Goal: Task Accomplishment & Management: Use online tool/utility

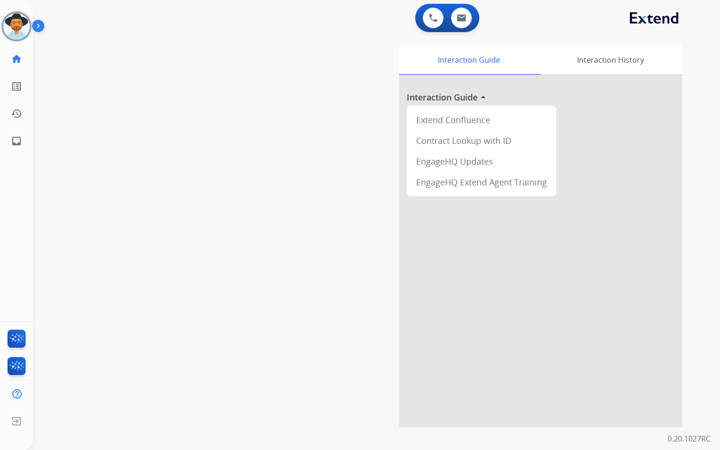
click at [21, 27] on img at bounding box center [16, 26] width 26 height 26
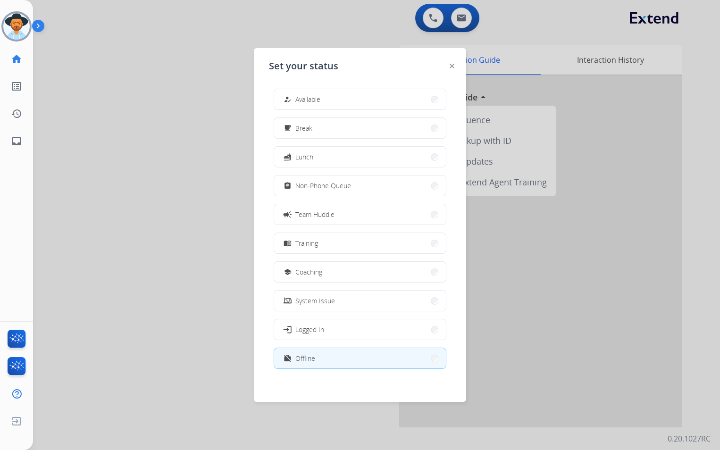
click at [370, 97] on button "how_to_reg Available" at bounding box center [360, 99] width 172 height 20
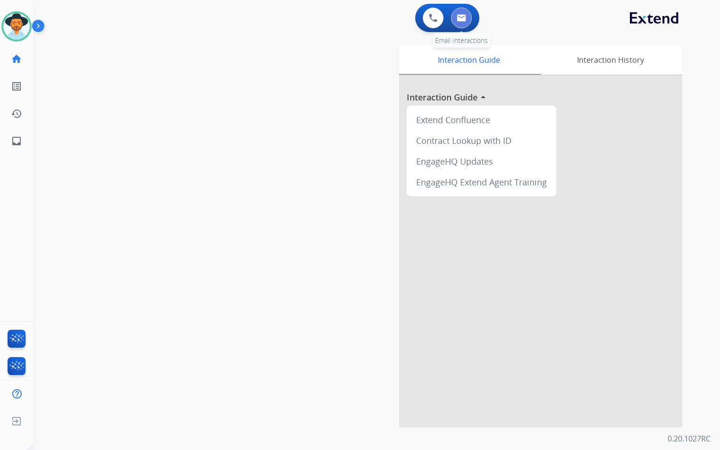
click at [466, 16] on button at bounding box center [461, 18] width 21 height 21
select select "**********"
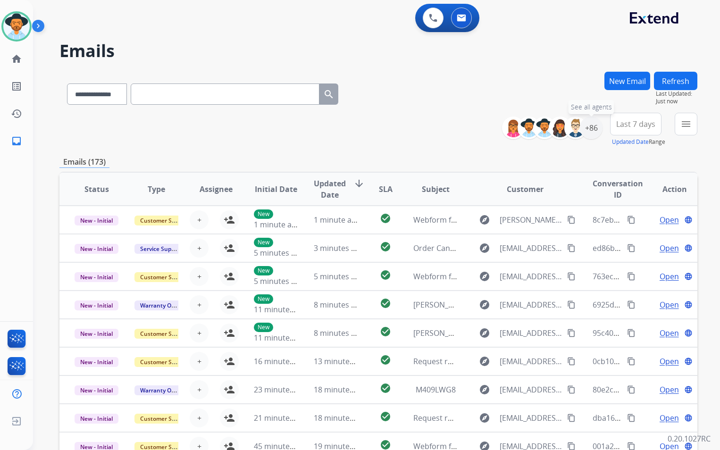
click at [595, 126] on div "+86" at bounding box center [591, 128] width 23 height 23
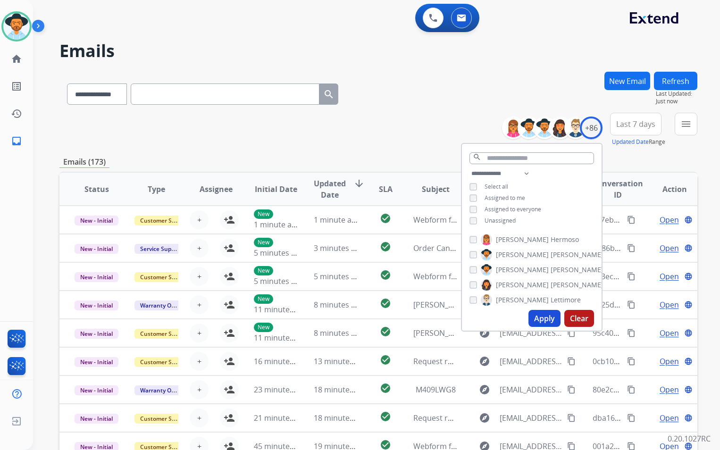
click at [488, 217] on span "Unassigned" at bounding box center [500, 221] width 31 height 8
drag, startPoint x: 548, startPoint y: 318, endPoint x: 542, endPoint y: 315, distance: 7.0
click at [548, 318] on button "Apply" at bounding box center [545, 318] width 32 height 17
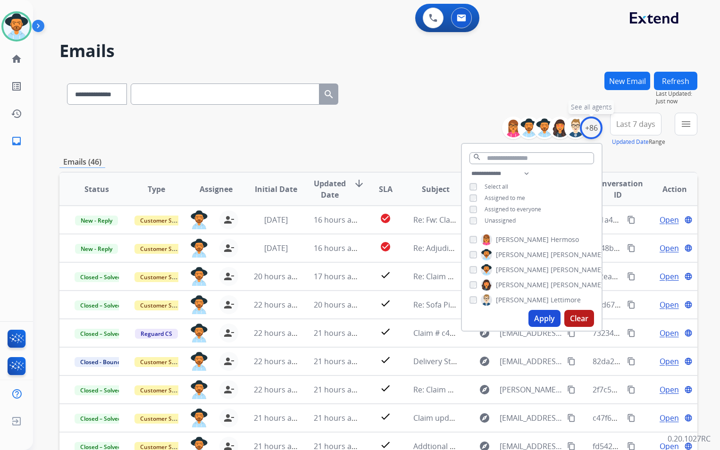
click at [590, 128] on div "+86" at bounding box center [591, 128] width 23 height 23
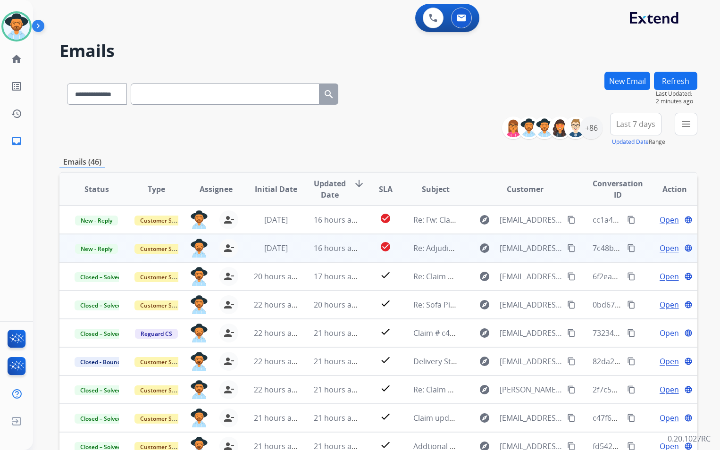
click at [415, 257] on td "Re: Adjudication Decision" at bounding box center [428, 248] width 60 height 28
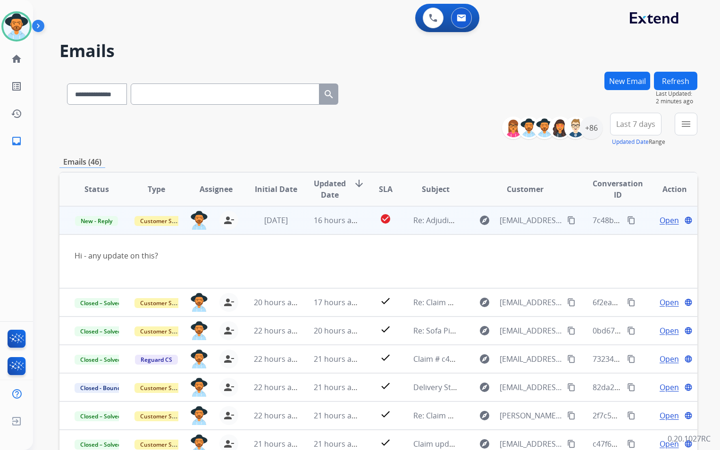
scroll to position [28, 0]
click at [568, 219] on mat-icon "content_copy" at bounding box center [571, 220] width 8 height 8
click at [667, 219] on span "Open" at bounding box center [669, 219] width 19 height 11
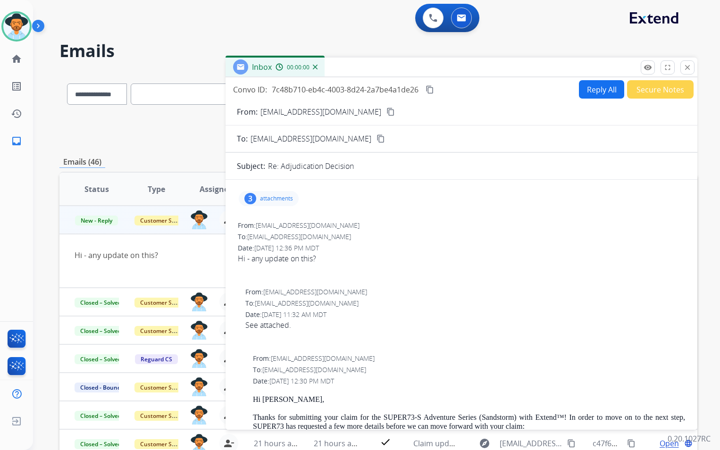
click at [646, 96] on button "Secure Notes" at bounding box center [660, 89] width 67 height 18
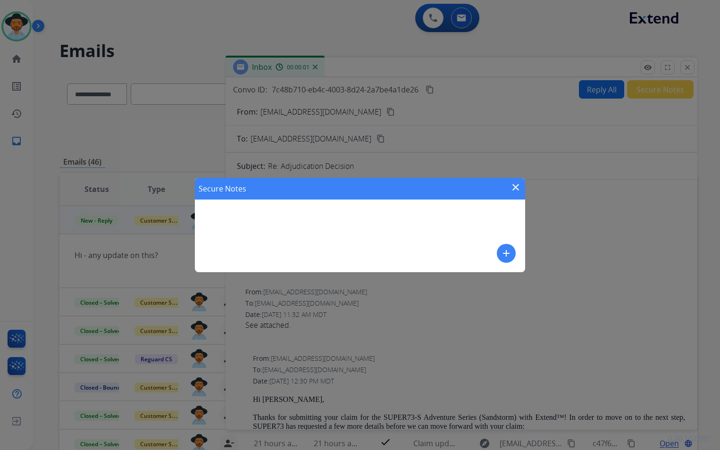
click at [287, 244] on div "Secure Notes close add" at bounding box center [360, 225] width 330 height 94
click at [502, 252] on mat-icon "add" at bounding box center [506, 253] width 11 height 11
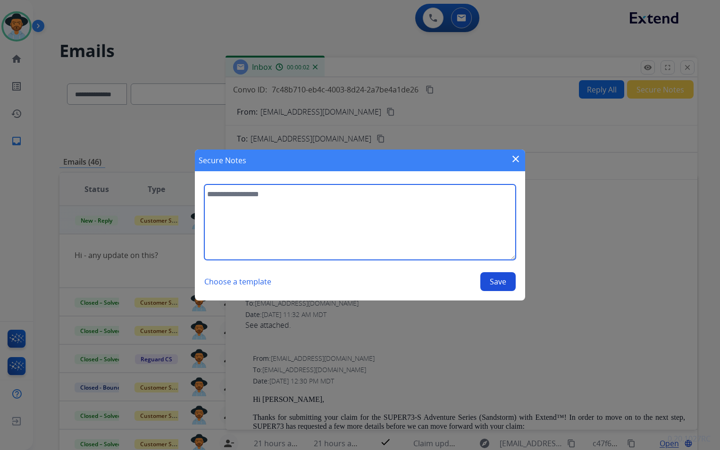
click at [323, 224] on textarea at bounding box center [360, 223] width 312 height 76
type textarea "**********"
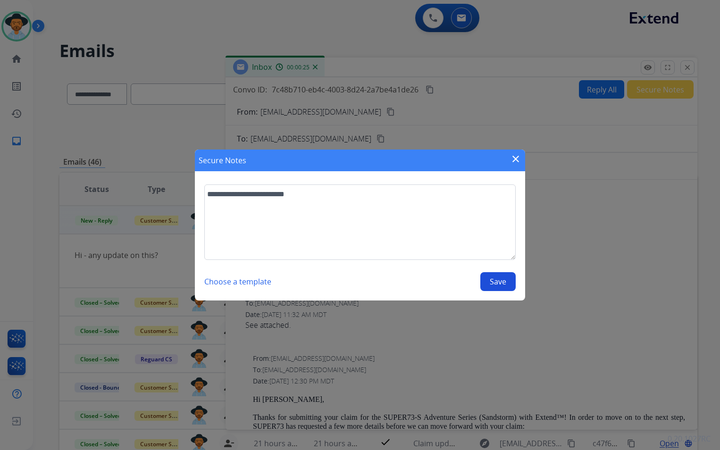
click at [501, 282] on button "Save" at bounding box center [497, 281] width 35 height 19
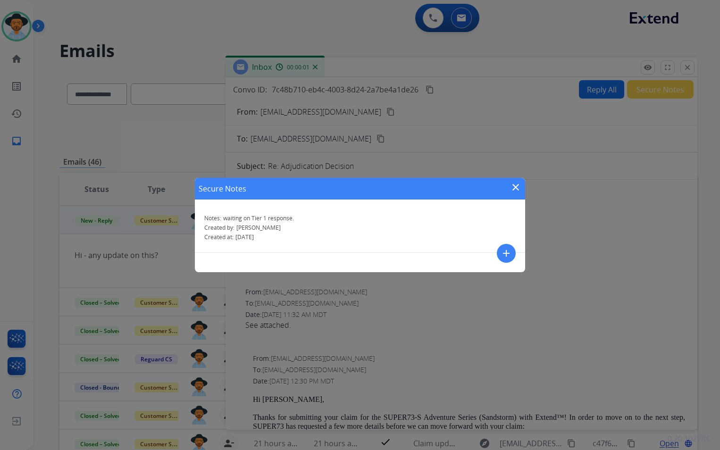
click at [515, 188] on mat-icon "close" at bounding box center [515, 187] width 11 height 11
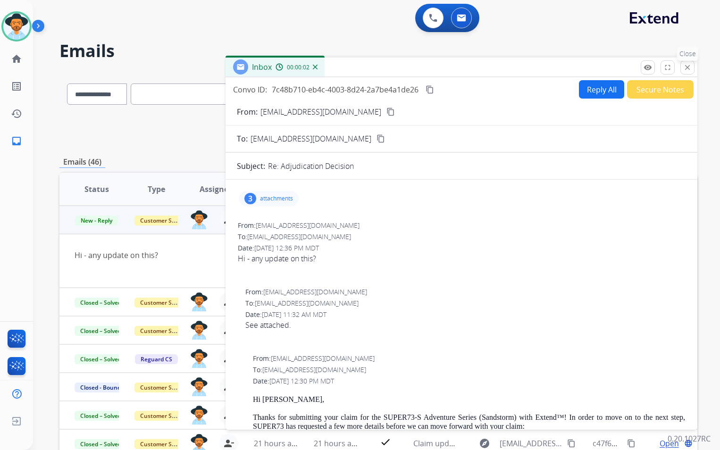
click at [690, 67] on mat-icon "close" at bounding box center [687, 67] width 8 height 8
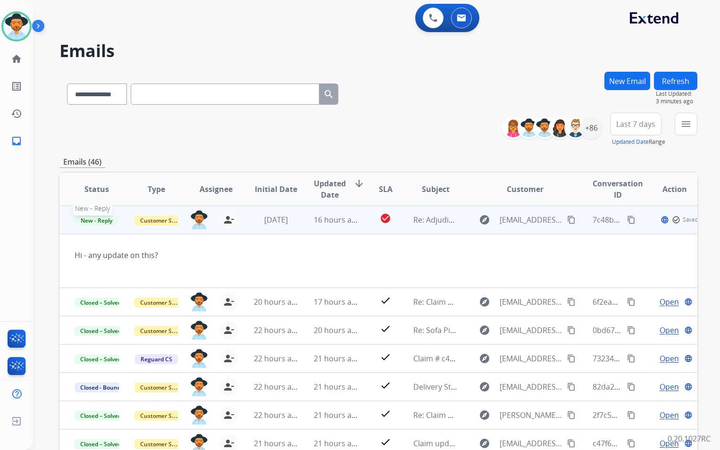
click at [93, 222] on span "New - Reply" at bounding box center [96, 221] width 43 height 10
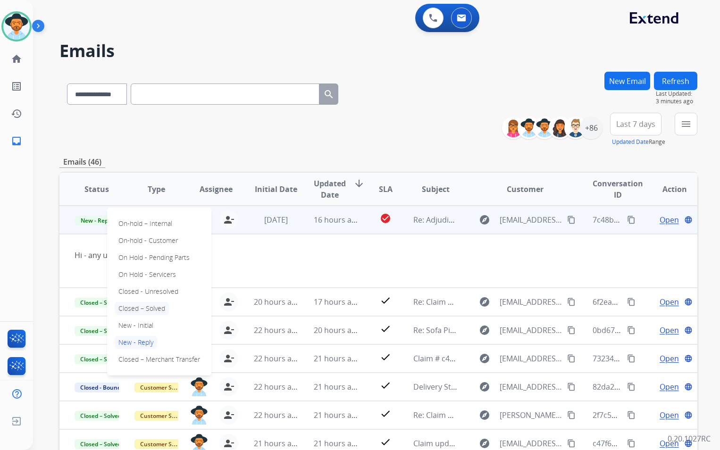
click at [143, 310] on p "Closed – Solved" at bounding box center [142, 308] width 54 height 13
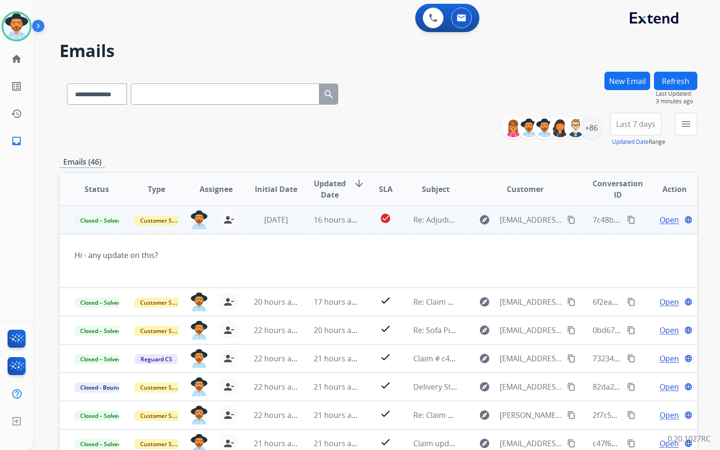
click at [365, 228] on td "check_circle" at bounding box center [379, 220] width 40 height 28
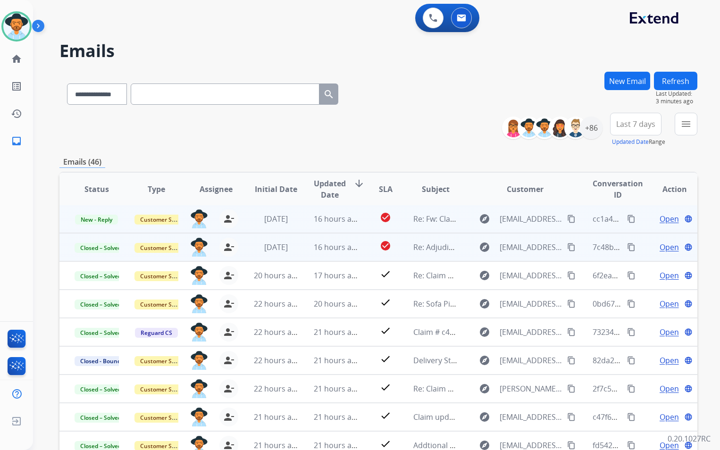
scroll to position [1, 0]
click at [463, 226] on td "explore [EMAIL_ADDRESS][DOMAIN_NAME] content_copy" at bounding box center [518, 219] width 120 height 28
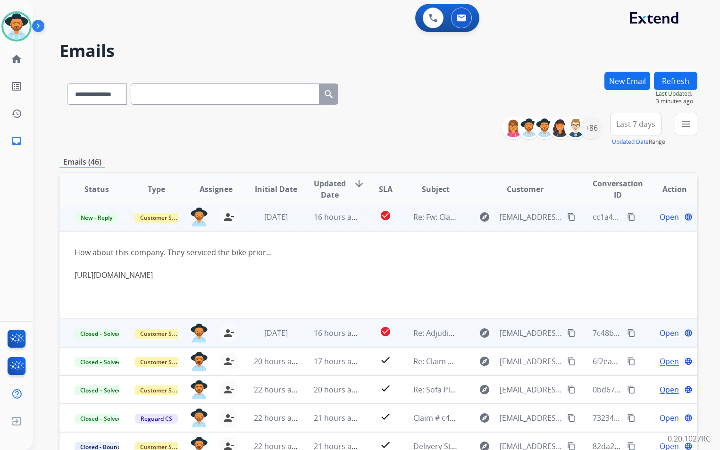
scroll to position [0, 0]
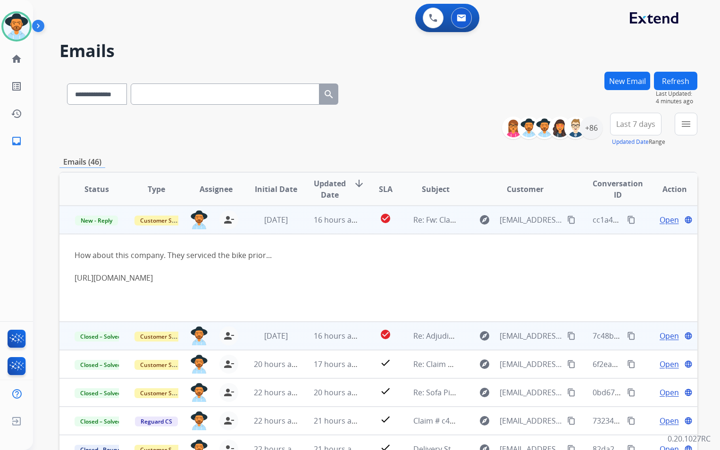
click at [567, 218] on mat-icon "content_copy" at bounding box center [571, 220] width 8 height 8
drag, startPoint x: 214, startPoint y: 278, endPoint x: 232, endPoint y: 273, distance: 18.5
click at [232, 273] on div "[URL][DOMAIN_NAME]" at bounding box center [319, 277] width 488 height 11
click at [253, 274] on div "[URL][DOMAIN_NAME]" at bounding box center [319, 277] width 488 height 11
drag, startPoint x: 217, startPoint y: 277, endPoint x: 67, endPoint y: 258, distance: 150.3
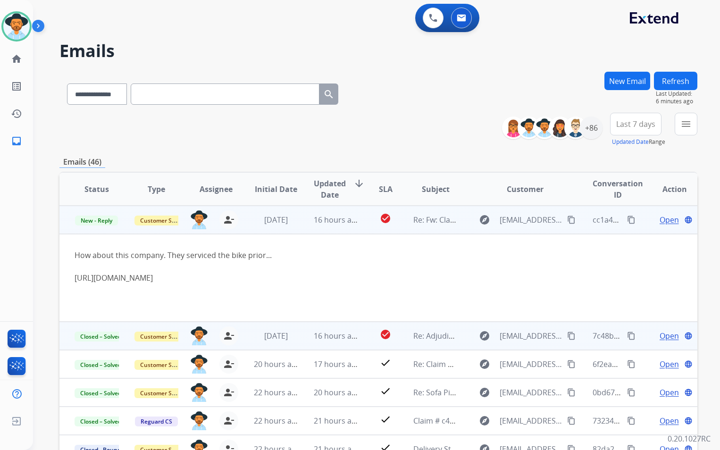
click at [67, 258] on td "How about this company. They serviced the bike prior... [URL][DOMAIN_NAME]" at bounding box center [318, 278] width 518 height 88
copy div "How about this company. They serviced the bike prior... [URL][DOMAIN_NAME]"
click at [666, 222] on span "Open" at bounding box center [669, 219] width 19 height 11
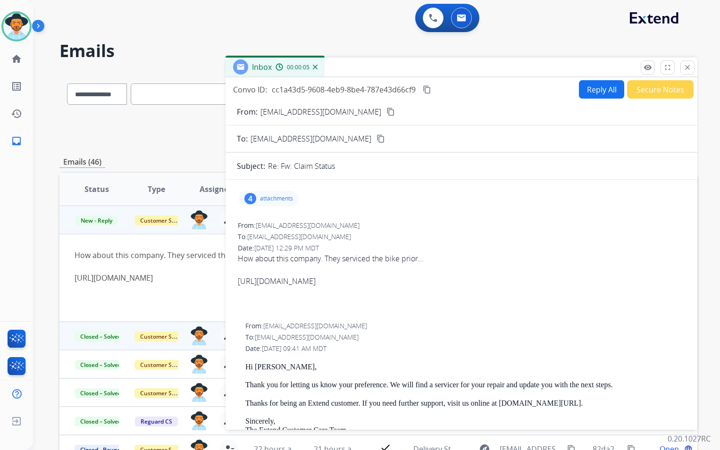
click at [585, 94] on button "Reply All" at bounding box center [601, 89] width 45 height 18
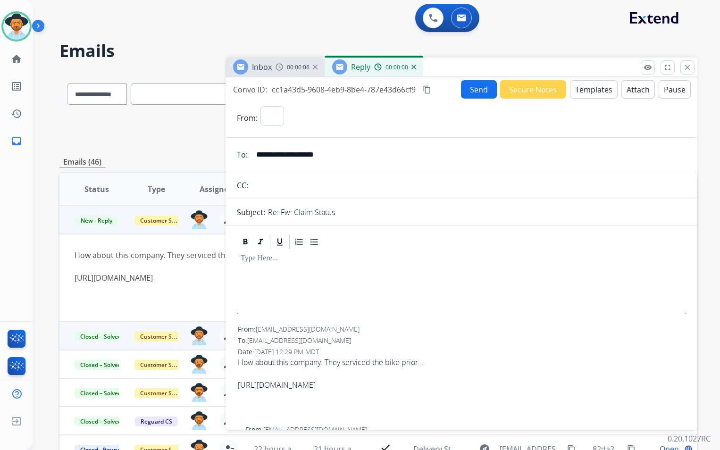
select select "**********"
click at [288, 270] on div at bounding box center [461, 272] width 449 height 42
click at [589, 87] on button "Templates" at bounding box center [594, 89] width 48 height 18
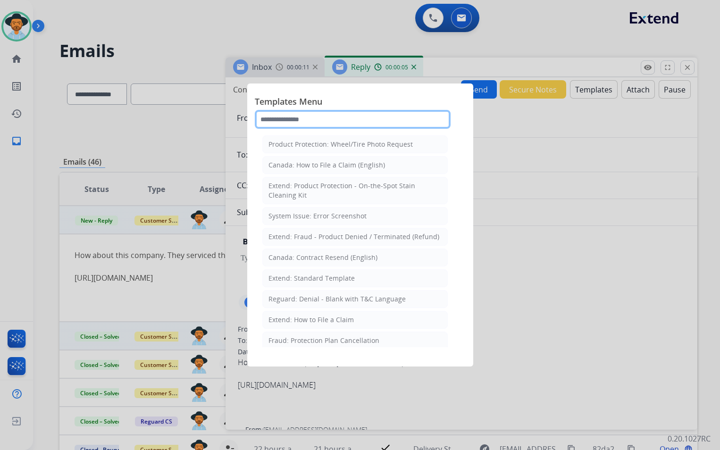
click at [322, 122] on input "text" at bounding box center [353, 119] width 196 height 19
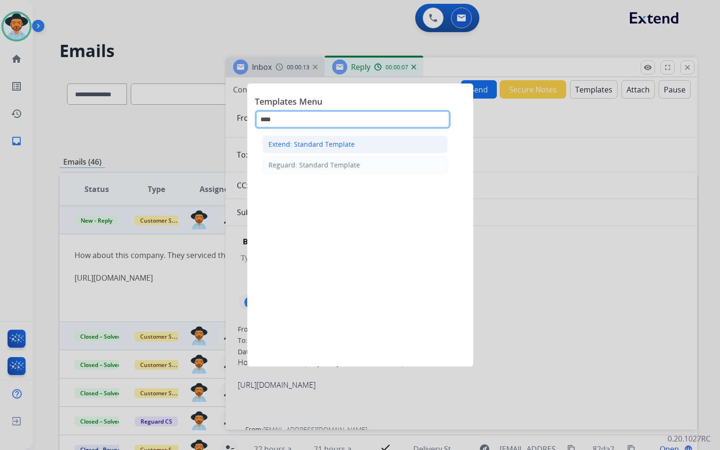
type input "****"
click at [350, 150] on li "Extend: Standard Template" at bounding box center [354, 144] width 185 height 18
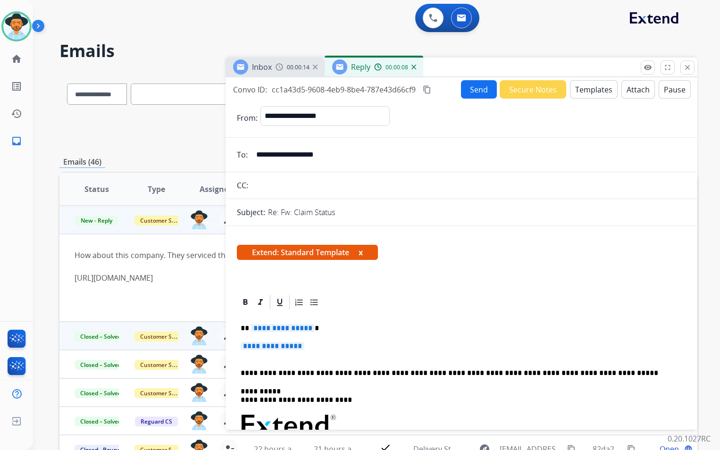
click at [306, 329] on span "**********" at bounding box center [283, 328] width 64 height 8
click at [304, 348] on span "**********" at bounding box center [273, 346] width 64 height 8
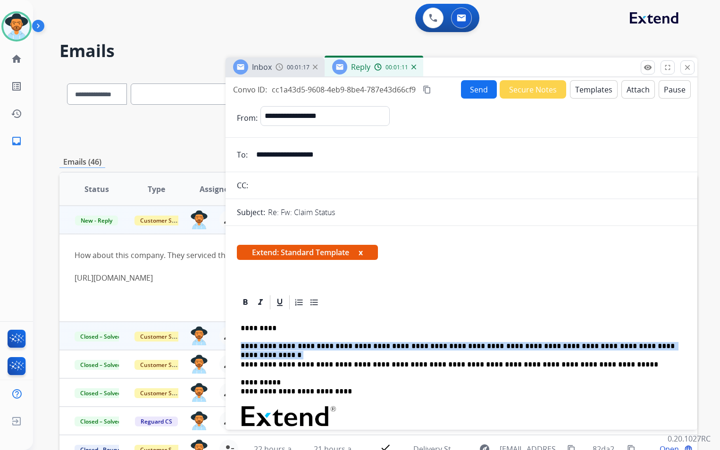
drag, startPoint x: 633, startPoint y: 347, endPoint x: 241, endPoint y: 348, distance: 392.2
click at [241, 348] on p "**********" at bounding box center [458, 346] width 434 height 8
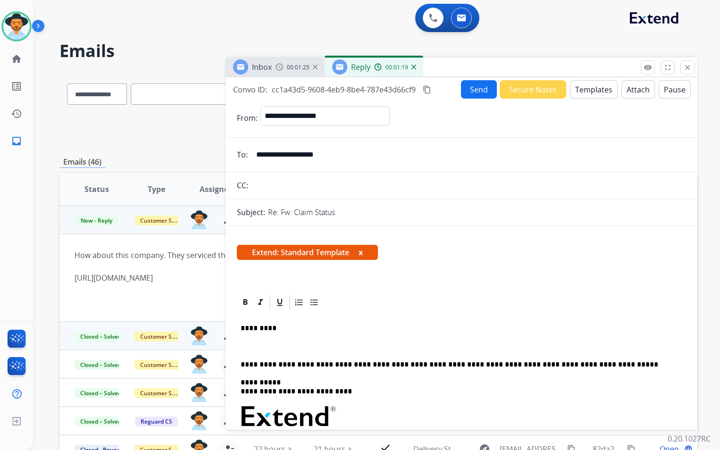
click at [245, 344] on p at bounding box center [458, 346] width 434 height 8
click at [246, 342] on div "**********" at bounding box center [461, 443] width 449 height 264
click at [245, 338] on div "**********" at bounding box center [461, 443] width 449 height 264
click at [263, 341] on div "**********" at bounding box center [461, 443] width 449 height 264
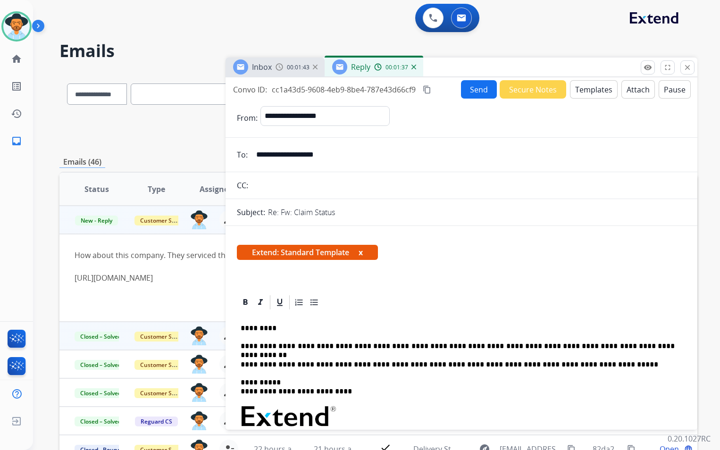
click at [472, 92] on button "Send" at bounding box center [479, 89] width 36 height 18
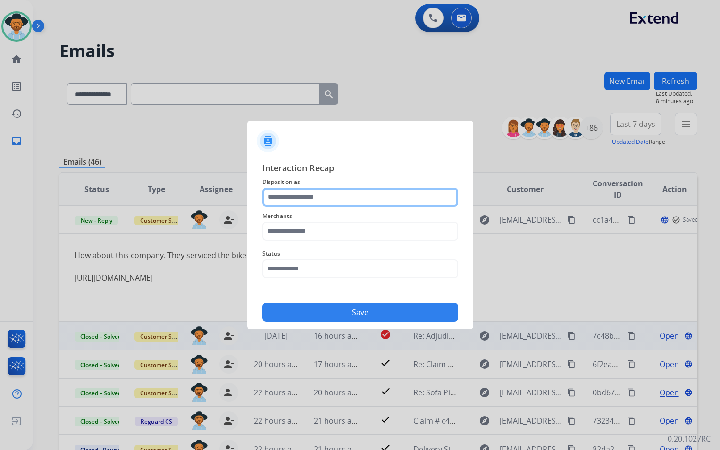
click at [362, 202] on input "text" at bounding box center [360, 197] width 196 height 19
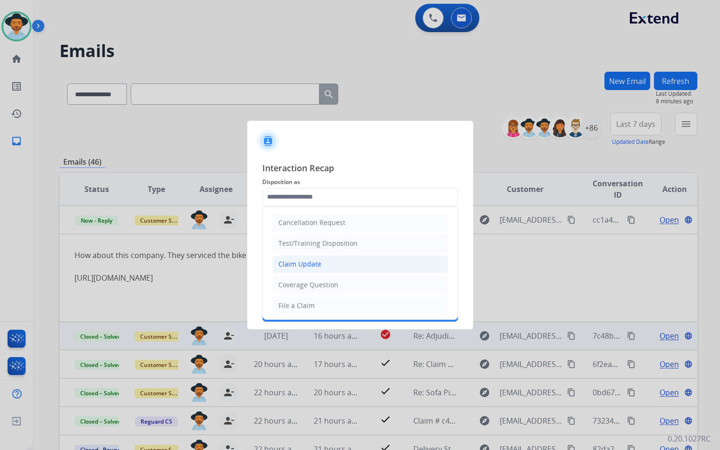
click at [316, 267] on div "Claim Update" at bounding box center [299, 264] width 43 height 9
type input "**********"
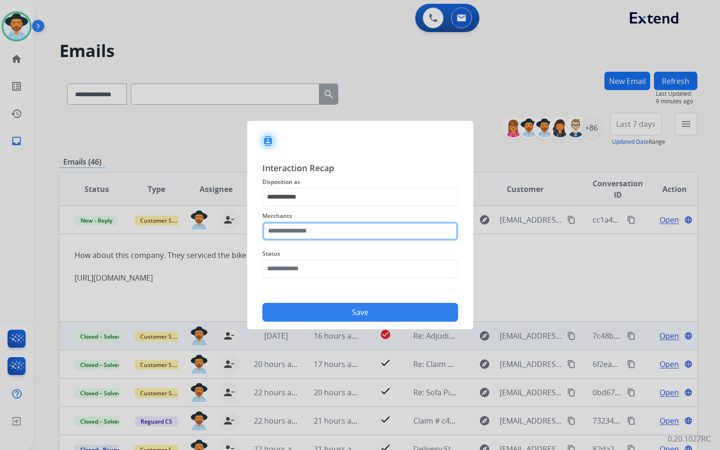
click at [298, 228] on input "text" at bounding box center [360, 231] width 196 height 19
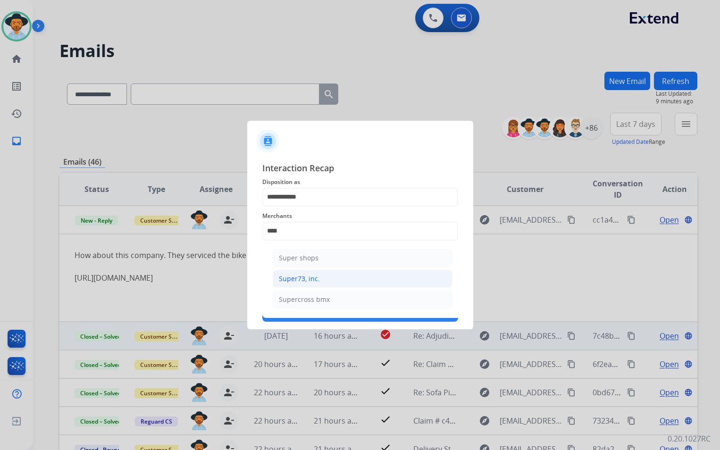
click at [318, 279] on div "Super73, inc." at bounding box center [299, 278] width 41 height 9
type input "**********"
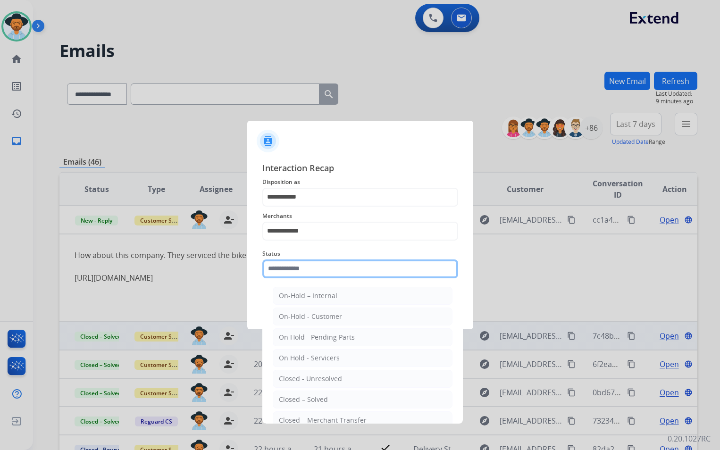
click at [312, 267] on input "text" at bounding box center [360, 269] width 196 height 19
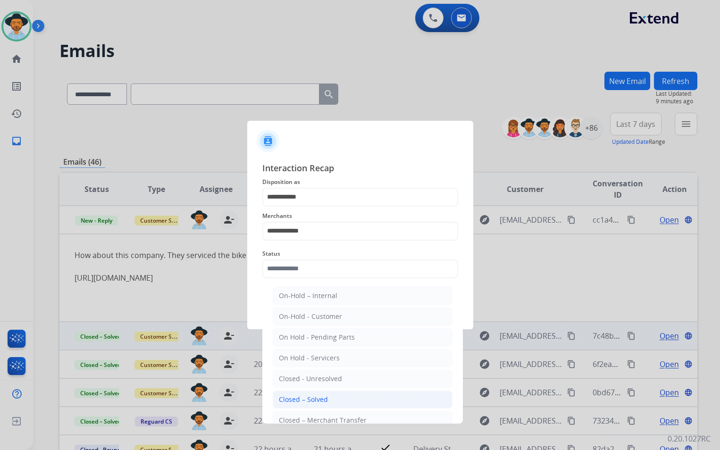
click at [320, 398] on div "Closed – Solved" at bounding box center [303, 399] width 49 height 9
type input "**********"
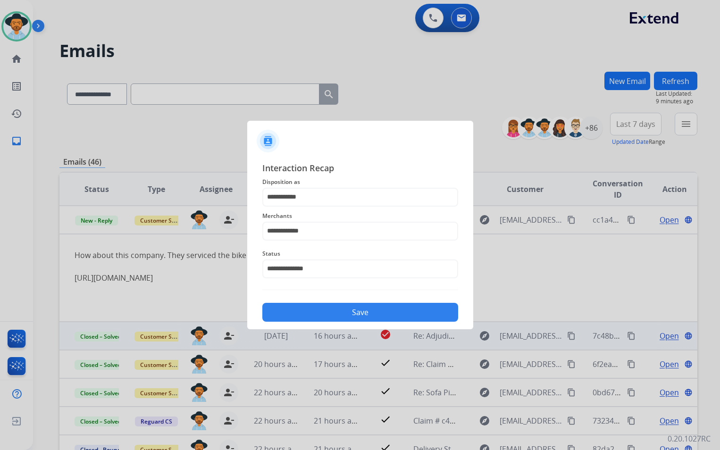
click at [335, 312] on button "Save" at bounding box center [360, 312] width 196 height 19
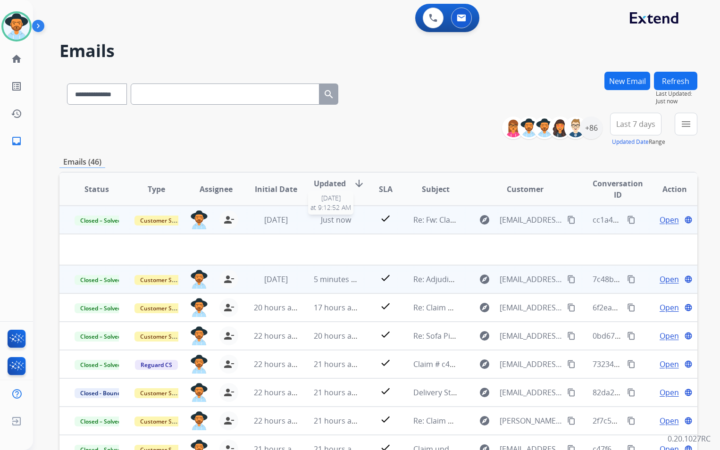
click at [337, 222] on span "Just now" at bounding box center [336, 220] width 30 height 10
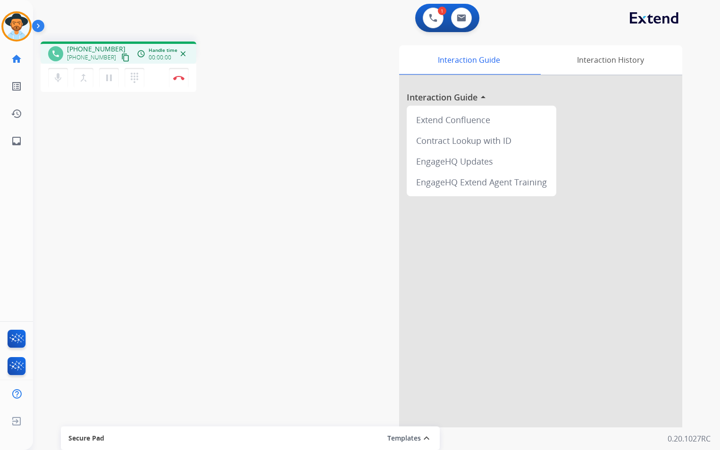
click at [121, 57] on mat-icon "content_copy" at bounding box center [125, 57] width 8 height 8
click at [107, 80] on mat-icon "pause" at bounding box center [108, 77] width 11 height 11
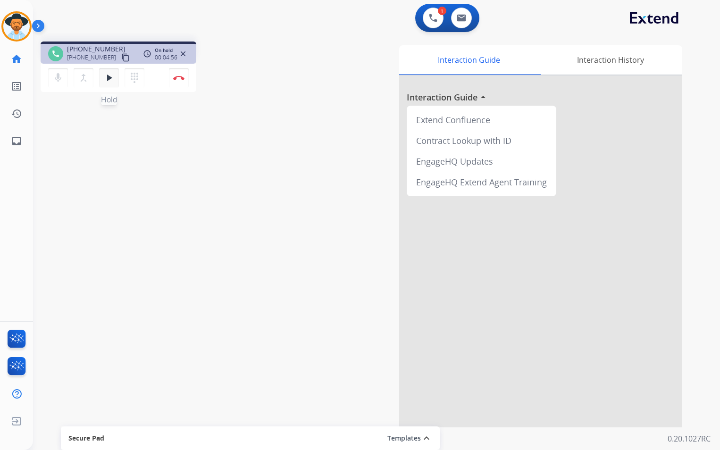
click at [111, 80] on mat-icon "play_arrow" at bounding box center [108, 77] width 11 height 11
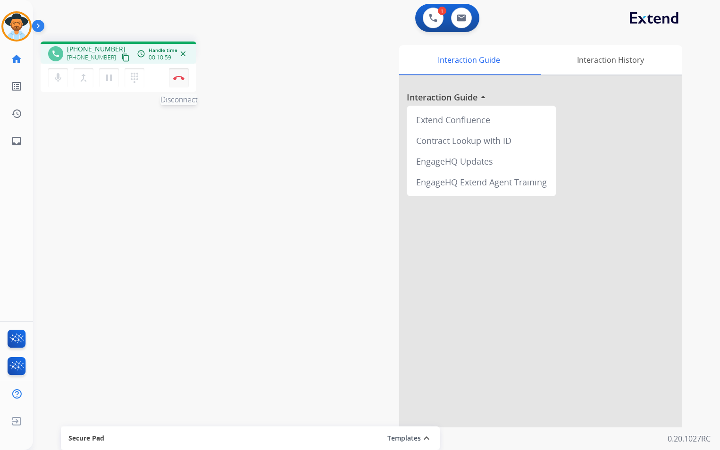
click at [178, 79] on img at bounding box center [178, 78] width 11 height 5
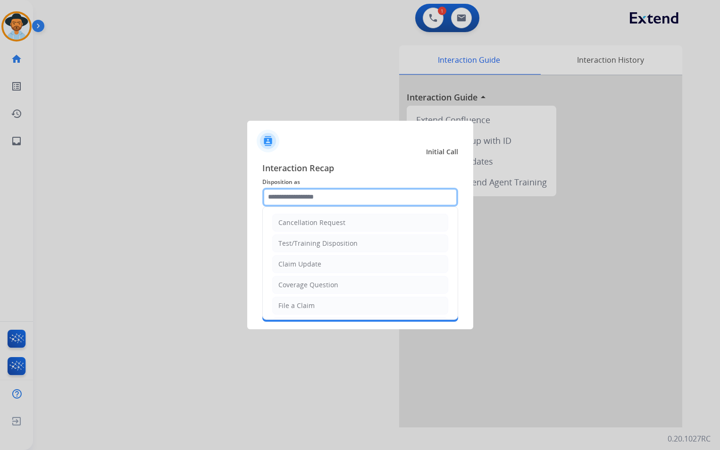
click at [341, 198] on input "text" at bounding box center [360, 197] width 196 height 19
click at [326, 306] on li "File a Claim" at bounding box center [360, 306] width 176 height 18
type input "**********"
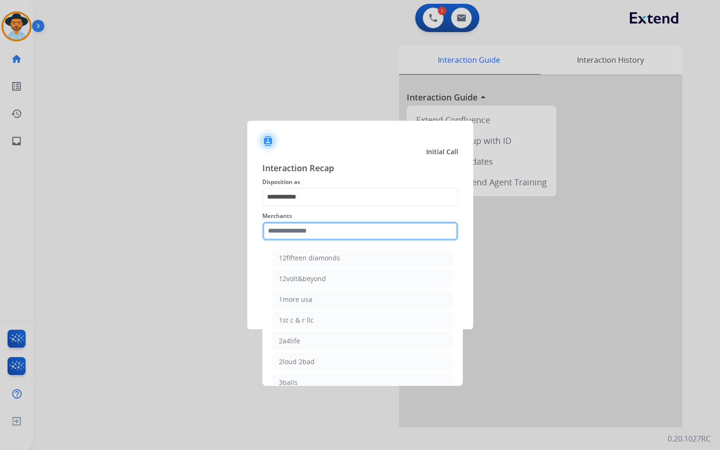
click at [329, 227] on input "text" at bounding box center [360, 231] width 196 height 19
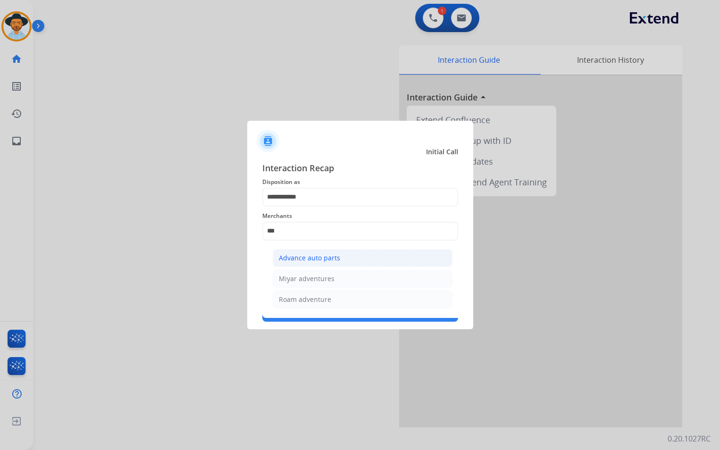
click at [339, 257] on li "Advance auto parts" at bounding box center [363, 258] width 180 height 18
type input "**********"
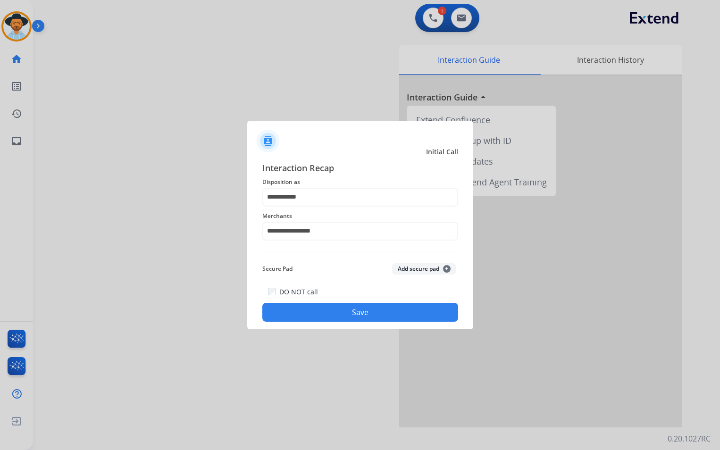
click at [354, 307] on button "Save" at bounding box center [360, 312] width 196 height 19
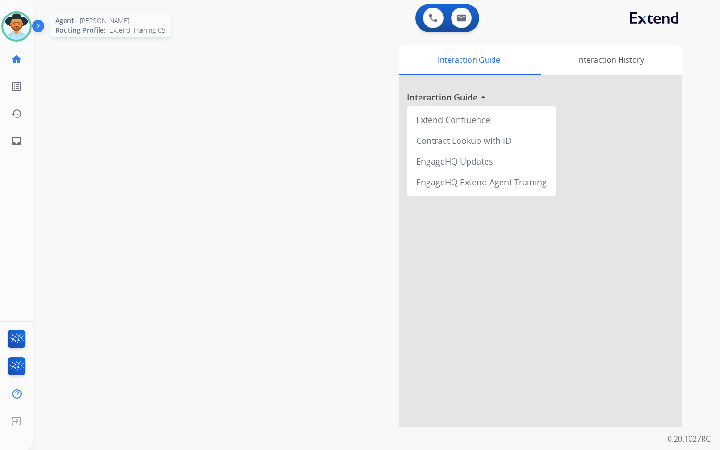
click at [24, 40] on div "Agent: [PERSON_NAME] Profile: Extend_Training CS" at bounding box center [16, 26] width 30 height 30
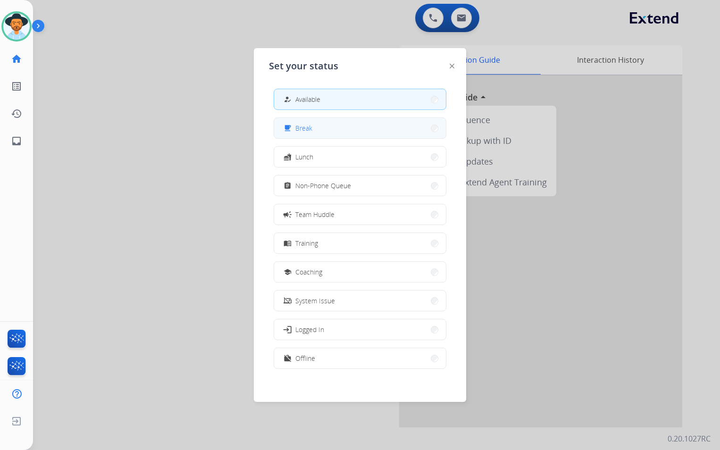
click at [392, 130] on button "free_breakfast Break" at bounding box center [360, 128] width 172 height 20
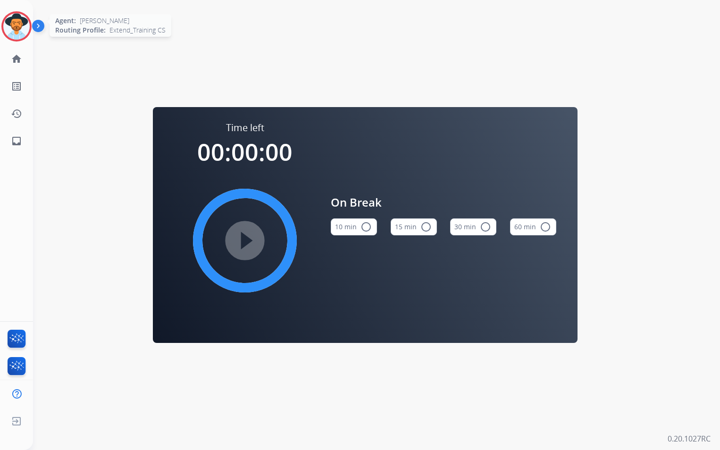
click at [7, 32] on img at bounding box center [16, 26] width 26 height 26
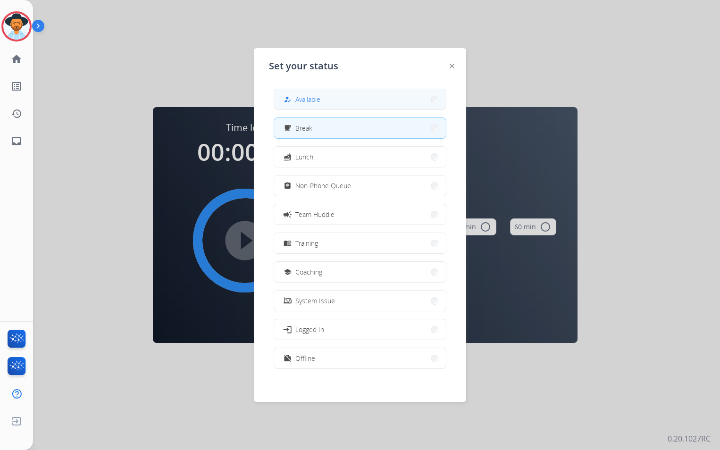
click at [347, 97] on button "how_to_reg Available" at bounding box center [360, 99] width 172 height 20
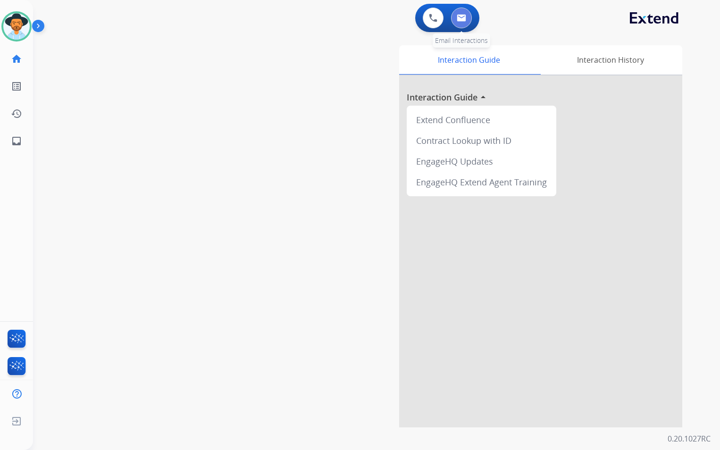
click at [463, 17] on img at bounding box center [461, 18] width 9 height 8
select select "**********"
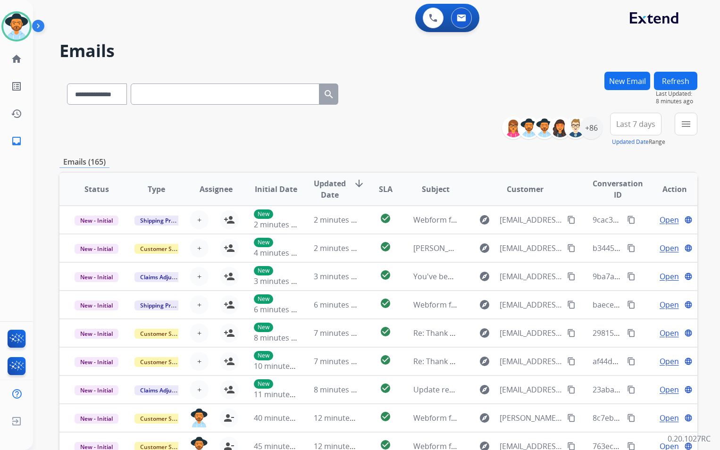
click at [631, 71] on div "**********" at bounding box center [365, 259] width 665 height 450
click at [621, 79] on button "New Email" at bounding box center [628, 81] width 46 height 18
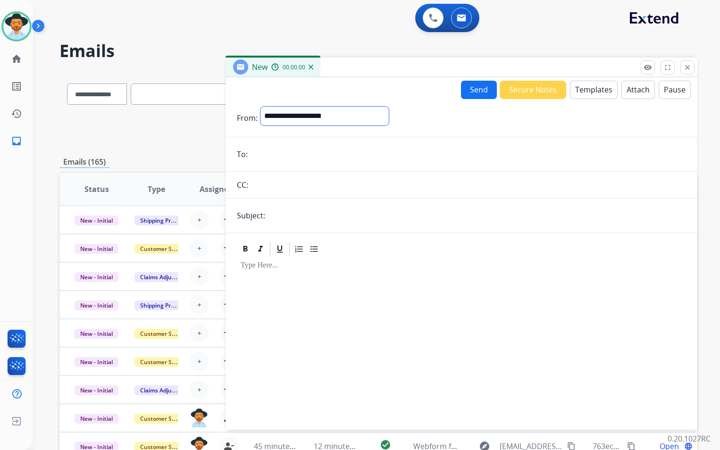
drag, startPoint x: 310, startPoint y: 117, endPoint x: 306, endPoint y: 126, distance: 9.3
click at [310, 117] on select "**********" at bounding box center [325, 116] width 128 height 19
select select "**********"
click at [261, 107] on select "**********" at bounding box center [325, 116] width 128 height 19
click at [292, 164] on form "**********" at bounding box center [462, 262] width 472 height 327
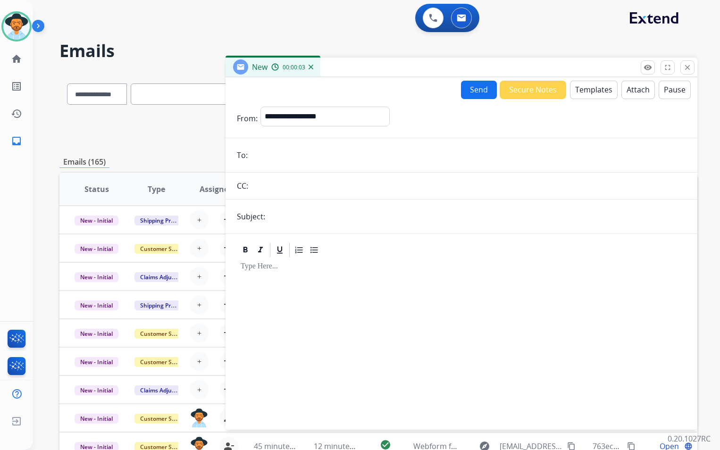
click at [307, 150] on input "email" at bounding box center [469, 155] width 436 height 19
paste input "**********"
type input "**********"
click at [298, 216] on input "text" at bounding box center [477, 216] width 418 height 19
type input "**********"
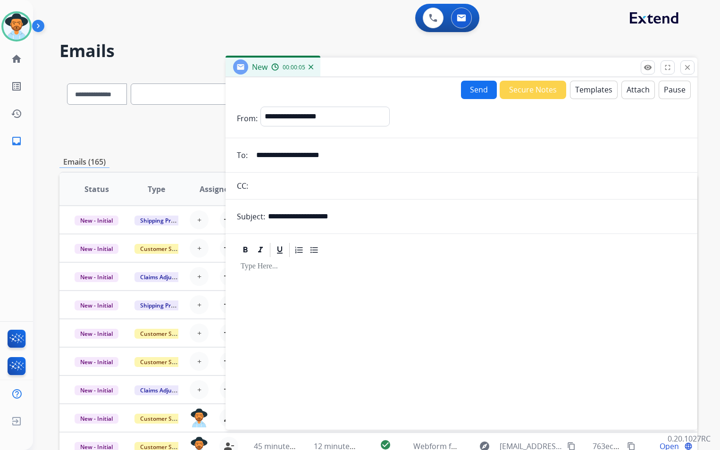
click at [289, 272] on div at bounding box center [461, 340] width 449 height 162
click at [598, 88] on button "Templates" at bounding box center [594, 90] width 48 height 18
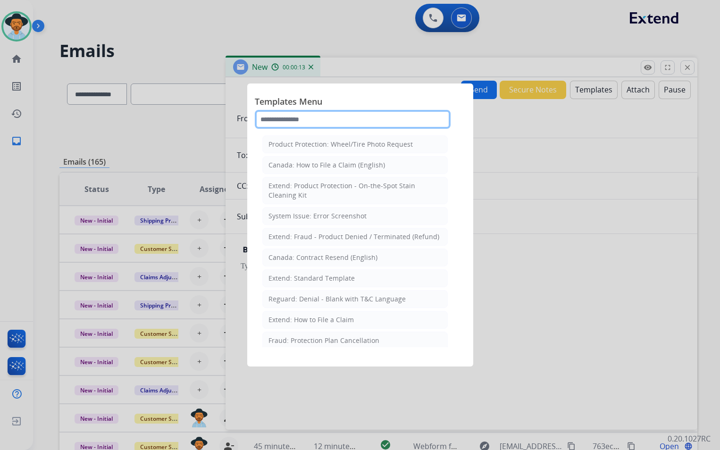
click at [303, 125] on input "text" at bounding box center [353, 119] width 196 height 19
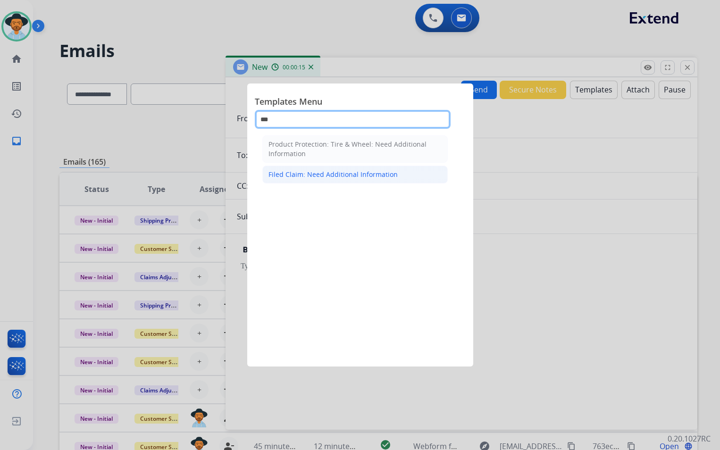
type input "***"
click at [347, 177] on div "Filed Claim: Need Additional Information" at bounding box center [333, 174] width 129 height 9
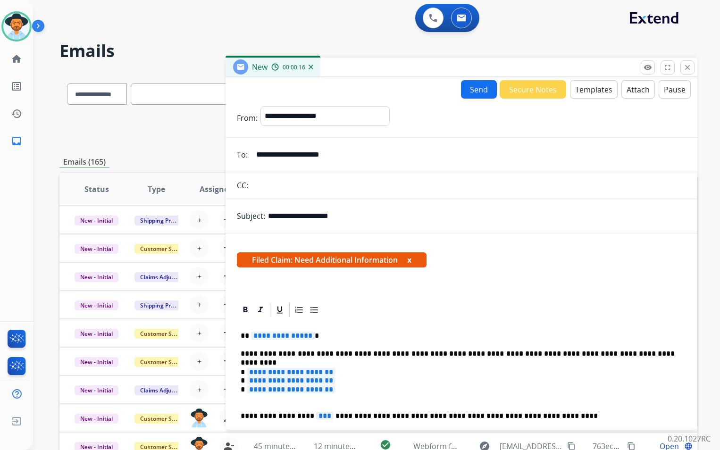
click at [307, 336] on span "**********" at bounding box center [283, 336] width 64 height 8
click at [304, 337] on span "**********" at bounding box center [283, 336] width 64 height 8
drag, startPoint x: 278, startPoint y: 335, endPoint x: 253, endPoint y: 335, distance: 25.5
click at [253, 335] on strong "********" at bounding box center [267, 335] width 32 height 7
click at [336, 392] on span "**********" at bounding box center [291, 390] width 89 height 8
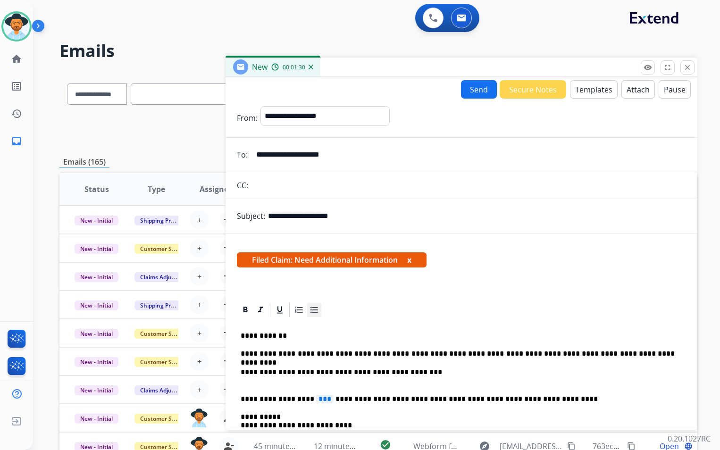
click at [316, 312] on icon at bounding box center [314, 309] width 9 height 9
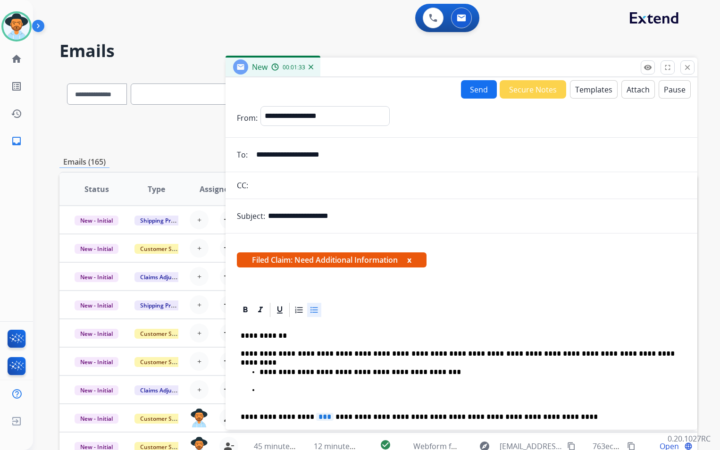
click at [264, 371] on p "**********" at bounding box center [467, 372] width 415 height 8
click at [261, 392] on p at bounding box center [471, 394] width 423 height 17
click at [435, 372] on p "**********" at bounding box center [467, 372] width 415 height 8
click at [396, 390] on p "**********" at bounding box center [467, 394] width 415 height 17
click at [316, 419] on span "***" at bounding box center [324, 417] width 17 height 8
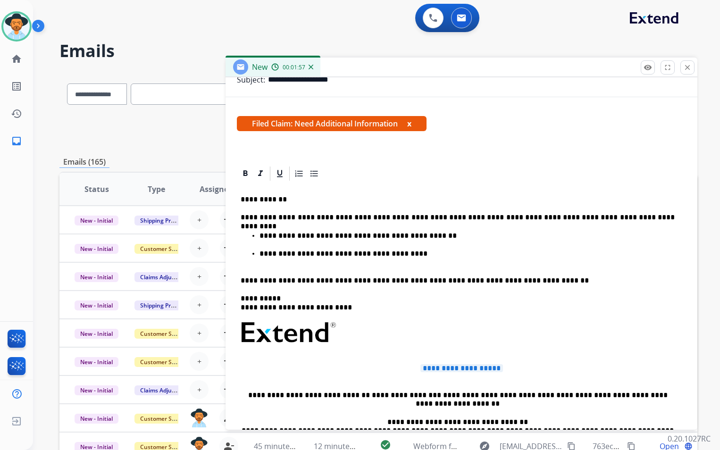
scroll to position [134, 0]
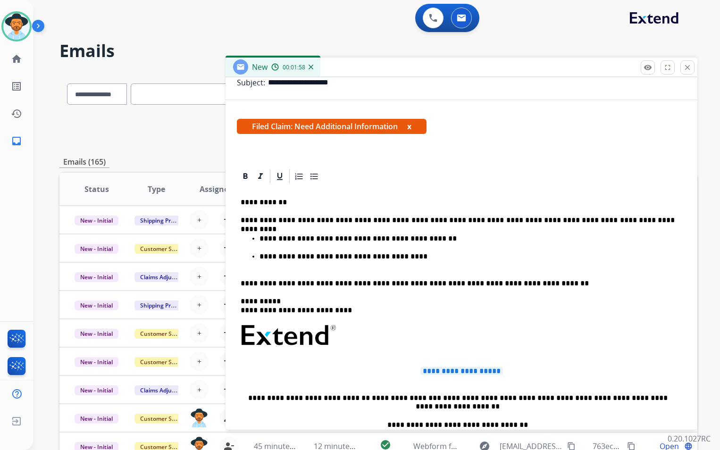
click at [457, 374] on span "**********" at bounding box center [462, 371] width 83 height 8
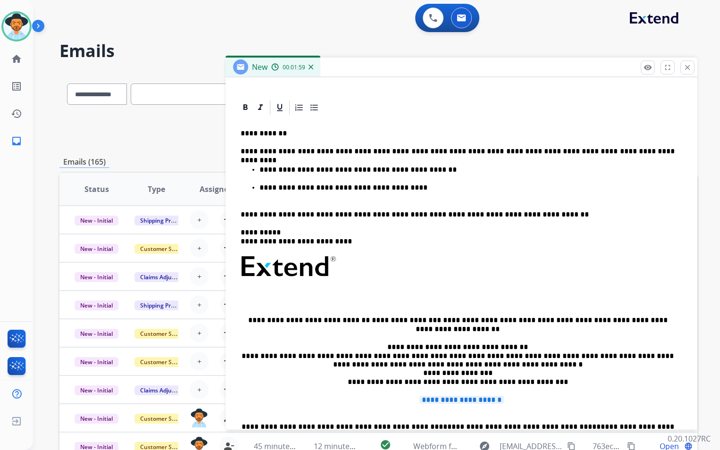
scroll to position [266, 0]
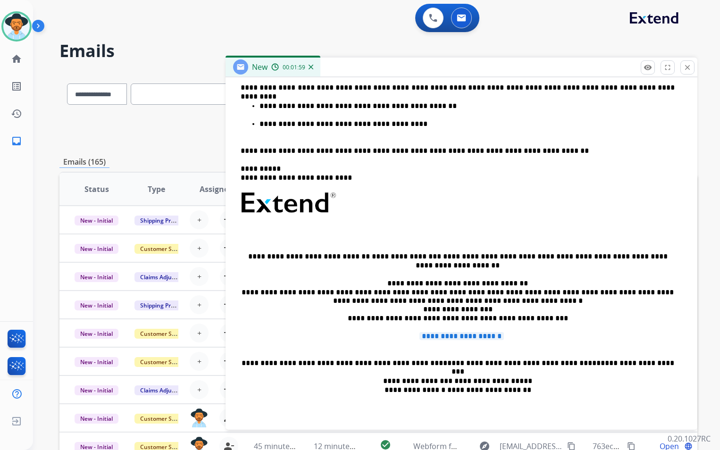
click at [461, 345] on p "**********" at bounding box center [462, 340] width 442 height 17
click at [461, 338] on span "**********" at bounding box center [462, 336] width 84 height 8
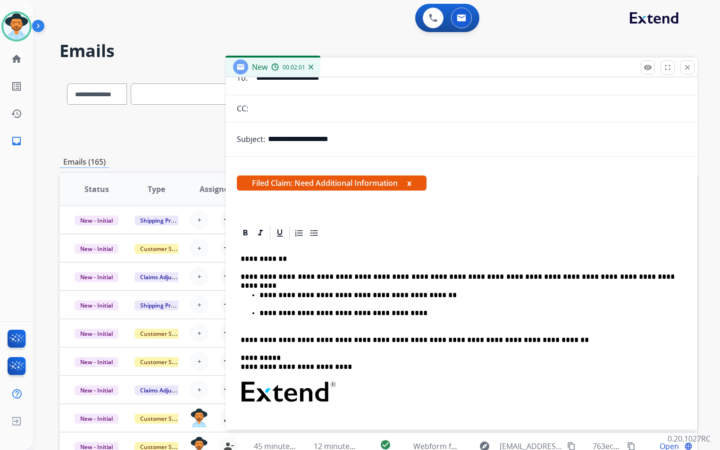
scroll to position [0, 0]
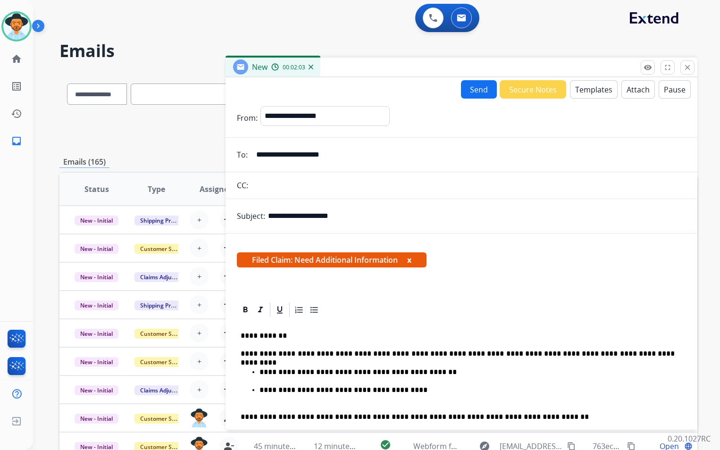
click at [475, 93] on button "Send" at bounding box center [479, 89] width 36 height 18
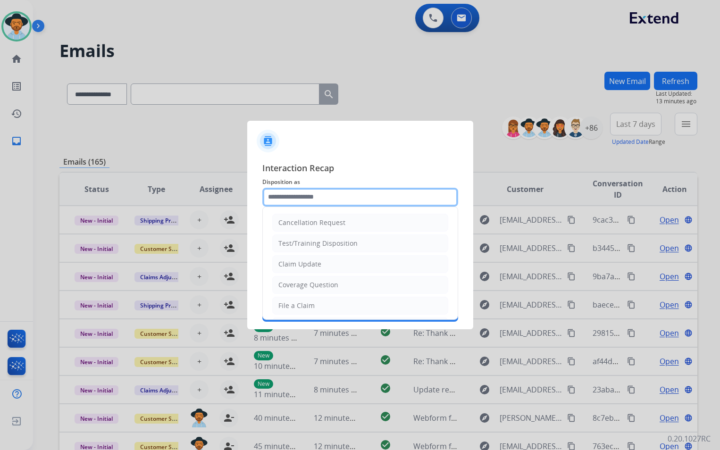
click at [336, 195] on input "text" at bounding box center [360, 197] width 196 height 19
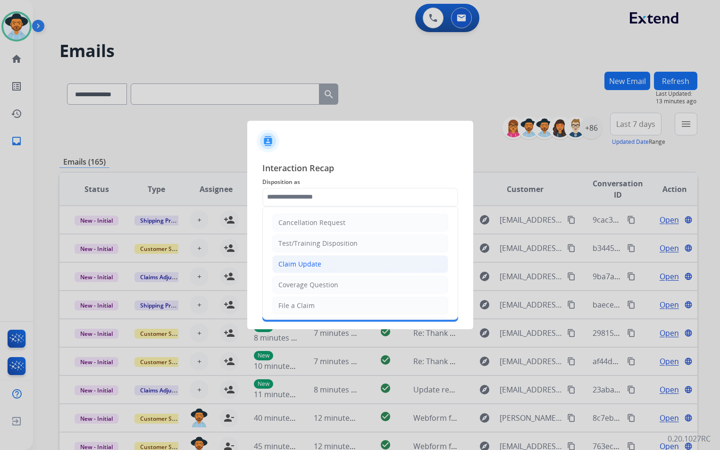
click at [342, 264] on li "Claim Update" at bounding box center [360, 264] width 176 height 18
type input "**********"
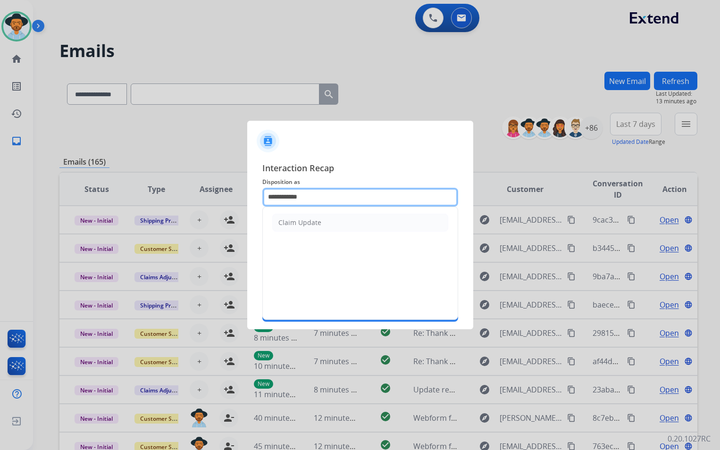
click at [333, 204] on input "**********" at bounding box center [360, 197] width 196 height 19
drag, startPoint x: 313, startPoint y: 194, endPoint x: 234, endPoint y: 202, distance: 79.7
click at [0, 202] on app-contact-recap-modal "**********" at bounding box center [0, 225] width 0 height 450
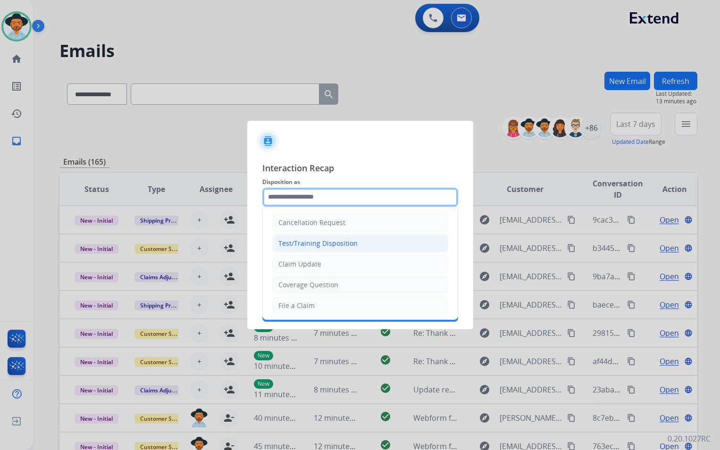
scroll to position [147, 0]
click at [338, 200] on input "text" at bounding box center [360, 197] width 196 height 19
click at [316, 264] on div "Claim Update" at bounding box center [299, 264] width 43 height 9
type input "**********"
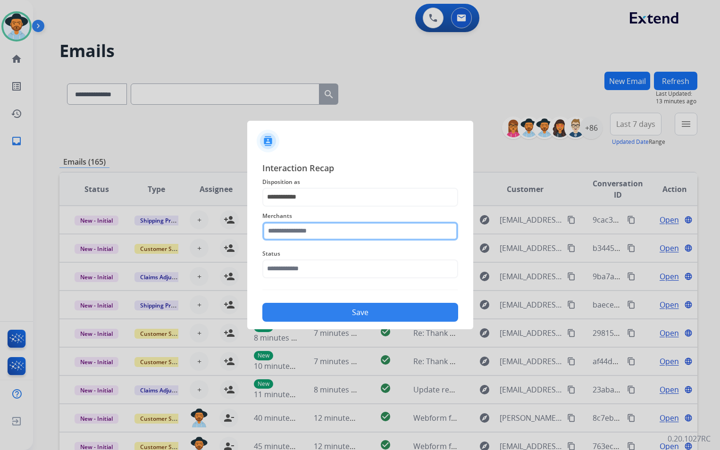
click at [315, 232] on input "text" at bounding box center [360, 231] width 196 height 19
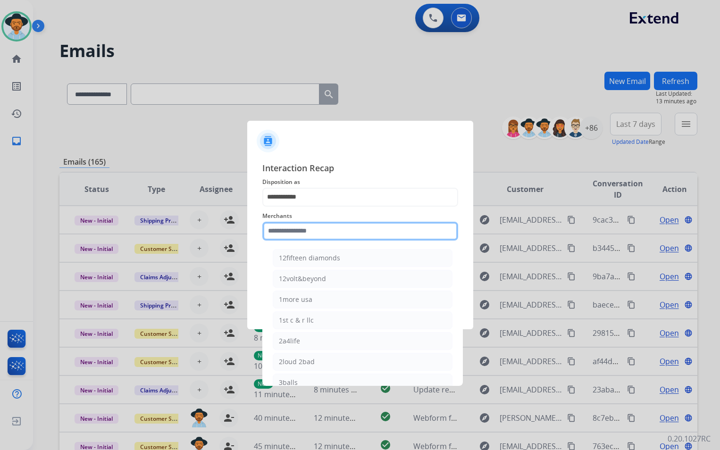
type input "*"
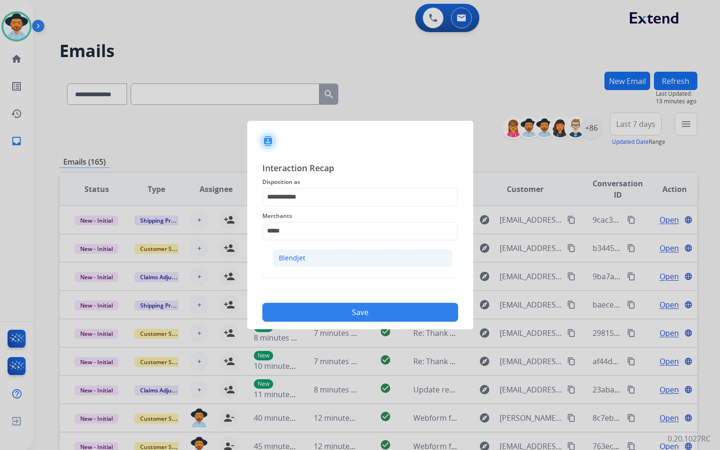
click at [299, 261] on div "Blendjet" at bounding box center [292, 257] width 26 height 9
type input "********"
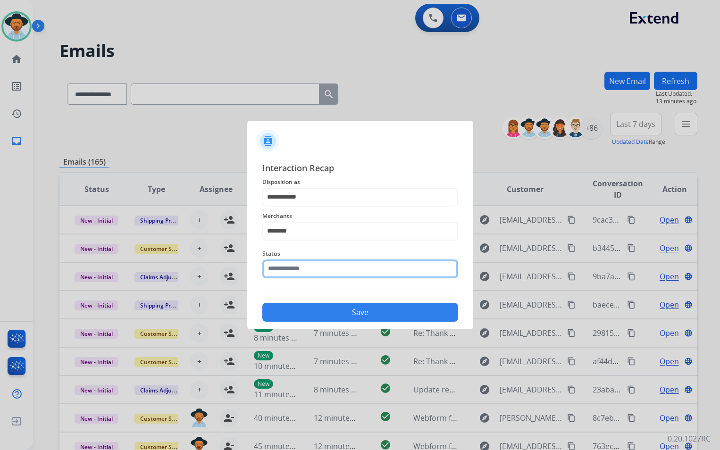
click at [303, 271] on input "text" at bounding box center [360, 269] width 196 height 19
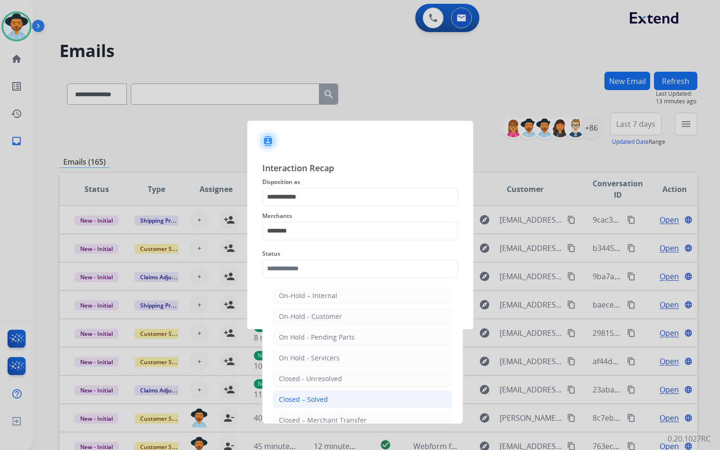
click at [319, 401] on div "Closed – Solved" at bounding box center [303, 399] width 49 height 9
type input "**********"
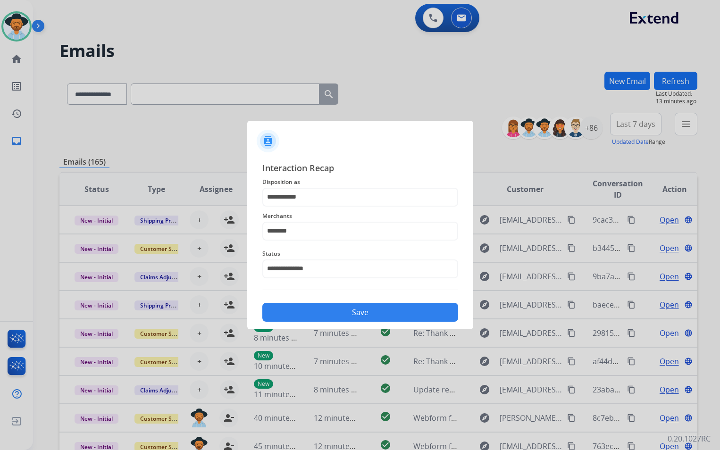
click at [328, 313] on button "Save" at bounding box center [360, 312] width 196 height 19
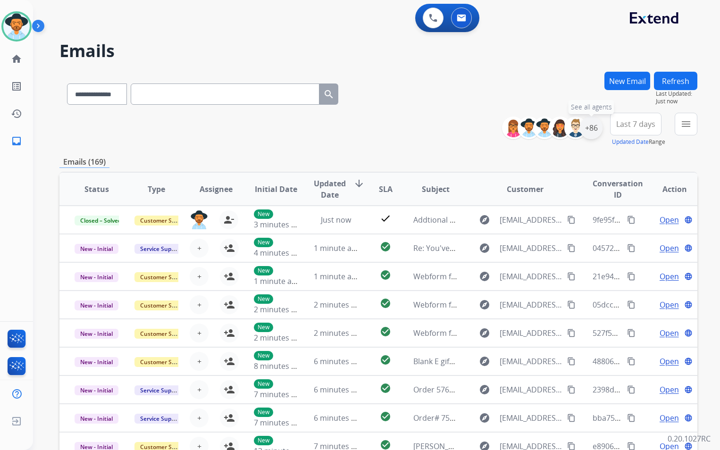
click at [593, 133] on div "+86" at bounding box center [591, 128] width 23 height 23
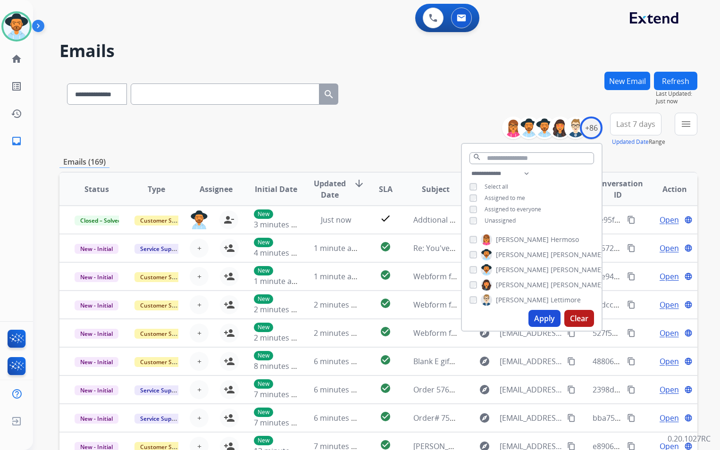
click at [631, 131] on button "Last 7 days" at bounding box center [635, 124] width 51 height 23
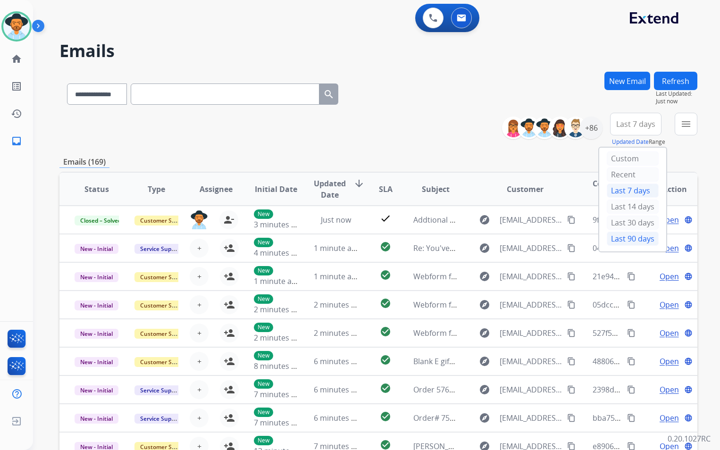
click at [622, 240] on div "Last 90 days" at bounding box center [633, 239] width 52 height 14
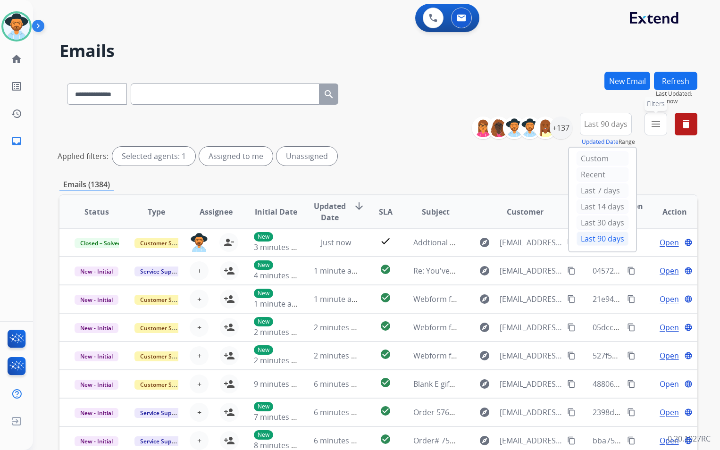
click at [658, 126] on mat-icon "menu" at bounding box center [655, 123] width 11 height 11
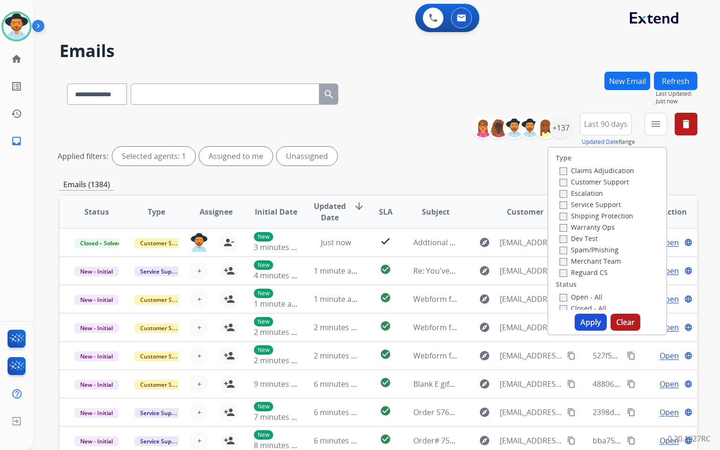
click at [590, 181] on label "Customer Support" at bounding box center [594, 181] width 69 height 9
click at [591, 214] on label "Shipping Protection" at bounding box center [597, 215] width 74 height 9
click at [586, 273] on label "Reguard CS" at bounding box center [584, 272] width 48 height 9
click at [581, 296] on label "Open - All" at bounding box center [581, 297] width 43 height 9
click at [590, 318] on button "Apply" at bounding box center [591, 322] width 32 height 17
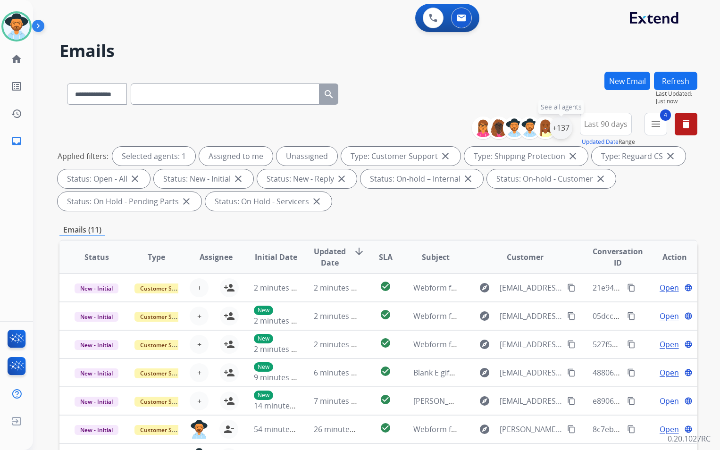
click at [559, 131] on div "+137" at bounding box center [561, 128] width 23 height 23
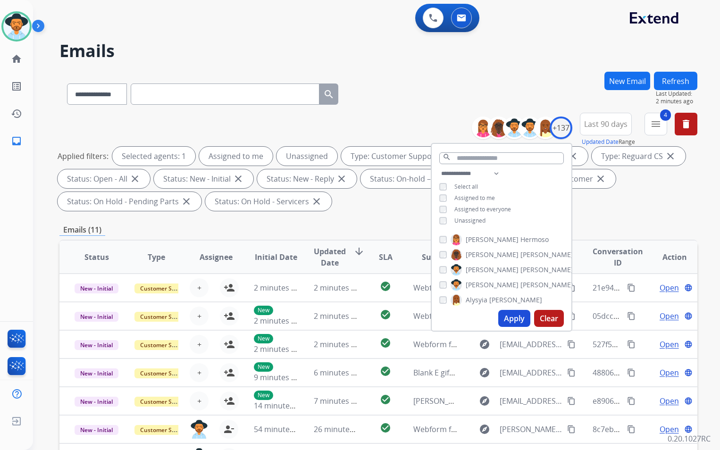
click at [473, 220] on span "Unassigned" at bounding box center [470, 221] width 31 height 8
click at [682, 125] on mat-icon "delete" at bounding box center [686, 123] width 11 height 11
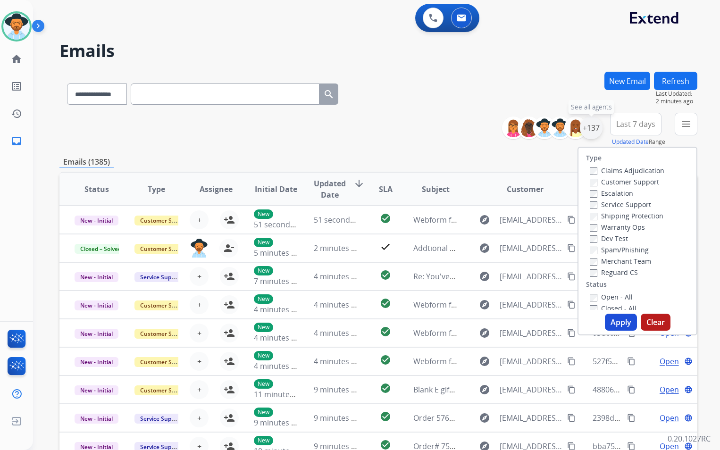
click at [591, 134] on div "+137" at bounding box center [591, 128] width 23 height 23
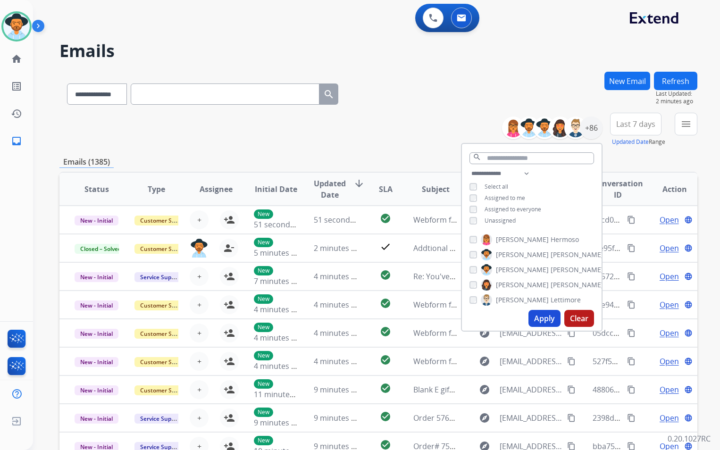
click at [490, 194] on span "Assigned to me" at bounding box center [505, 198] width 41 height 8
click at [551, 317] on button "Apply" at bounding box center [545, 318] width 32 height 17
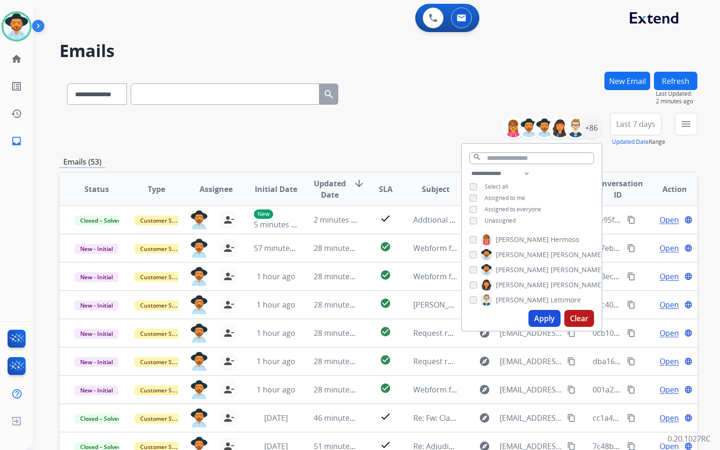
click at [381, 137] on div "**********" at bounding box center [378, 130] width 638 height 34
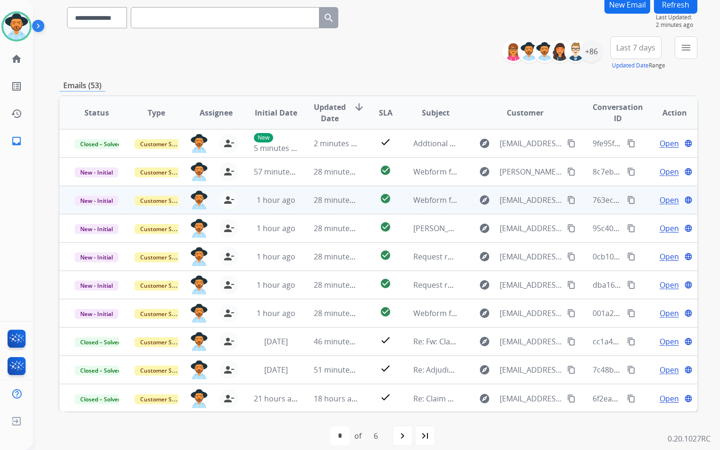
scroll to position [87, 0]
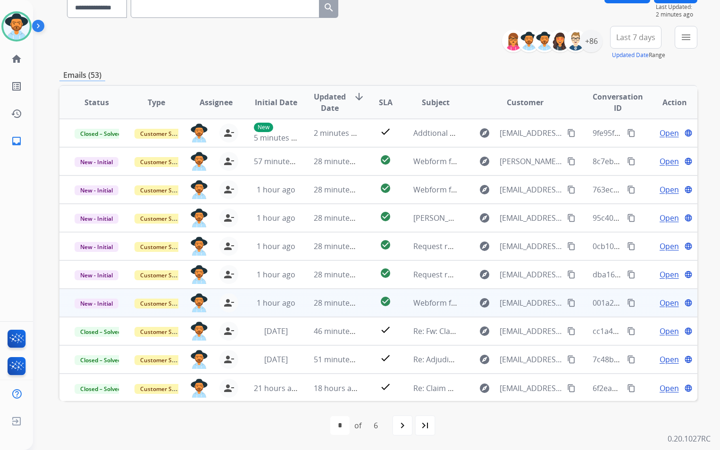
click at [404, 307] on td "Webform from [EMAIL_ADDRESS][DOMAIN_NAME] on [DATE]" at bounding box center [428, 303] width 60 height 28
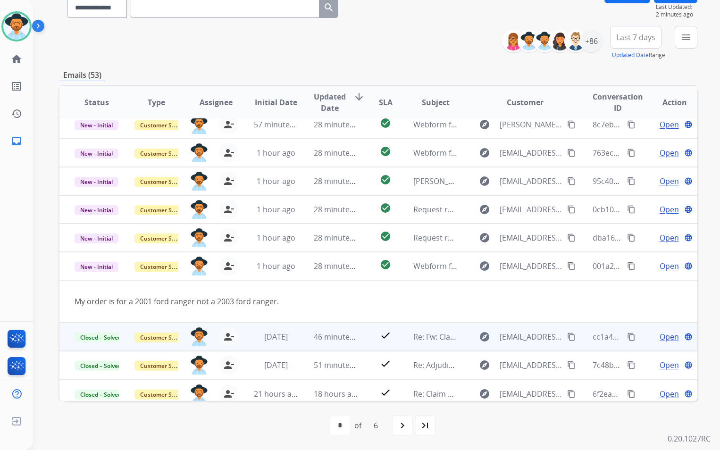
scroll to position [43, 0]
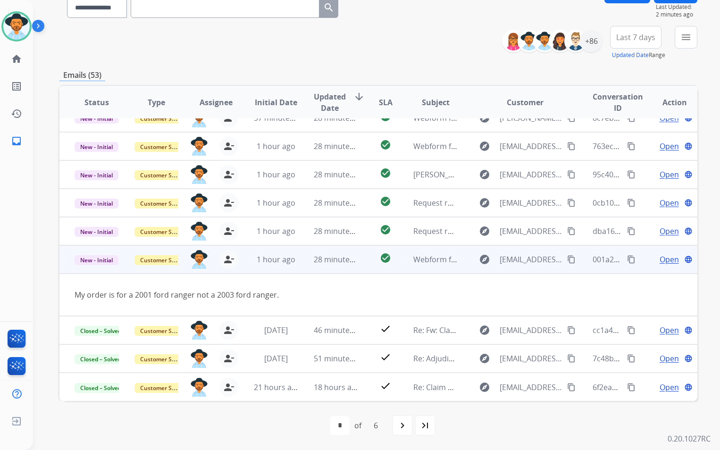
click at [664, 258] on span "Open" at bounding box center [669, 259] width 19 height 11
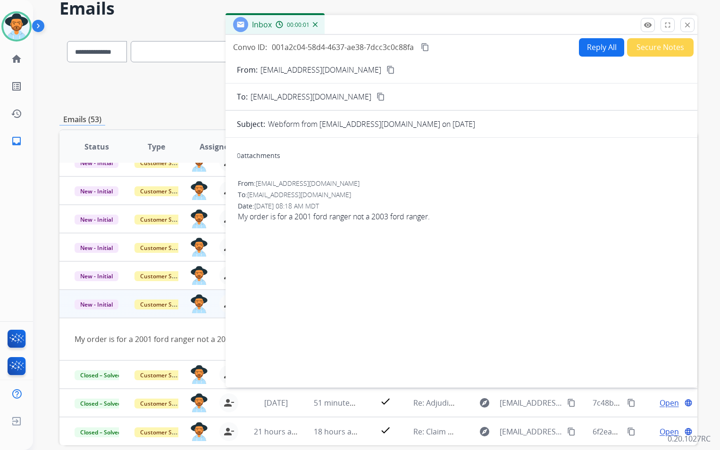
scroll to position [0, 0]
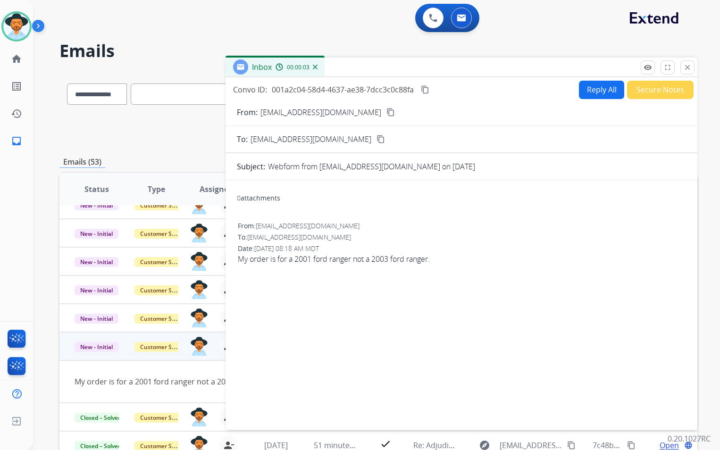
click at [688, 70] on mat-icon "close" at bounding box center [687, 67] width 8 height 8
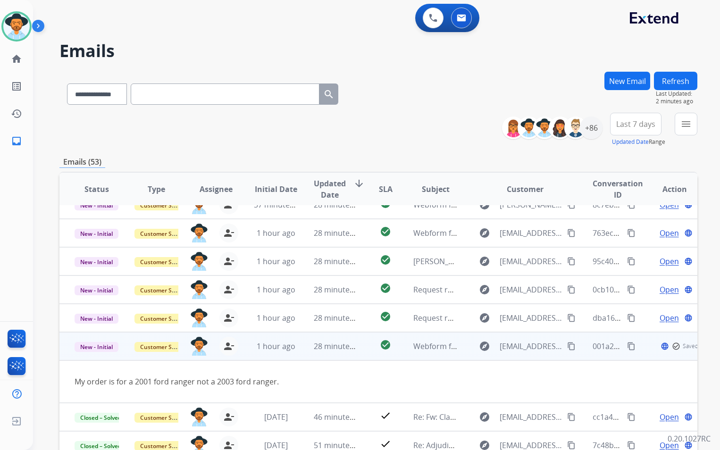
click at [566, 345] on button "content_copy" at bounding box center [571, 346] width 11 height 11
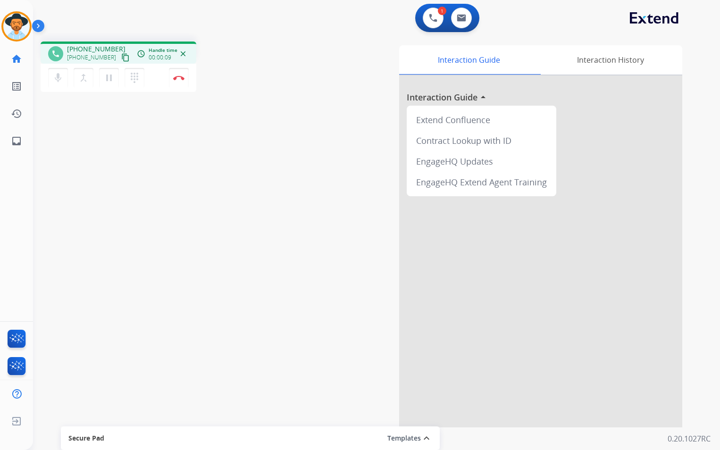
click at [121, 54] on mat-icon "content_copy" at bounding box center [125, 57] width 8 height 8
click at [121, 55] on mat-icon "content_copy" at bounding box center [125, 57] width 8 height 8
click at [178, 79] on img at bounding box center [178, 78] width 11 height 5
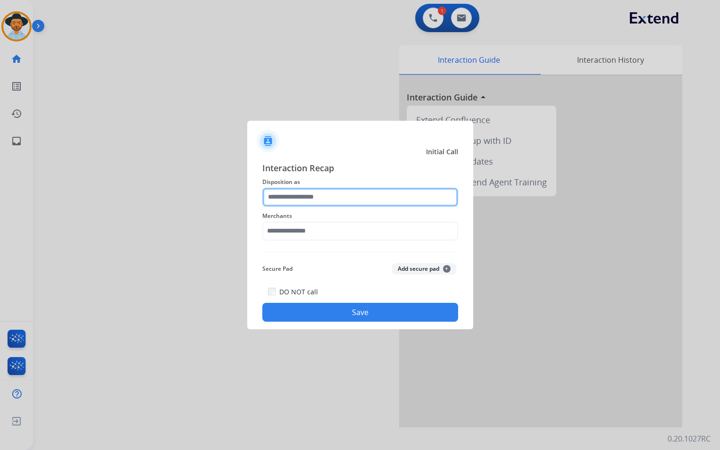
click at [341, 201] on input "text" at bounding box center [360, 197] width 196 height 19
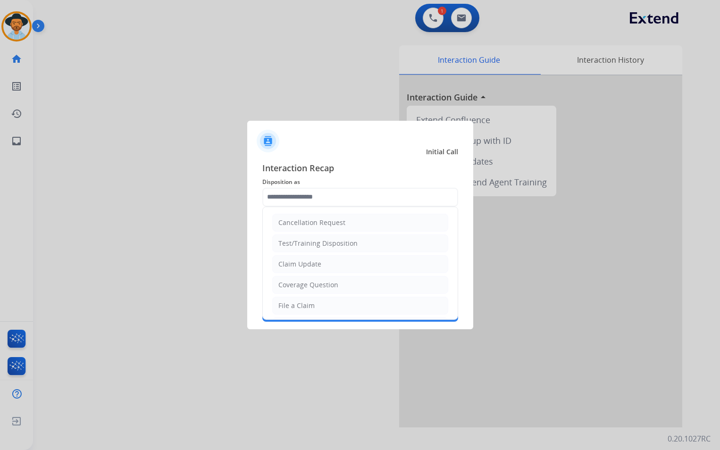
click at [331, 307] on li "File a Claim" at bounding box center [360, 306] width 176 height 18
type input "**********"
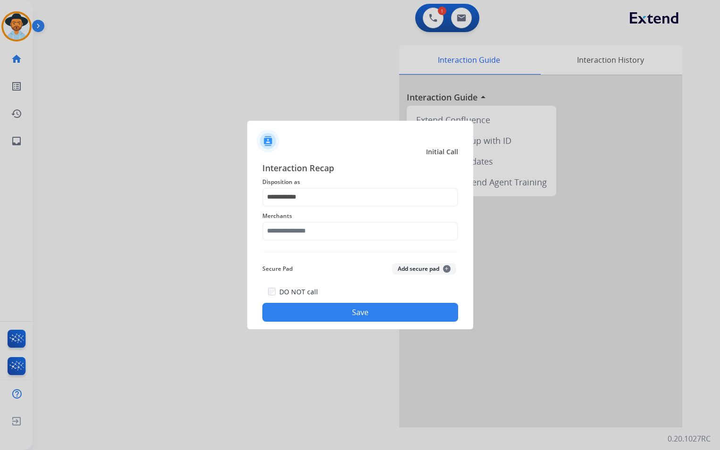
click at [324, 219] on span "Merchants" at bounding box center [360, 216] width 196 height 11
click at [320, 228] on input "text" at bounding box center [360, 231] width 196 height 19
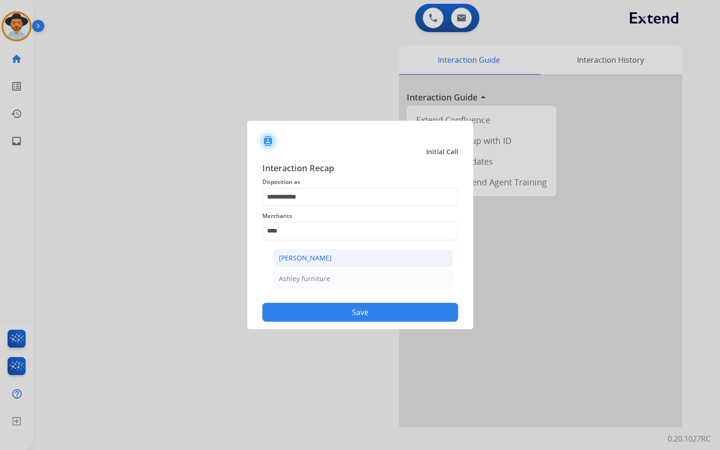
click at [349, 260] on li "[PERSON_NAME]" at bounding box center [363, 258] width 180 height 18
type input "**********"
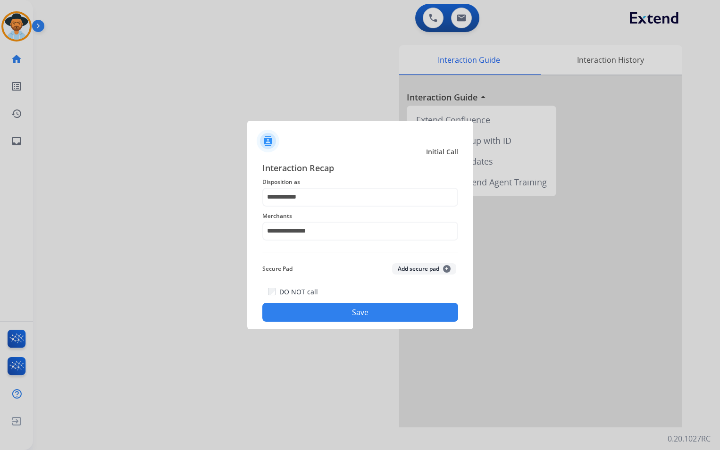
click at [364, 307] on button "Save" at bounding box center [360, 312] width 196 height 19
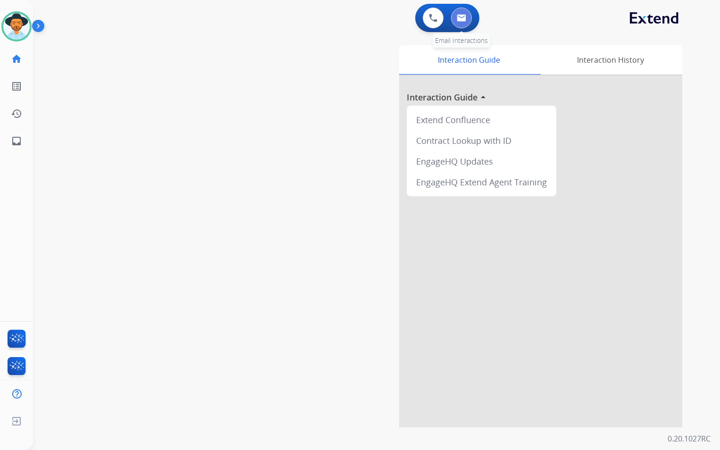
click at [457, 15] on img at bounding box center [461, 18] width 9 height 8
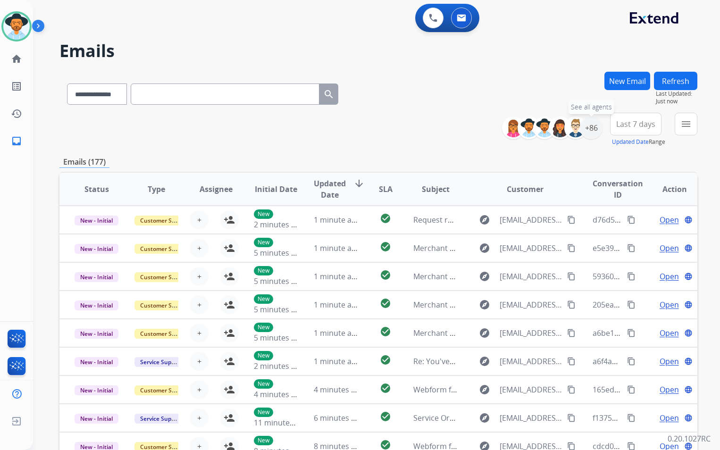
click at [596, 126] on div "+86" at bounding box center [591, 128] width 23 height 23
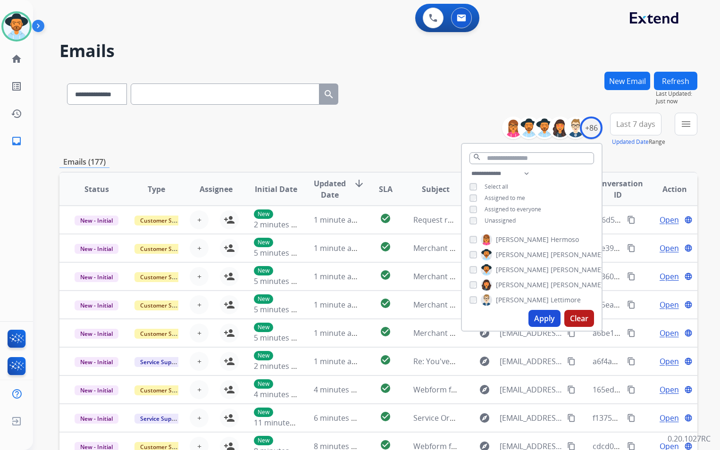
click at [497, 219] on span "Unassigned" at bounding box center [500, 221] width 31 height 8
click at [540, 315] on button "Apply" at bounding box center [545, 318] width 32 height 17
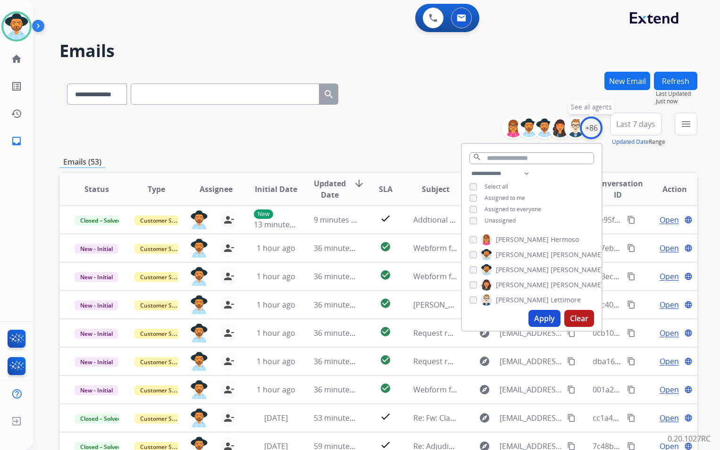
click at [594, 127] on div "+86" at bounding box center [591, 128] width 23 height 23
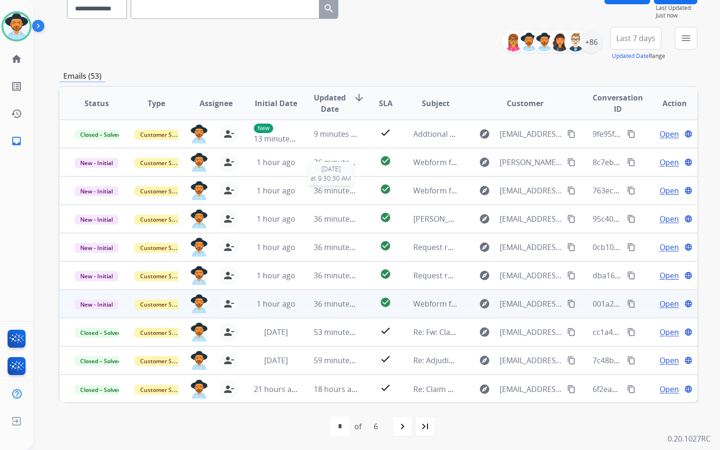
scroll to position [87, 0]
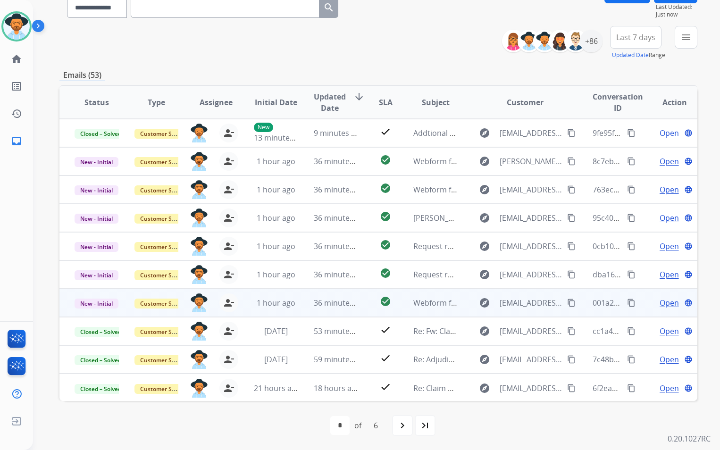
click at [405, 305] on td "Webform from [EMAIL_ADDRESS][DOMAIN_NAME] on [DATE]" at bounding box center [428, 303] width 60 height 28
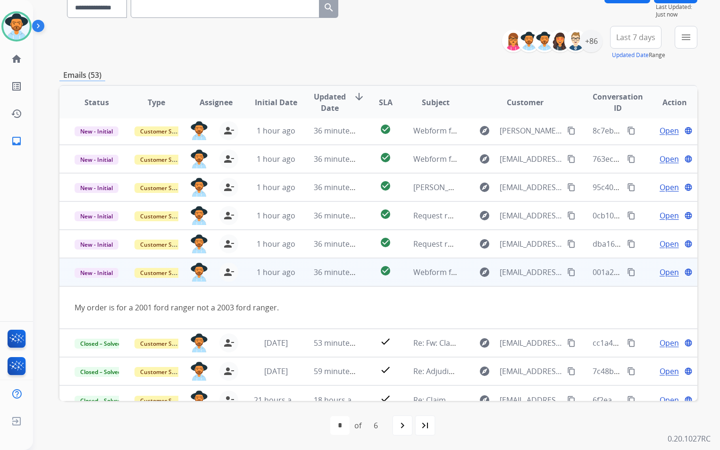
scroll to position [43, 0]
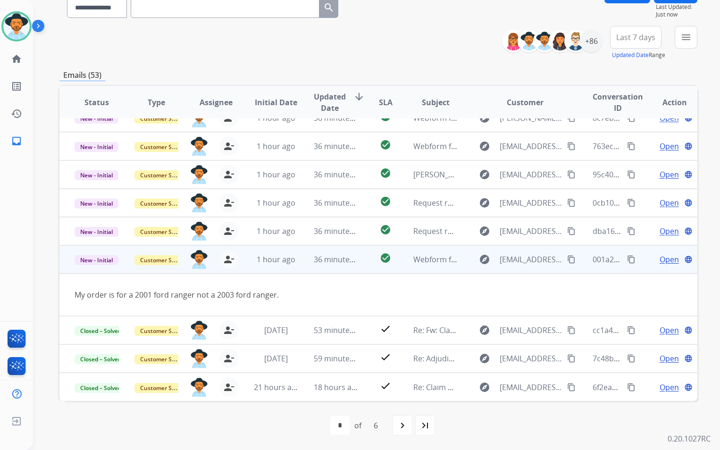
click at [567, 261] on mat-icon "content_copy" at bounding box center [571, 259] width 8 height 8
click at [568, 261] on mat-icon "content_copy" at bounding box center [571, 259] width 8 height 8
click at [567, 260] on mat-icon "content_copy" at bounding box center [571, 259] width 8 height 8
drag, startPoint x: 278, startPoint y: 295, endPoint x: 76, endPoint y: 295, distance: 201.1
click at [76, 295] on div "My order is for a 2001 ford ranger not a 2003 ford ranger." at bounding box center [319, 294] width 488 height 11
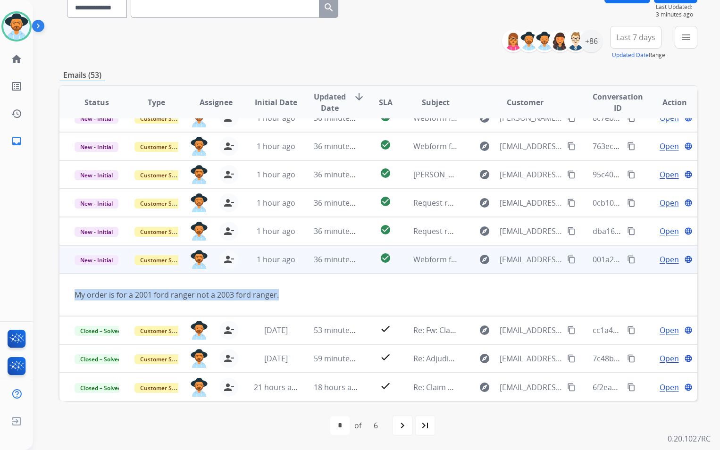
copy div "My order is for a 2001 ford ranger not a 2003 ford ranger."
click at [567, 258] on mat-icon "content_copy" at bounding box center [571, 259] width 8 height 8
click at [660, 261] on span "Open" at bounding box center [669, 259] width 19 height 11
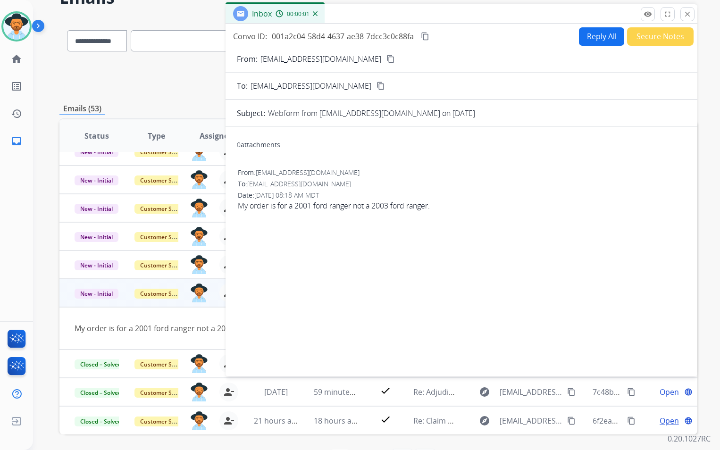
scroll to position [0, 0]
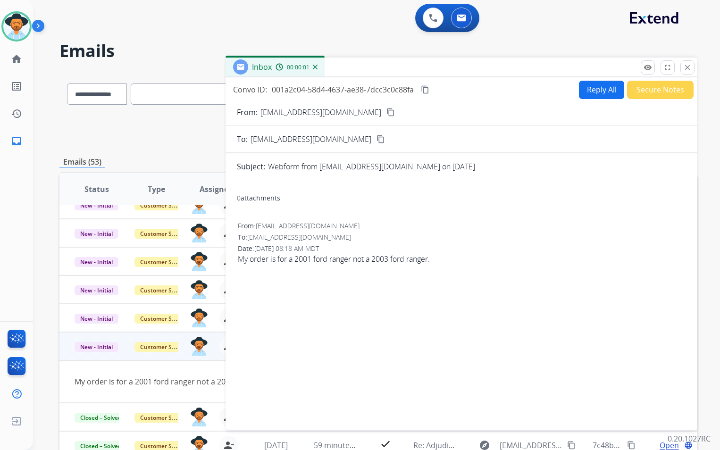
click at [597, 92] on button "Reply All" at bounding box center [601, 90] width 45 height 18
select select "**********"
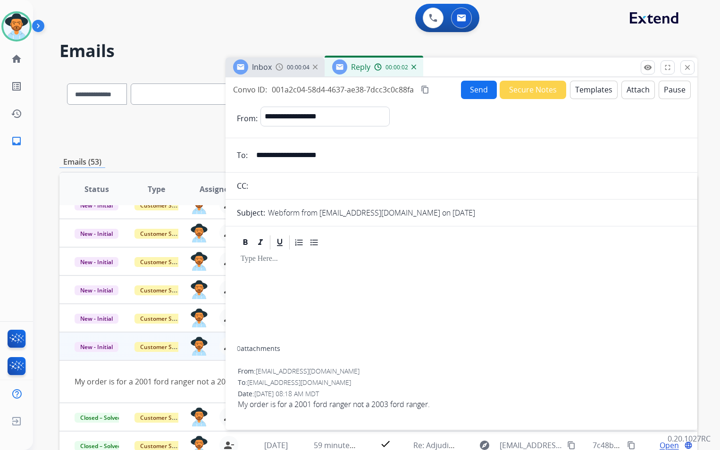
click at [596, 93] on button "Templates" at bounding box center [594, 90] width 48 height 18
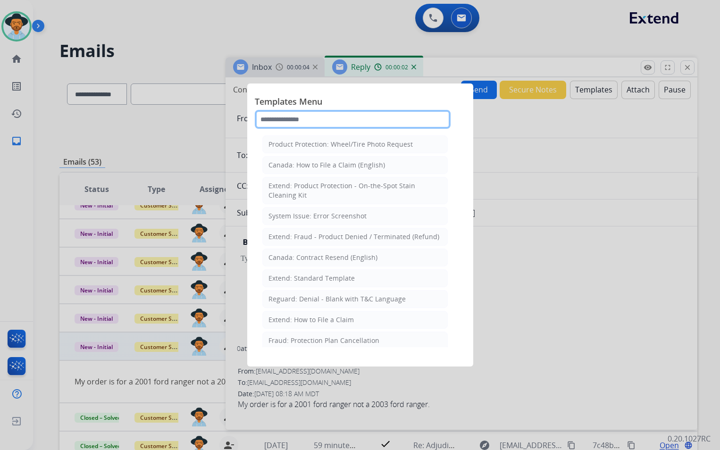
click at [341, 120] on input "text" at bounding box center [353, 119] width 196 height 19
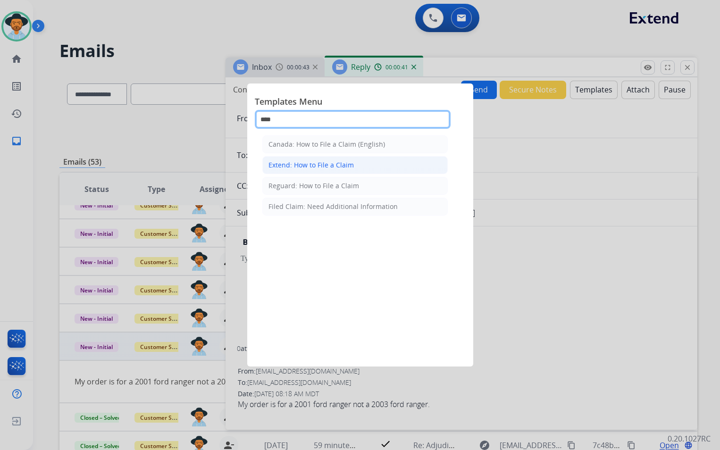
type input "****"
click at [330, 166] on div "Extend: How to File a Claim" at bounding box center [311, 164] width 85 height 9
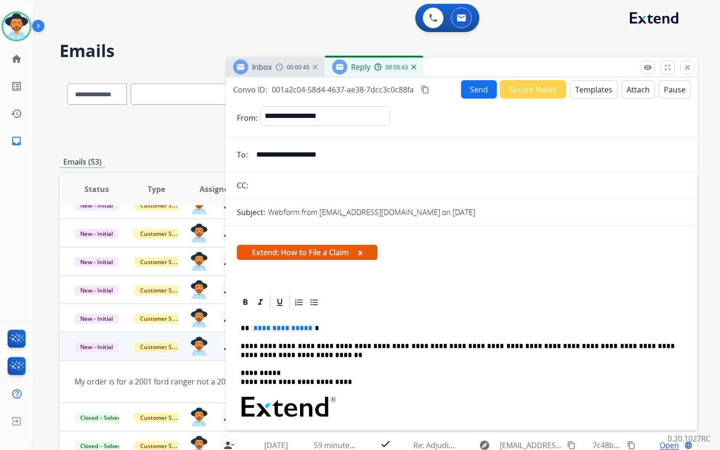
click at [303, 328] on span "**********" at bounding box center [283, 328] width 64 height 8
click at [475, 97] on button "Send" at bounding box center [479, 89] width 36 height 18
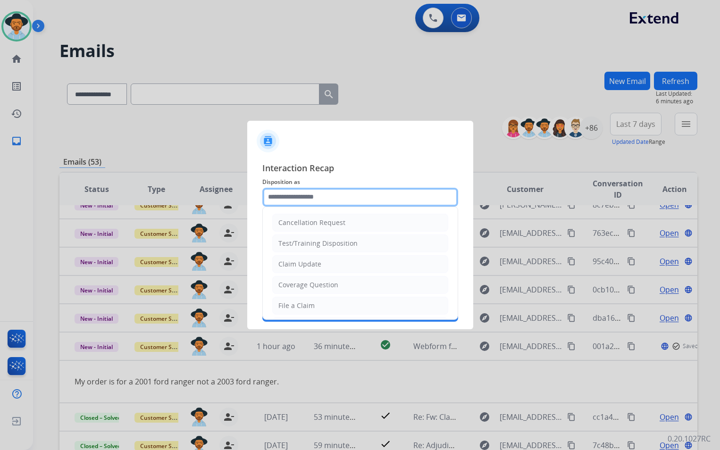
click at [345, 197] on input "text" at bounding box center [360, 197] width 196 height 19
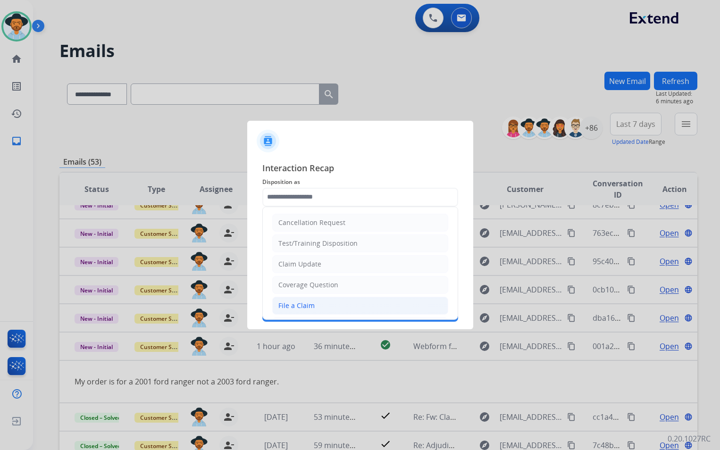
click at [328, 305] on li "File a Claim" at bounding box center [360, 306] width 176 height 18
type input "**********"
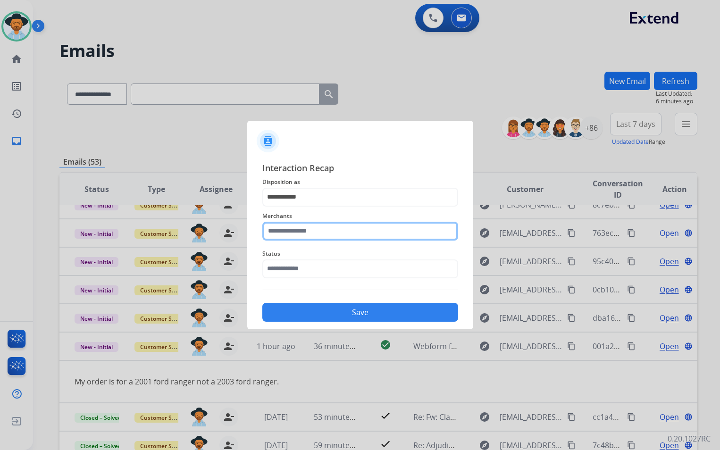
click at [344, 234] on input "text" at bounding box center [360, 231] width 196 height 19
click at [309, 229] on input "*****" at bounding box center [360, 231] width 196 height 19
type input "*"
type input "**********"
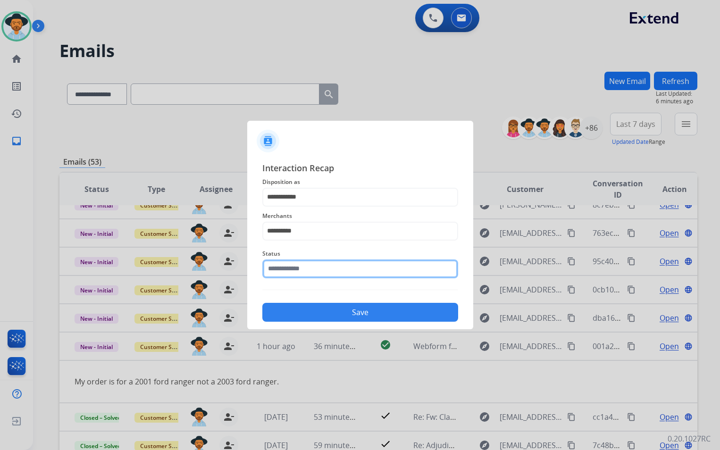
click at [320, 270] on input "text" at bounding box center [360, 269] width 196 height 19
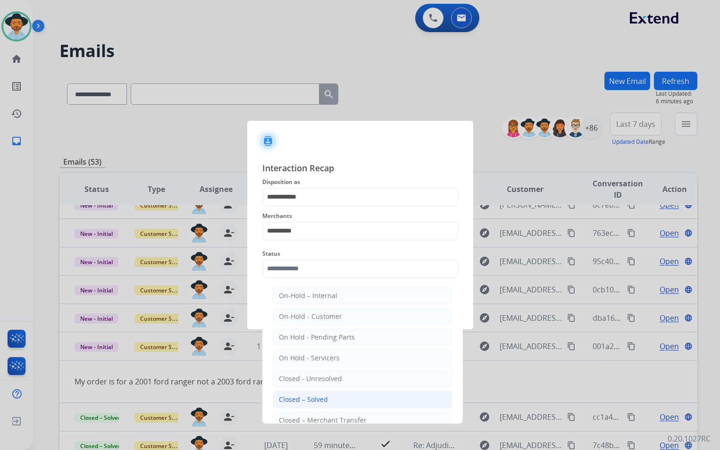
click at [324, 406] on li "Closed – Solved" at bounding box center [363, 400] width 180 height 18
type input "**********"
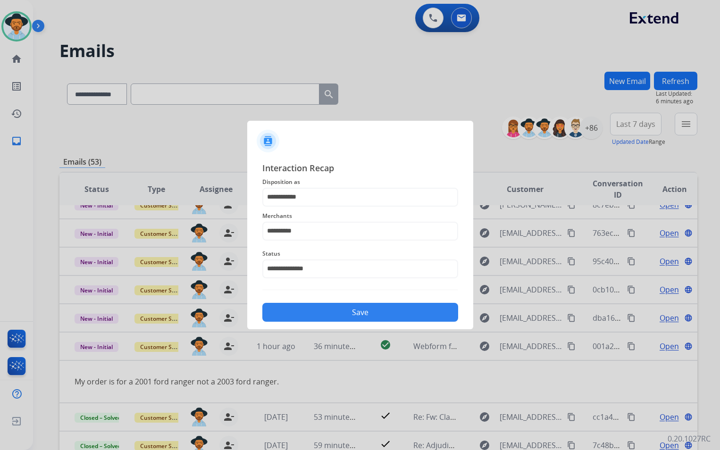
click at [342, 320] on button "Save" at bounding box center [360, 312] width 196 height 19
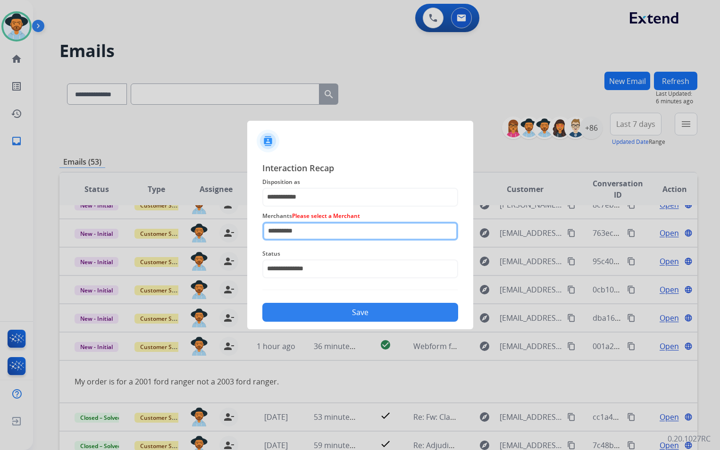
click at [339, 229] on input "**********" at bounding box center [360, 231] width 196 height 19
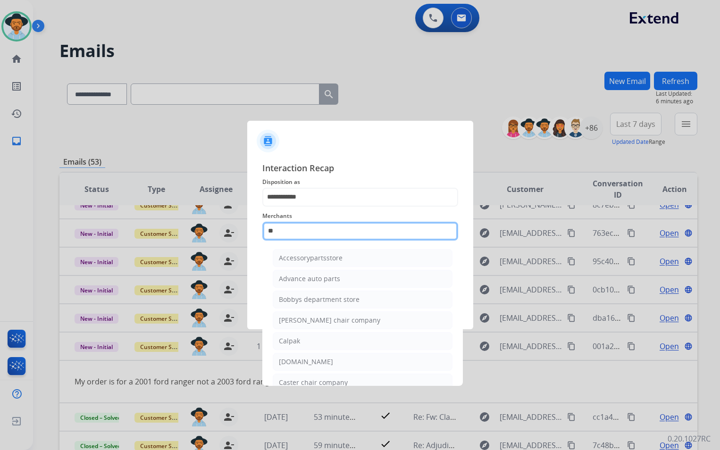
type input "*"
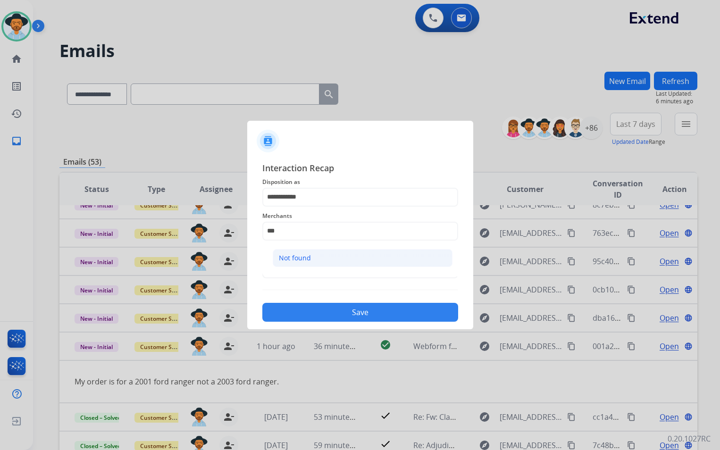
click at [306, 259] on div "Not found" at bounding box center [295, 257] width 32 height 9
type input "*********"
click at [338, 312] on button "Save" at bounding box center [360, 312] width 196 height 19
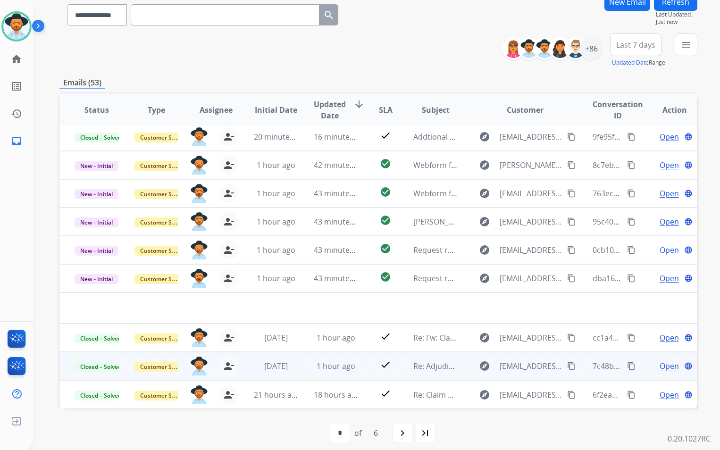
scroll to position [87, 0]
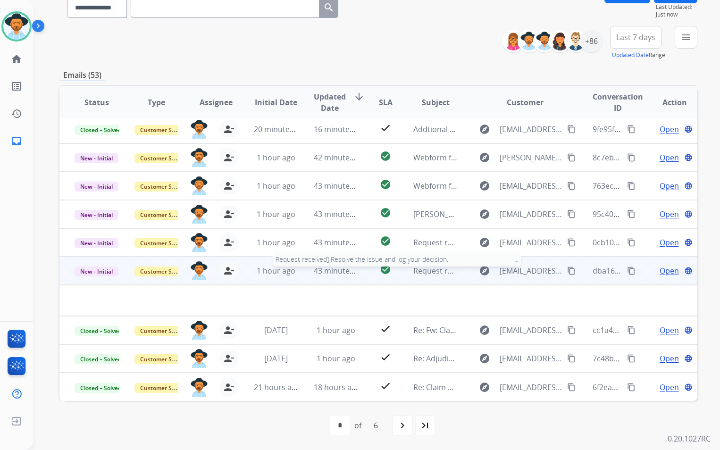
click at [437, 272] on span "Request received] Resolve the issue and log your decision. ͏‌ ͏‌ ͏‌ ͏‌ ͏‌ ͏‌ ͏‌…" at bounding box center [552, 271] width 279 height 10
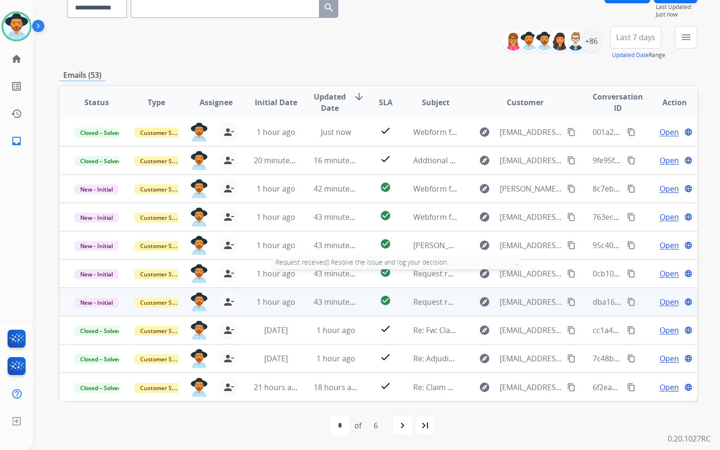
scroll to position [1, 0]
click at [417, 306] on span "Request received] Resolve the issue and log your decision. ͏‌ ͏‌ ͏‌ ͏‌ ͏‌ ͏‌ ͏‌…" at bounding box center [552, 302] width 279 height 10
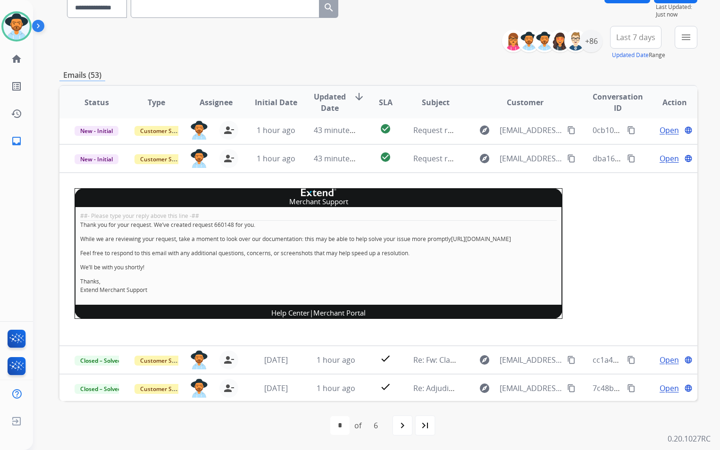
scroll to position [170, 0]
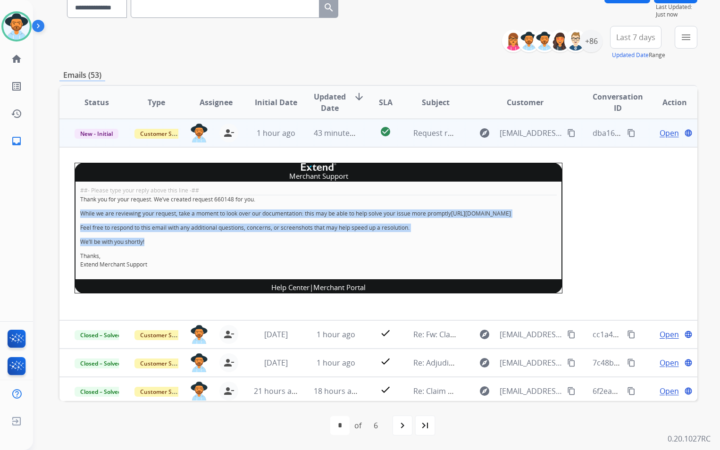
drag, startPoint x: 127, startPoint y: 215, endPoint x: 437, endPoint y: 250, distance: 311.6
click at [437, 250] on div "##- Please type your reply above this line -## Thank you for your request. We’v…" at bounding box center [319, 231] width 488 height 98
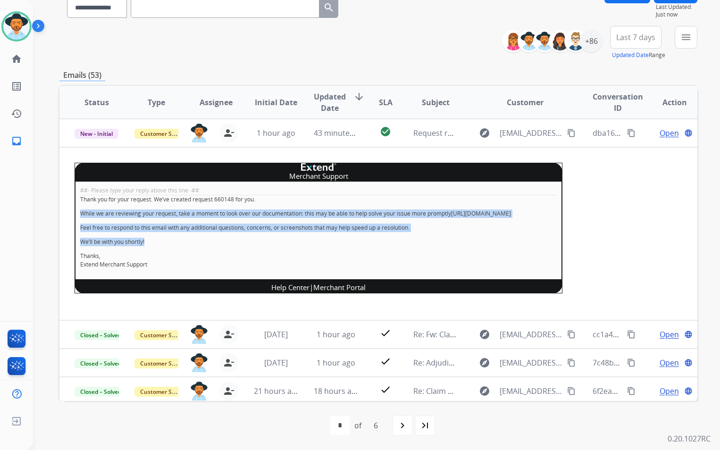
drag, startPoint x: 437, startPoint y: 250, endPoint x: 611, endPoint y: 235, distance: 175.3
click at [611, 235] on table "Status Type Assignee Initial Date Updated Date arrow_downward SLA Subject Custo…" at bounding box center [378, 160] width 638 height 489
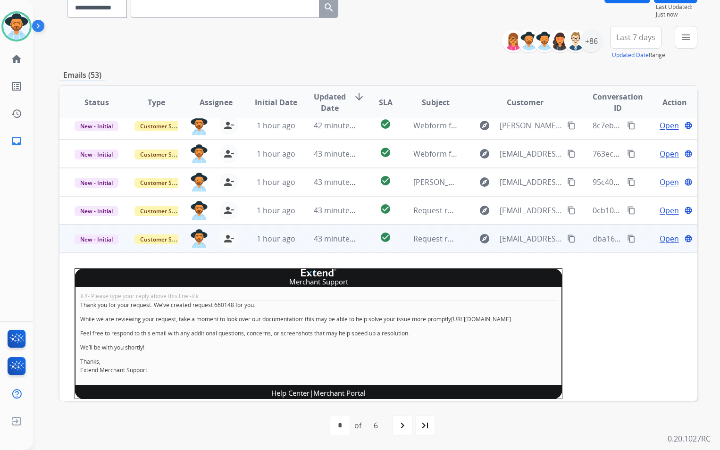
scroll to position [142, 0]
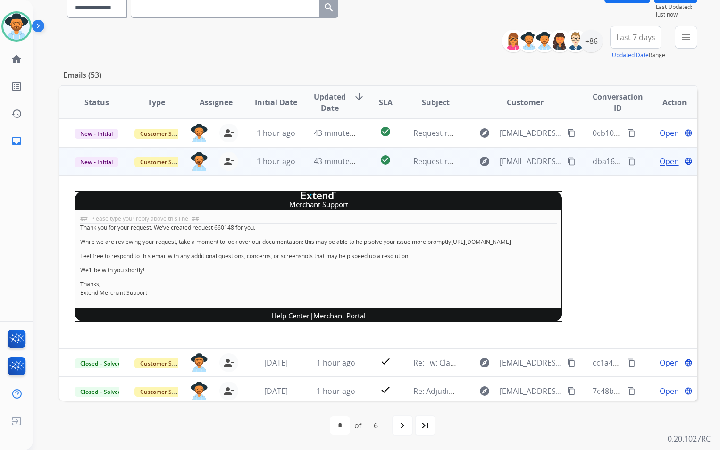
click at [667, 166] on span "Open" at bounding box center [669, 161] width 19 height 11
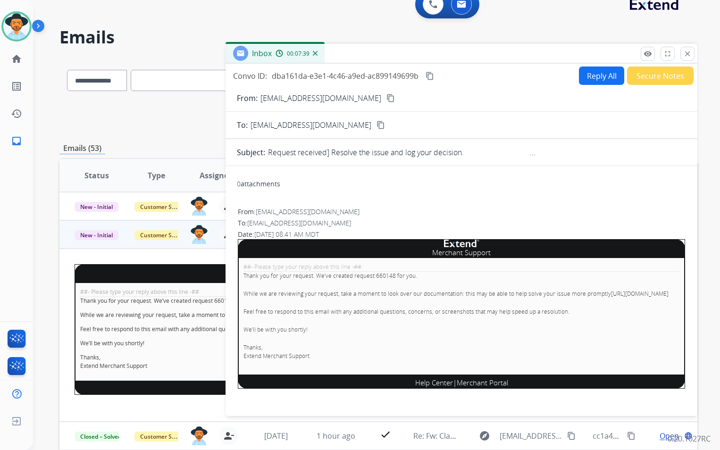
scroll to position [0, 0]
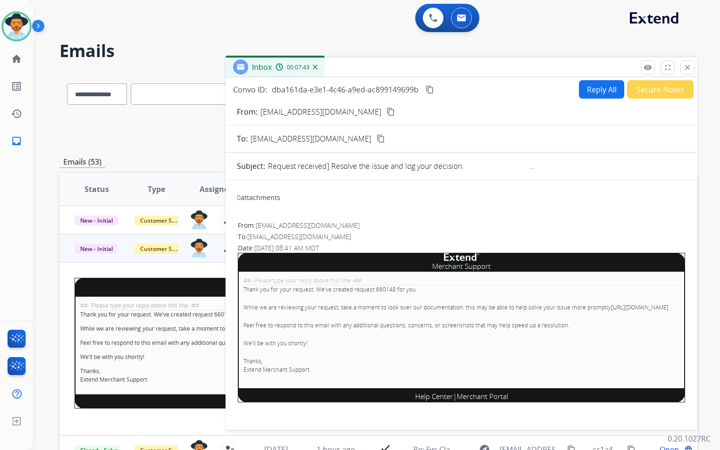
click at [650, 92] on button "Secure Notes" at bounding box center [660, 89] width 67 height 18
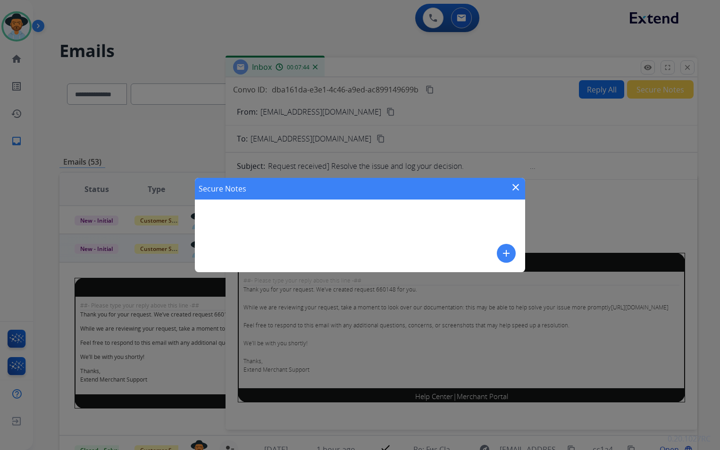
click at [501, 249] on mat-icon "add" at bounding box center [506, 253] width 11 height 11
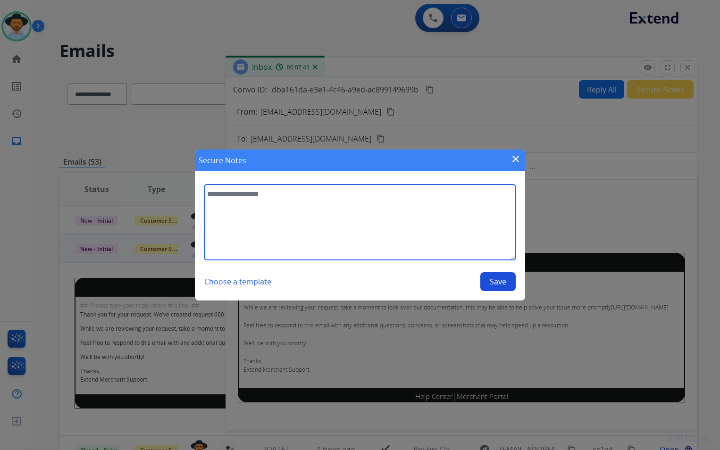
click at [268, 215] on textarea at bounding box center [360, 223] width 312 height 76
click at [309, 199] on textarea "**********" at bounding box center [360, 223] width 312 height 76
type textarea "**********"
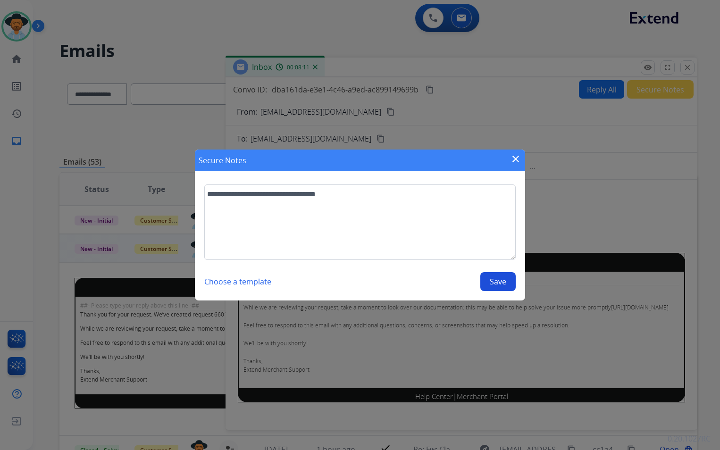
click at [504, 285] on button "Save" at bounding box center [497, 281] width 35 height 19
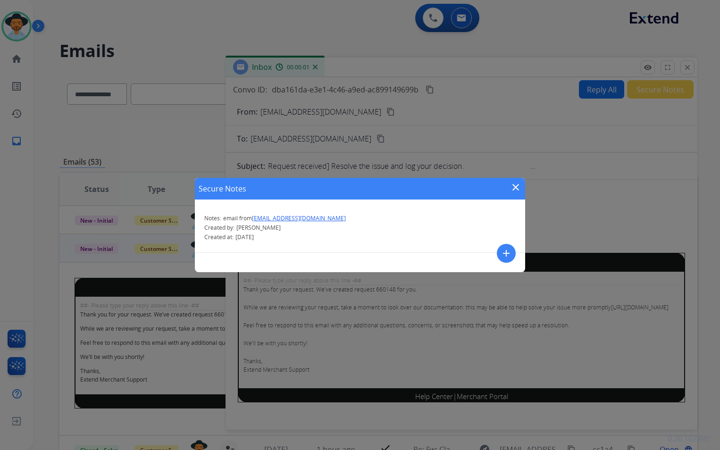
click at [518, 185] on mat-icon "close" at bounding box center [515, 187] width 11 height 11
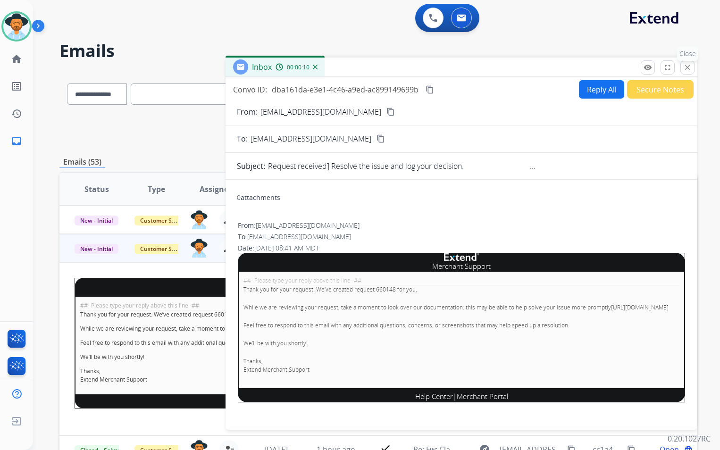
click at [686, 67] on mat-icon "close" at bounding box center [687, 67] width 8 height 8
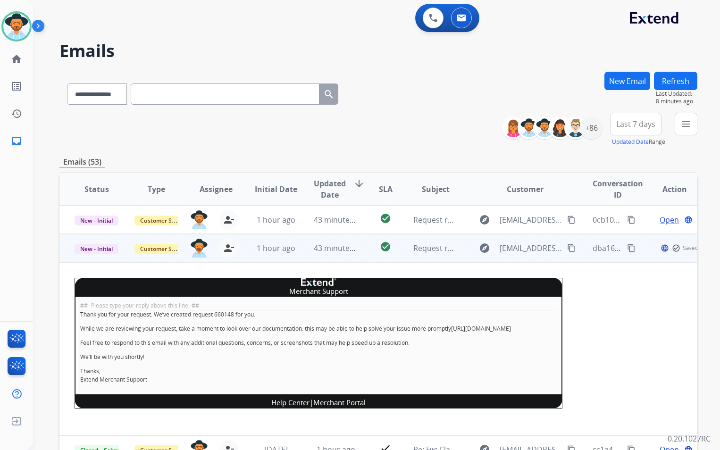
click at [102, 254] on td "New - Initial" at bounding box center [89, 248] width 60 height 28
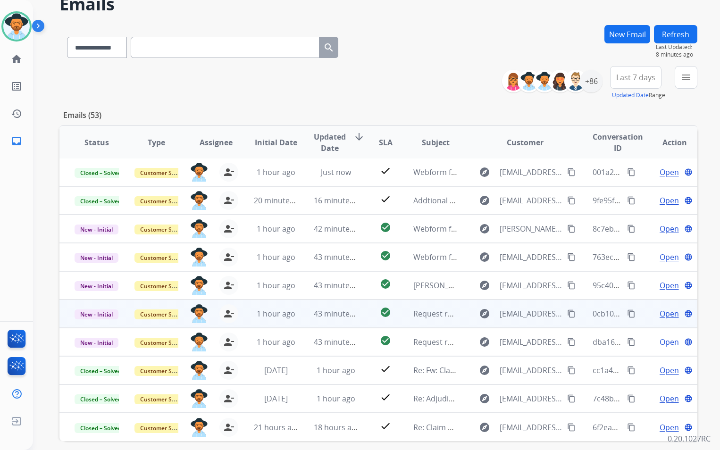
scroll to position [47, 0]
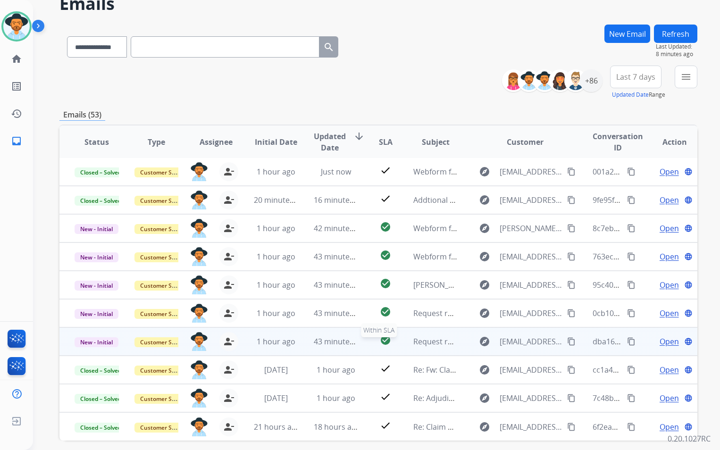
click at [383, 346] on div "check_circle" at bounding box center [386, 342] width 25 height 14
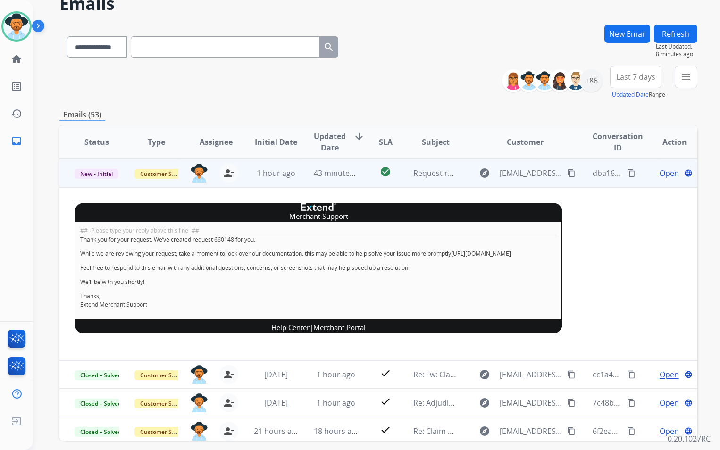
scroll to position [170, 0]
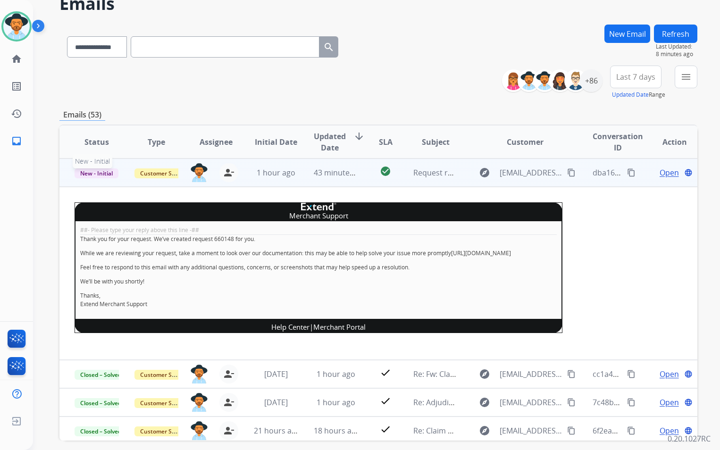
click at [96, 172] on span "New - Initial" at bounding box center [97, 174] width 44 height 10
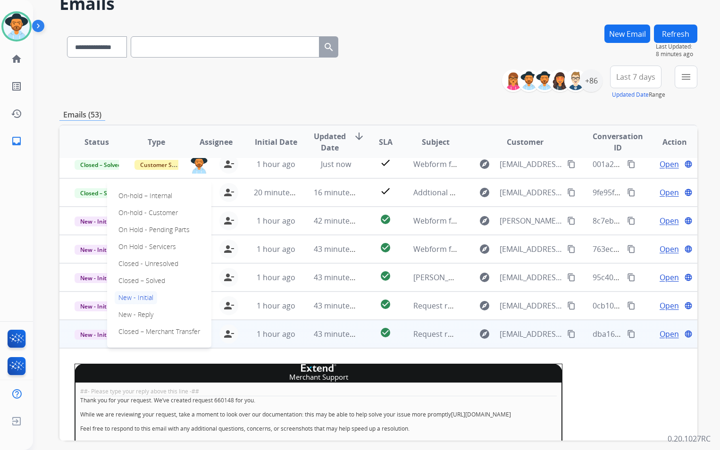
scroll to position [0, 0]
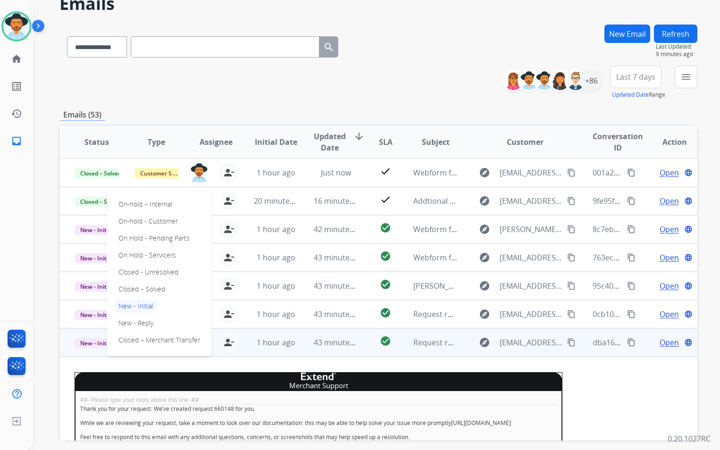
click at [82, 348] on td "New - Initial On-hold – Internal On-hold - Customer On Hold - Pending Parts On …" at bounding box center [89, 343] width 60 height 28
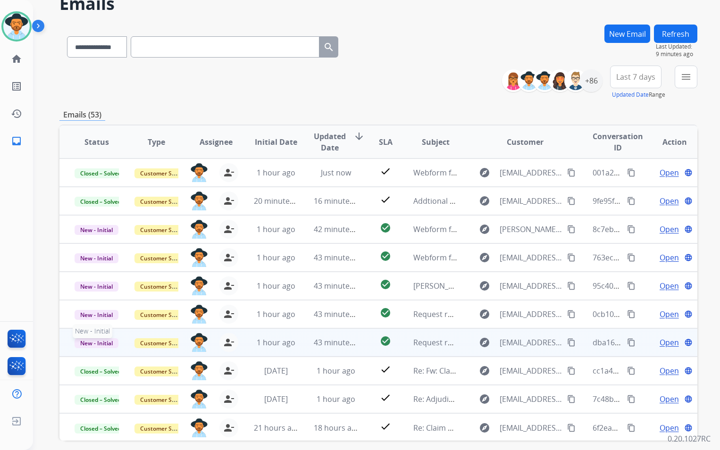
click at [101, 342] on span "New - Initial" at bounding box center [97, 343] width 44 height 10
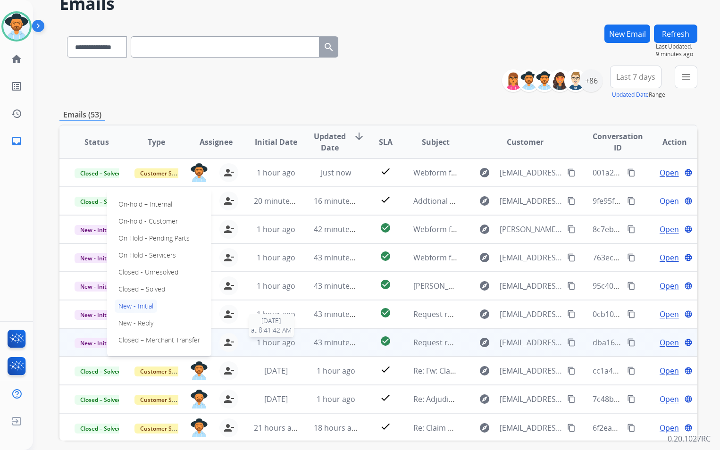
click at [288, 339] on span "1 hour ago" at bounding box center [276, 342] width 39 height 10
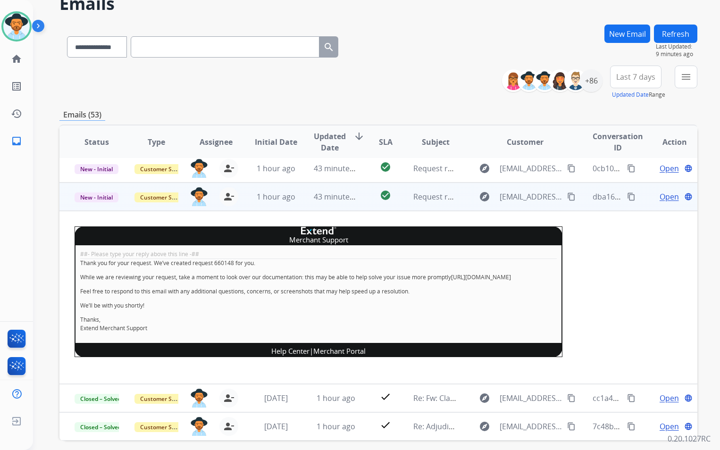
scroll to position [170, 0]
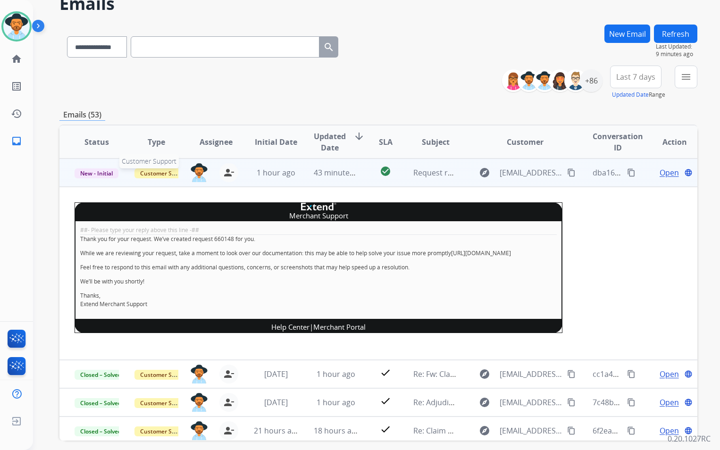
click at [157, 176] on span "Customer Support" at bounding box center [165, 174] width 61 height 10
click at [208, 153] on p "Merchant Team" at bounding box center [202, 153] width 54 height 13
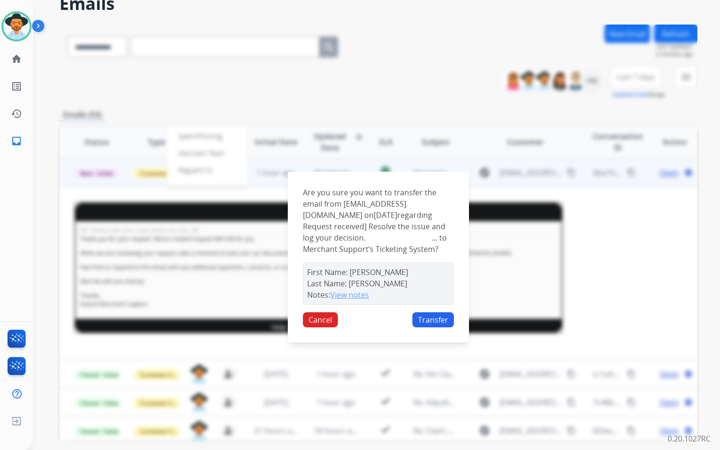
click at [350, 300] on button "View notes" at bounding box center [349, 294] width 39 height 11
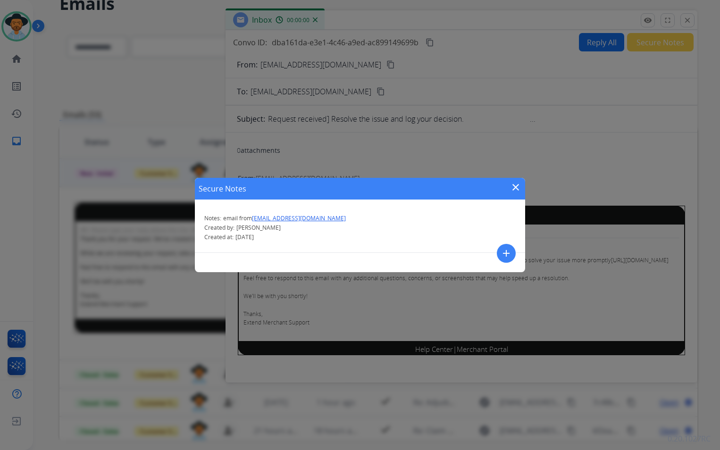
click at [517, 182] on mat-icon "close" at bounding box center [515, 187] width 11 height 11
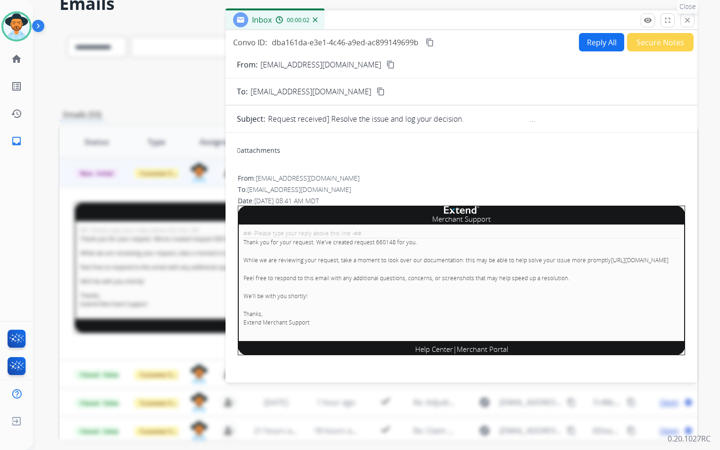
click at [686, 21] on mat-icon "close" at bounding box center [687, 20] width 8 height 8
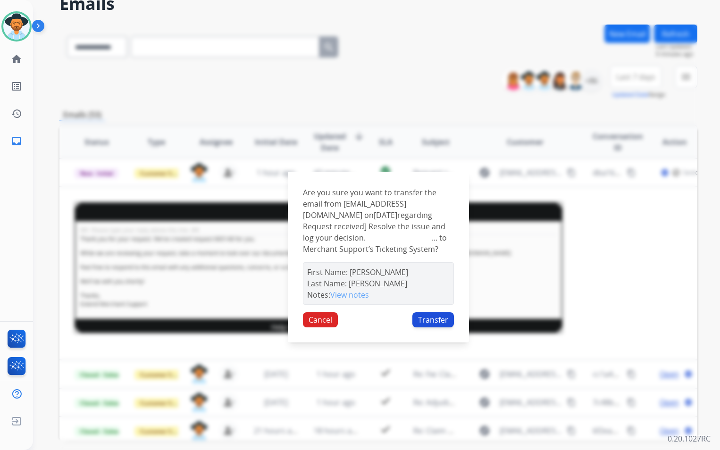
click at [433, 326] on button "Transfer" at bounding box center [434, 319] width 42 height 15
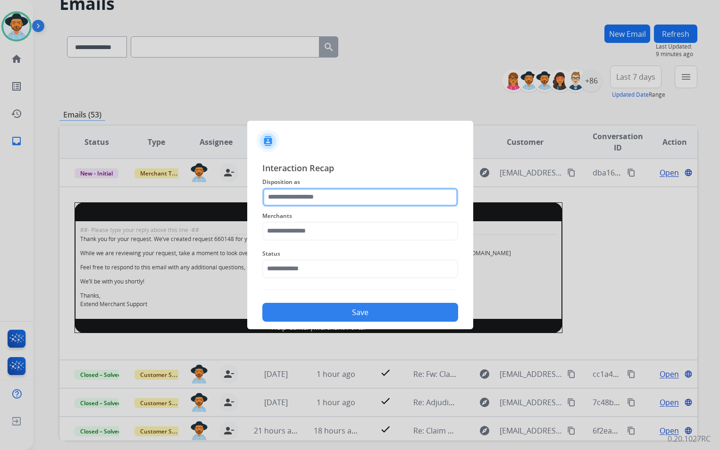
click at [339, 200] on input "text" at bounding box center [360, 197] width 196 height 19
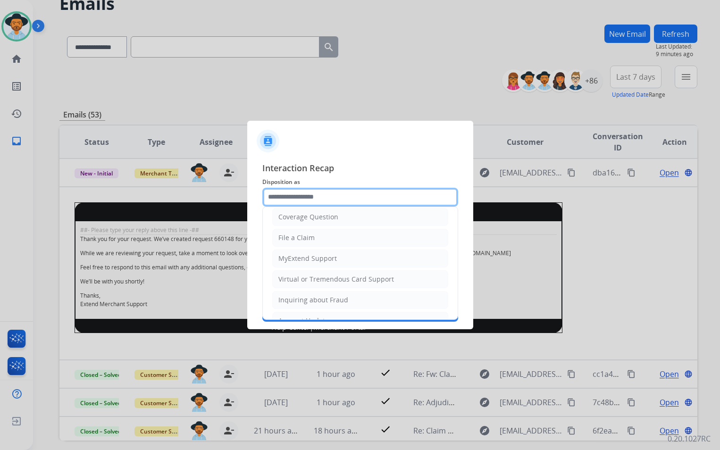
scroll to position [147, 0]
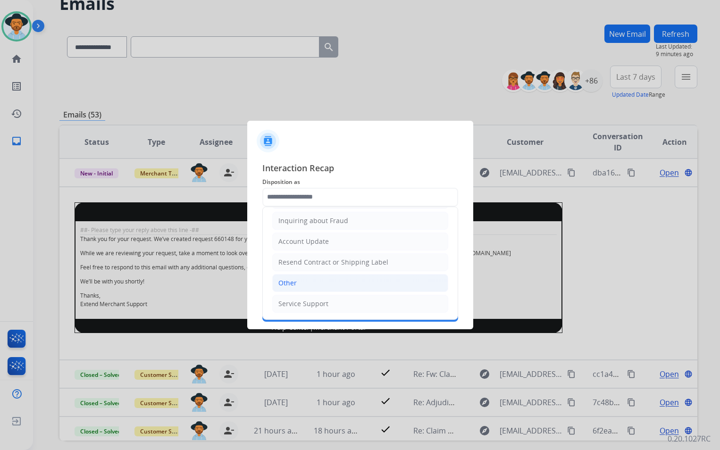
click at [311, 281] on li "Other" at bounding box center [360, 283] width 176 height 18
type input "*****"
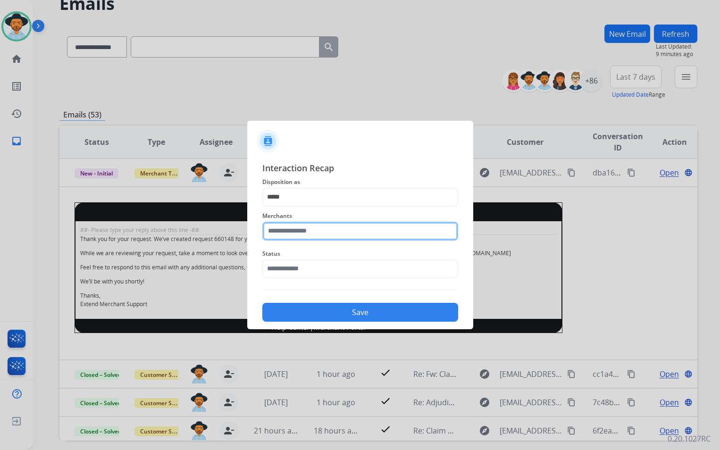
click at [317, 229] on input "text" at bounding box center [360, 231] width 196 height 19
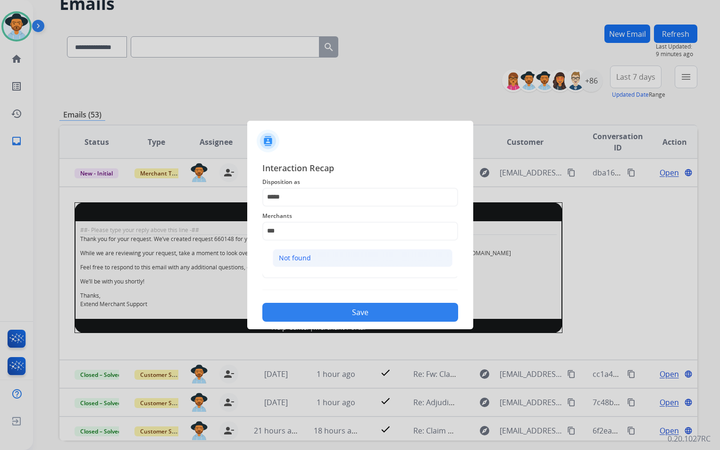
click at [311, 254] on li "Not found" at bounding box center [363, 258] width 180 height 18
type input "*********"
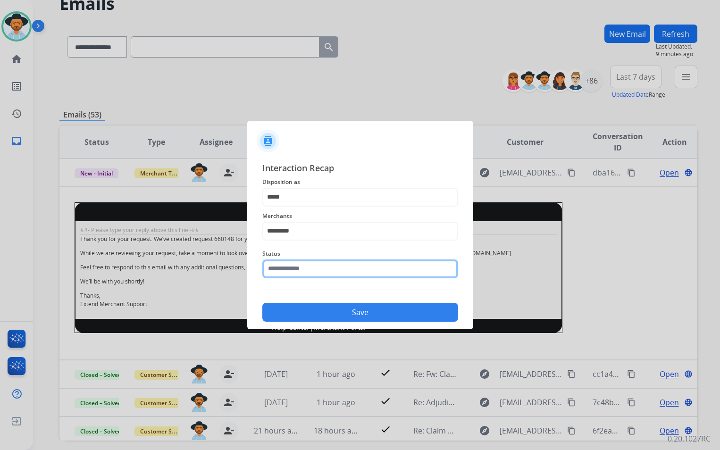
click at [320, 275] on input "text" at bounding box center [360, 269] width 196 height 19
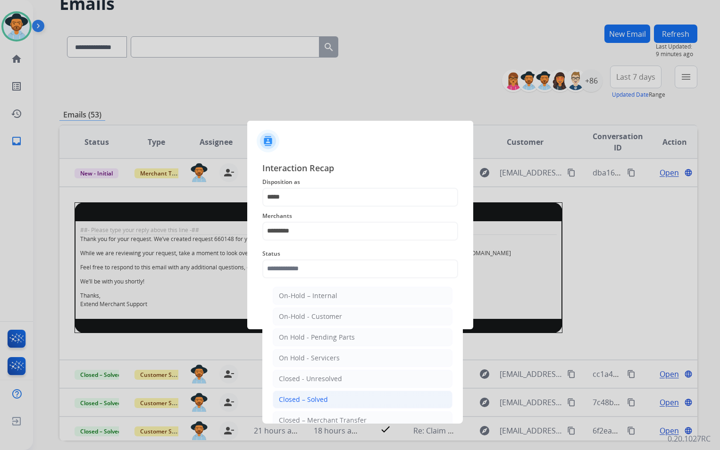
click at [327, 399] on li "Closed – Solved" at bounding box center [363, 400] width 180 height 18
type input "**********"
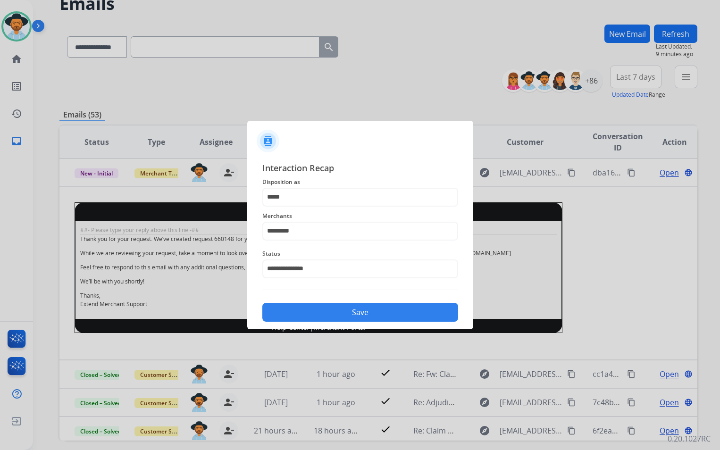
click at [358, 313] on button "Save" at bounding box center [360, 312] width 196 height 19
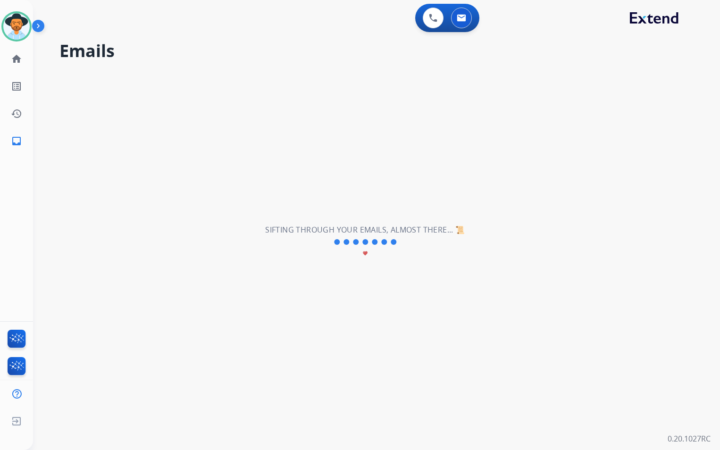
scroll to position [32, 0]
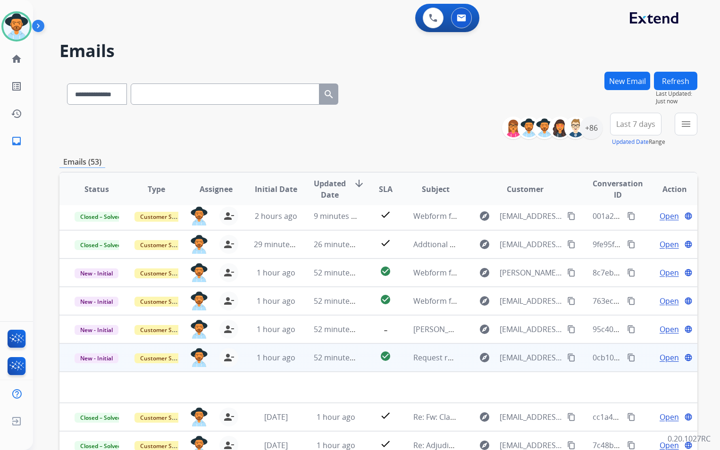
click at [431, 365] on td "Request received] Resolve the issue and log your decision. ͏‌ ͏‌ ͏‌ ͏‌ ͏‌ ͏‌ ͏‌…" at bounding box center [428, 358] width 60 height 28
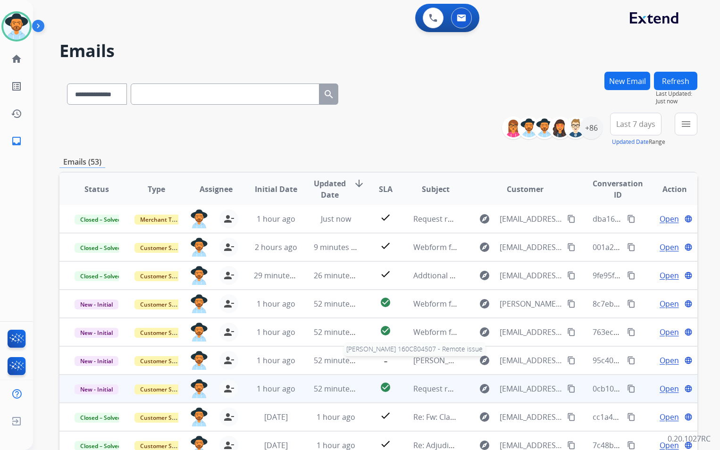
scroll to position [1, 0]
click at [442, 386] on span "Request received] Resolve the issue and log your decision. ͏‌ ͏‌ ͏‌ ͏‌ ͏‌ ͏‌ ͏‌…" at bounding box center [552, 389] width 279 height 10
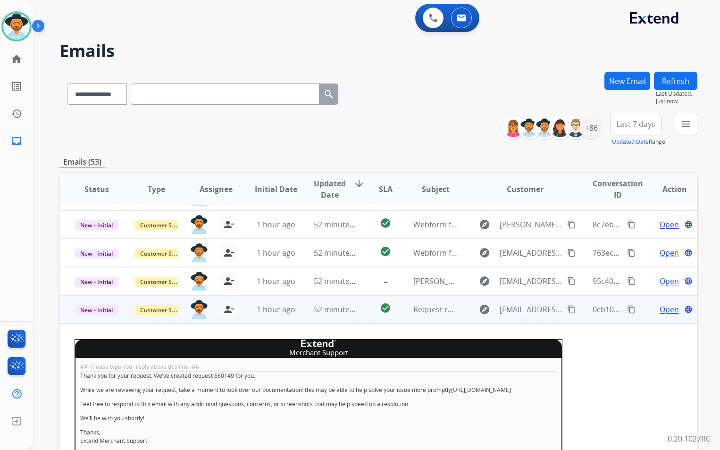
scroll to position [170, 0]
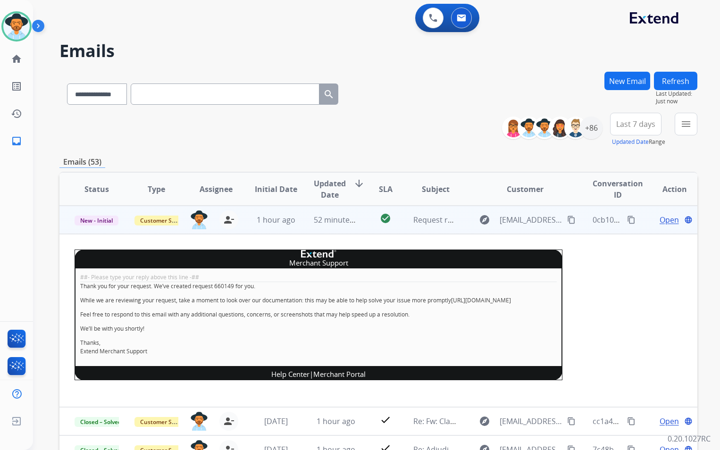
click at [421, 219] on span "Request received] Resolve the issue and log your decision. ͏‌ ͏‌ ͏‌ ͏‌ ͏‌ ͏‌ ͏‌…" at bounding box center [552, 220] width 279 height 10
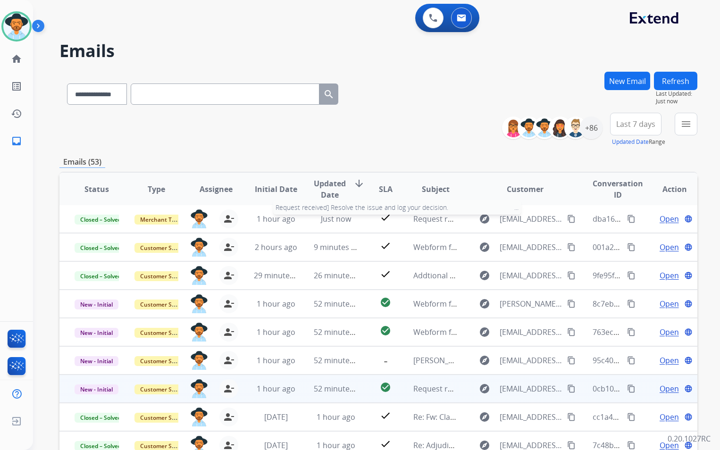
scroll to position [1, 0]
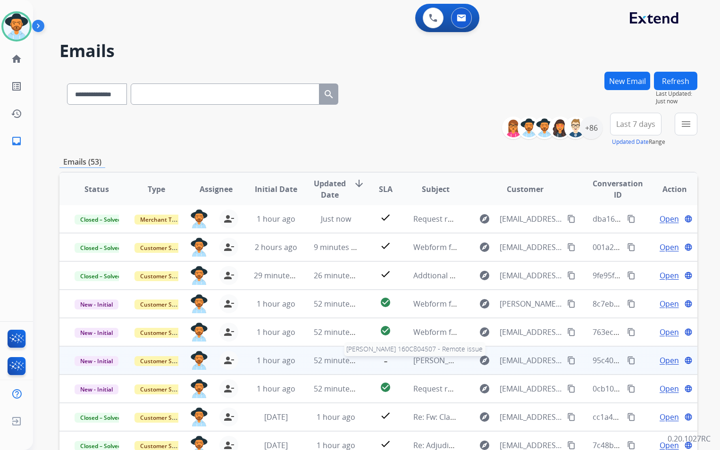
click at [441, 359] on span "[PERSON_NAME] 160C804507 - Remote issue" at bounding box center [492, 360] width 158 height 10
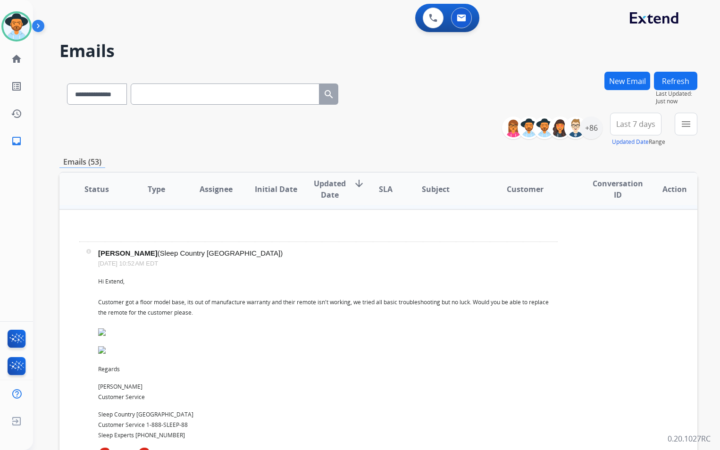
scroll to position [142, 0]
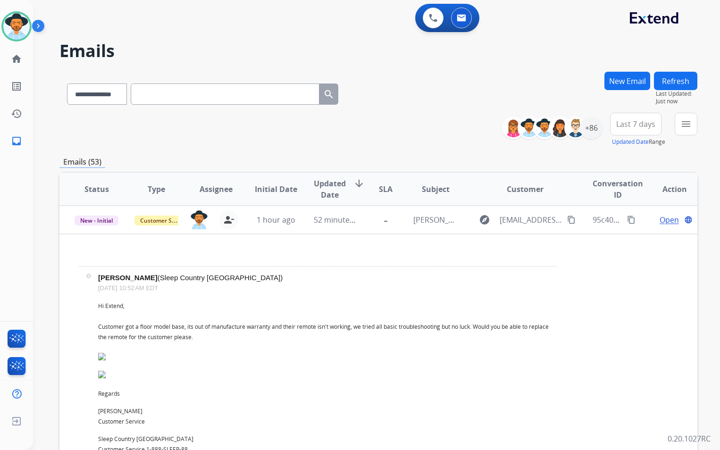
click at [679, 83] on button "Refresh" at bounding box center [675, 81] width 43 height 18
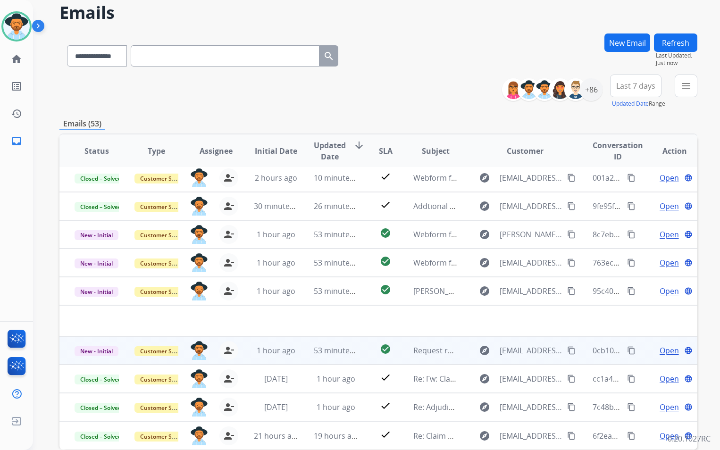
scroll to position [47, 0]
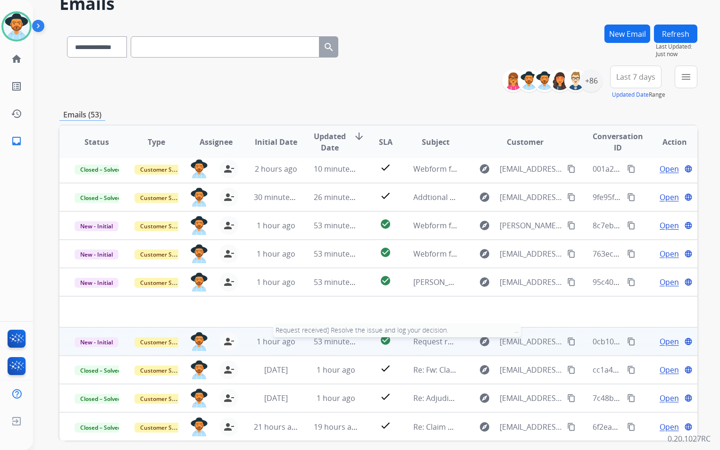
click at [424, 345] on span "Request received] Resolve the issue and log your decision. ͏‌ ͏‌ ͏‌ ͏‌ ͏‌ ͏‌ ͏‌…" at bounding box center [552, 342] width 279 height 10
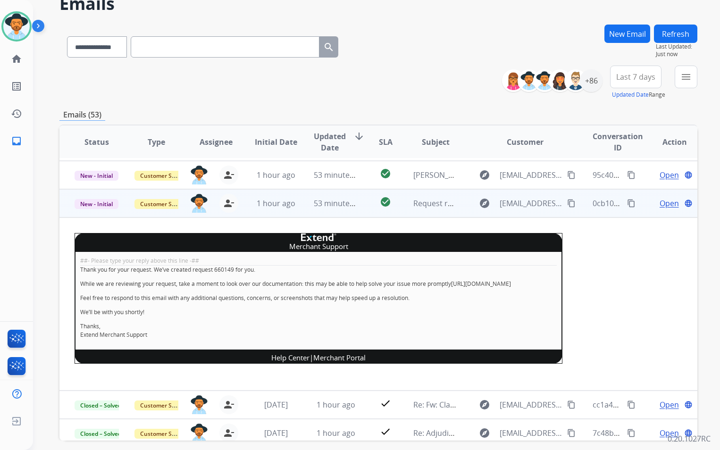
scroll to position [123, 0]
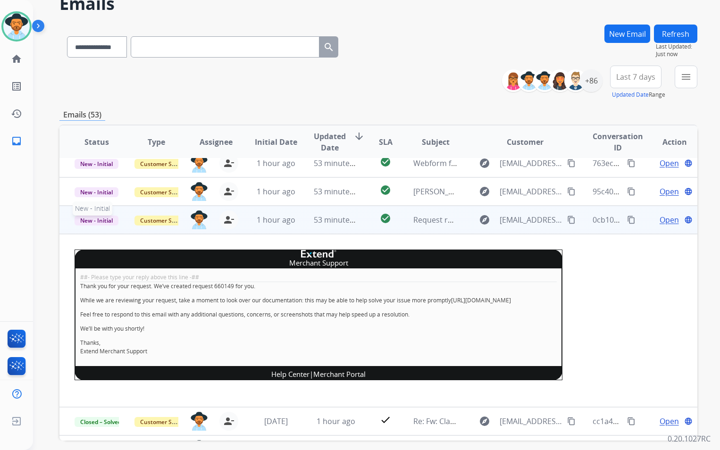
click at [99, 220] on span "New - Initial" at bounding box center [97, 221] width 44 height 10
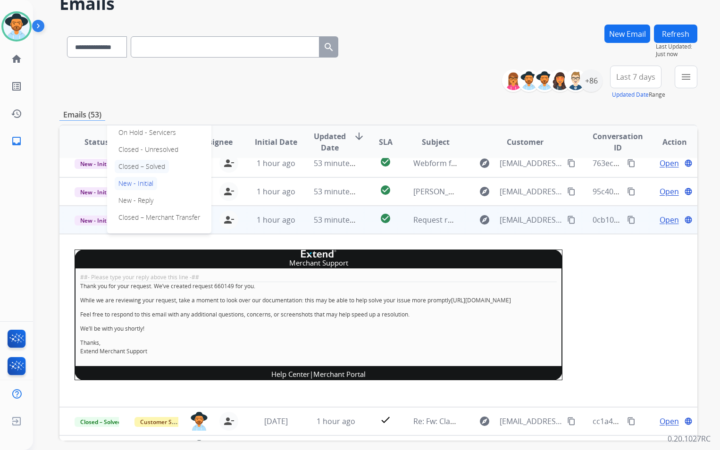
click at [159, 163] on p "Closed – Solved" at bounding box center [142, 166] width 54 height 13
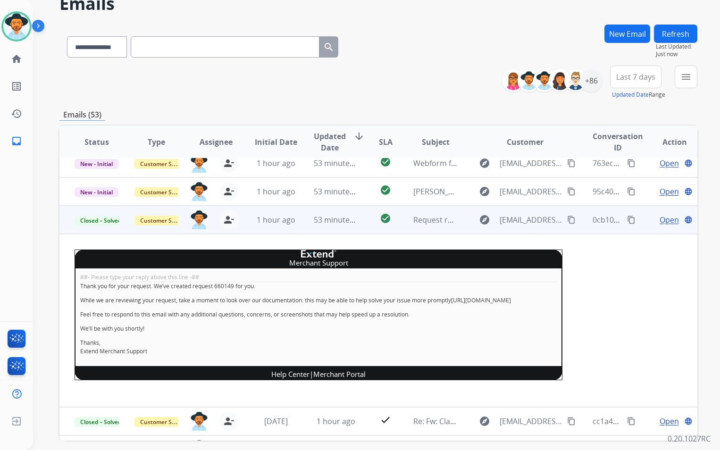
click at [403, 220] on td "Request received] Resolve the issue and log your decision. ͏‌ ͏‌ ͏‌ ͏‌ ͏‌ ͏‌ ͏‌…" at bounding box center [428, 220] width 60 height 28
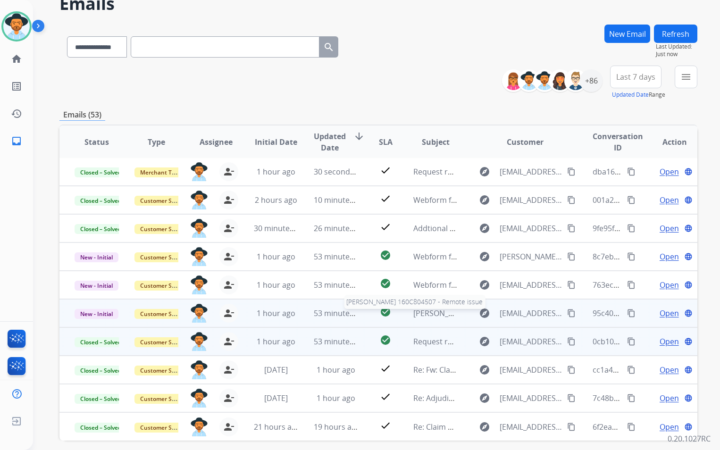
click at [421, 309] on span "[PERSON_NAME] 160C804507 - Remote issue" at bounding box center [492, 313] width 158 height 10
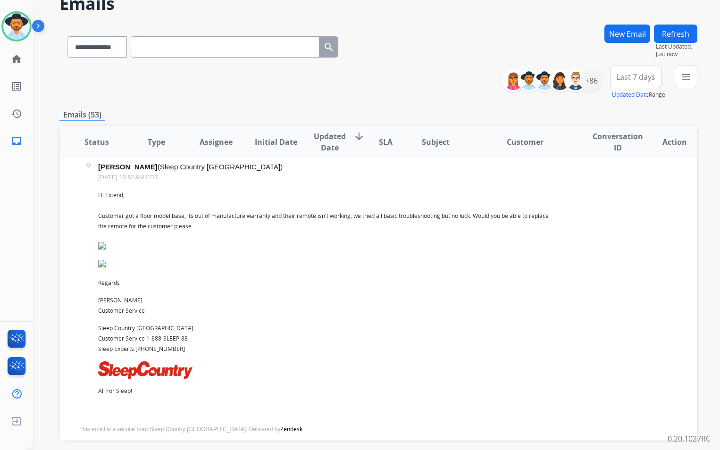
scroll to position [189, 0]
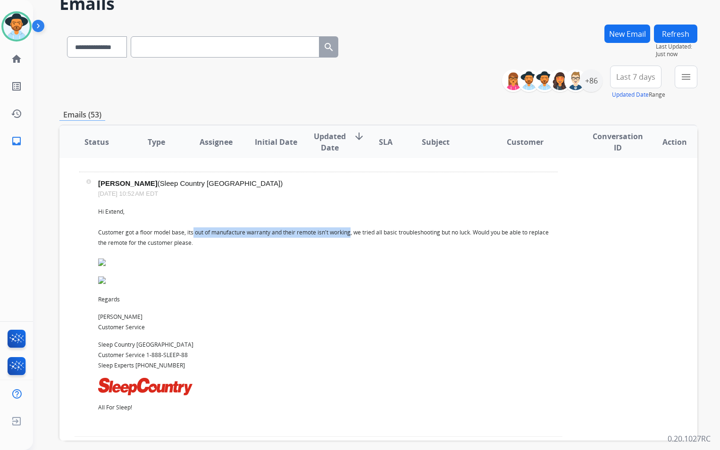
drag, startPoint x: 194, startPoint y: 232, endPoint x: 354, endPoint y: 231, distance: 160.0
click at [354, 231] on div "Hi Extend, Customer got a floor model base, its out of manufacture warranty and…" at bounding box center [328, 310] width 460 height 206
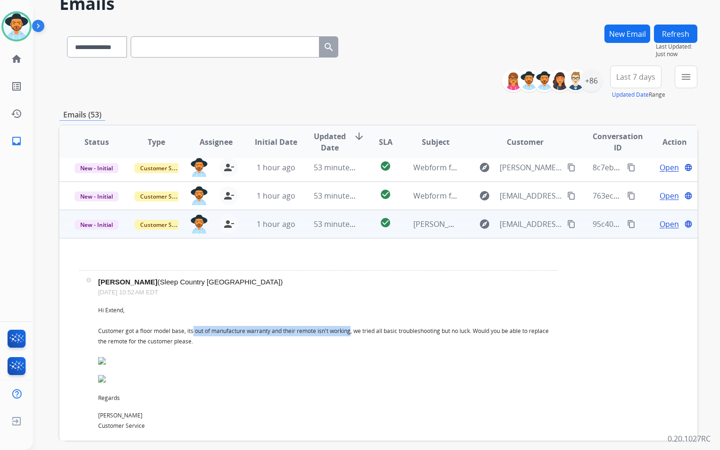
scroll to position [94, 0]
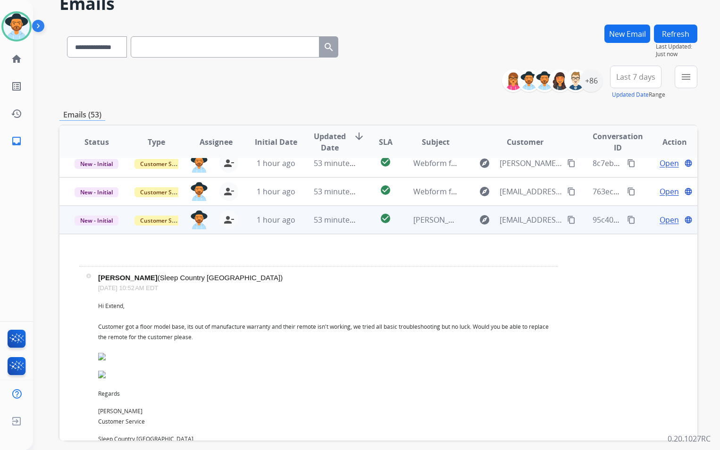
click at [666, 218] on span "Open" at bounding box center [669, 219] width 19 height 11
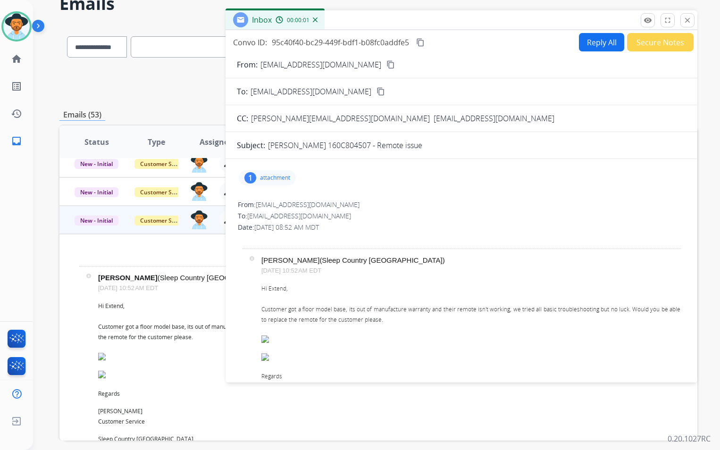
click at [649, 46] on button "Secure Notes" at bounding box center [660, 42] width 67 height 18
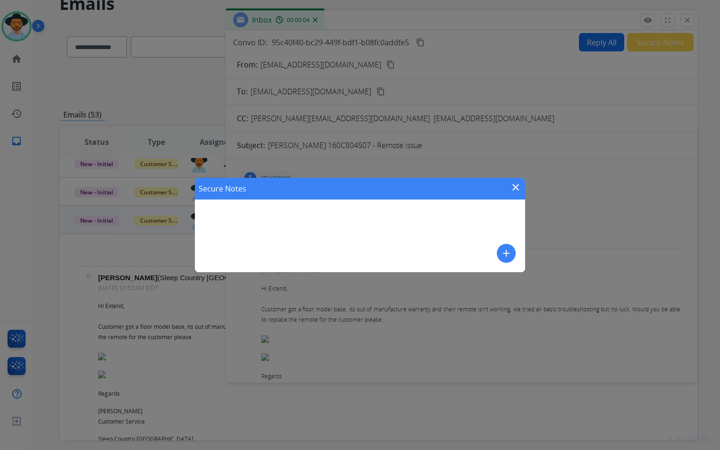
click at [504, 254] on mat-icon "add" at bounding box center [506, 253] width 11 height 11
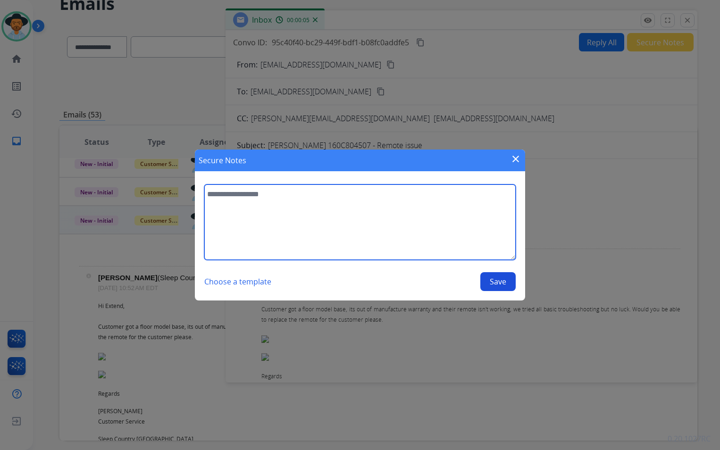
click at [251, 204] on textarea at bounding box center [360, 223] width 312 height 76
type textarea "**********"
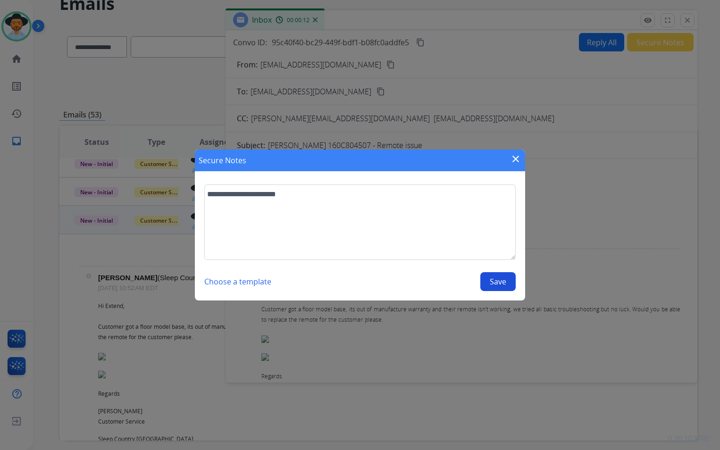
click at [505, 282] on button "Save" at bounding box center [497, 281] width 35 height 19
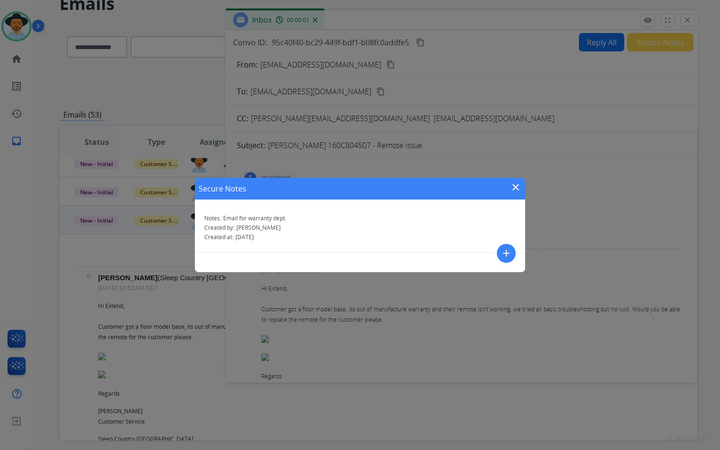
click at [518, 194] on button "close" at bounding box center [515, 189] width 11 height 14
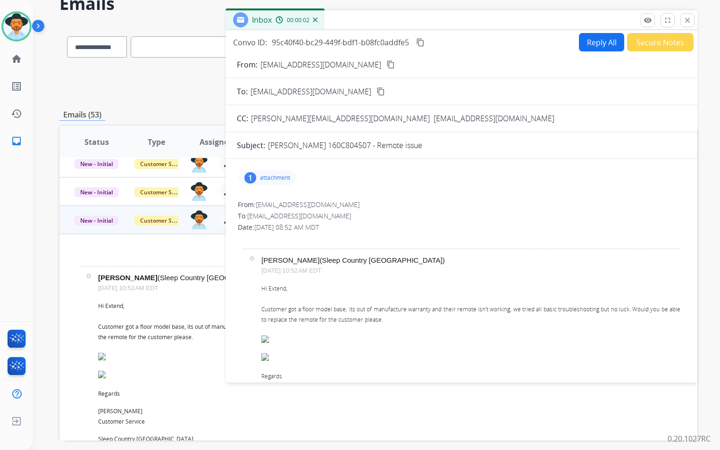
click at [688, 29] on div "Inbox 00:00:02" at bounding box center [462, 20] width 472 height 20
click at [688, 20] on mat-icon "close" at bounding box center [687, 20] width 8 height 8
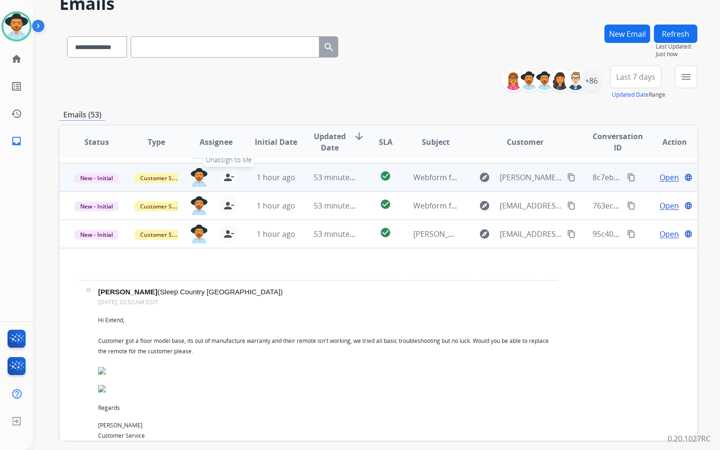
scroll to position [0, 0]
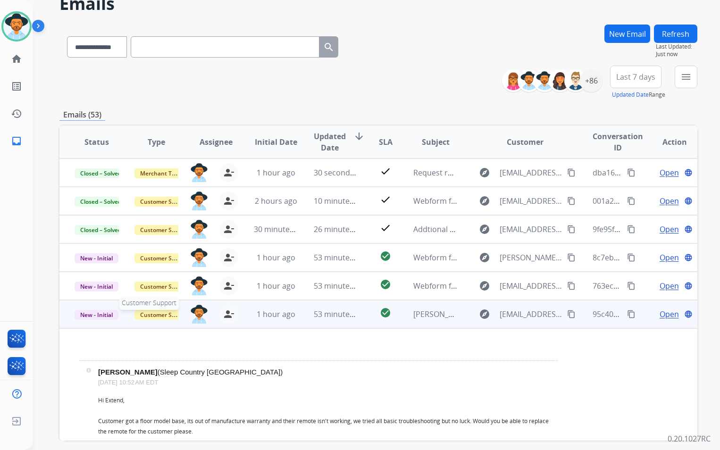
click at [151, 314] on span "Customer Support" at bounding box center [165, 315] width 61 height 10
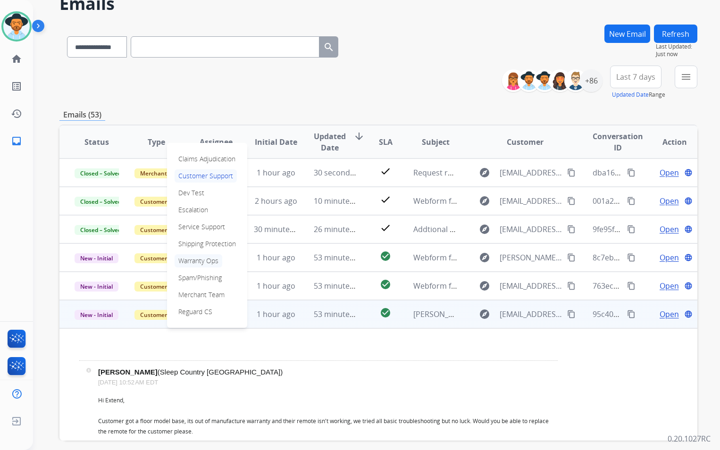
click at [204, 262] on p "Warranty Ops" at bounding box center [199, 260] width 48 height 13
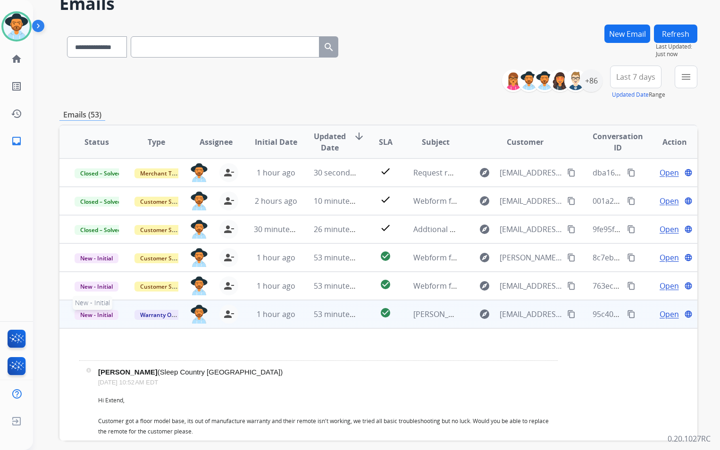
click at [95, 315] on span "New - Initial" at bounding box center [97, 315] width 44 height 10
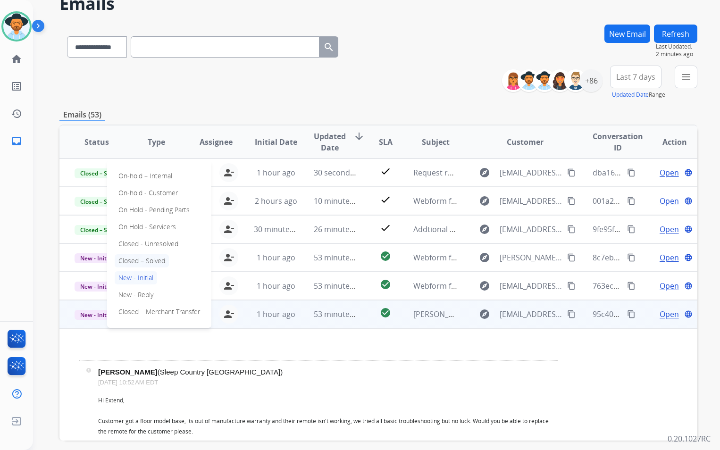
click at [155, 257] on p "Closed – Solved" at bounding box center [142, 260] width 54 height 13
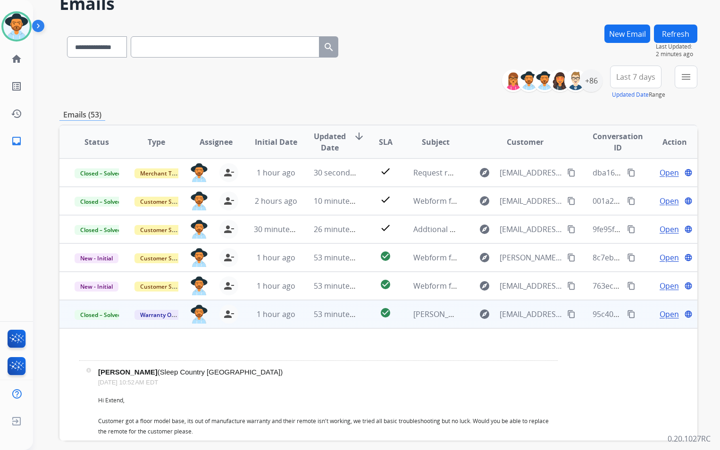
click at [399, 321] on td "[PERSON_NAME] 160C804507 - Remote issue" at bounding box center [428, 314] width 60 height 28
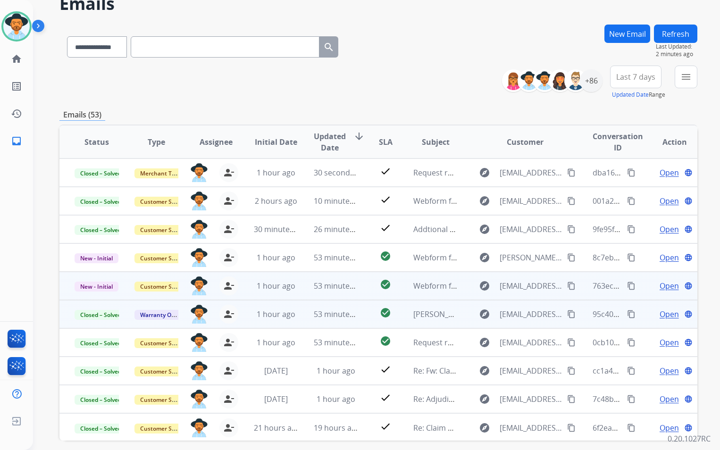
click at [437, 293] on td "Webform from [EMAIL_ADDRESS][DOMAIN_NAME] on [DATE]" at bounding box center [428, 286] width 60 height 28
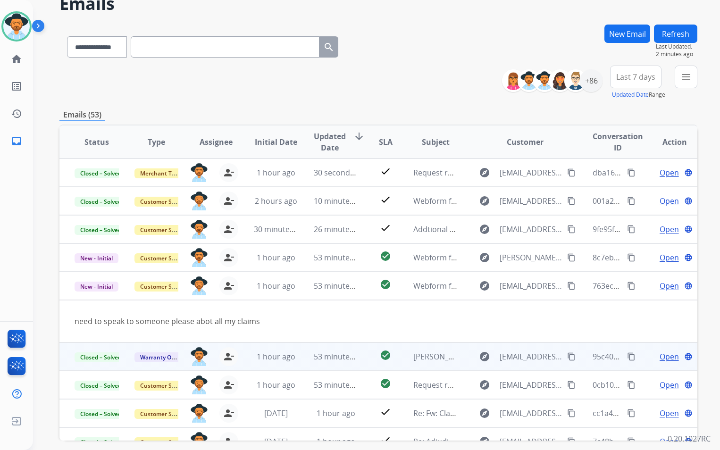
scroll to position [43, 0]
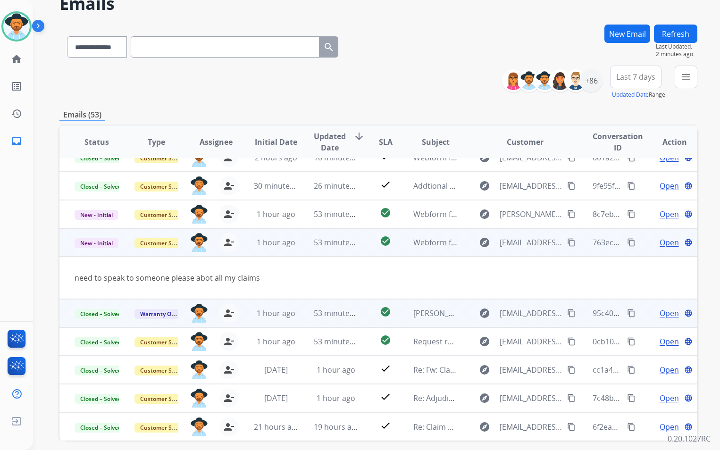
click at [663, 243] on span "Open" at bounding box center [669, 242] width 19 height 11
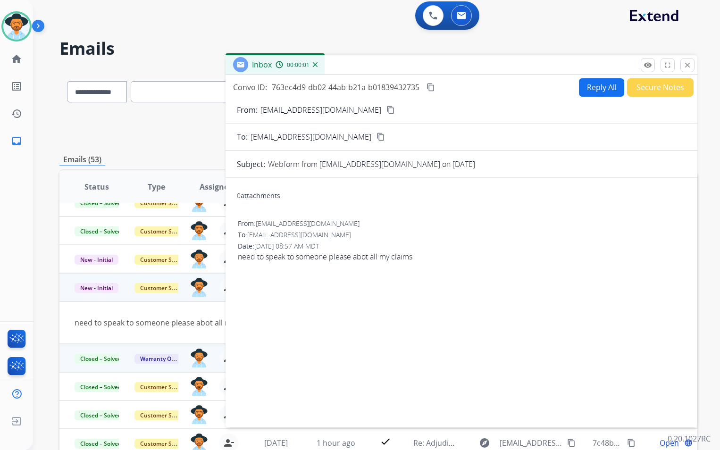
scroll to position [0, 0]
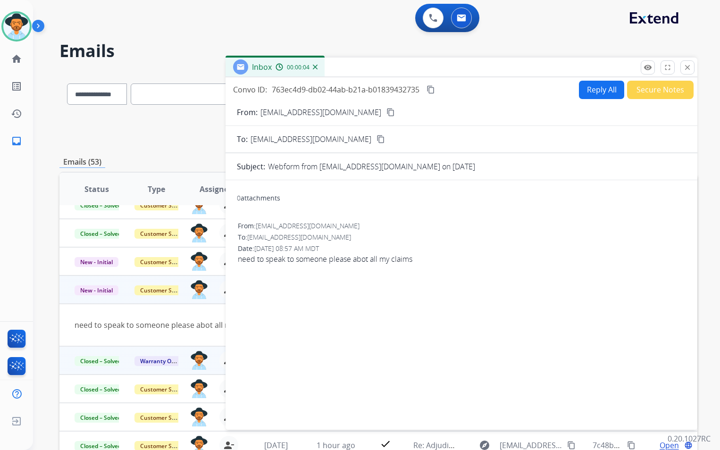
click at [591, 90] on button "Reply All" at bounding box center [601, 90] width 45 height 18
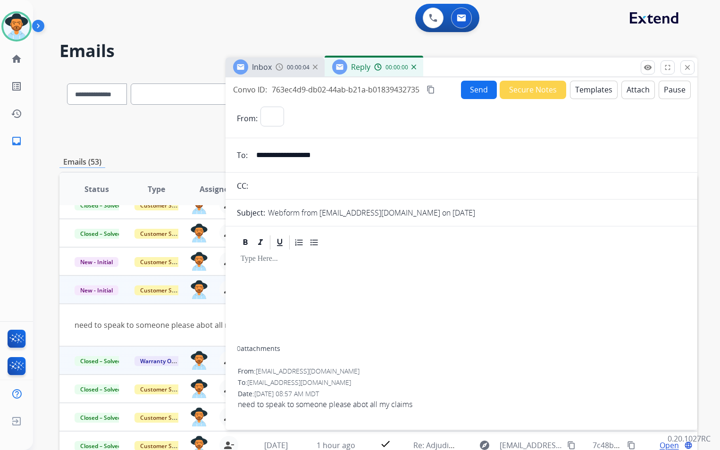
select select "**********"
click at [582, 89] on button "Templates" at bounding box center [594, 90] width 48 height 18
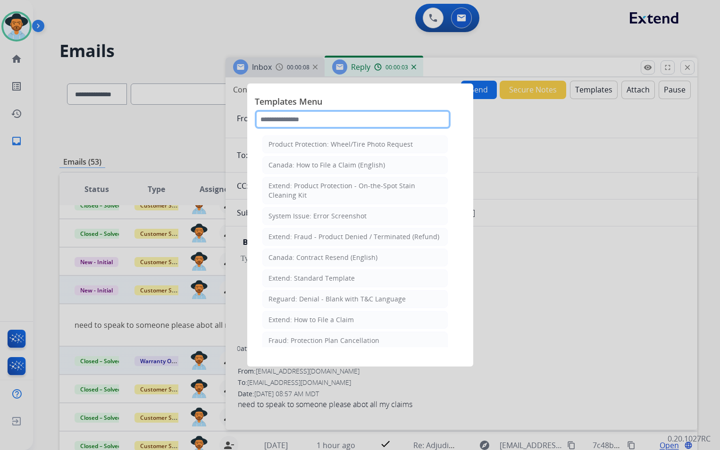
click at [338, 121] on input "text" at bounding box center [353, 119] width 196 height 19
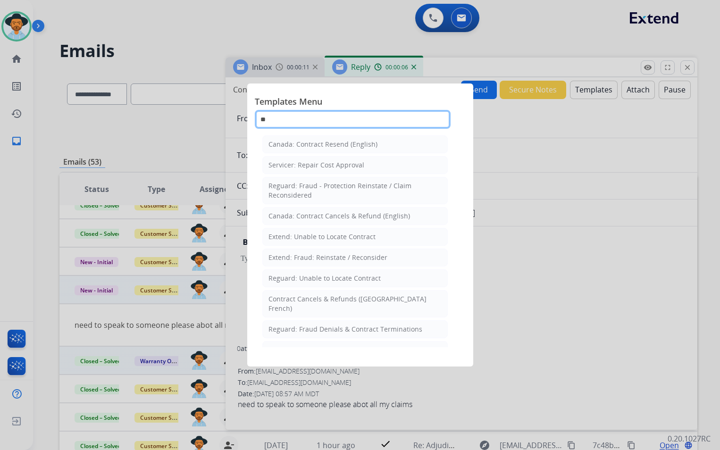
type input "*"
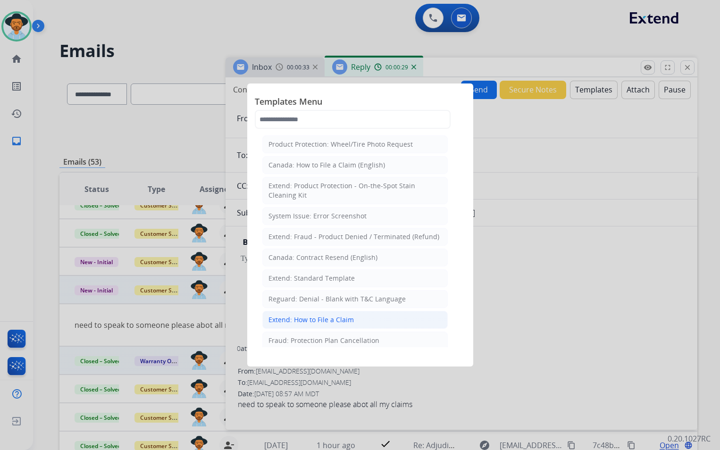
click at [337, 322] on div "Extend: How to File a Claim" at bounding box center [311, 319] width 85 height 9
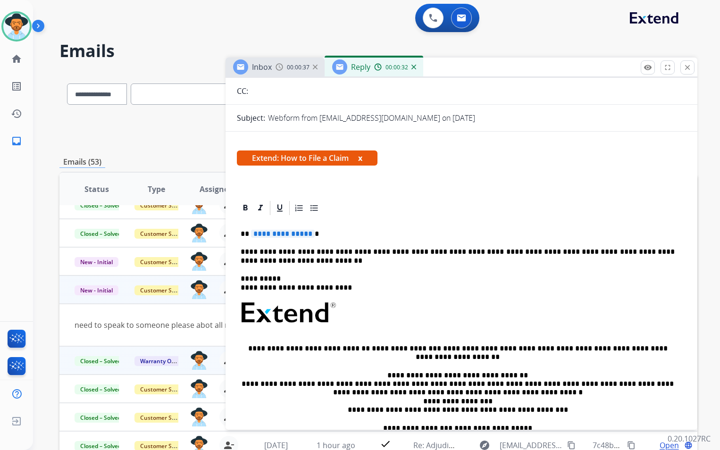
scroll to position [142, 0]
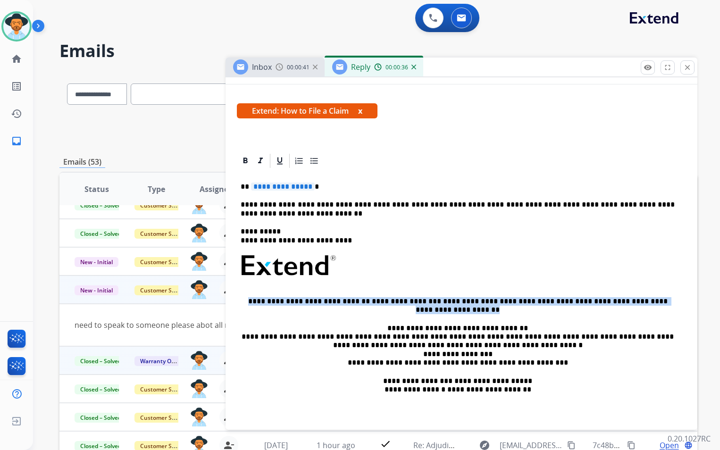
drag, startPoint x: 471, startPoint y: 311, endPoint x: 230, endPoint y: 300, distance: 240.5
click at [230, 300] on div "**********" at bounding box center [462, 329] width 472 height 355
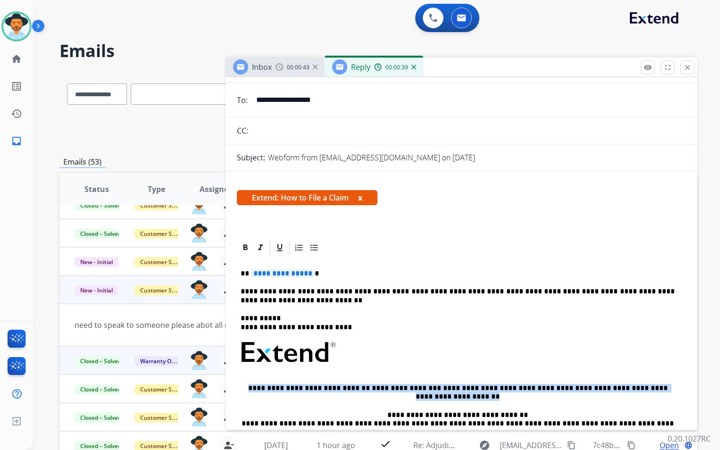
scroll to position [0, 0]
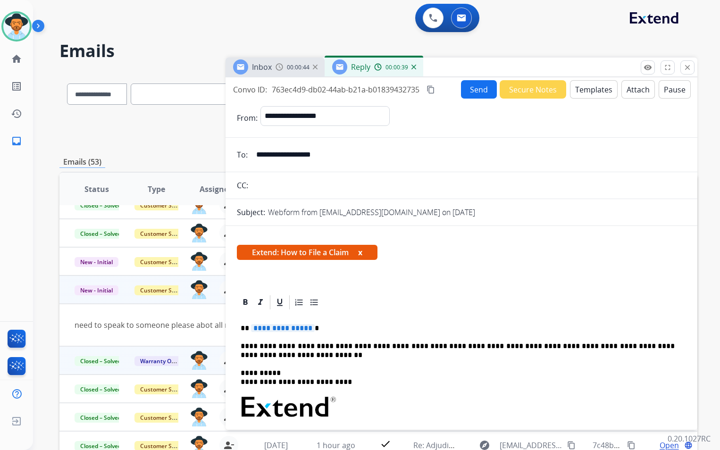
click at [590, 92] on button "Templates" at bounding box center [594, 89] width 48 height 18
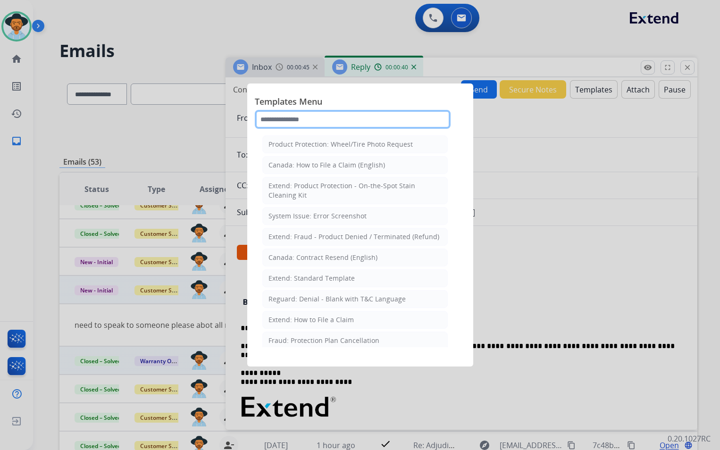
click at [338, 119] on input "text" at bounding box center [353, 119] width 196 height 19
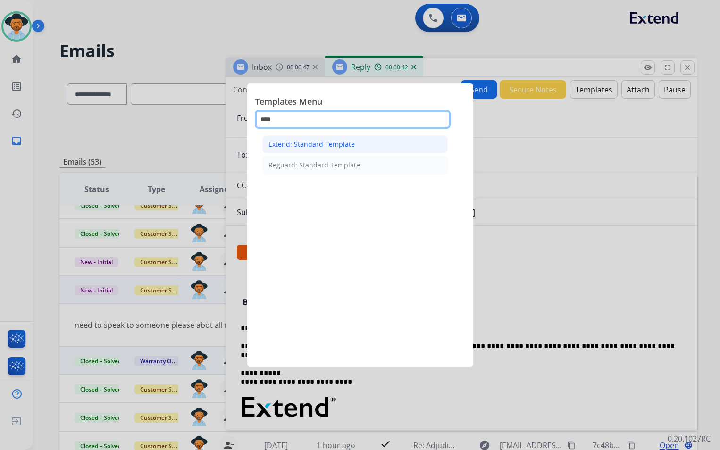
type input "****"
click at [333, 150] on li "Extend: Standard Template" at bounding box center [354, 144] width 185 height 18
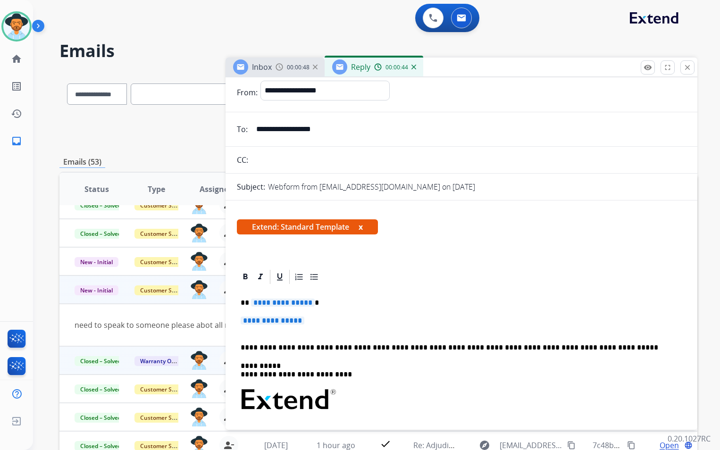
scroll to position [47, 0]
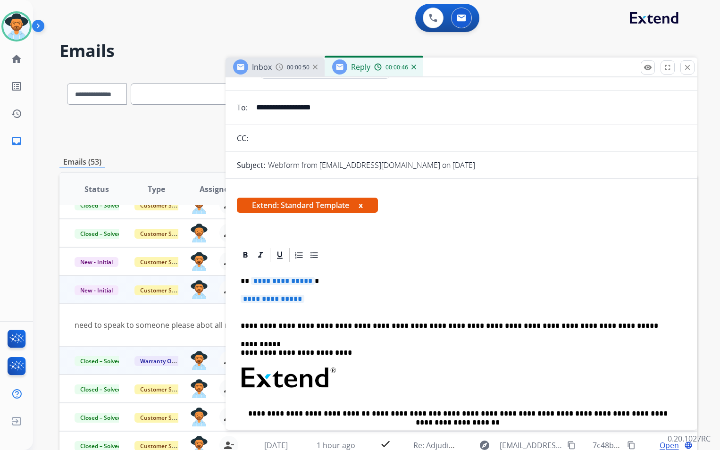
click at [307, 280] on span "**********" at bounding box center [283, 281] width 64 height 8
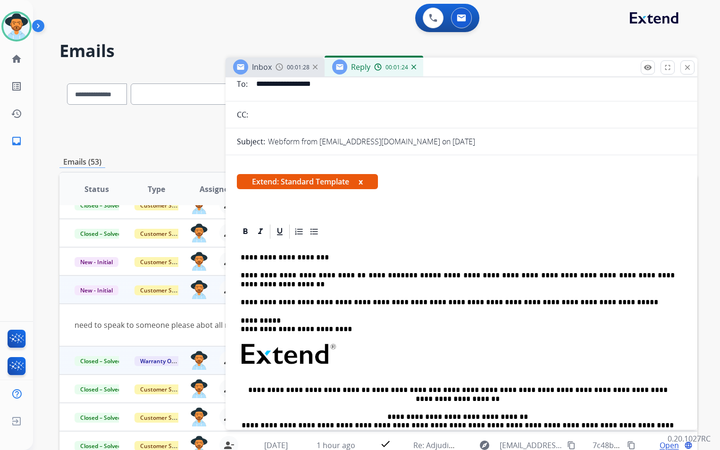
scroll to position [0, 0]
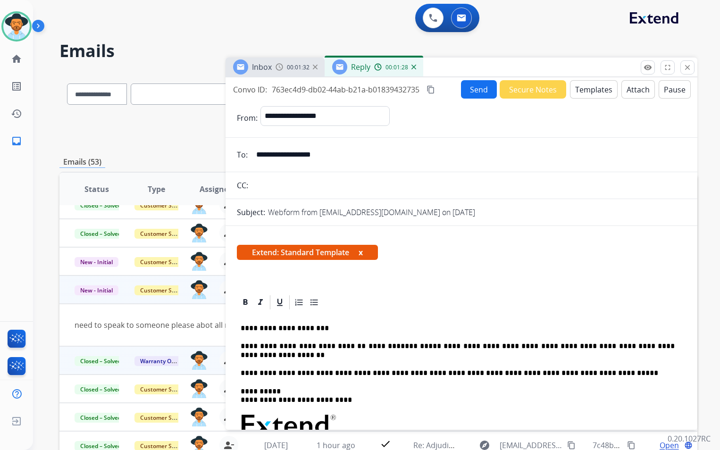
click at [471, 91] on button "Send" at bounding box center [479, 89] width 36 height 18
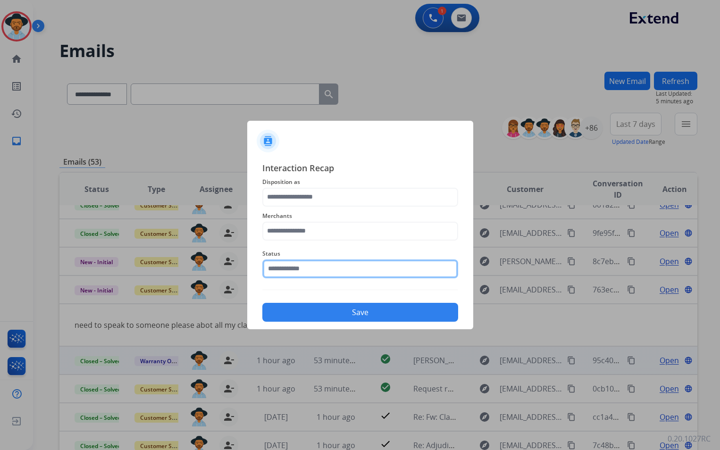
click at [342, 270] on input "text" at bounding box center [360, 269] width 196 height 19
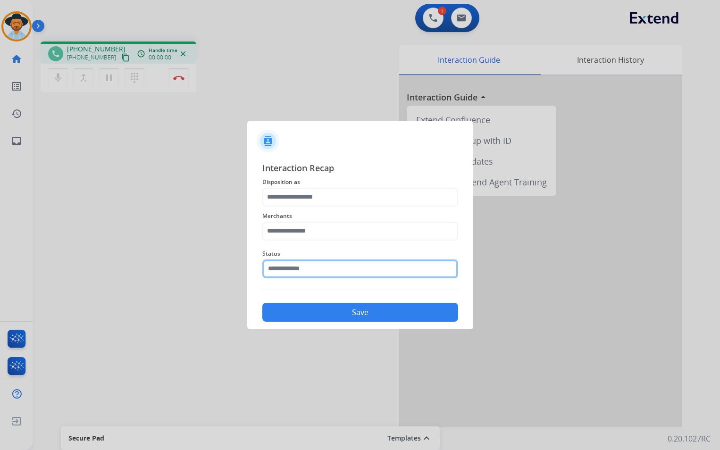
click at [324, 270] on input "text" at bounding box center [360, 269] width 196 height 19
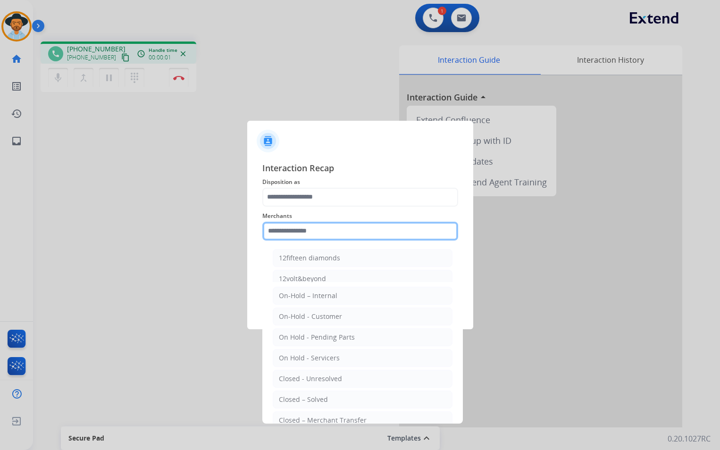
click at [331, 235] on input "text" at bounding box center [360, 231] width 196 height 19
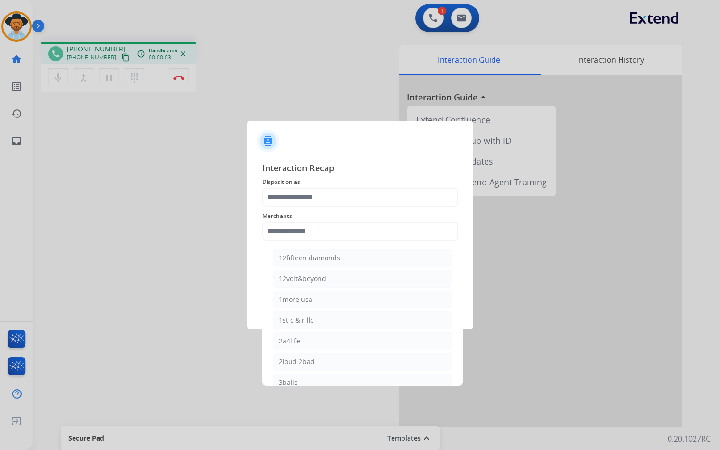
drag, startPoint x: 353, startPoint y: 210, endPoint x: 354, endPoint y: 202, distance: 7.6
click at [353, 211] on span "Merchants" at bounding box center [360, 216] width 196 height 11
click at [348, 195] on input "text" at bounding box center [360, 197] width 196 height 19
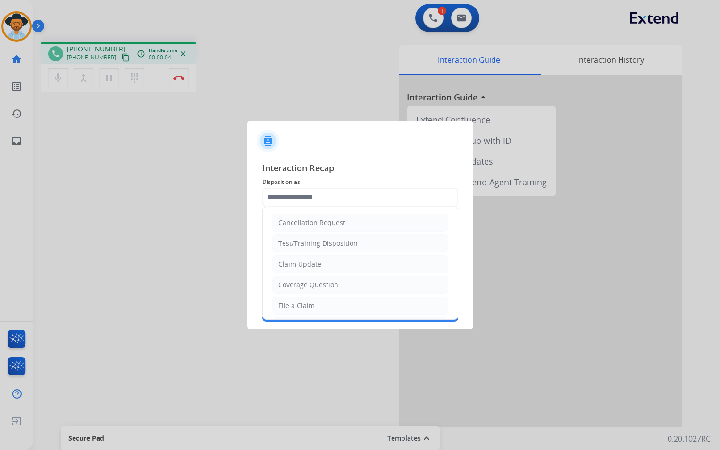
click at [354, 149] on div at bounding box center [360, 137] width 226 height 33
click at [321, 198] on input "text" at bounding box center [360, 197] width 196 height 19
click at [312, 190] on input "text" at bounding box center [360, 197] width 196 height 19
click at [277, 263] on li "Claim Update" at bounding box center [360, 264] width 176 height 18
type input "**********"
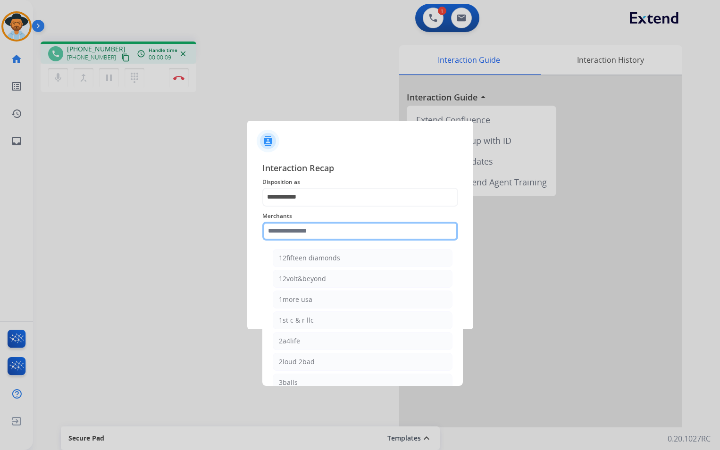
click at [327, 230] on input "text" at bounding box center [360, 231] width 196 height 19
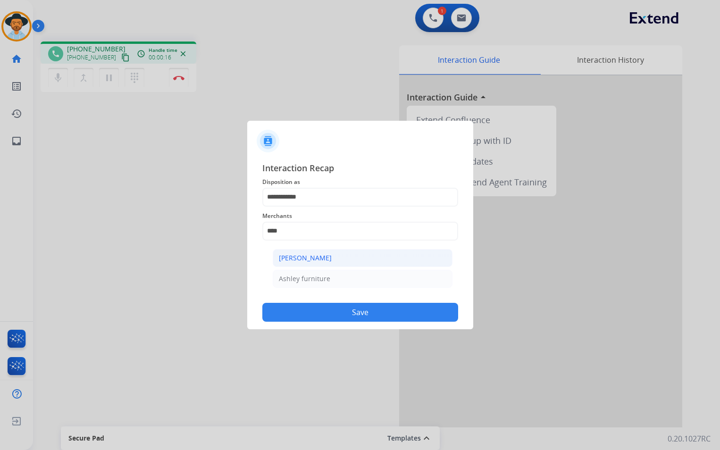
click at [358, 262] on li "[PERSON_NAME]" at bounding box center [363, 258] width 180 height 18
type input "**********"
click at [343, 270] on input "text" at bounding box center [360, 269] width 196 height 19
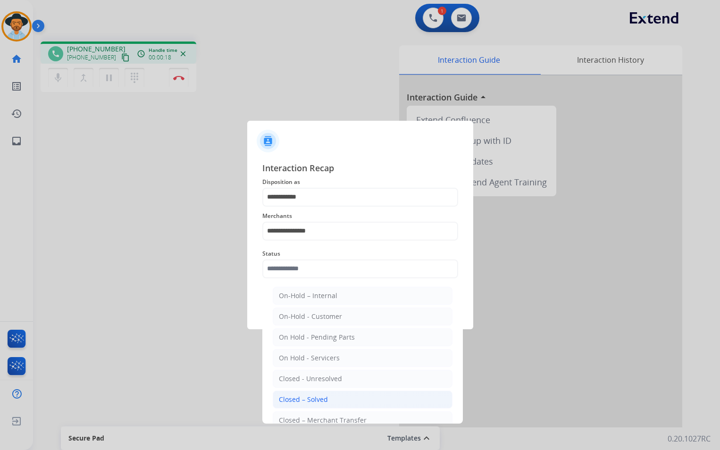
click at [322, 400] on div "Closed – Solved" at bounding box center [303, 399] width 49 height 9
type input "**********"
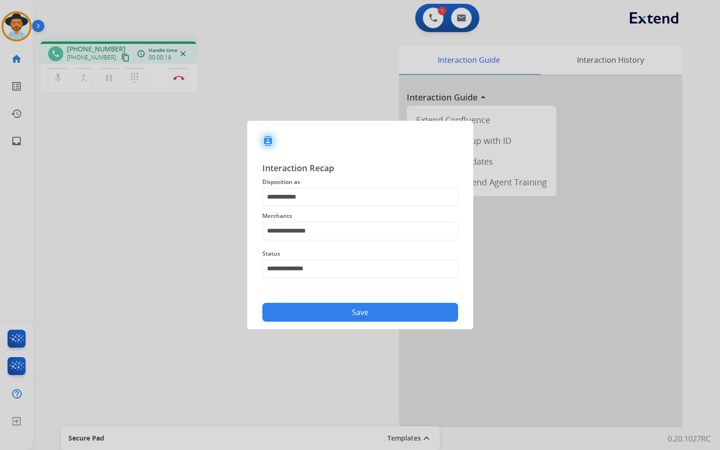
click at [346, 312] on button "Save" at bounding box center [360, 312] width 196 height 19
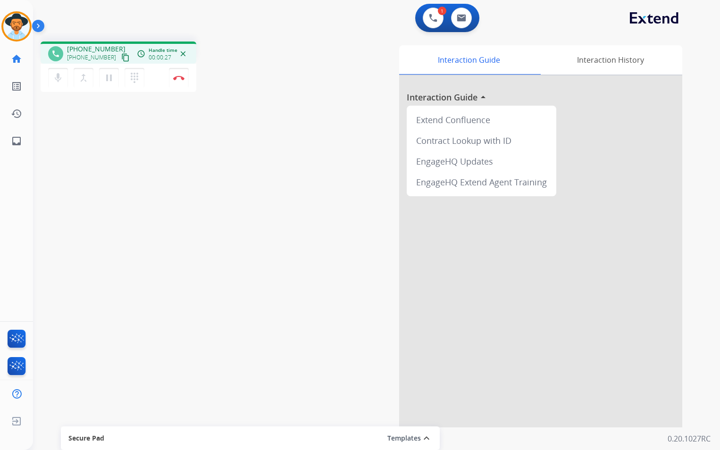
click at [121, 57] on mat-icon "content_copy" at bounding box center [125, 57] width 8 height 8
click at [457, 19] on img at bounding box center [461, 18] width 9 height 8
select select "**********"
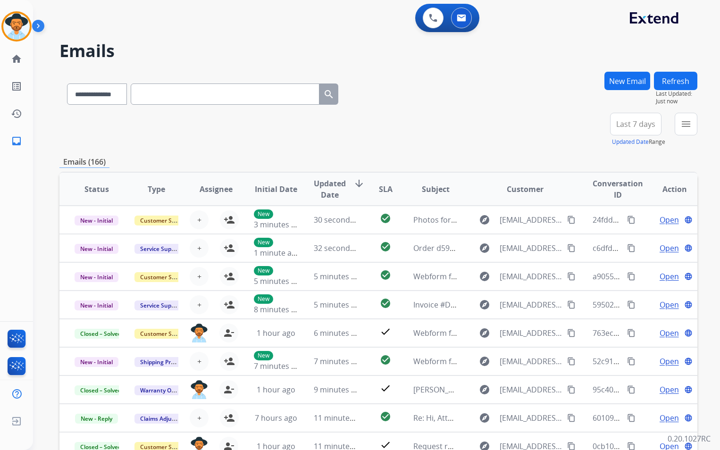
scroll to position [1, 0]
click at [595, 128] on div "**********" at bounding box center [378, 130] width 638 height 34
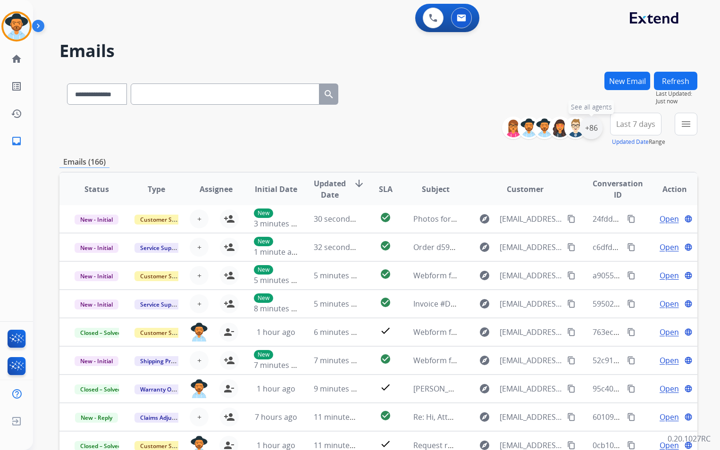
click at [598, 124] on div "+86" at bounding box center [591, 128] width 23 height 23
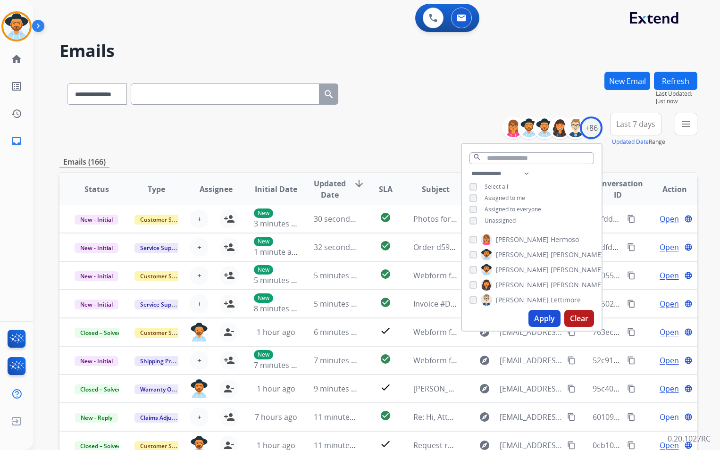
click at [505, 222] on span "Unassigned" at bounding box center [500, 221] width 31 height 8
click at [544, 317] on button "Apply" at bounding box center [545, 318] width 32 height 17
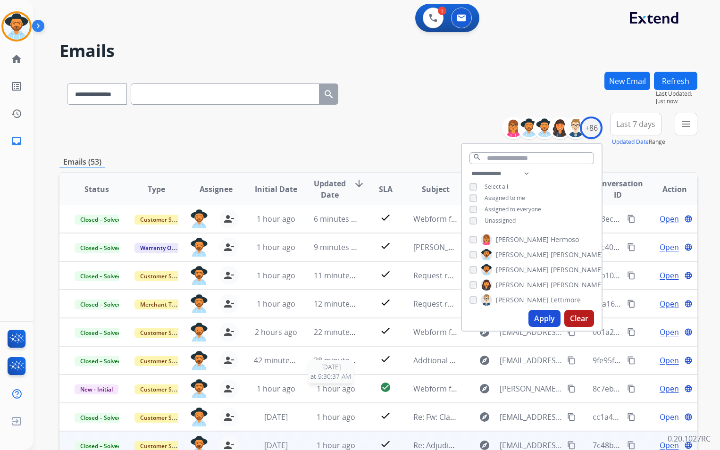
scroll to position [87, 0]
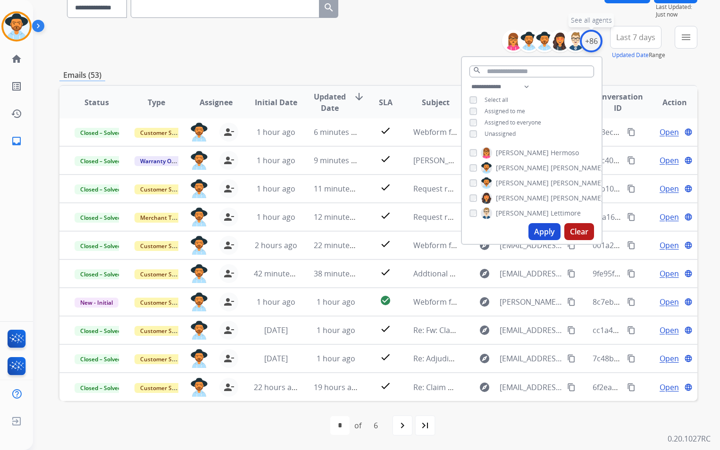
click at [590, 44] on div "+86" at bounding box center [591, 41] width 23 height 23
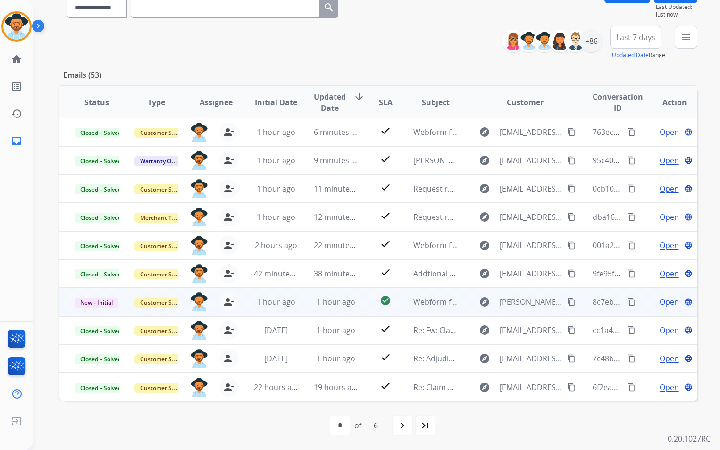
click at [299, 302] on td "1 hour ago" at bounding box center [329, 302] width 60 height 28
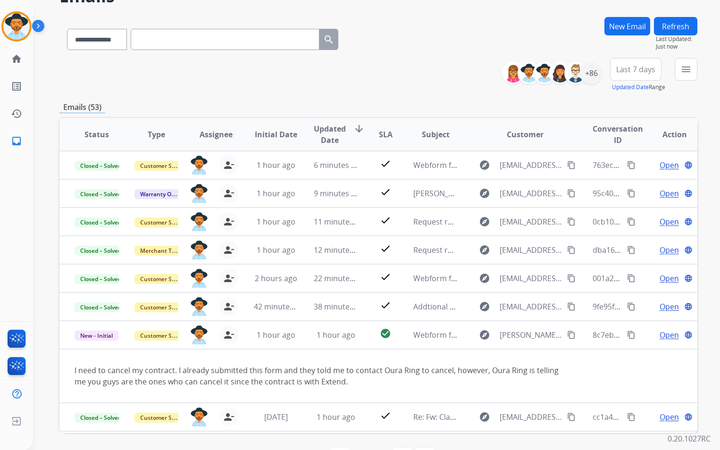
scroll to position [0, 0]
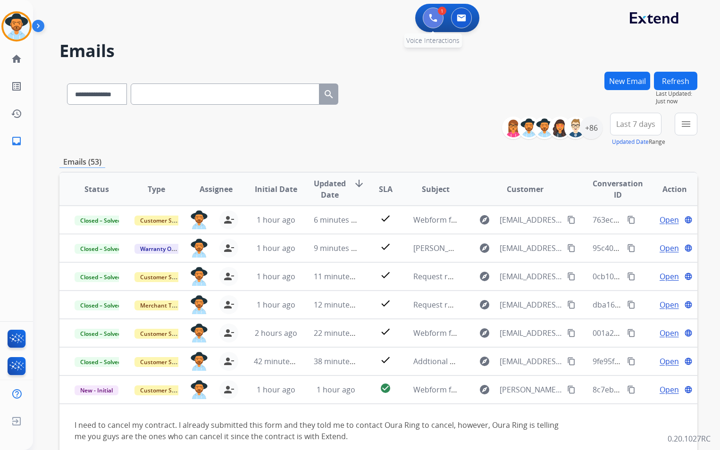
click at [428, 22] on button at bounding box center [433, 18] width 21 height 21
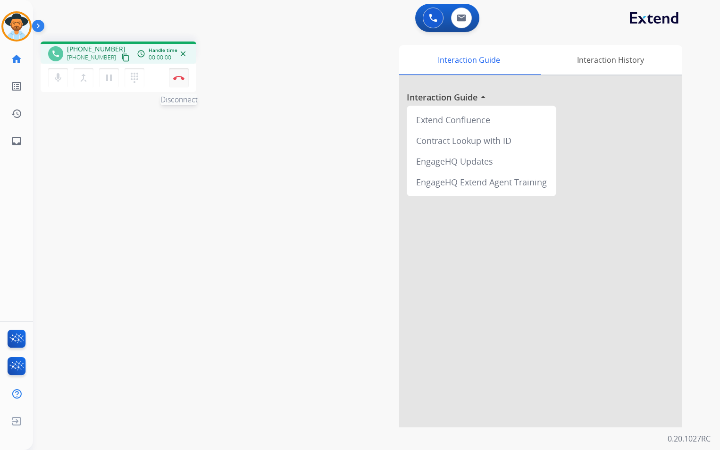
click at [174, 82] on button "Disconnect" at bounding box center [179, 78] width 20 height 20
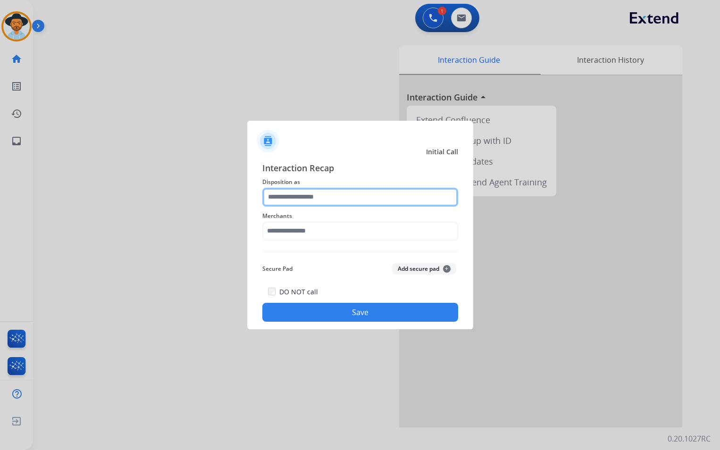
click at [319, 189] on input "text" at bounding box center [360, 197] width 196 height 19
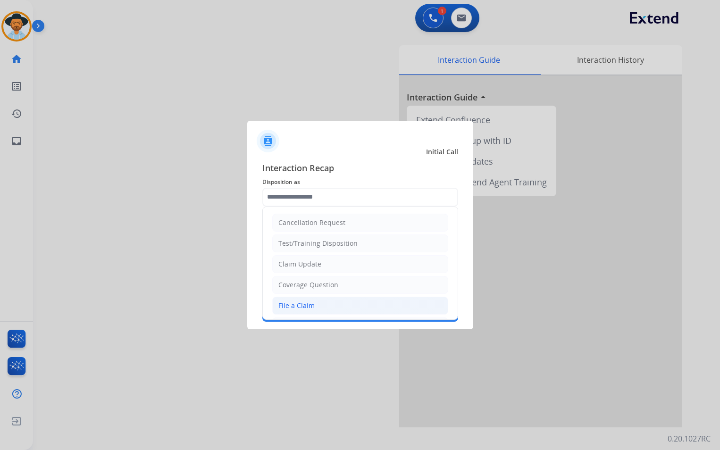
click at [312, 304] on div "File a Claim" at bounding box center [296, 305] width 36 height 9
type input "**********"
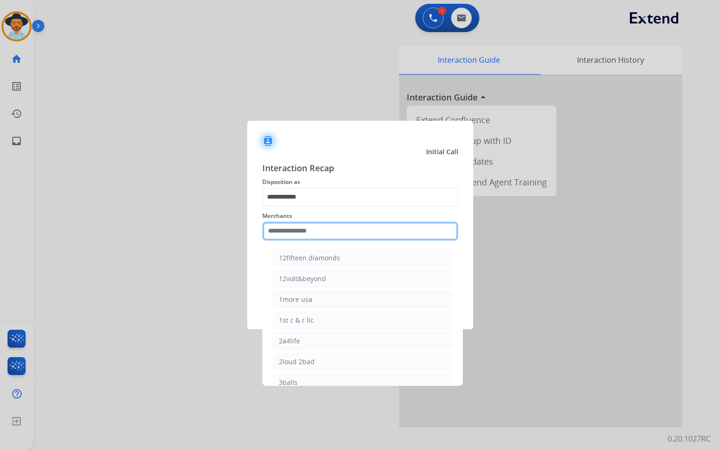
click at [344, 236] on input "text" at bounding box center [360, 231] width 196 height 19
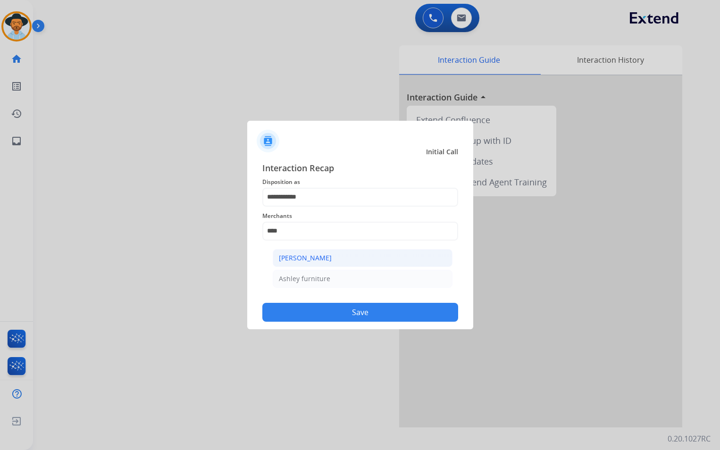
click at [344, 257] on li "[PERSON_NAME]" at bounding box center [363, 258] width 180 height 18
type input "**********"
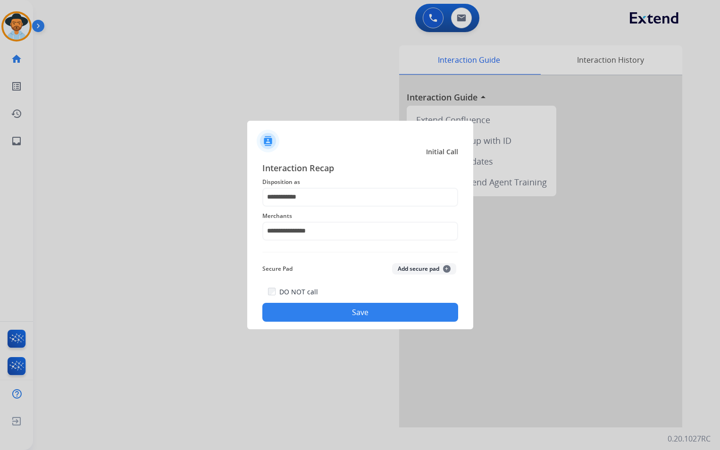
click at [367, 311] on button "Save" at bounding box center [360, 312] width 196 height 19
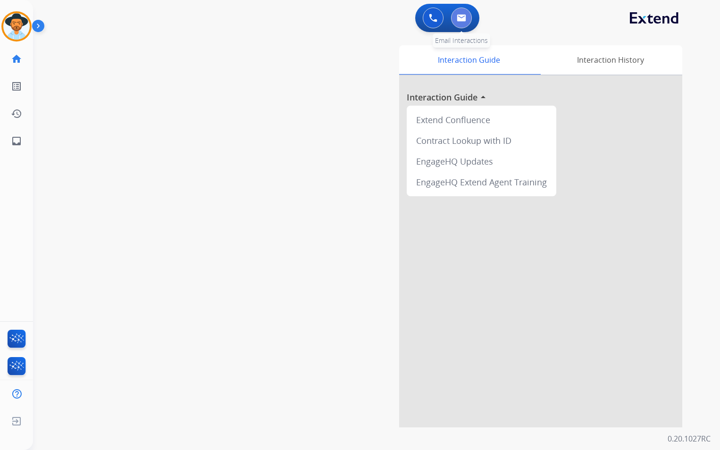
click at [458, 19] on img at bounding box center [461, 18] width 9 height 8
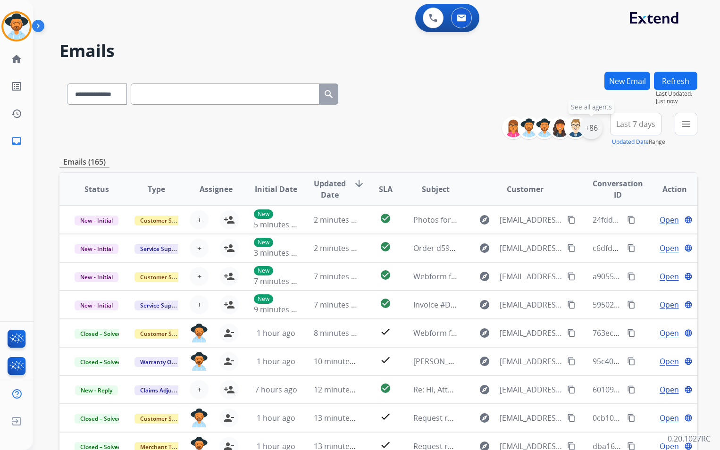
click at [593, 128] on div "+86" at bounding box center [591, 128] width 23 height 23
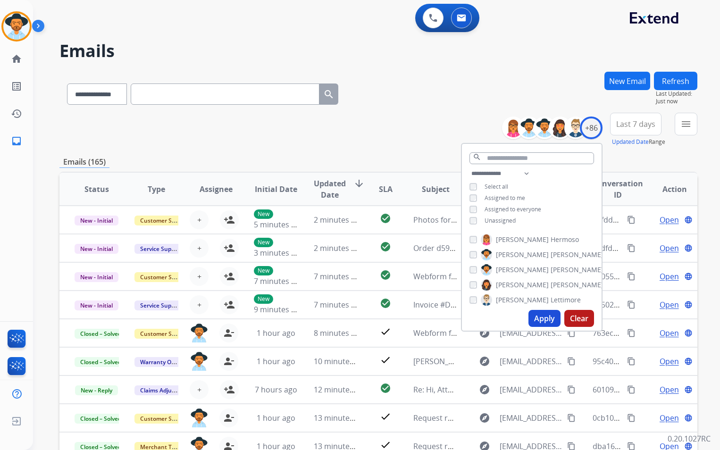
click at [501, 220] on span "Unassigned" at bounding box center [500, 221] width 31 height 8
click at [545, 323] on button "Apply" at bounding box center [545, 318] width 32 height 17
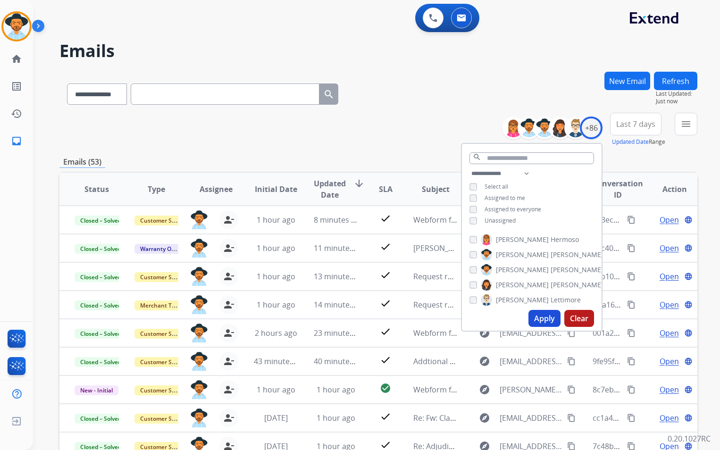
scroll to position [1, 0]
click at [427, 125] on div "**********" at bounding box center [378, 130] width 638 height 34
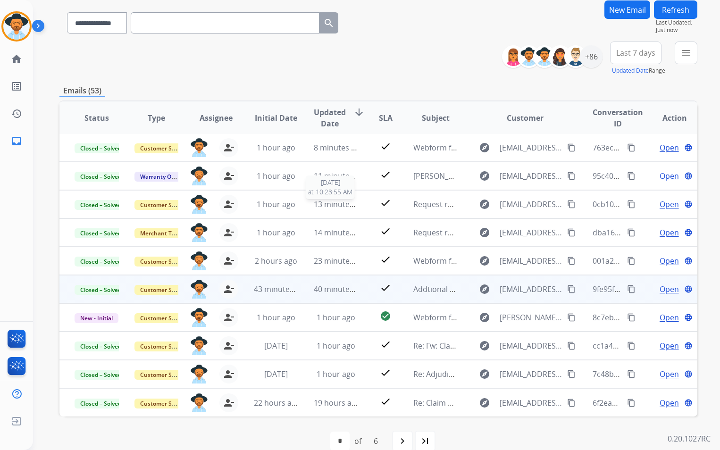
scroll to position [87, 0]
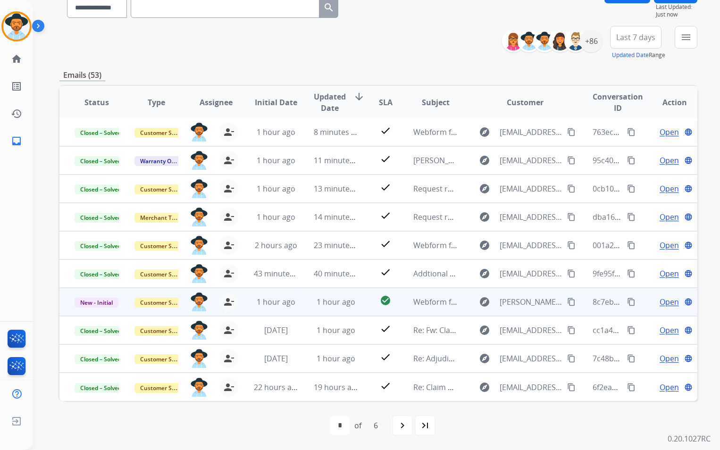
click at [423, 308] on td "Webform from [PERSON_NAME][EMAIL_ADDRESS][DOMAIN_NAME] on [DATE]" at bounding box center [428, 302] width 60 height 28
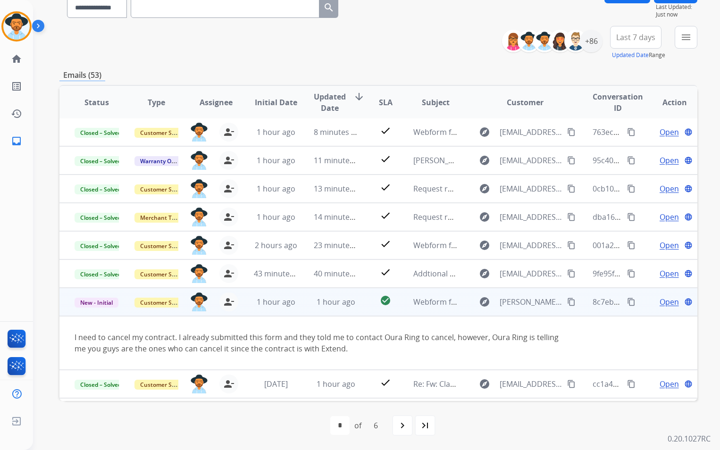
scroll to position [55, 0]
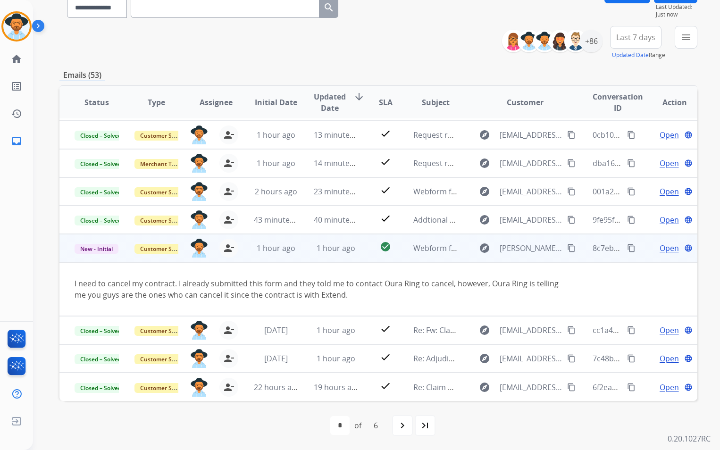
click at [661, 250] on span "Open" at bounding box center [669, 248] width 19 height 11
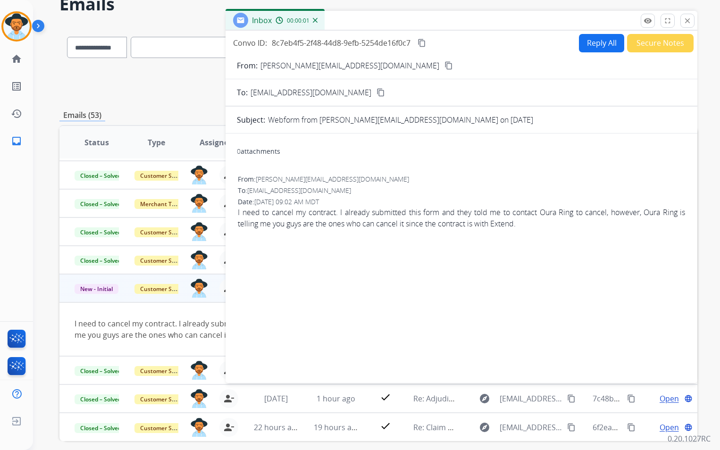
scroll to position [0, 0]
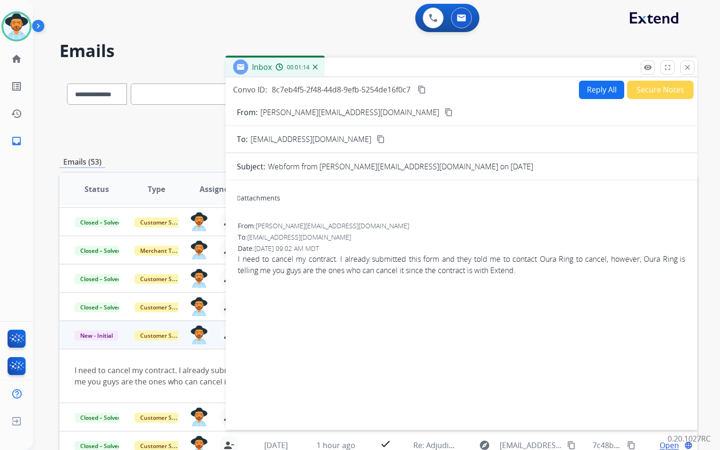
click at [591, 93] on button "Reply All" at bounding box center [601, 90] width 45 height 18
select select "**********"
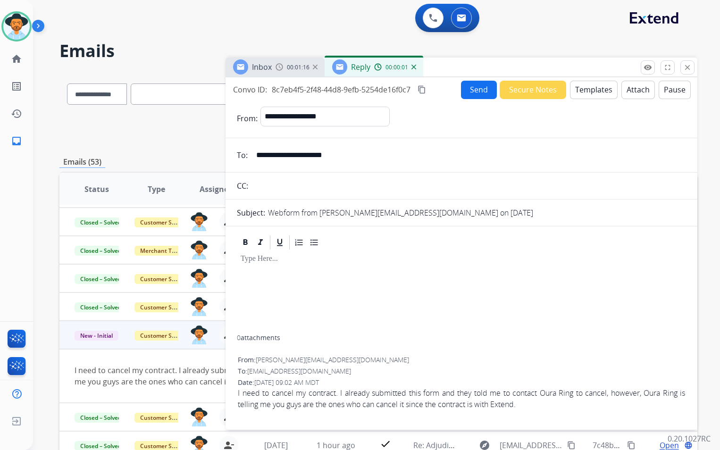
click at [601, 87] on button "Templates" at bounding box center [594, 90] width 48 height 18
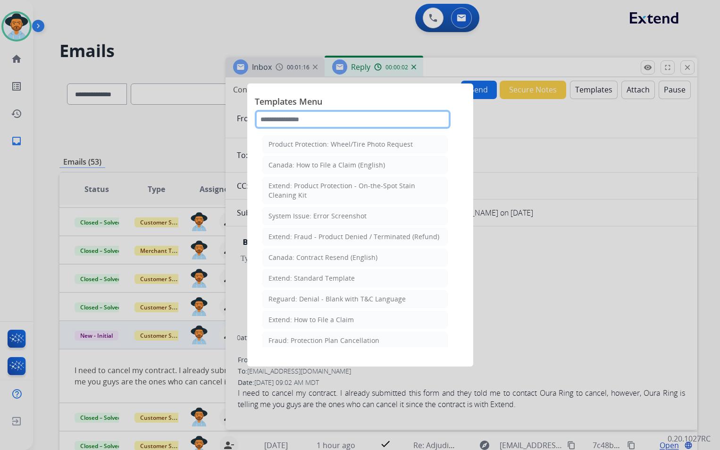
click at [325, 122] on input "text" at bounding box center [353, 119] width 196 height 19
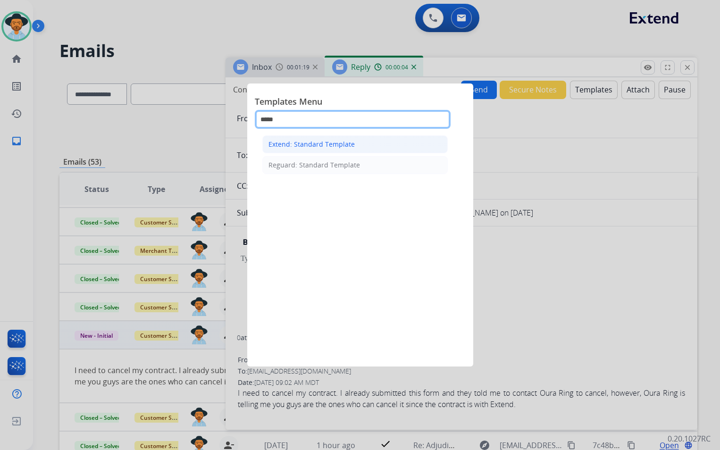
type input "*****"
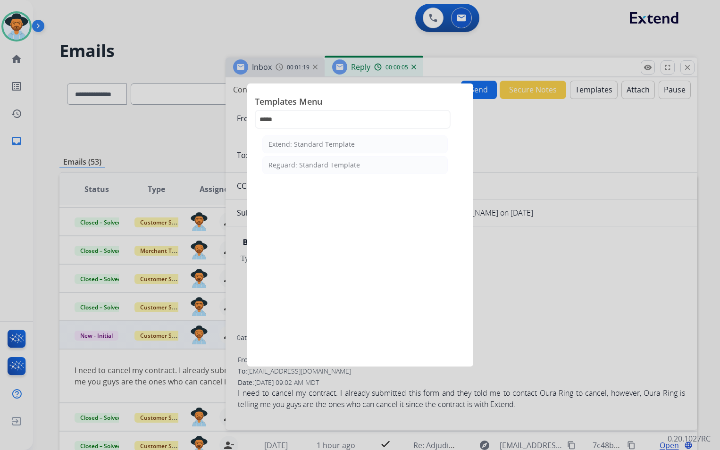
click at [330, 141] on div "Extend: Standard Template" at bounding box center [312, 144] width 86 height 9
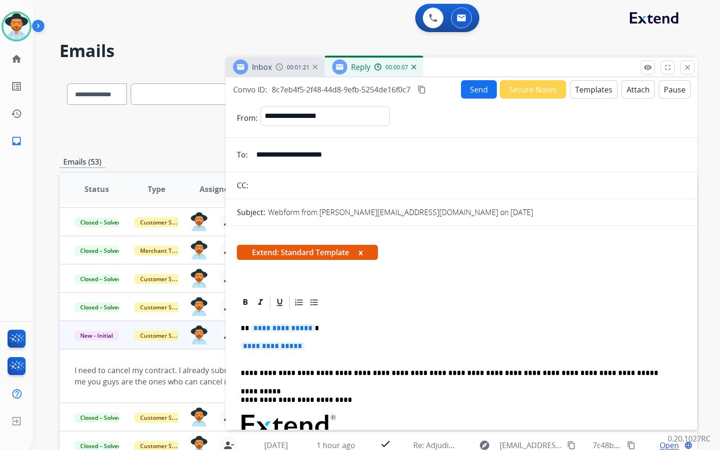
click at [305, 329] on span "**********" at bounding box center [283, 328] width 64 height 8
click at [304, 346] on span "**********" at bounding box center [273, 346] width 64 height 8
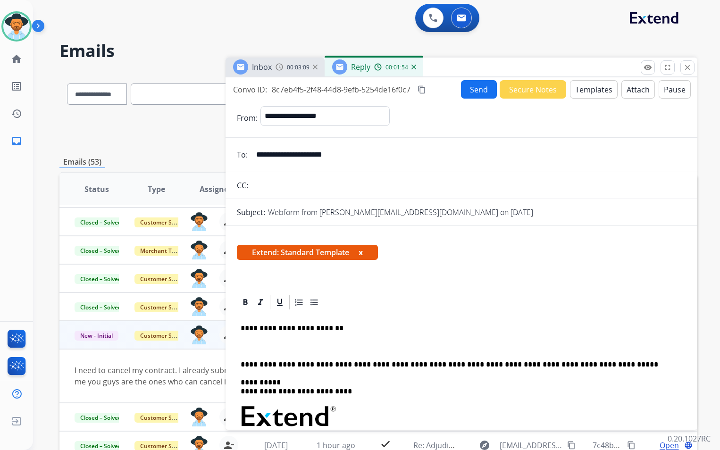
click at [250, 344] on p at bounding box center [462, 346] width 442 height 8
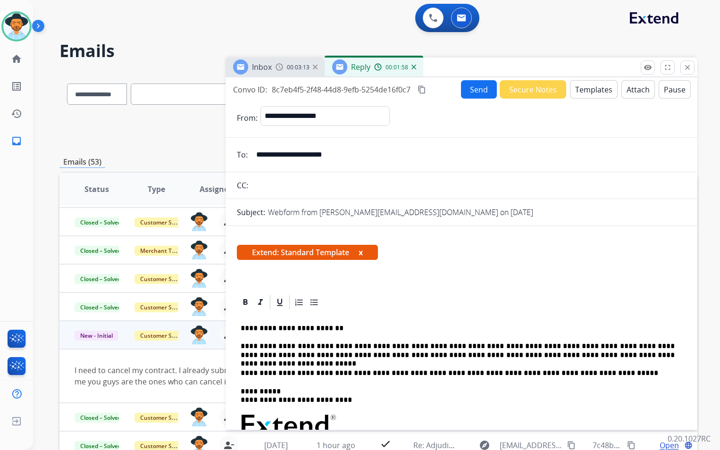
click at [474, 93] on button "Send" at bounding box center [479, 89] width 36 height 18
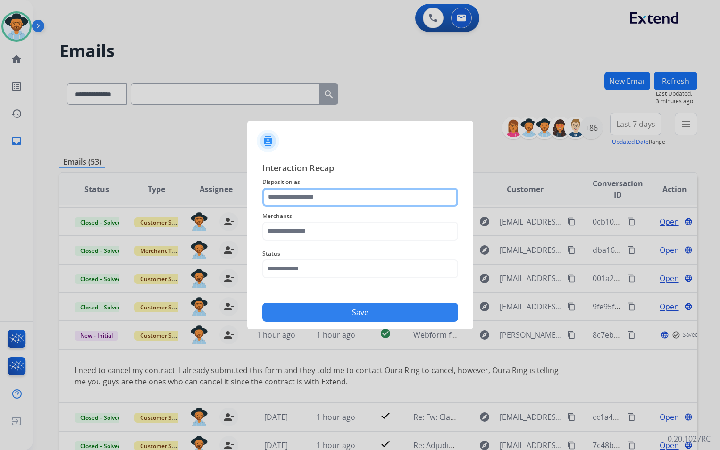
click at [332, 200] on input "text" at bounding box center [360, 197] width 196 height 19
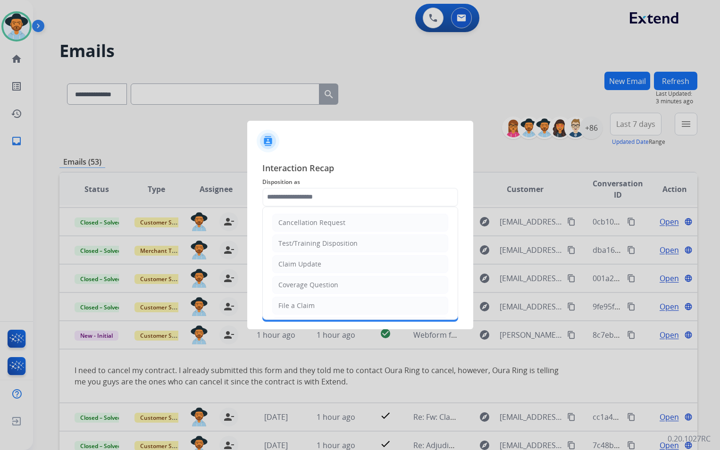
click at [337, 223] on div "Cancellation Request" at bounding box center [311, 222] width 67 height 9
type input "**********"
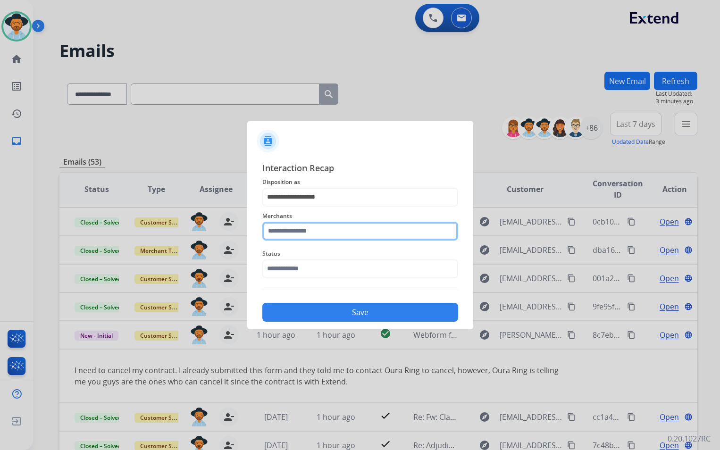
click at [322, 237] on input "text" at bounding box center [360, 231] width 196 height 19
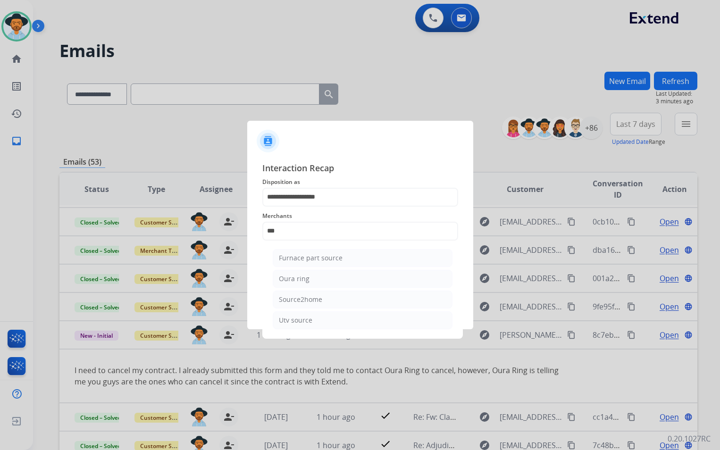
click at [321, 277] on li "Oura ring" at bounding box center [363, 279] width 180 height 18
type input "*********"
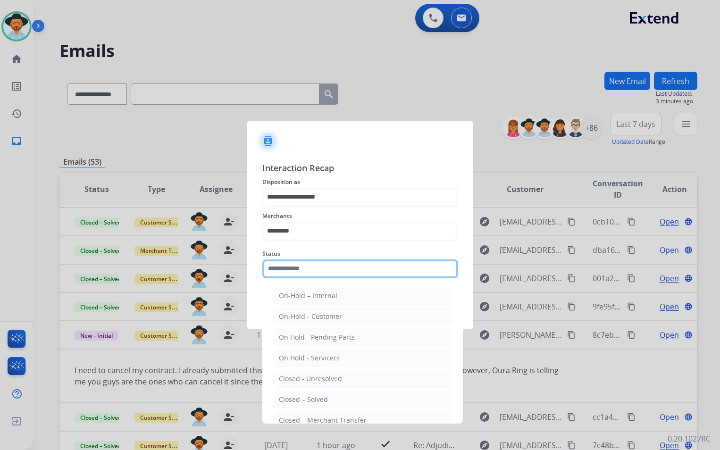
click at [316, 270] on input "text" at bounding box center [360, 269] width 196 height 19
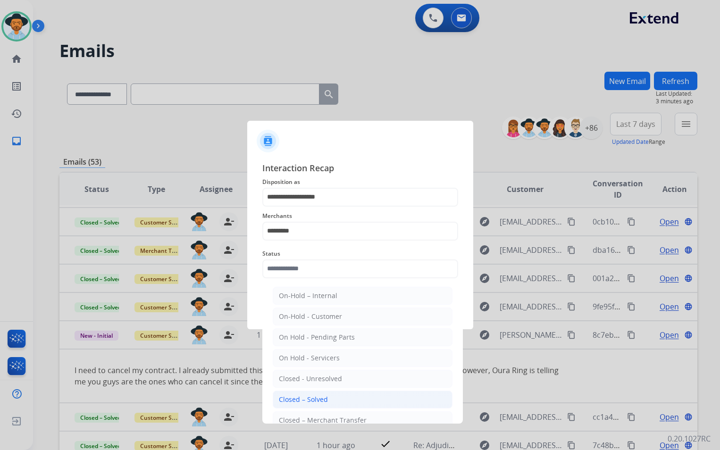
click at [320, 402] on div "Closed – Solved" at bounding box center [303, 399] width 49 height 9
type input "**********"
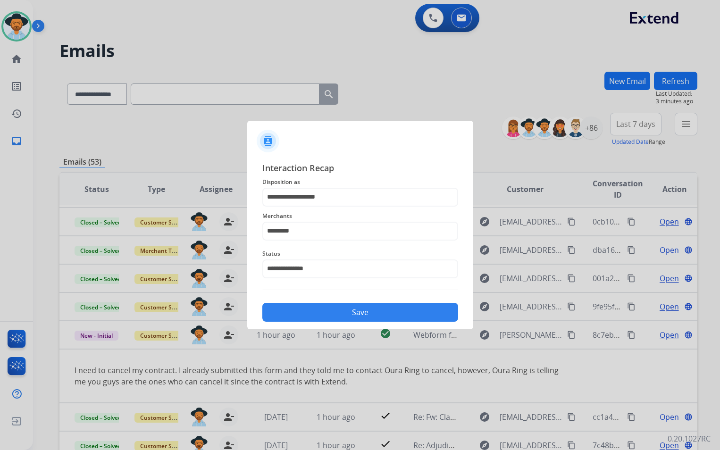
click at [368, 308] on button "Save" at bounding box center [360, 312] width 196 height 19
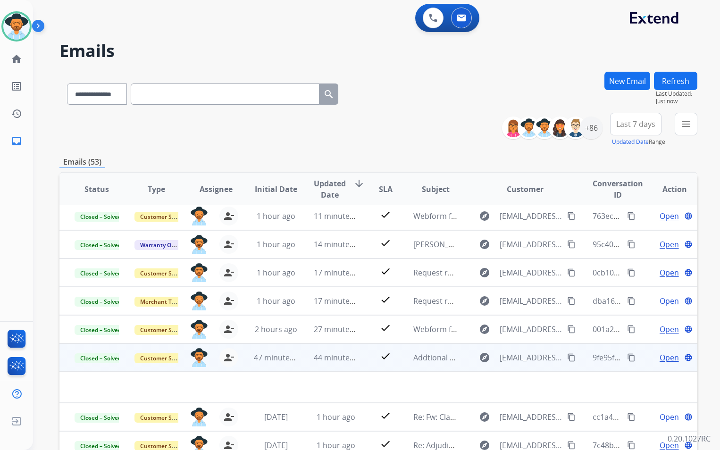
click at [362, 367] on td "check" at bounding box center [379, 358] width 40 height 28
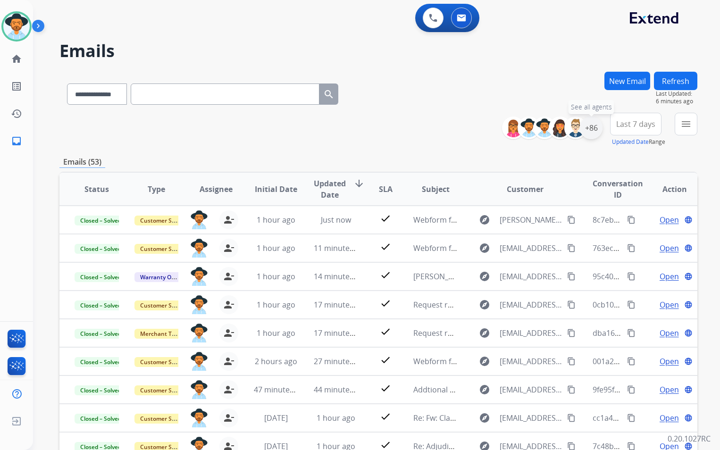
click at [590, 132] on div "+86" at bounding box center [591, 128] width 23 height 23
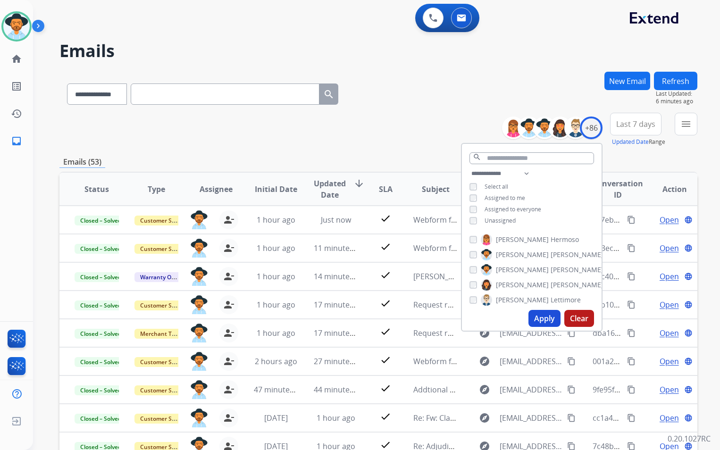
click at [504, 221] on span "Unassigned" at bounding box center [500, 221] width 31 height 8
click at [641, 129] on button "Last 7 days" at bounding box center [635, 124] width 51 height 23
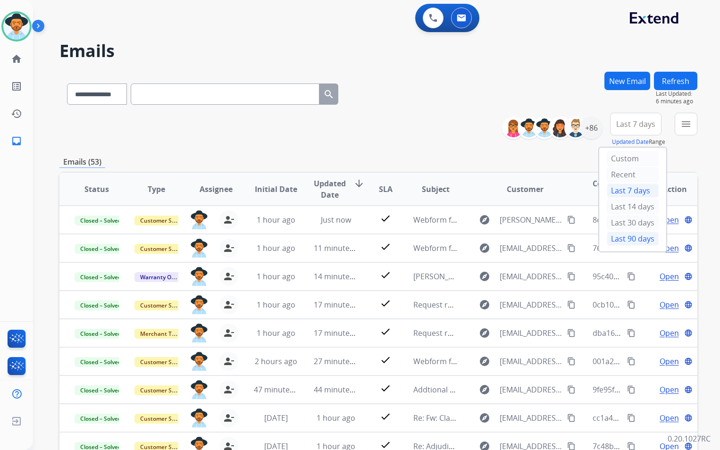
click at [627, 239] on div "Last 90 days" at bounding box center [633, 239] width 52 height 14
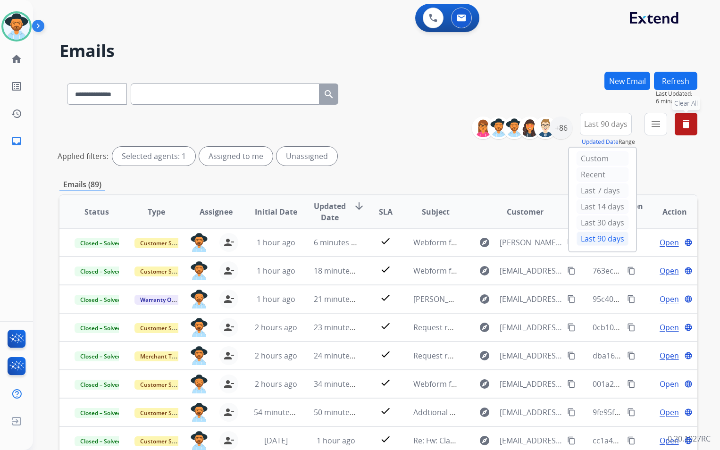
click at [678, 132] on button "delete Clear All" at bounding box center [686, 124] width 23 height 23
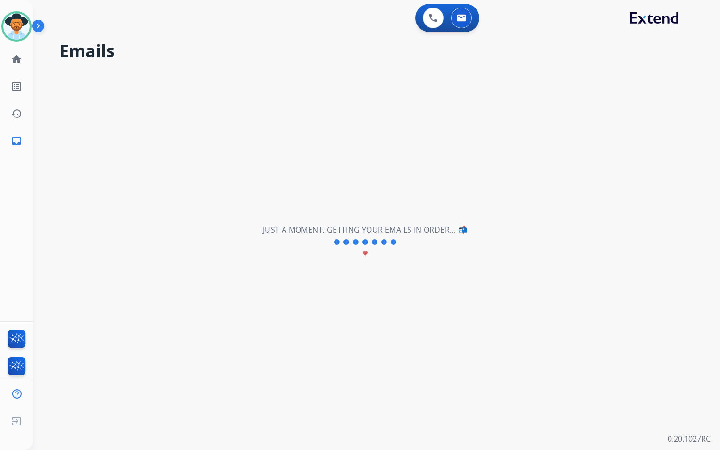
click at [678, 132] on div "**********" at bounding box center [365, 242] width 665 height 416
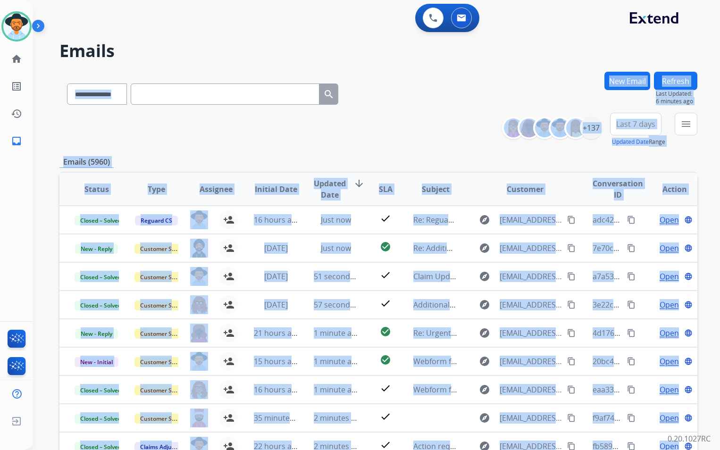
click at [626, 126] on span "Last 7 days" at bounding box center [635, 124] width 39 height 4
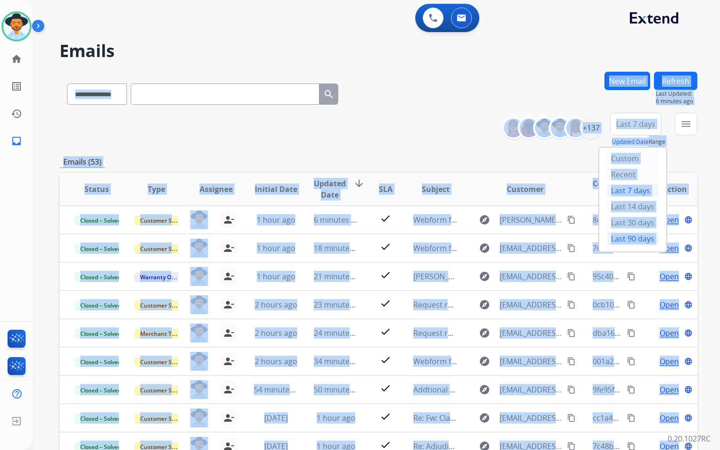
click at [625, 239] on div "Last 90 days" at bounding box center [633, 239] width 52 height 14
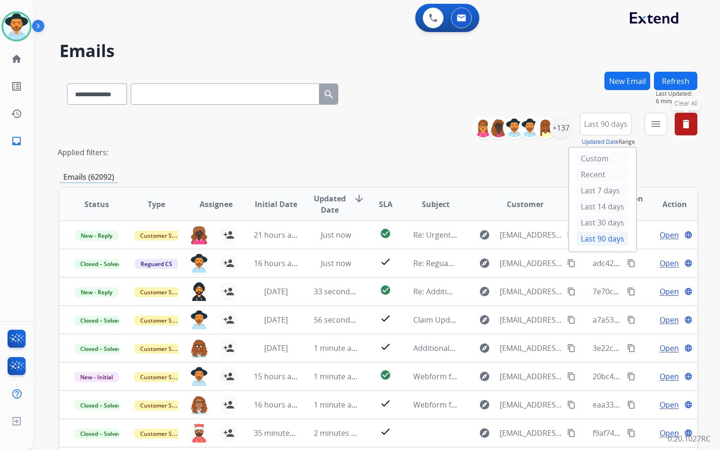
click at [527, 176] on div "Emails (62092)" at bounding box center [378, 177] width 638 height 12
click at [565, 131] on div "+137" at bounding box center [561, 128] width 23 height 23
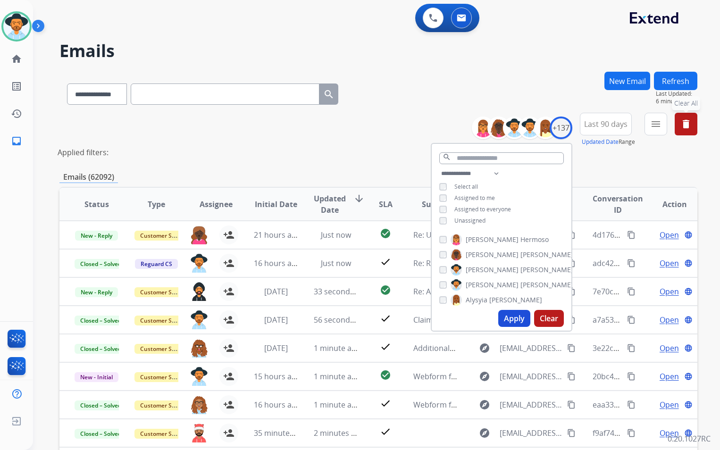
click at [475, 220] on span "Unassigned" at bounding box center [470, 221] width 31 height 8
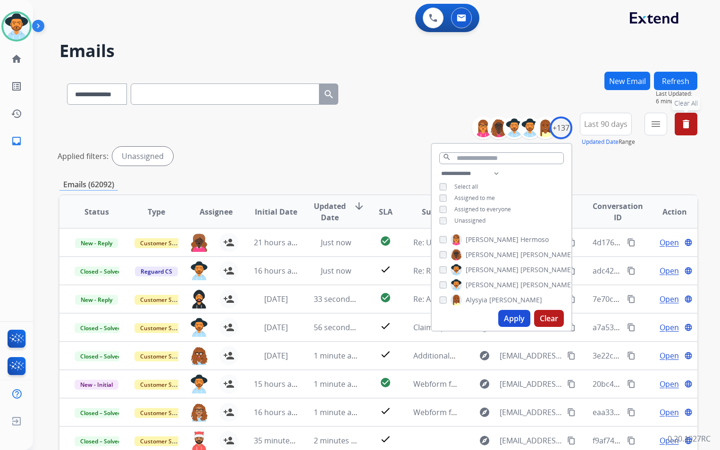
click at [475, 199] on span "Assigned to me" at bounding box center [475, 198] width 41 height 8
click at [515, 319] on button "Apply" at bounding box center [514, 318] width 32 height 17
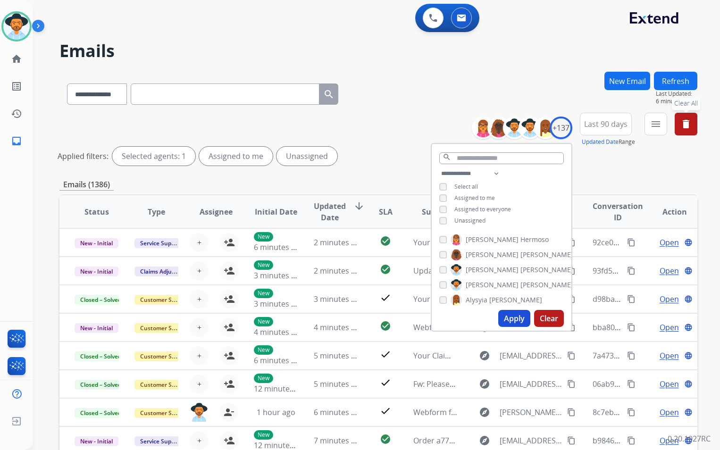
click at [623, 175] on div "**********" at bounding box center [378, 316] width 638 height 488
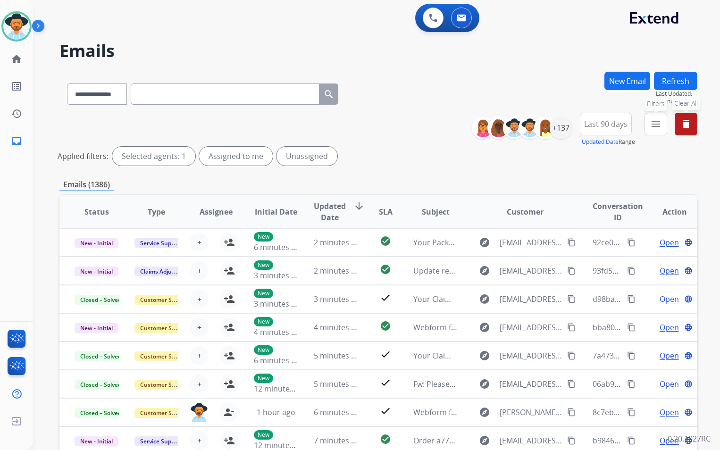
click at [663, 129] on button "menu Filters" at bounding box center [656, 124] width 23 height 23
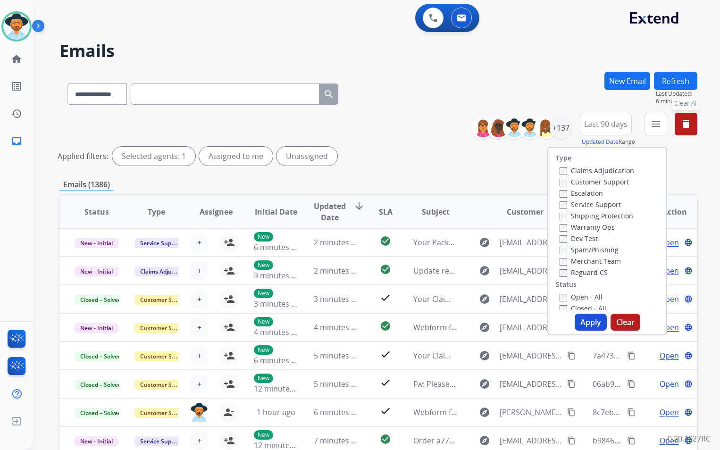
click at [583, 185] on label "Customer Support" at bounding box center [594, 181] width 69 height 9
click at [578, 213] on label "Shipping Protection" at bounding box center [597, 215] width 74 height 9
click at [579, 270] on label "Reguard CS" at bounding box center [584, 272] width 48 height 9
drag, startPoint x: 576, startPoint y: 296, endPoint x: 576, endPoint y: 306, distance: 9.4
click at [576, 297] on label "Open - All" at bounding box center [581, 297] width 43 height 9
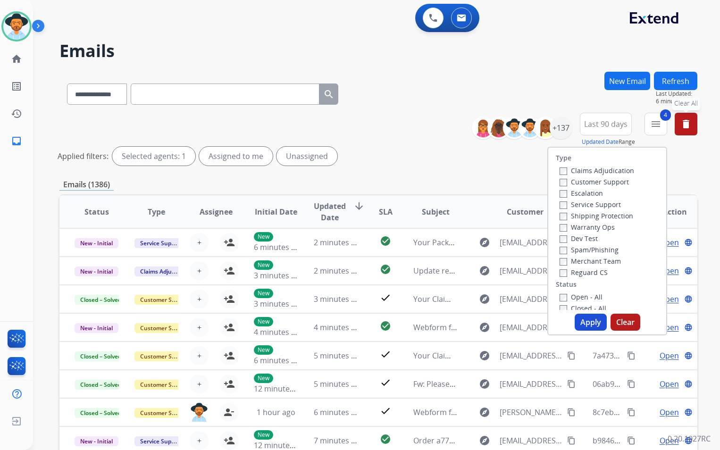
click at [585, 318] on button "Apply" at bounding box center [591, 322] width 32 height 17
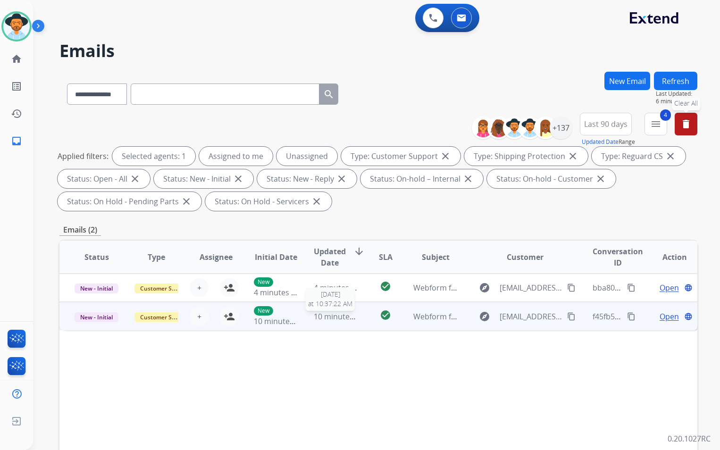
click at [349, 319] on span "10 minutes ago" at bounding box center [341, 317] width 55 height 10
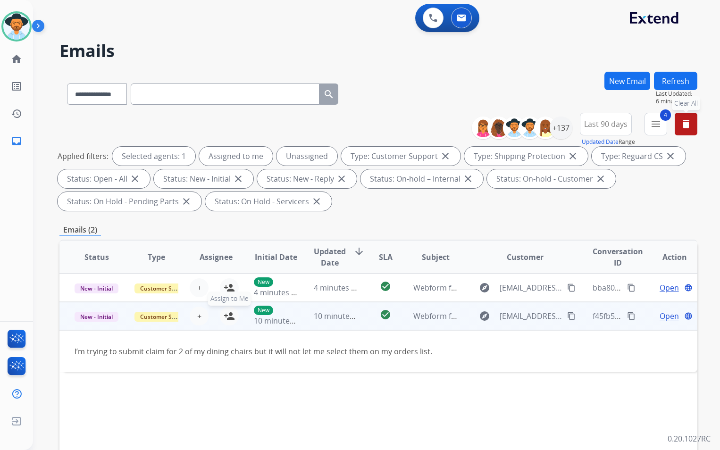
click at [228, 321] on mat-icon "person_add" at bounding box center [229, 316] width 11 height 11
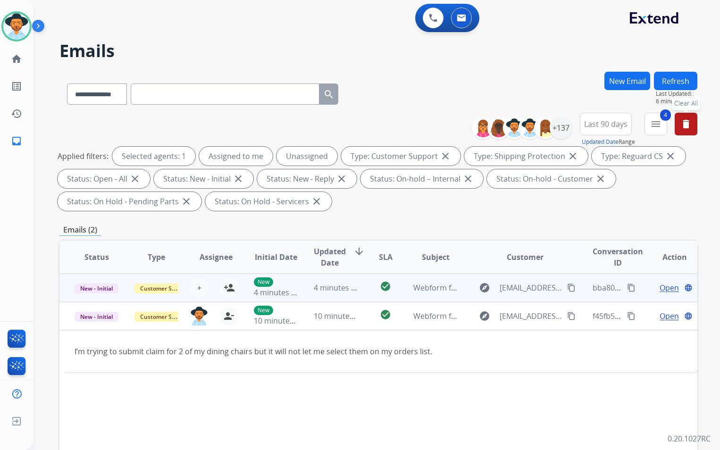
click at [359, 291] on td "check_circle" at bounding box center [379, 288] width 40 height 28
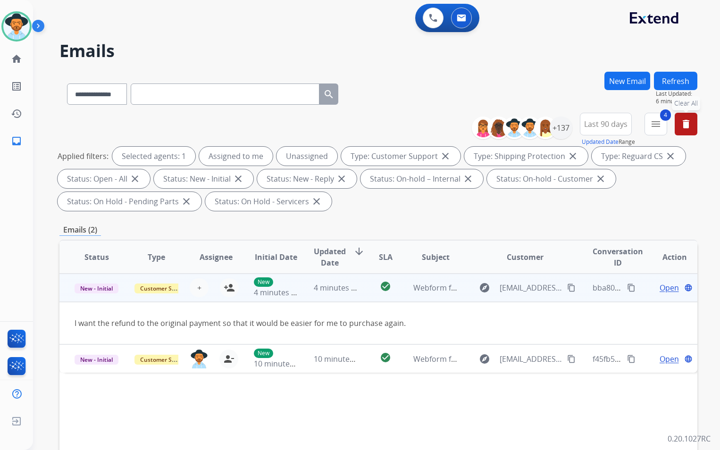
click at [359, 291] on td "check_circle" at bounding box center [379, 288] width 40 height 28
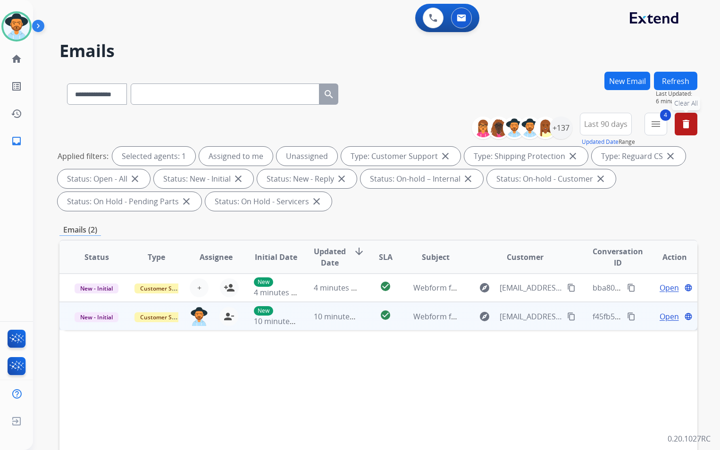
click at [567, 317] on mat-icon "content_copy" at bounding box center [571, 316] width 8 height 8
click at [660, 314] on span "Open" at bounding box center [669, 316] width 19 height 11
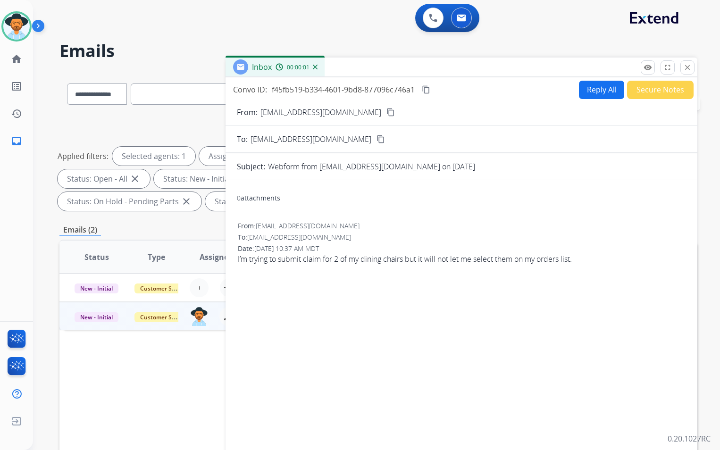
click at [596, 98] on button "Reply All" at bounding box center [601, 90] width 45 height 18
select select "**********"
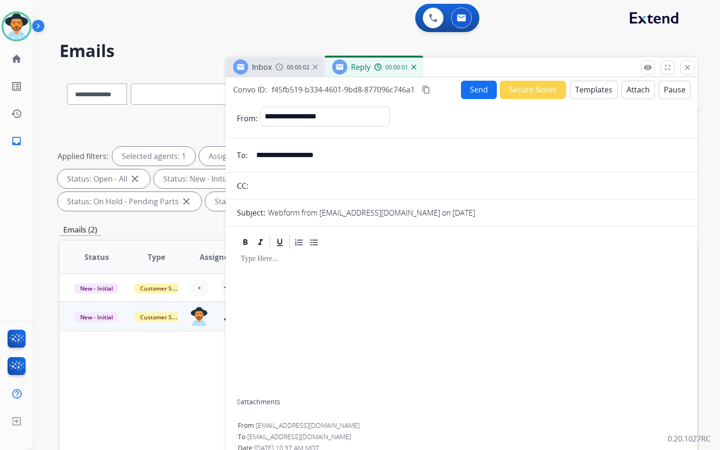
click at [595, 87] on button "Templates" at bounding box center [594, 90] width 48 height 18
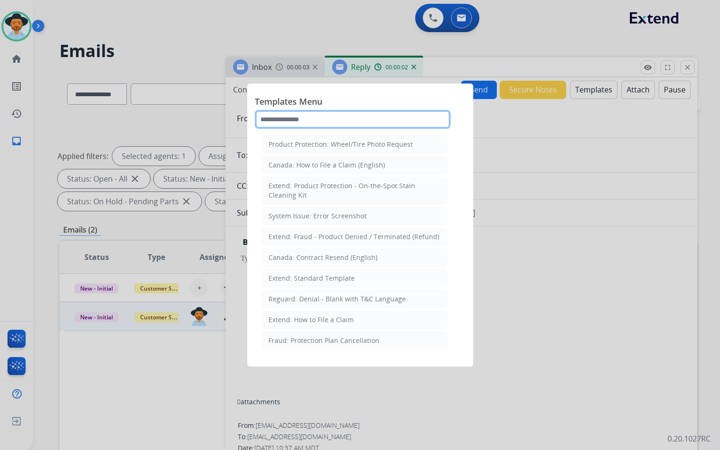
drag, startPoint x: 341, startPoint y: 115, endPoint x: 334, endPoint y: 121, distance: 9.1
click at [339, 118] on input "text" at bounding box center [353, 119] width 196 height 19
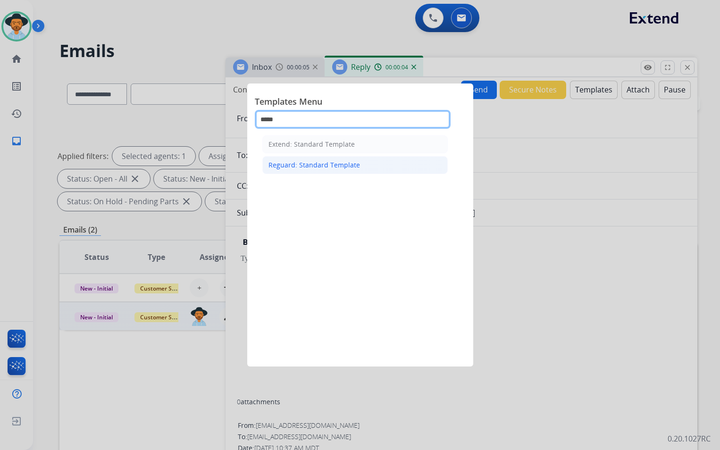
type input "*****"
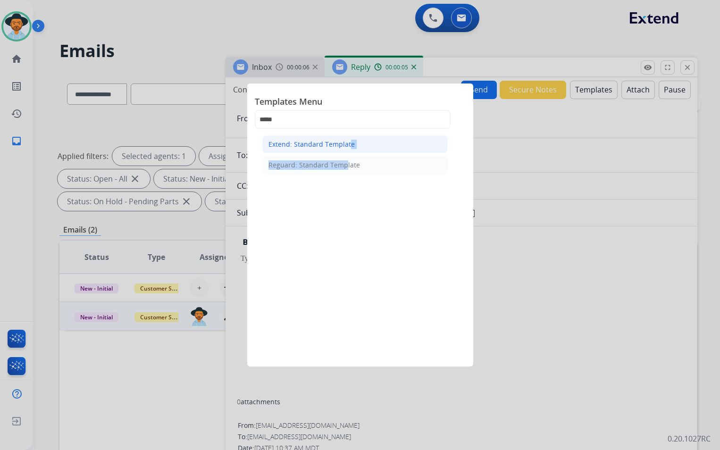
drag, startPoint x: 341, startPoint y: 157, endPoint x: 347, endPoint y: 141, distance: 16.6
click at [347, 141] on ul "Extend: Standard Template Reguard: Standard Template" at bounding box center [354, 154] width 185 height 39
click at [347, 163] on div "Reguard: Standard Template" at bounding box center [315, 164] width 92 height 9
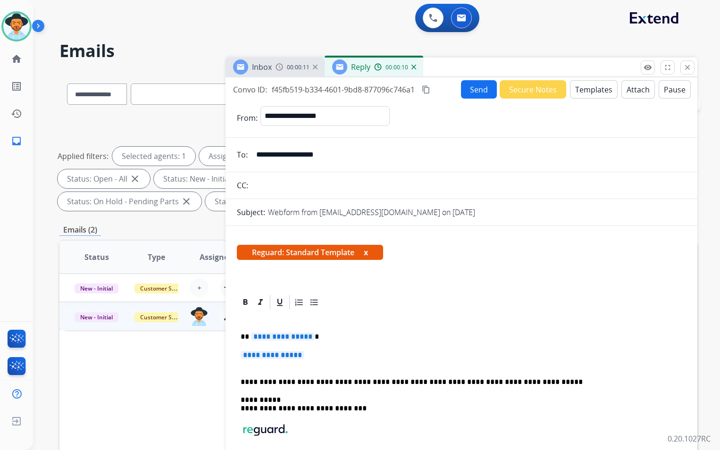
click at [305, 337] on span "**********" at bounding box center [283, 337] width 64 height 8
click at [288, 335] on span "**********" at bounding box center [283, 337] width 64 height 8
click at [304, 355] on span "**********" at bounding box center [273, 355] width 64 height 8
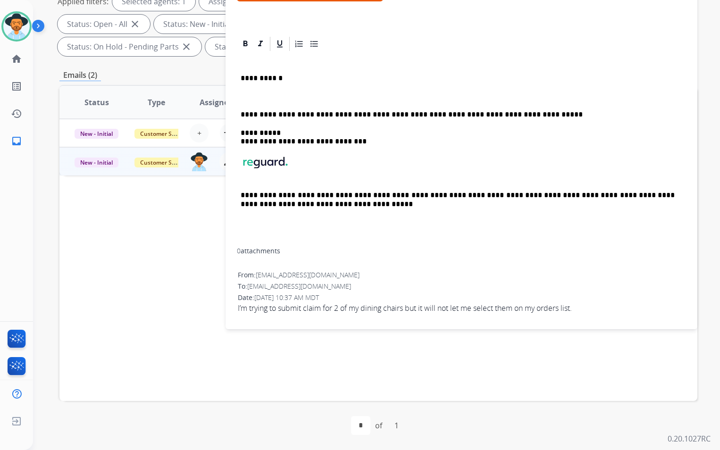
scroll to position [60, 0]
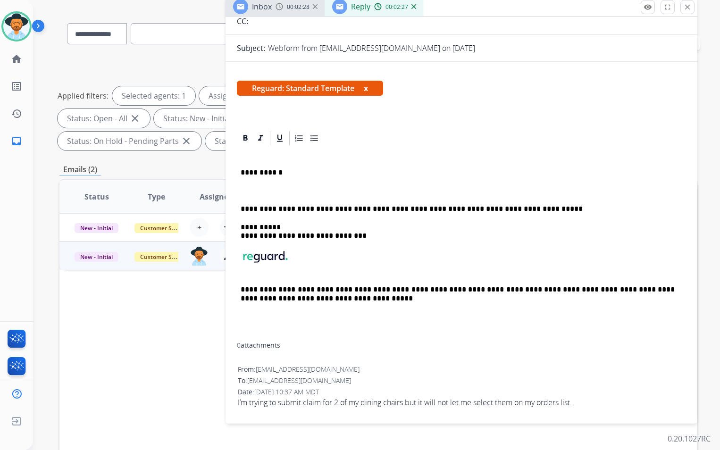
click at [261, 187] on p at bounding box center [462, 191] width 442 height 8
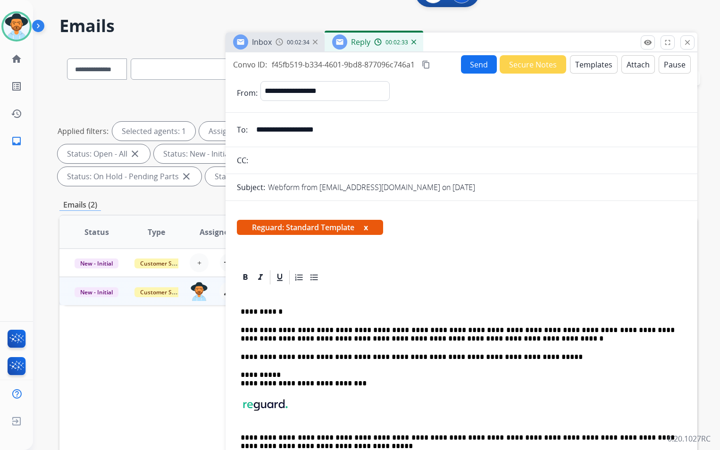
scroll to position [0, 0]
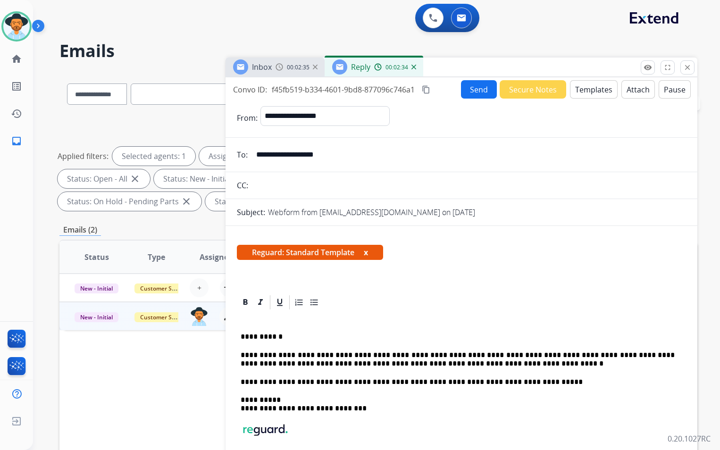
click at [477, 93] on button "Send" at bounding box center [479, 89] width 36 height 18
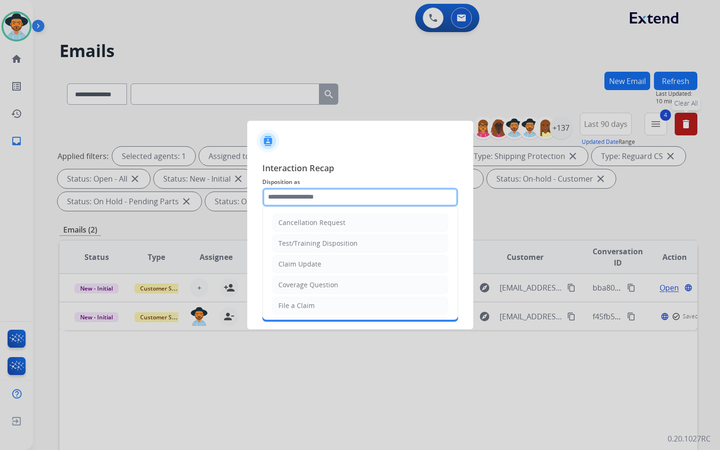
click at [383, 198] on input "text" at bounding box center [360, 197] width 196 height 19
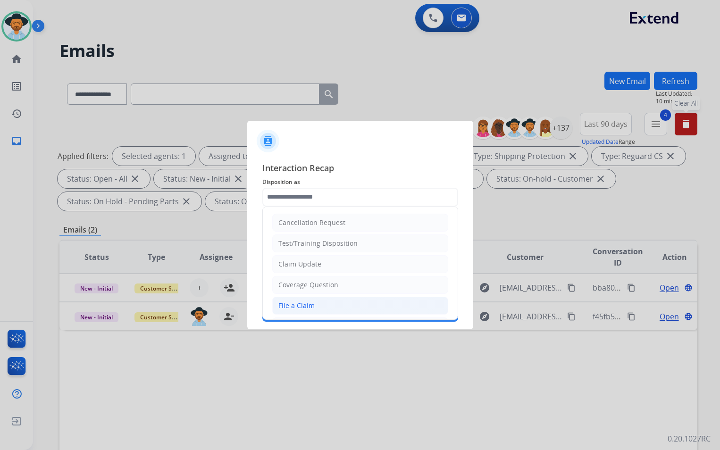
click at [341, 310] on li "File a Claim" at bounding box center [360, 306] width 176 height 18
type input "**********"
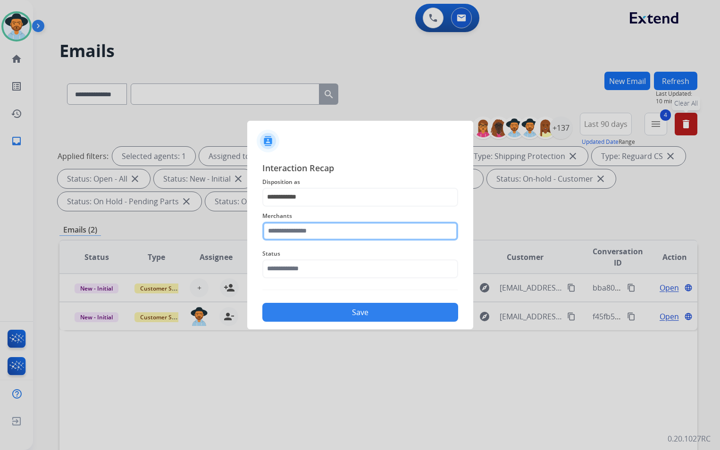
click at [332, 226] on input "text" at bounding box center [360, 231] width 196 height 19
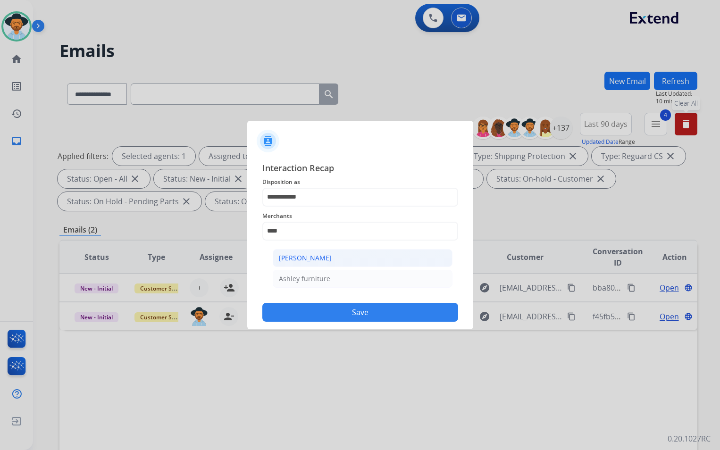
click at [337, 266] on li "[PERSON_NAME]" at bounding box center [363, 258] width 180 height 18
type input "**********"
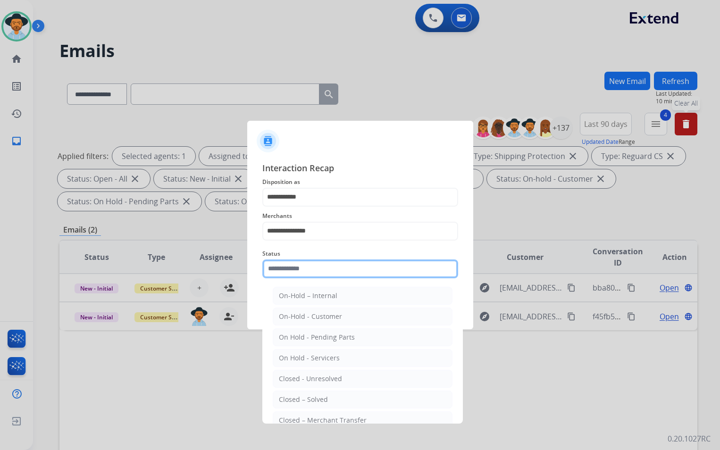
click at [306, 273] on input "text" at bounding box center [360, 269] width 196 height 19
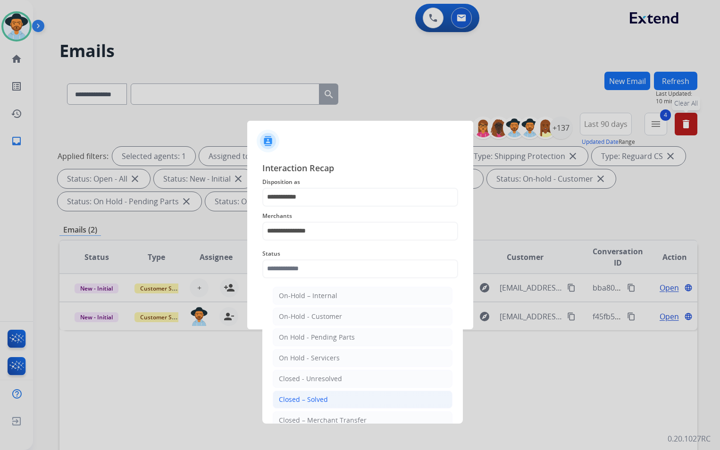
click at [311, 395] on div "Closed – Solved" at bounding box center [303, 399] width 49 height 9
type input "**********"
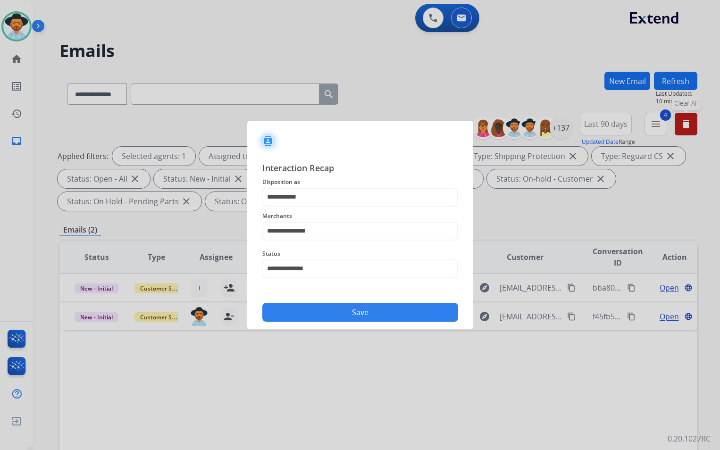
click at [378, 305] on button "Save" at bounding box center [360, 312] width 196 height 19
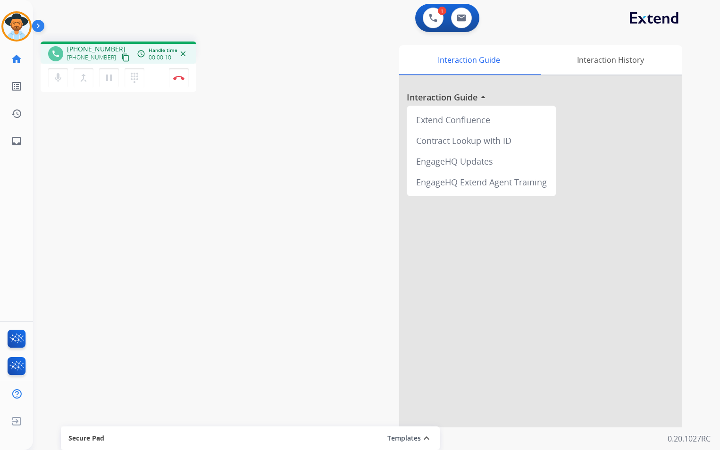
click at [121, 59] on mat-icon "content_copy" at bounding box center [125, 57] width 8 height 8
click at [180, 78] on img at bounding box center [178, 78] width 11 height 5
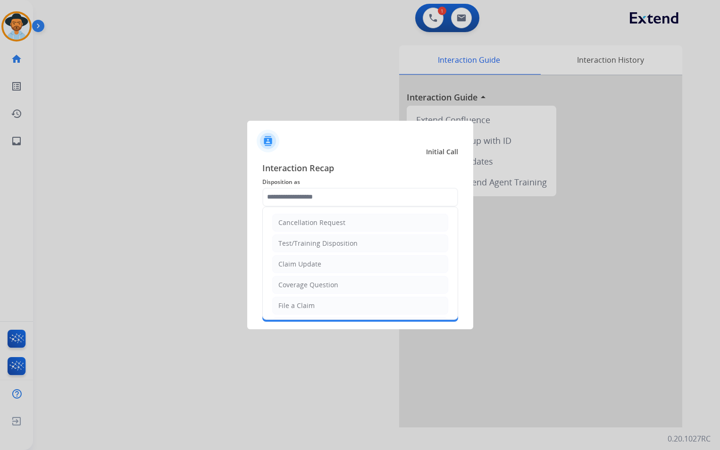
click at [349, 198] on input "text" at bounding box center [360, 197] width 196 height 19
click at [317, 302] on li "File a Claim" at bounding box center [360, 306] width 176 height 18
type input "**********"
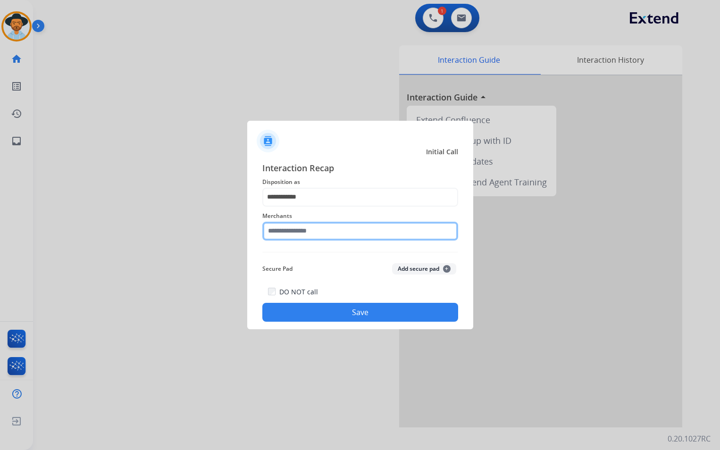
click at [321, 229] on input "text" at bounding box center [360, 231] width 196 height 19
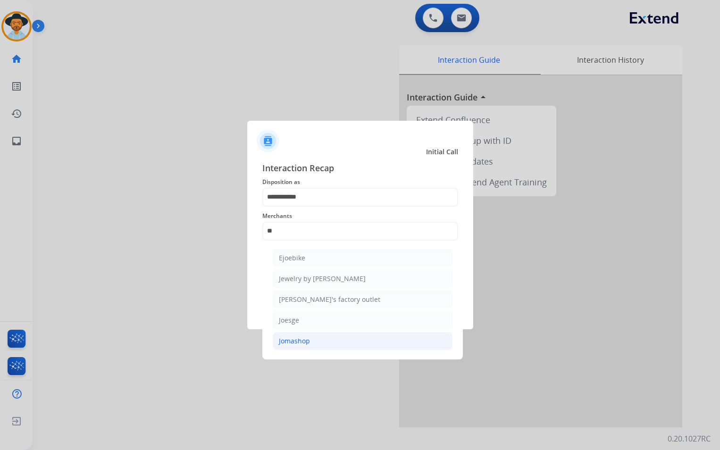
click at [312, 338] on li "Jomashop" at bounding box center [363, 341] width 180 height 18
type input "********"
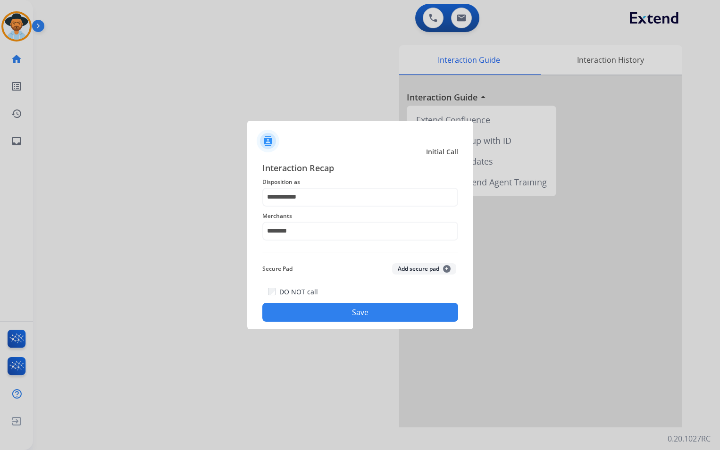
click at [351, 312] on button "Save" at bounding box center [360, 312] width 196 height 19
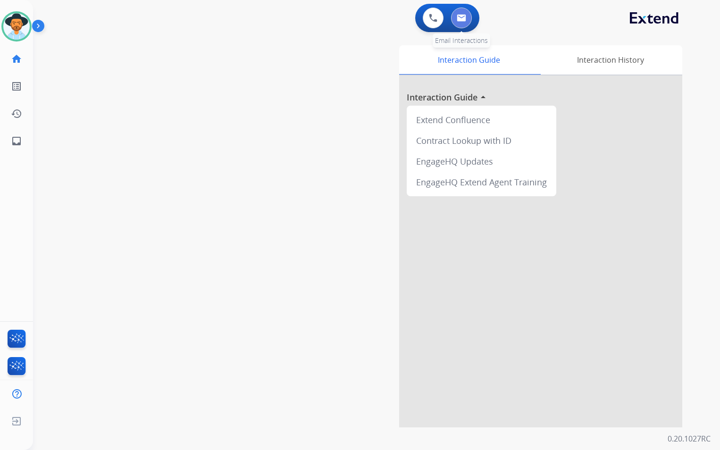
click at [463, 21] on img at bounding box center [461, 18] width 9 height 8
select select "**********"
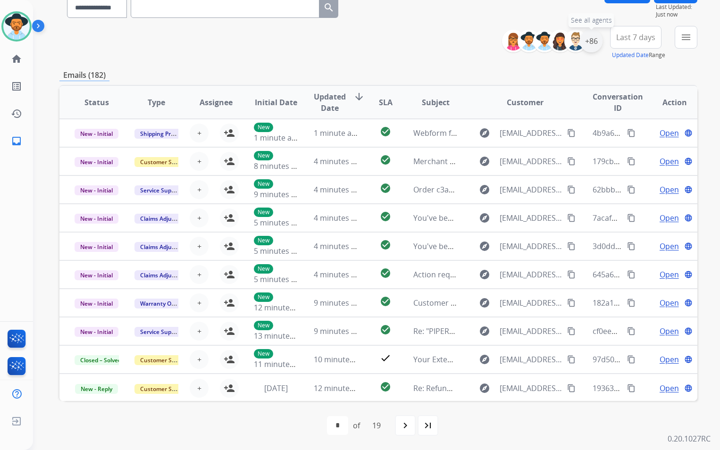
click at [597, 38] on div "+86" at bounding box center [591, 41] width 23 height 23
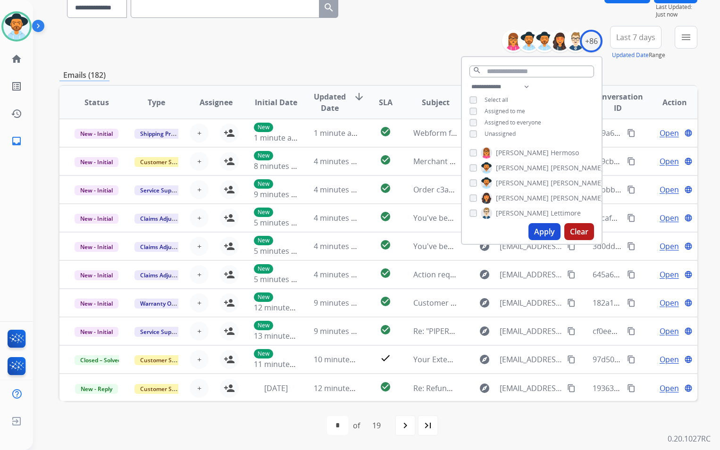
click at [503, 135] on span "Unassigned" at bounding box center [500, 134] width 31 height 8
click at [549, 234] on button "Apply" at bounding box center [545, 231] width 32 height 17
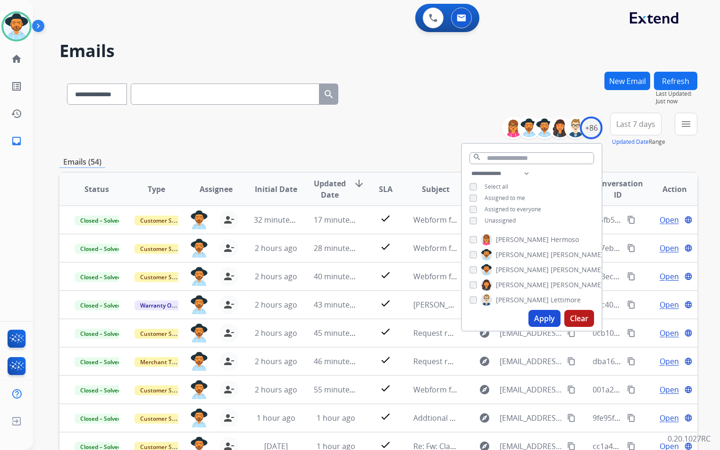
click at [329, 141] on div "**********" at bounding box center [378, 130] width 638 height 34
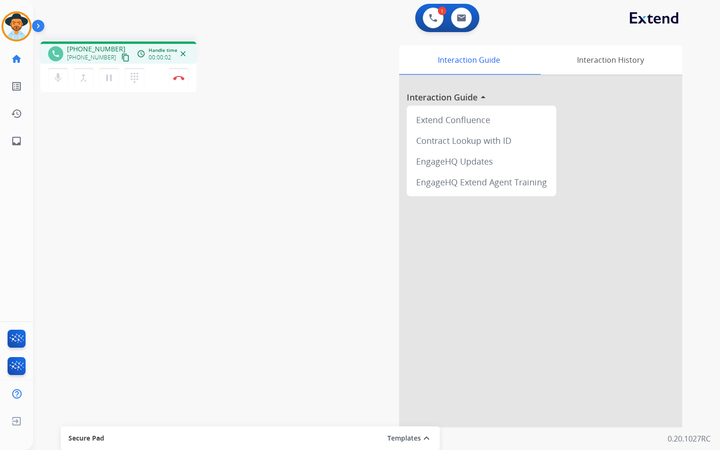
click at [121, 59] on mat-icon "content_copy" at bounding box center [125, 57] width 8 height 8
click at [111, 77] on mat-icon "pause" at bounding box center [108, 77] width 11 height 11
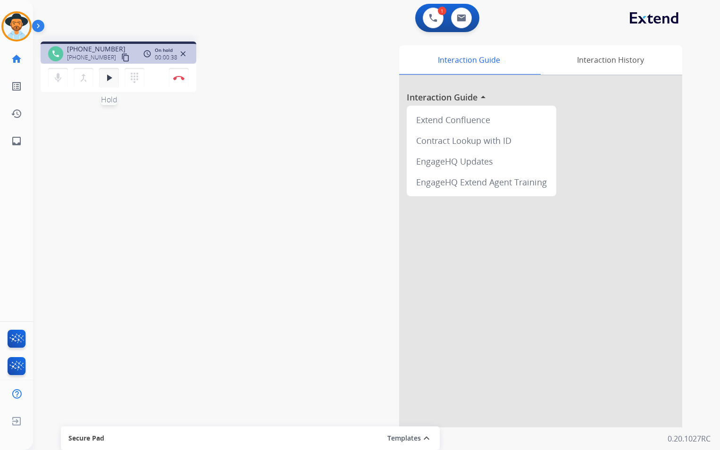
click at [106, 79] on mat-icon "play_arrow" at bounding box center [108, 77] width 11 height 11
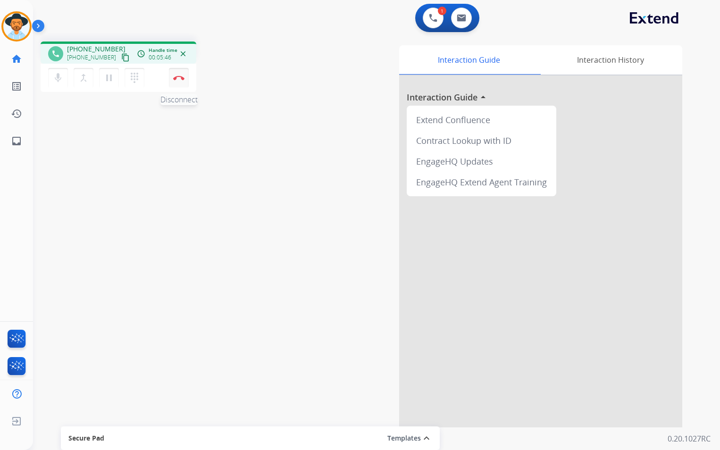
click at [178, 82] on button "Disconnect" at bounding box center [179, 78] width 20 height 20
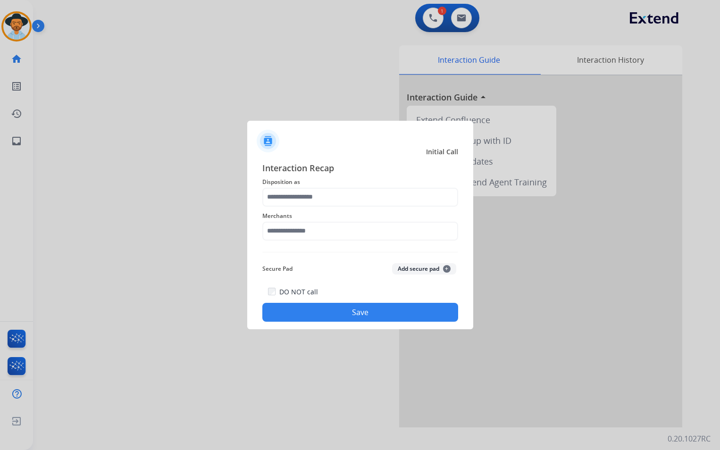
click at [342, 208] on div "Merchants" at bounding box center [360, 226] width 196 height 38
click at [345, 196] on input "text" at bounding box center [360, 197] width 196 height 19
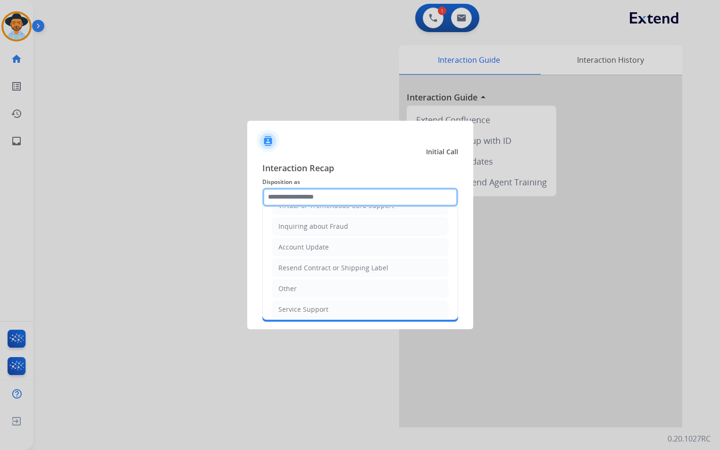
scroll to position [147, 0]
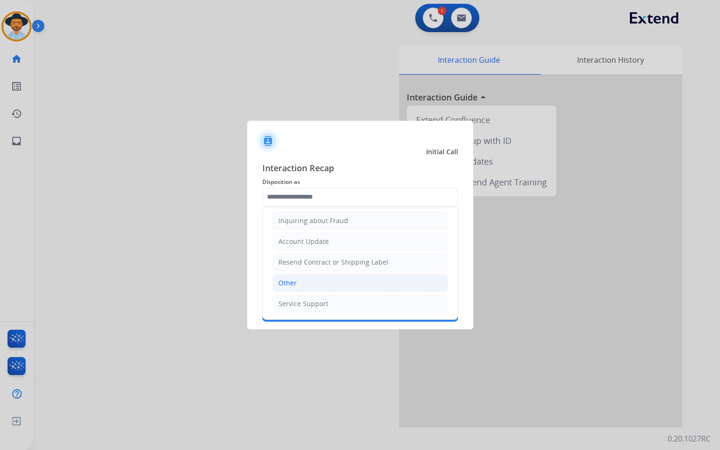
click at [354, 285] on li "Other" at bounding box center [360, 283] width 176 height 18
type input "*****"
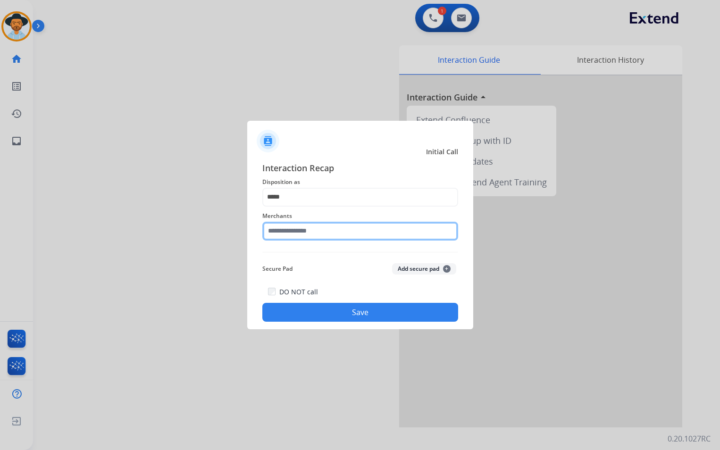
click at [331, 236] on input "text" at bounding box center [360, 231] width 196 height 19
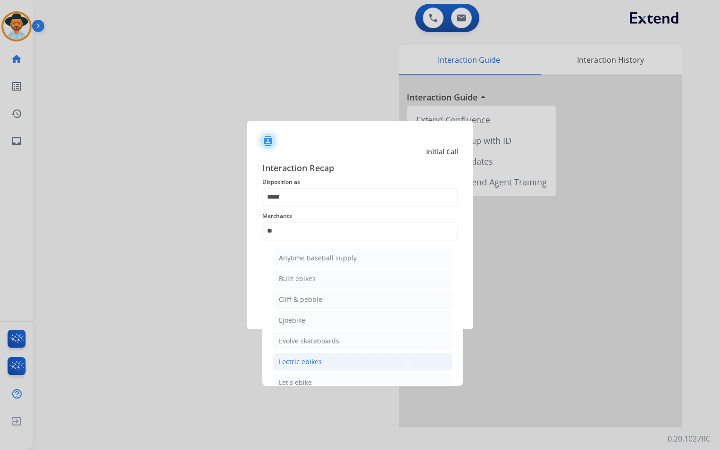
click at [313, 360] on div "Lectric ebikes" at bounding box center [300, 361] width 43 height 9
type input "**********"
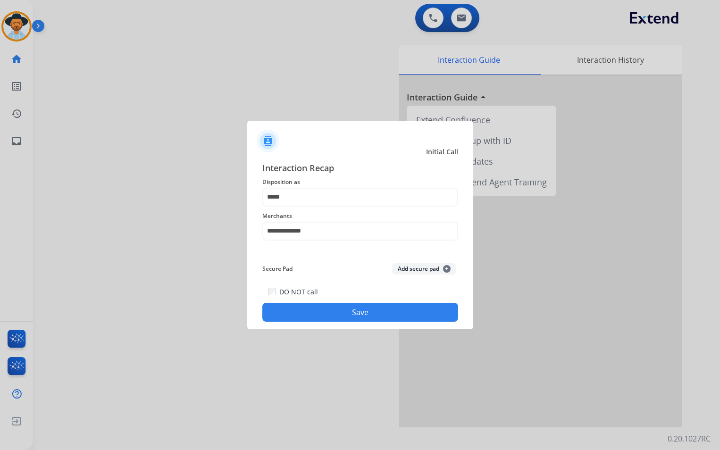
click at [357, 307] on button "Save" at bounding box center [360, 312] width 196 height 19
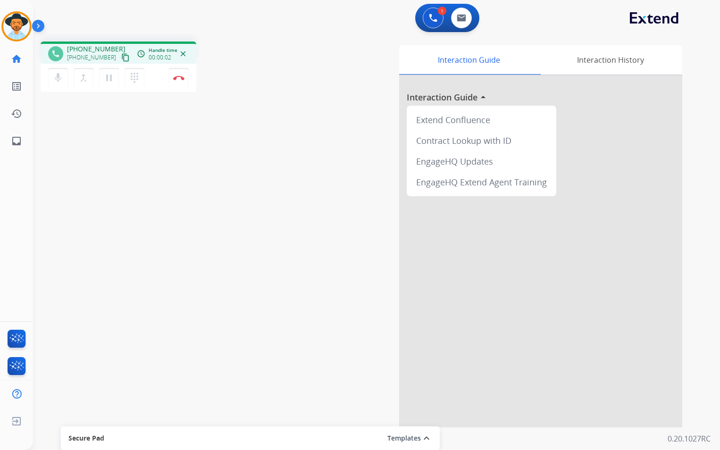
click at [121, 56] on mat-icon "content_copy" at bounding box center [125, 57] width 8 height 8
click at [178, 81] on button "Disconnect" at bounding box center [179, 78] width 20 height 20
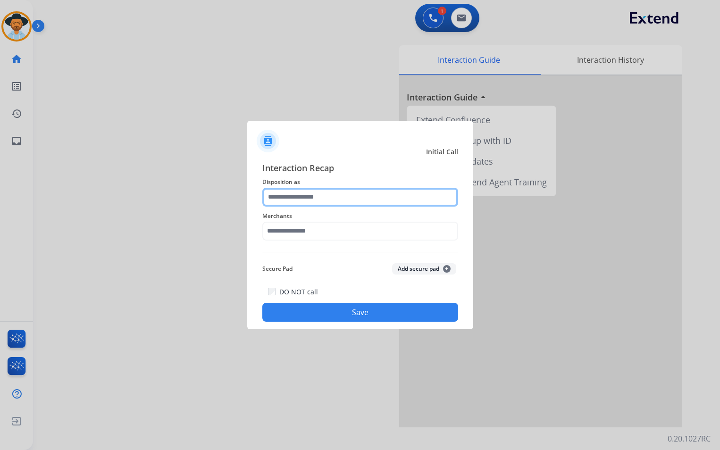
drag, startPoint x: 350, startPoint y: 214, endPoint x: 340, endPoint y: 198, distance: 18.5
click at [342, 197] on input "text" at bounding box center [360, 197] width 196 height 19
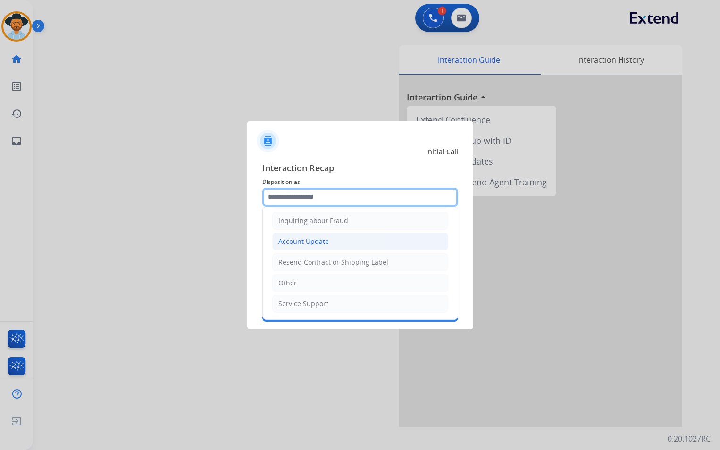
scroll to position [100, 0]
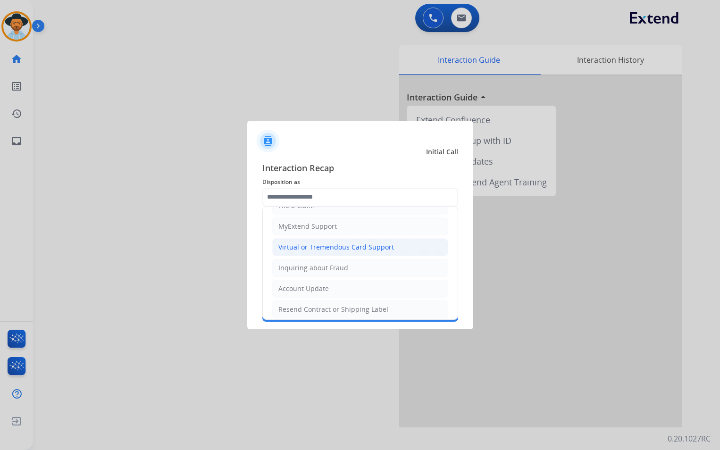
click at [354, 248] on div "Virtual or Tremendous Card Support" at bounding box center [336, 247] width 116 height 9
type input "**********"
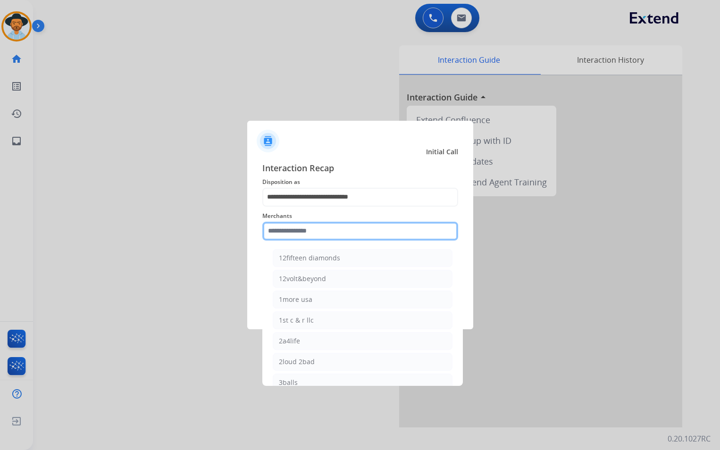
click at [337, 237] on input "text" at bounding box center [360, 231] width 196 height 19
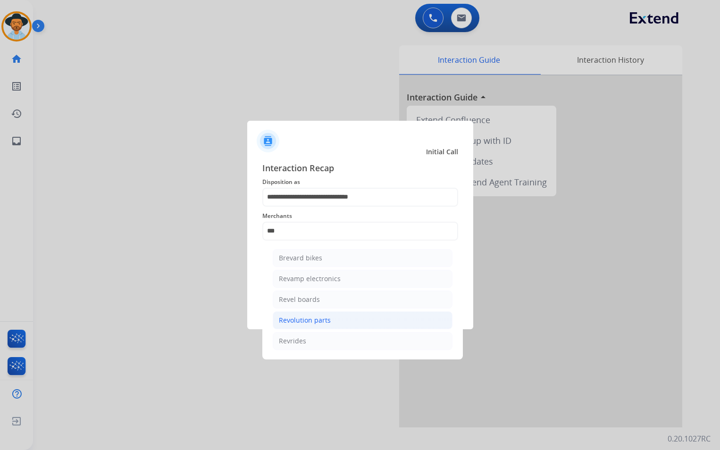
click at [328, 324] on div "Revolution parts" at bounding box center [305, 320] width 52 height 9
type input "**********"
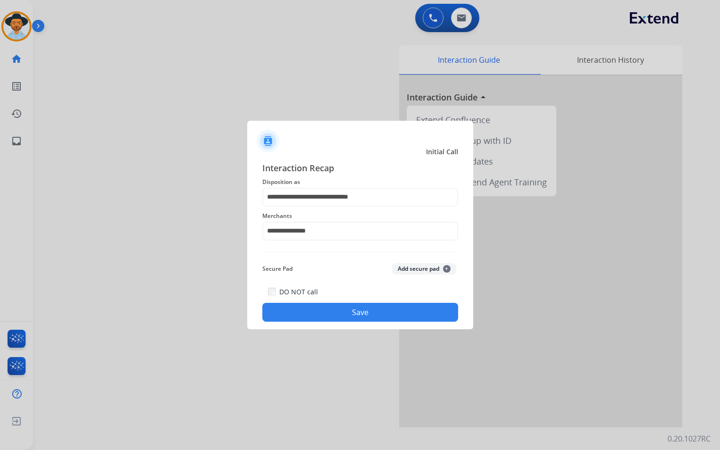
click at [365, 312] on button "Save" at bounding box center [360, 312] width 196 height 19
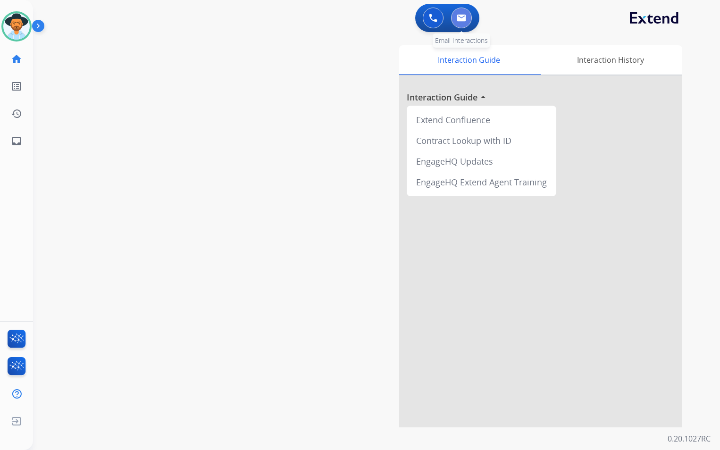
click at [464, 23] on button at bounding box center [461, 18] width 21 height 21
select select "**********"
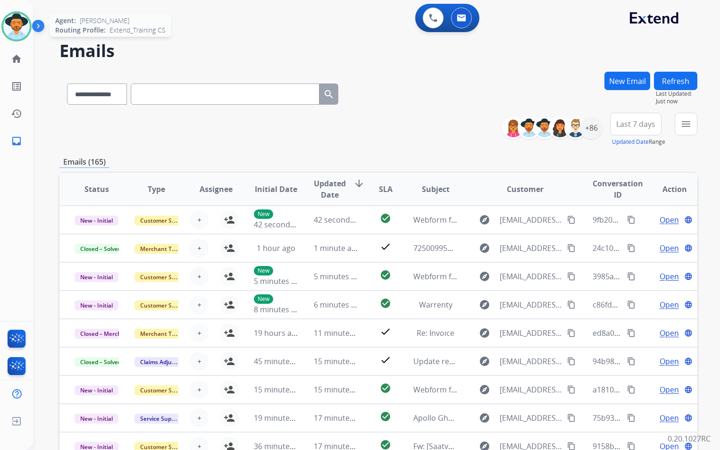
click at [20, 27] on img at bounding box center [16, 26] width 26 height 26
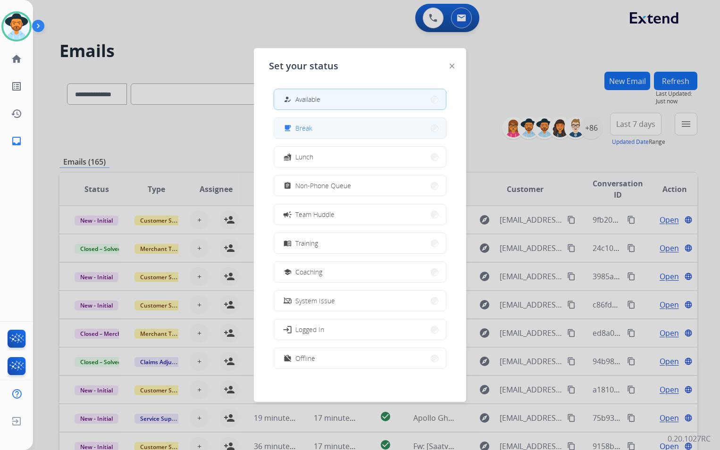
click at [334, 125] on button "free_breakfast Break" at bounding box center [360, 128] width 172 height 20
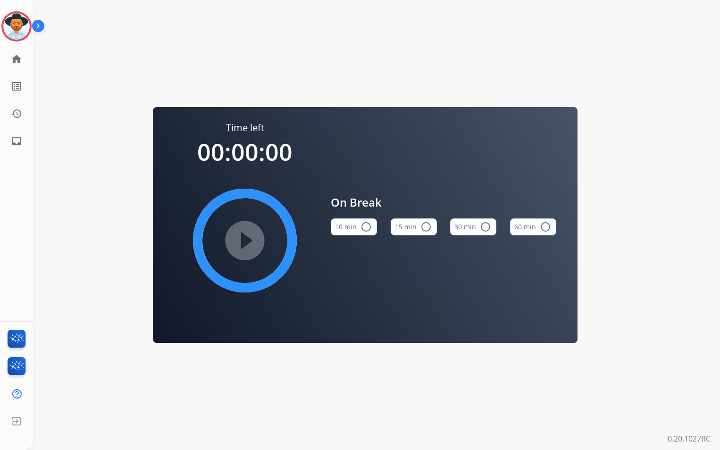
click at [419, 225] on button "15 min radio_button_unchecked" at bounding box center [414, 227] width 46 height 17
click at [250, 239] on mat-icon "play_circle_filled" at bounding box center [244, 240] width 11 height 11
click at [15, 25] on img at bounding box center [16, 26] width 26 height 26
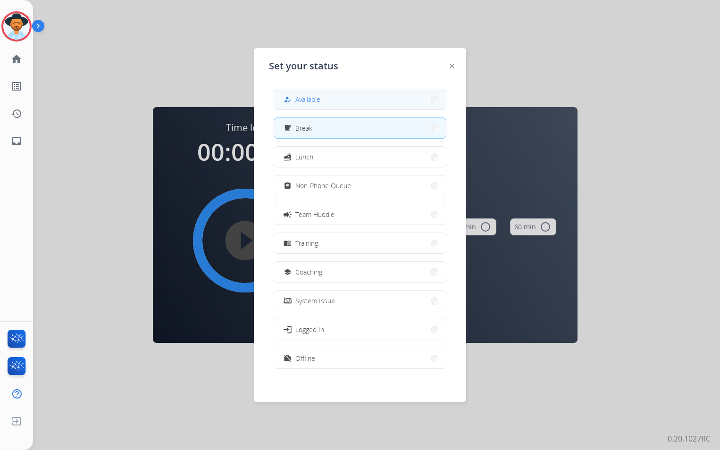
click at [367, 99] on button "how_to_reg Available" at bounding box center [360, 99] width 172 height 20
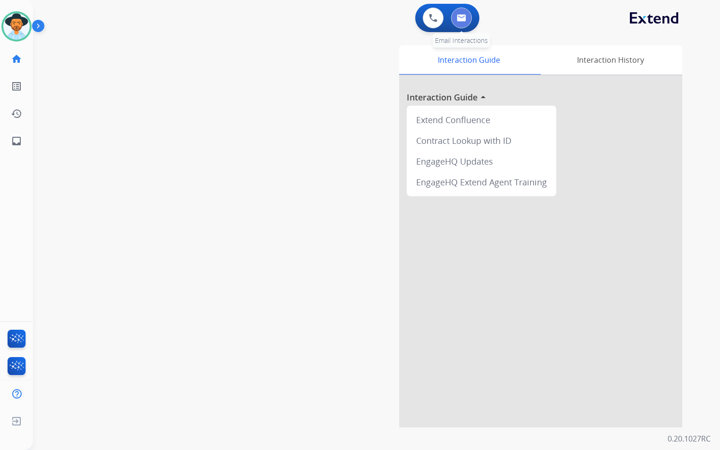
click at [462, 14] on img at bounding box center [461, 18] width 9 height 8
select select "**********"
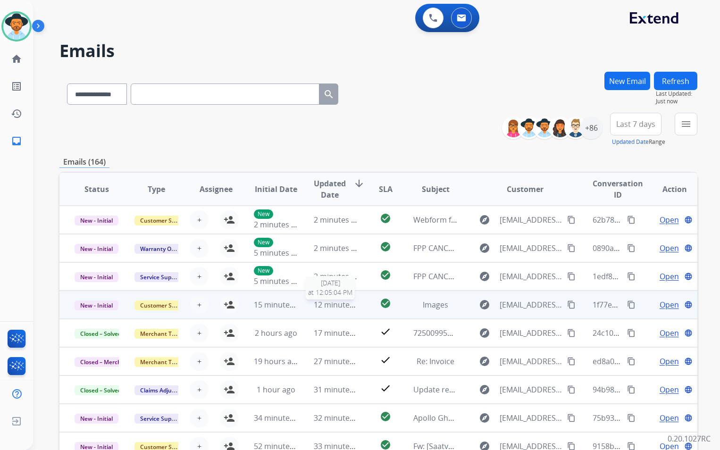
scroll to position [1, 0]
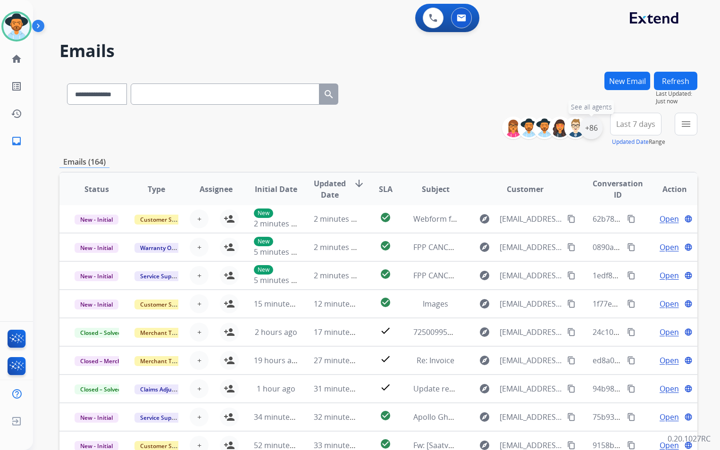
click at [588, 129] on div "+86" at bounding box center [591, 128] width 23 height 23
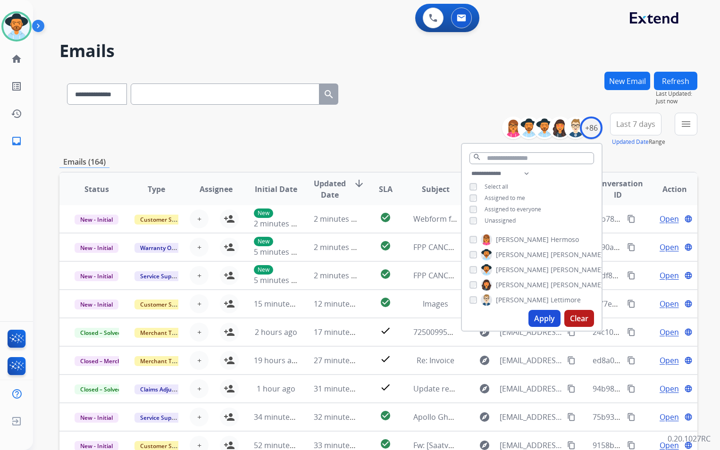
click at [499, 221] on span "Unassigned" at bounding box center [500, 221] width 31 height 8
click at [542, 317] on button "Apply" at bounding box center [545, 318] width 32 height 17
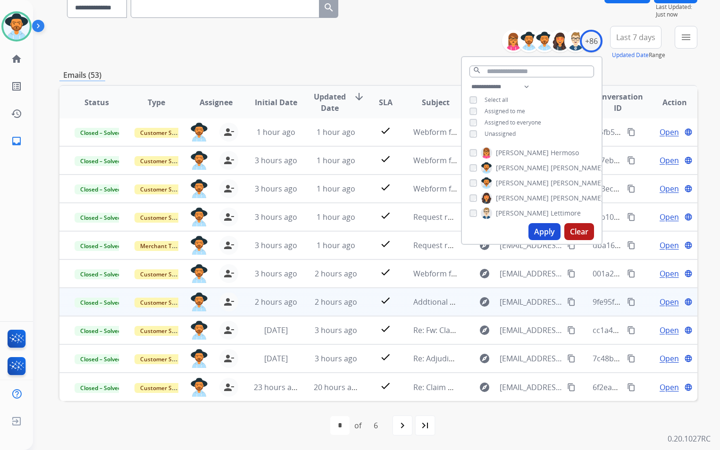
scroll to position [0, 0]
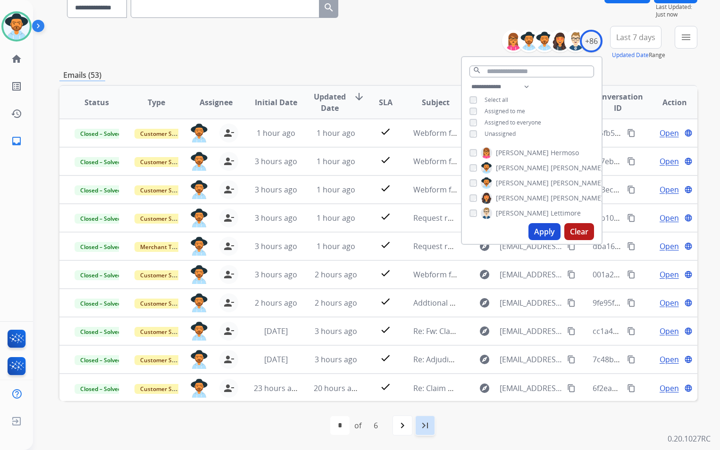
click at [424, 431] on div "last_page" at bounding box center [425, 425] width 21 height 21
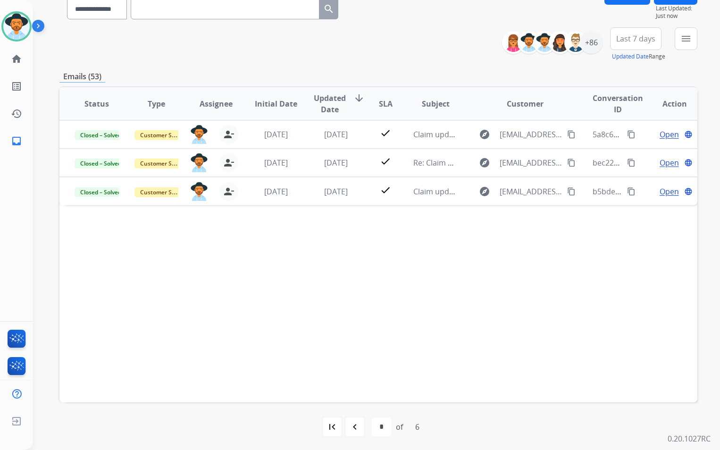
scroll to position [87, 0]
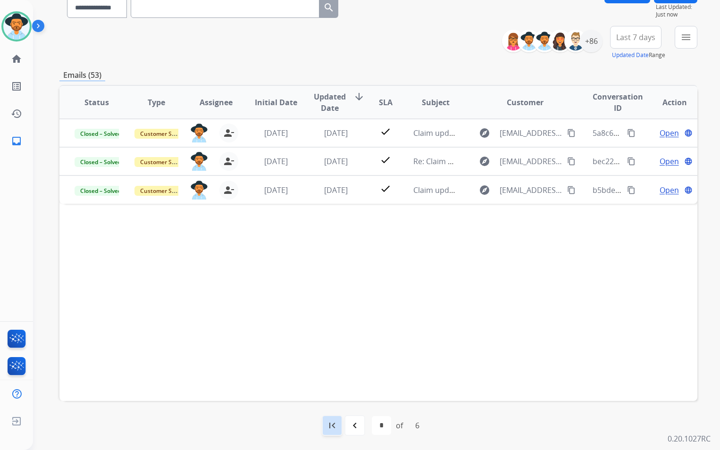
click at [337, 425] on mat-icon "first_page" at bounding box center [332, 425] width 11 height 11
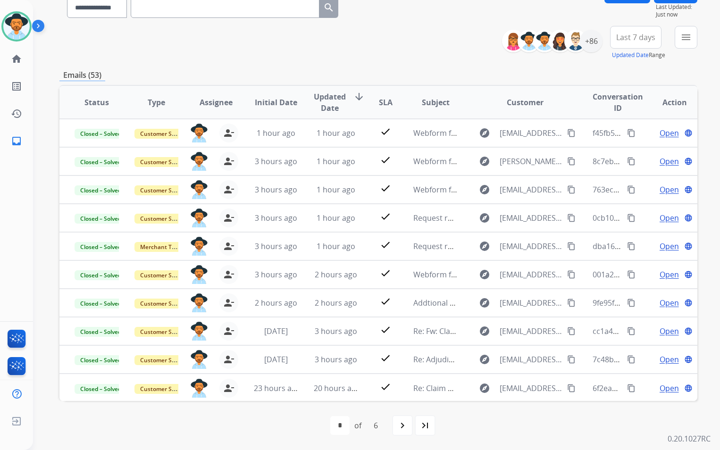
click at [403, 427] on mat-icon "navigate_next" at bounding box center [402, 425] width 11 height 11
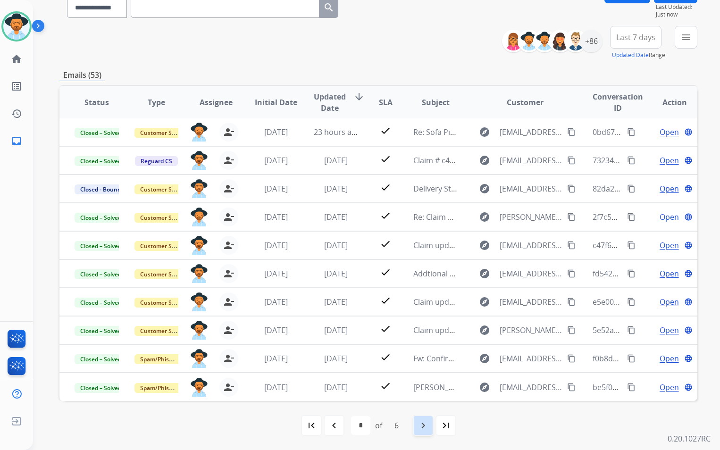
click at [421, 420] on mat-icon "navigate_next" at bounding box center [423, 425] width 11 height 11
click at [417, 424] on div "navigate_next" at bounding box center [423, 425] width 21 height 21
select select "*"
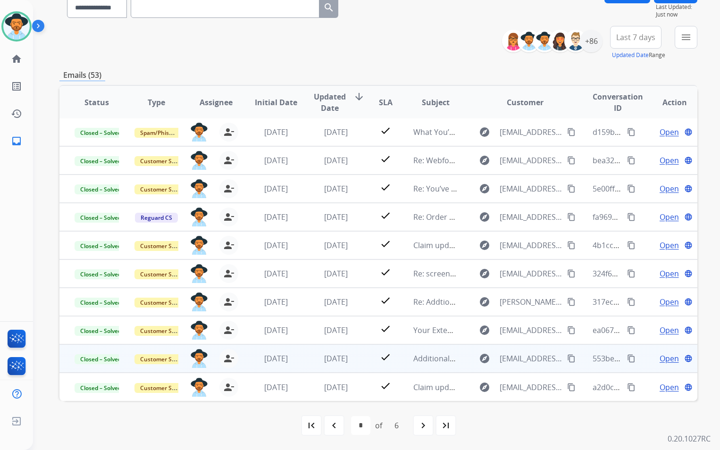
scroll to position [0, 0]
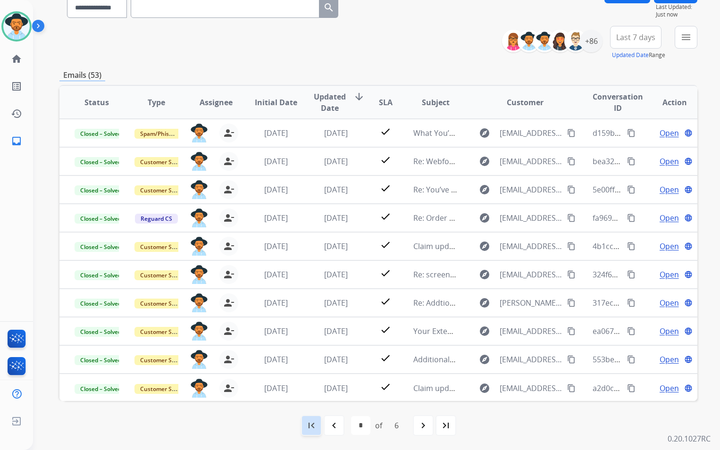
click at [314, 428] on mat-icon "first_page" at bounding box center [311, 425] width 11 height 11
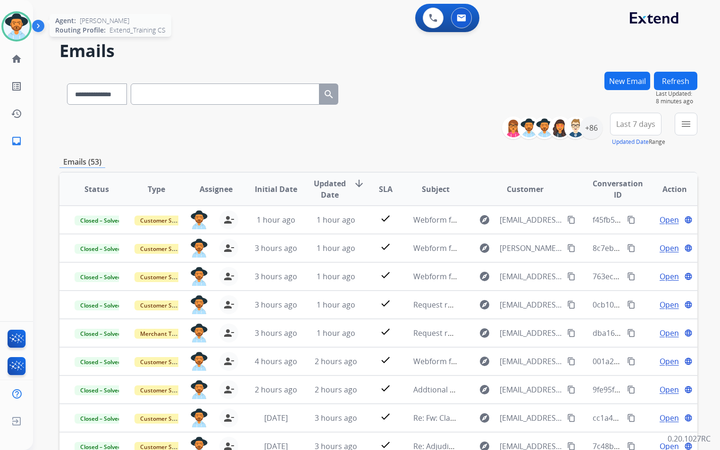
click at [24, 30] on img at bounding box center [16, 26] width 26 height 26
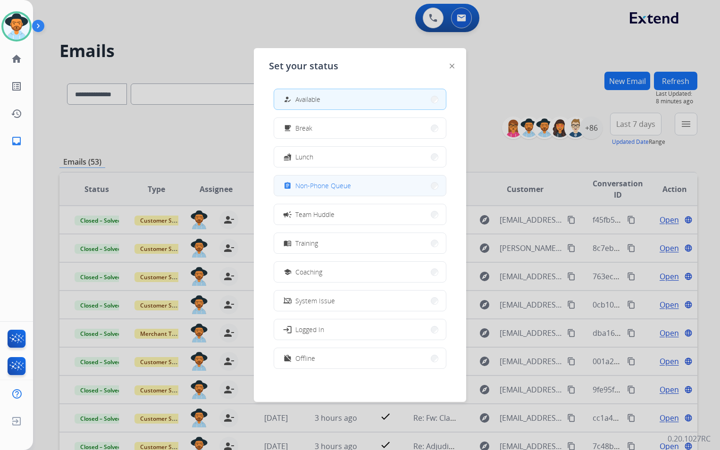
click at [340, 182] on span "Non-Phone Queue" at bounding box center [323, 186] width 56 height 10
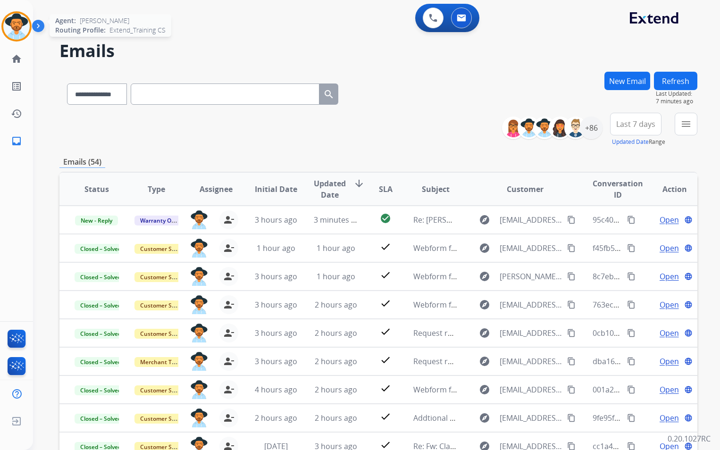
click at [25, 34] on img at bounding box center [16, 26] width 26 height 26
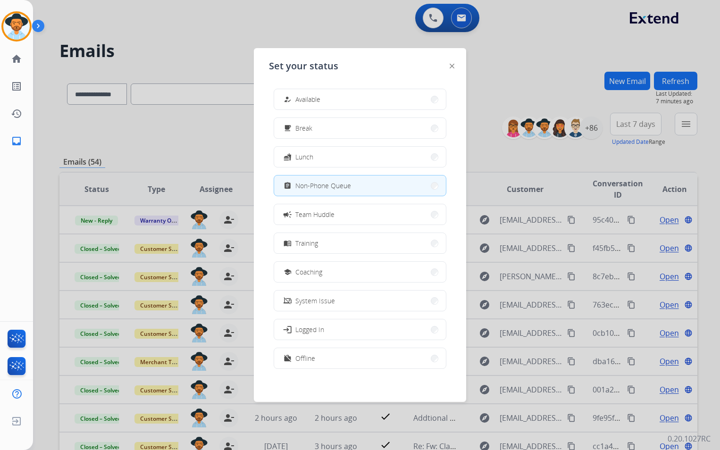
drag, startPoint x: 316, startPoint y: 102, endPoint x: 334, endPoint y: 102, distance: 17.9
click at [317, 102] on span "Available" at bounding box center [307, 99] width 25 height 10
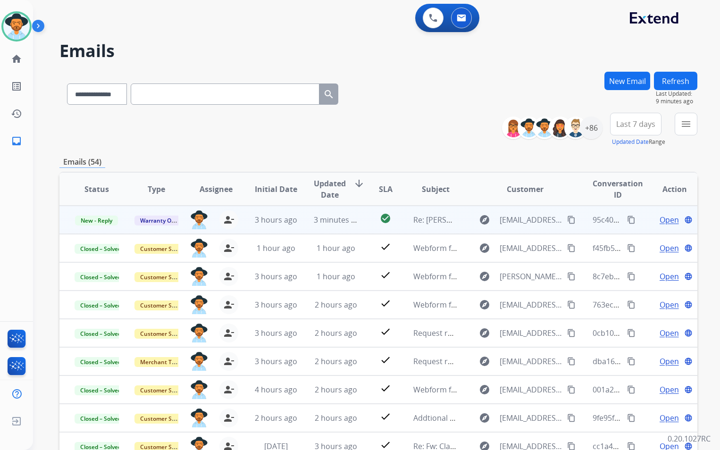
click at [409, 229] on td "Re: LEENA BUKHARI 160C804507 - Remote issue" at bounding box center [428, 220] width 60 height 28
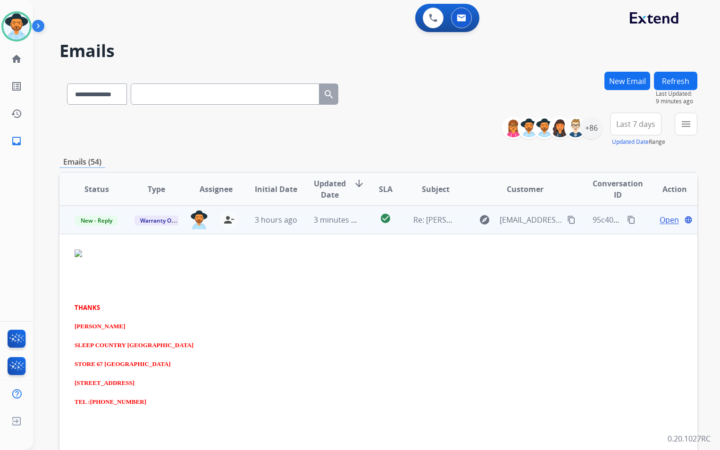
click at [667, 218] on span "Open" at bounding box center [669, 219] width 19 height 11
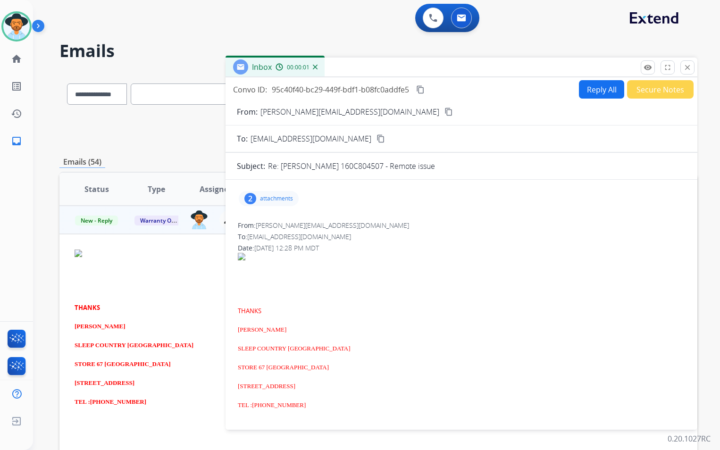
click at [280, 200] on p "attachments" at bounding box center [276, 199] width 33 height 8
click at [273, 200] on p "attachments" at bounding box center [276, 199] width 33 height 8
click at [690, 69] on mat-icon "close" at bounding box center [687, 67] width 8 height 8
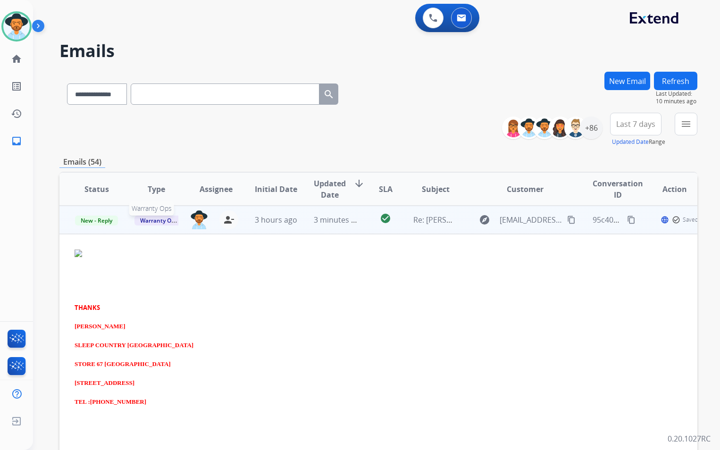
click at [156, 220] on span "Warranty Ops" at bounding box center [159, 221] width 49 height 10
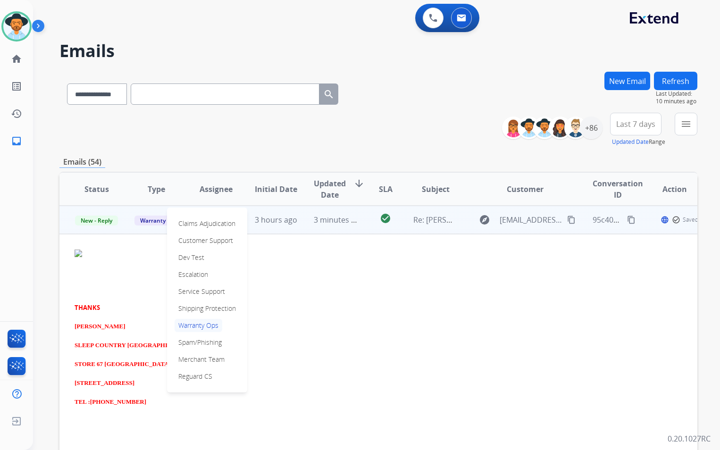
click at [201, 327] on p "Warranty Ops" at bounding box center [199, 325] width 48 height 13
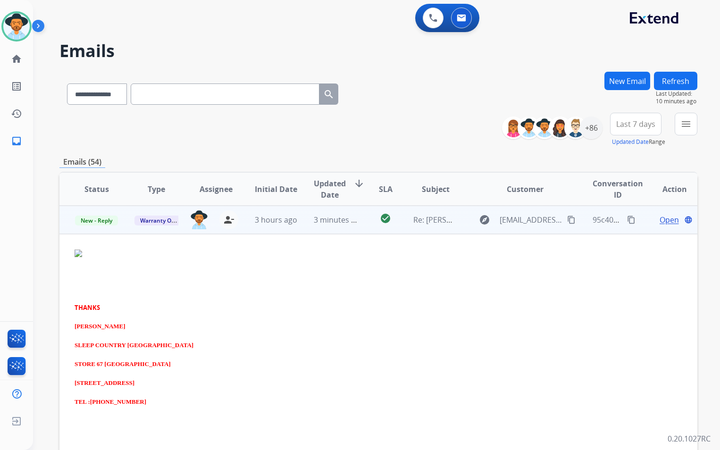
click at [660, 221] on span "Open" at bounding box center [669, 219] width 19 height 11
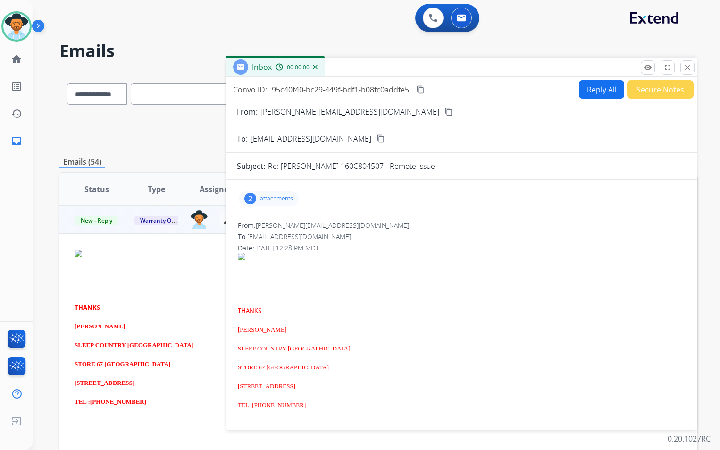
click at [657, 92] on button "Secure Notes" at bounding box center [660, 89] width 67 height 18
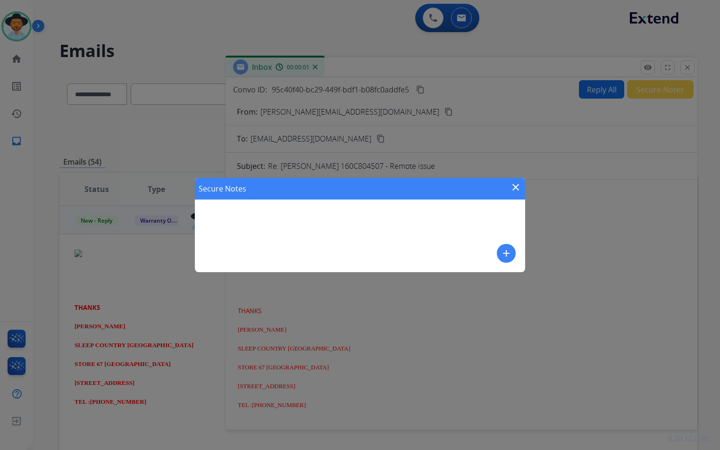
click at [337, 244] on div "Secure Notes close add" at bounding box center [360, 225] width 330 height 94
click at [511, 255] on mat-icon "add" at bounding box center [506, 253] width 11 height 11
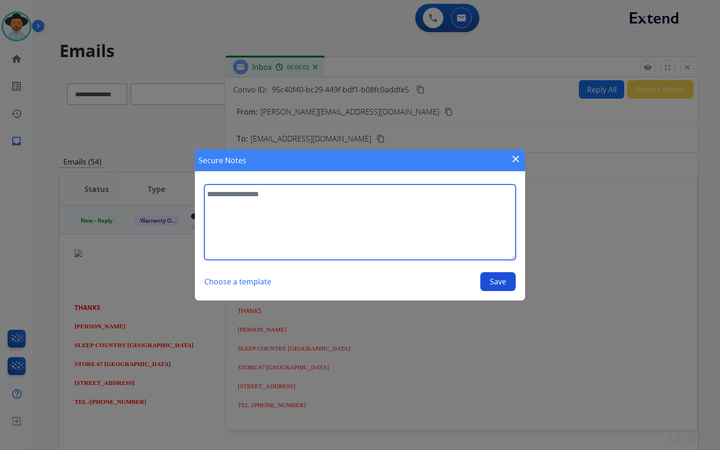
click at [337, 223] on textarea at bounding box center [360, 223] width 312 height 76
type textarea "**********"
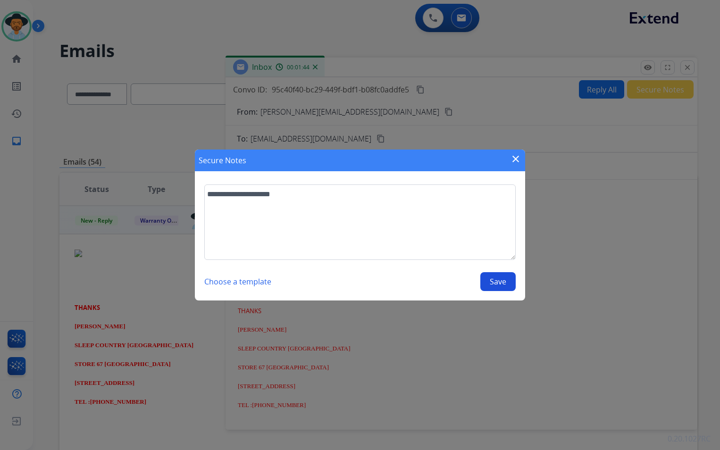
click at [519, 154] on mat-icon "close" at bounding box center [515, 158] width 11 height 11
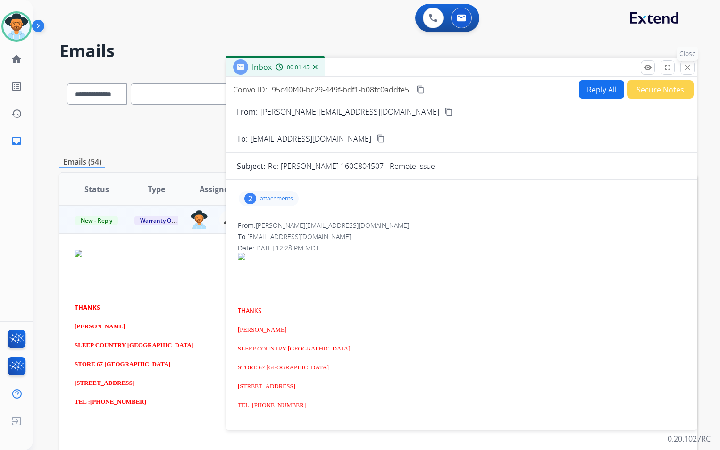
click at [691, 69] on mat-icon "close" at bounding box center [687, 67] width 8 height 8
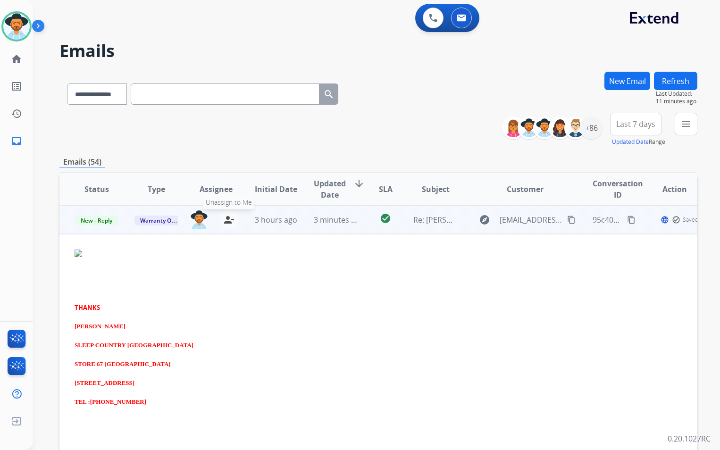
click at [223, 222] on mat-icon "person_remove" at bounding box center [228, 219] width 11 height 11
click at [408, 227] on td "Re: LEENA BUKHARI 160C804507 - Remote issue" at bounding box center [428, 220] width 60 height 28
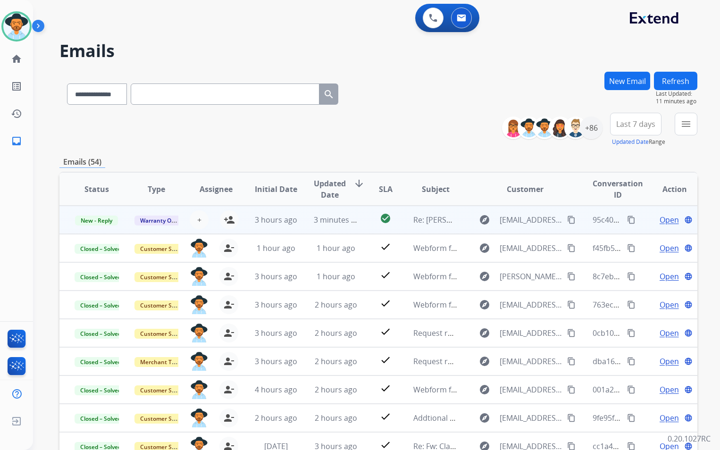
click at [674, 81] on button "Refresh" at bounding box center [675, 81] width 43 height 18
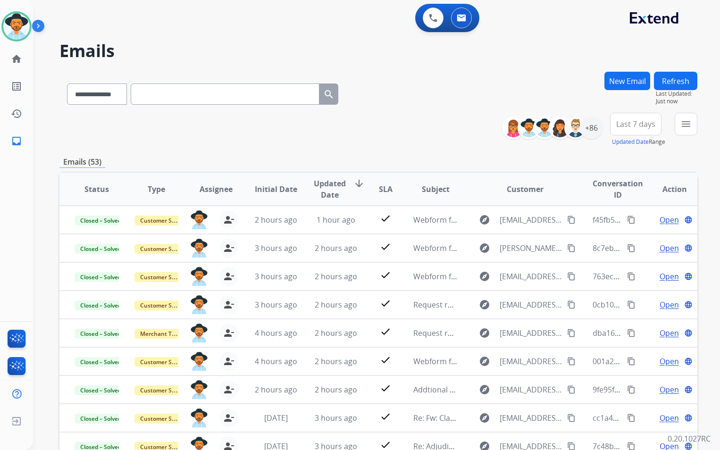
click at [413, 152] on div "**********" at bounding box center [378, 304] width 638 height 465
click at [18, 28] on img at bounding box center [16, 26] width 26 height 26
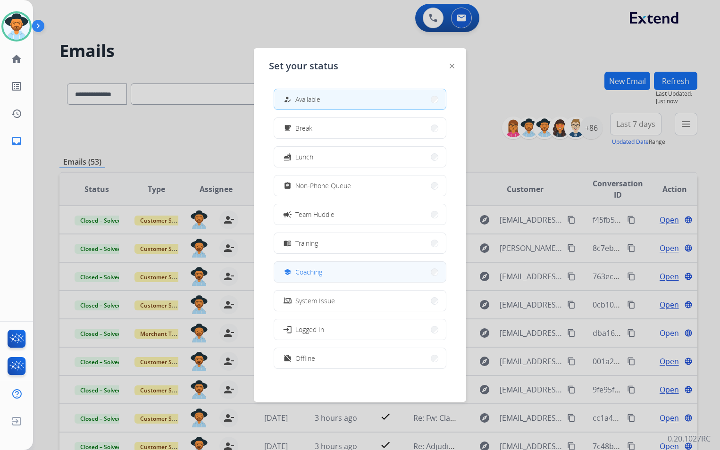
click at [351, 271] on button "school Coaching" at bounding box center [360, 272] width 172 height 20
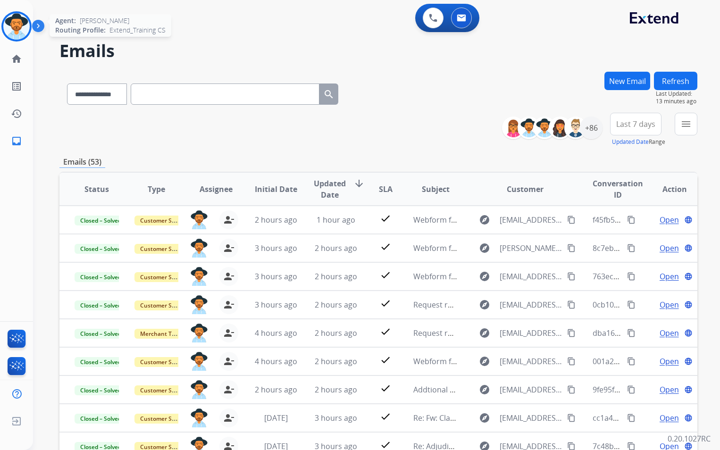
click at [17, 24] on img at bounding box center [16, 26] width 26 height 26
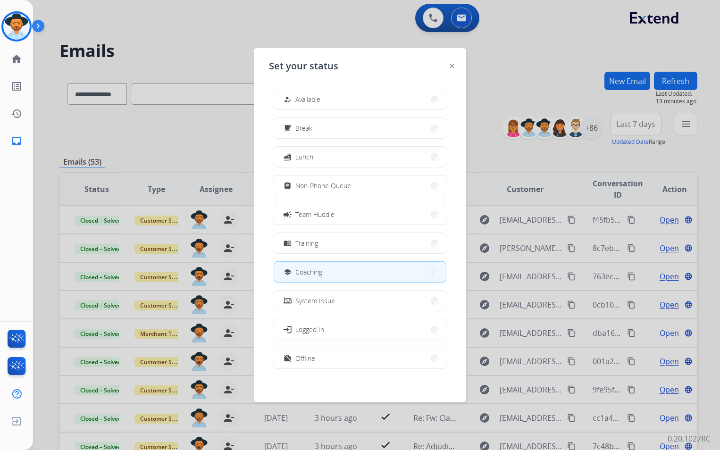
drag, startPoint x: 326, startPoint y: 88, endPoint x: 332, endPoint y: 96, distance: 10.1
click at [326, 89] on div "how_to_reg Available free_breakfast Break fastfood Lunch assignment Non-Phone Q…" at bounding box center [360, 229] width 182 height 297
click at [333, 97] on button "how_to_reg Available" at bounding box center [360, 99] width 172 height 20
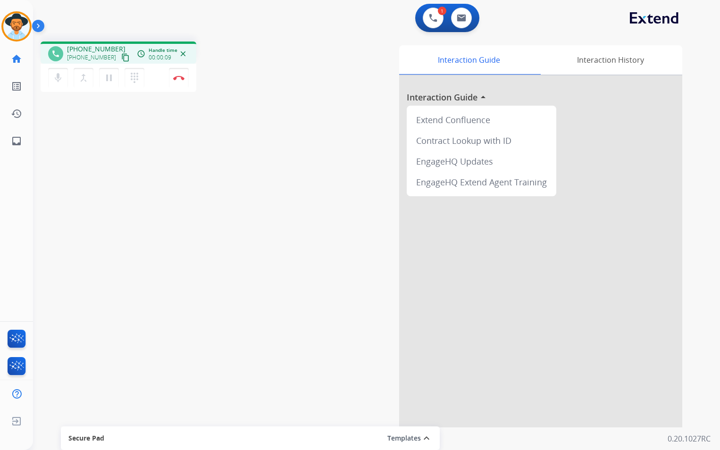
click at [121, 58] on mat-icon "content_copy" at bounding box center [125, 57] width 8 height 8
click at [110, 81] on mat-icon "pause" at bounding box center [108, 77] width 11 height 11
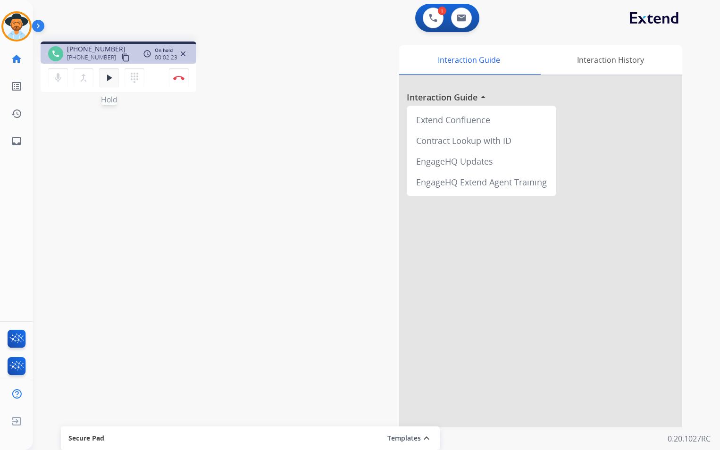
click at [107, 82] on mat-icon "play_arrow" at bounding box center [108, 77] width 11 height 11
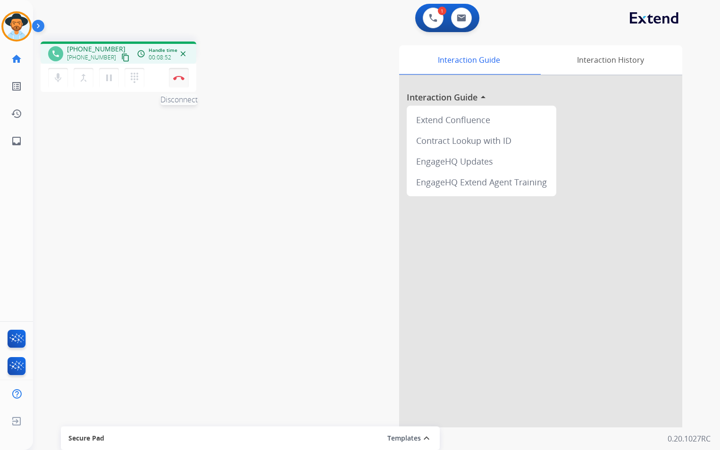
click at [178, 79] on img at bounding box center [178, 78] width 11 height 5
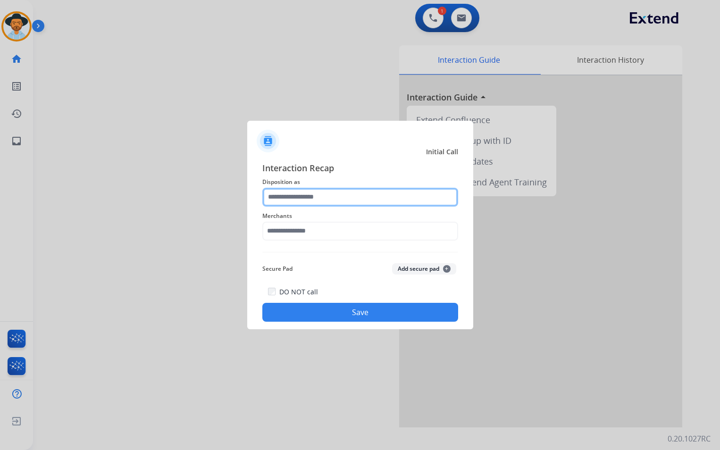
click at [356, 194] on input "text" at bounding box center [360, 197] width 196 height 19
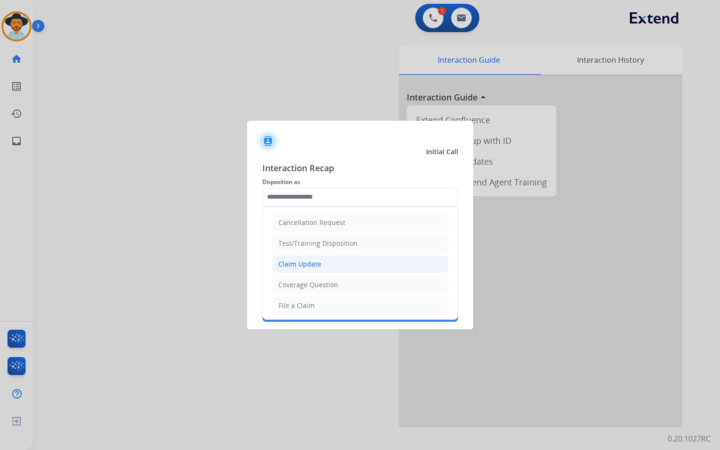
click at [328, 260] on li "Claim Update" at bounding box center [360, 264] width 176 height 18
type input "**********"
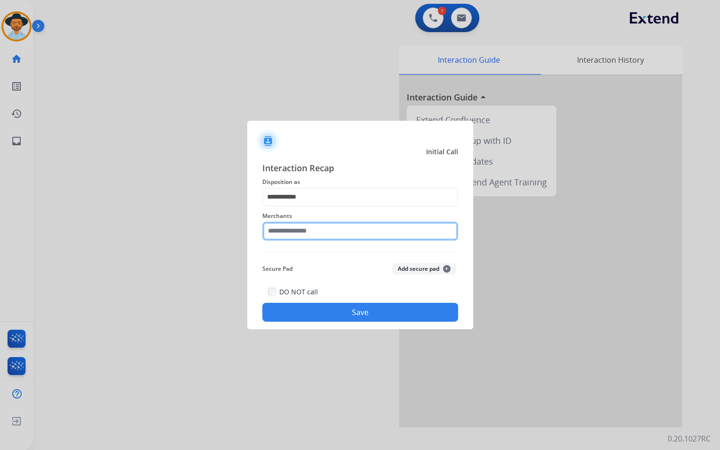
click at [325, 237] on input "text" at bounding box center [360, 231] width 196 height 19
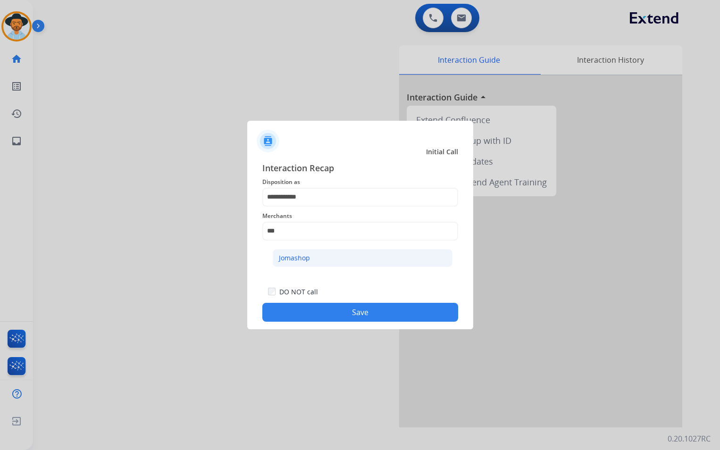
click at [334, 262] on li "Jomashop" at bounding box center [363, 258] width 180 height 18
type input "********"
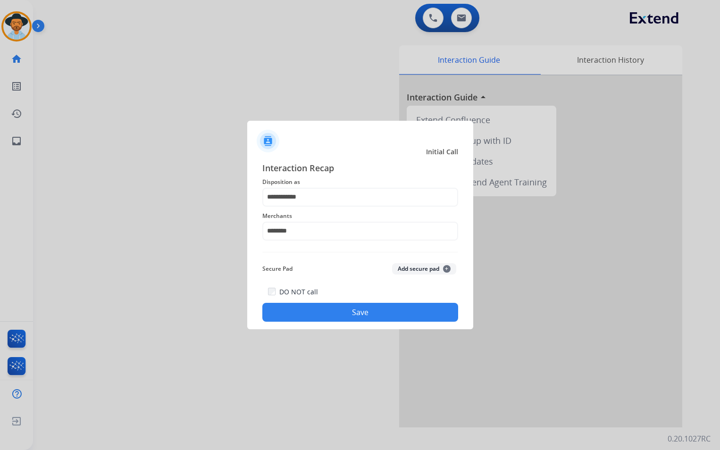
click at [356, 309] on button "Save" at bounding box center [360, 312] width 196 height 19
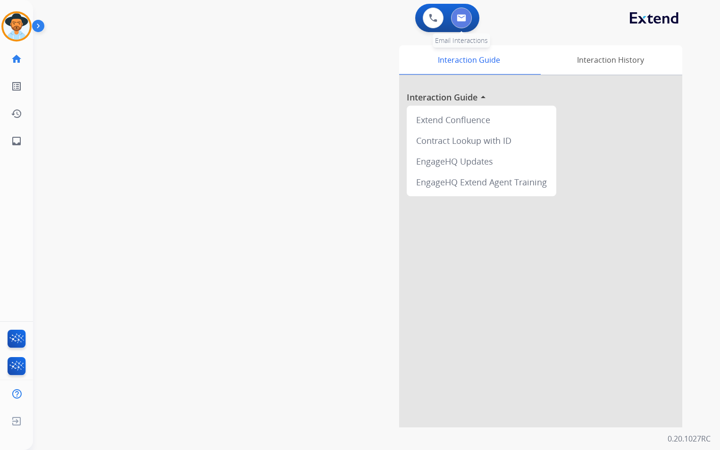
click at [464, 17] on img at bounding box center [461, 18] width 9 height 8
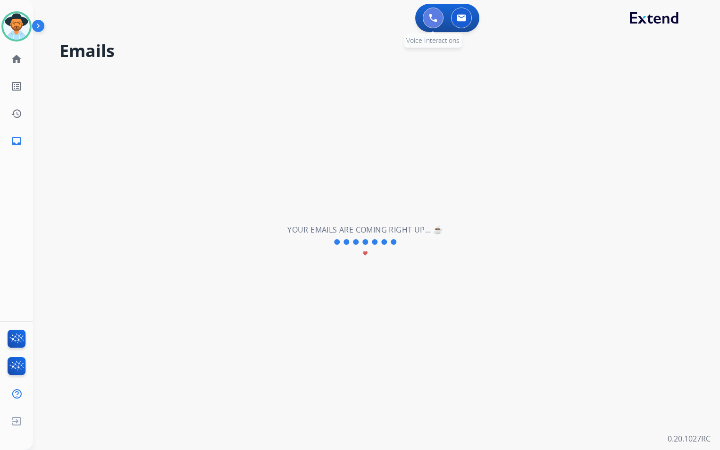
click at [431, 21] on img at bounding box center [433, 18] width 8 height 8
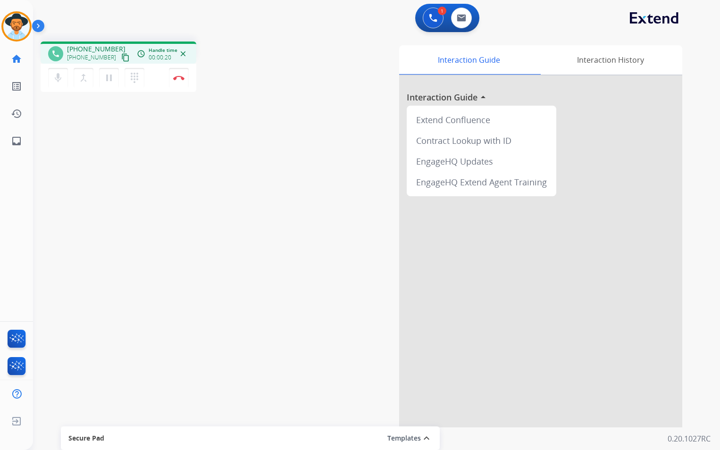
click at [121, 56] on mat-icon "content_copy" at bounding box center [125, 57] width 8 height 8
click at [108, 76] on mat-icon "pause" at bounding box center [108, 77] width 11 height 11
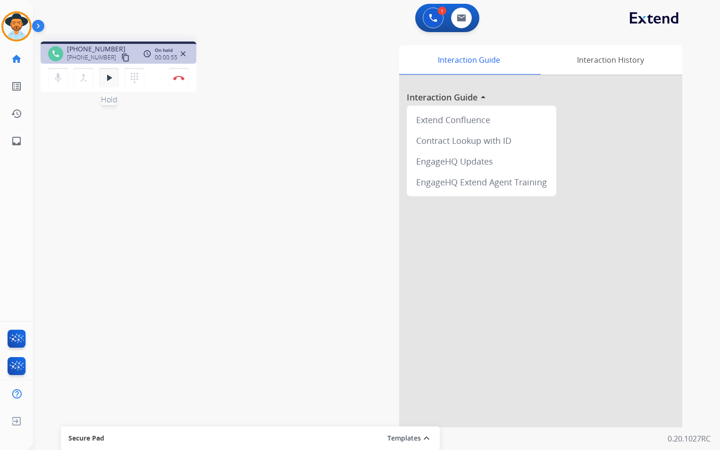
click at [110, 71] on button "play_arrow Hold" at bounding box center [109, 78] width 20 height 20
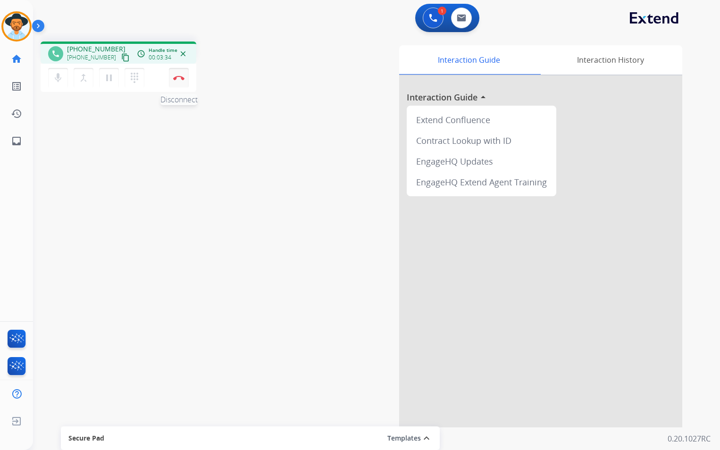
click at [179, 80] on img at bounding box center [178, 78] width 11 height 5
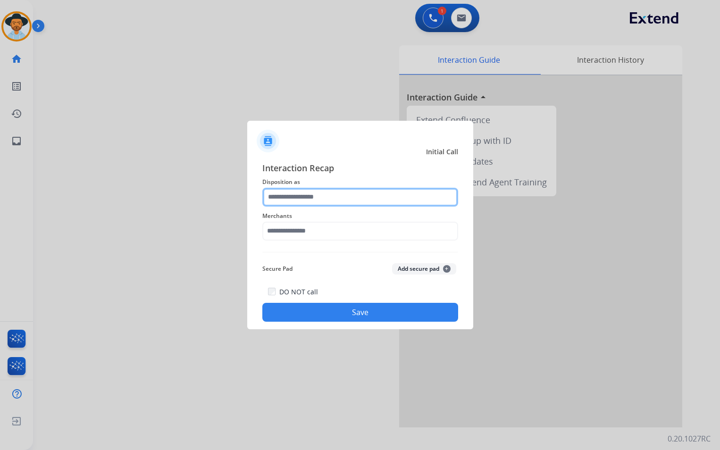
click at [338, 193] on input "text" at bounding box center [360, 197] width 196 height 19
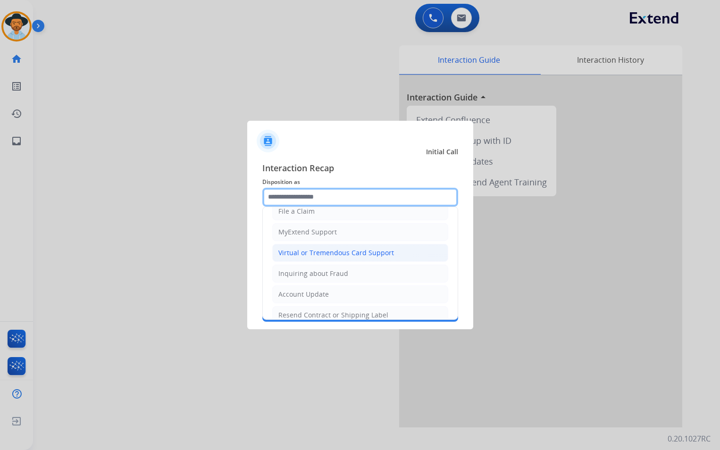
scroll to position [47, 0]
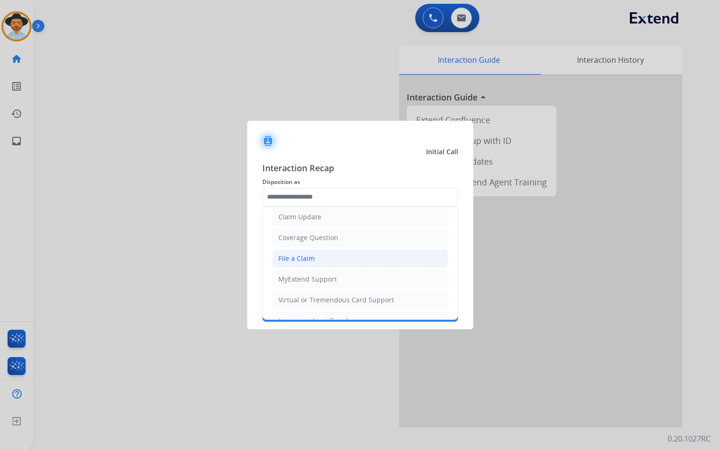
click at [328, 253] on li "File a Claim" at bounding box center [360, 259] width 176 height 18
type input "**********"
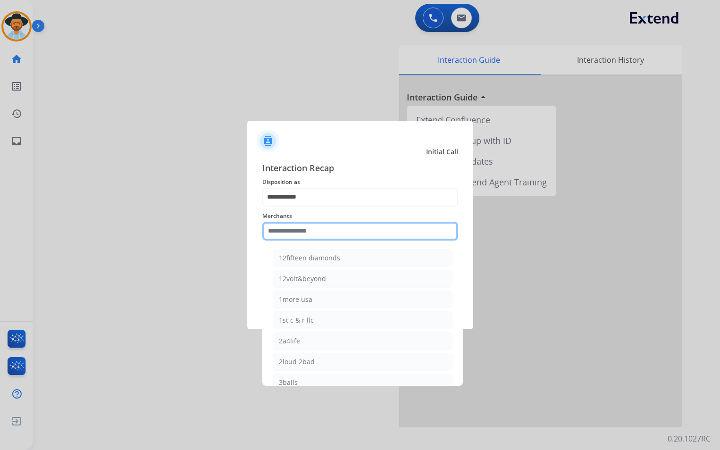
click at [329, 237] on input "text" at bounding box center [360, 231] width 196 height 19
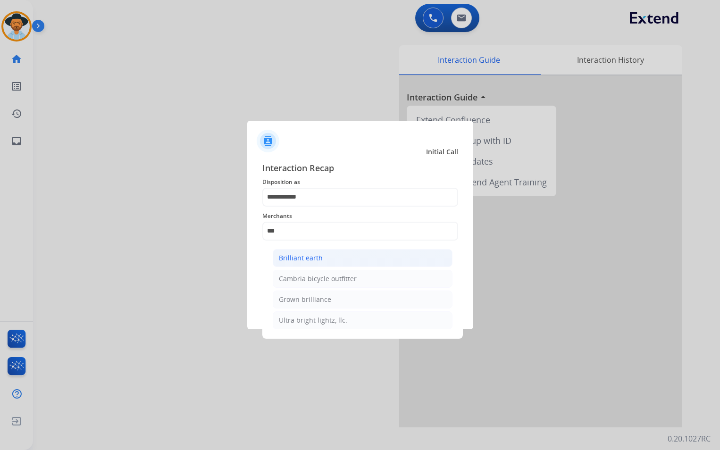
click at [313, 262] on div "Brilliant earth" at bounding box center [301, 257] width 44 height 9
type input "**********"
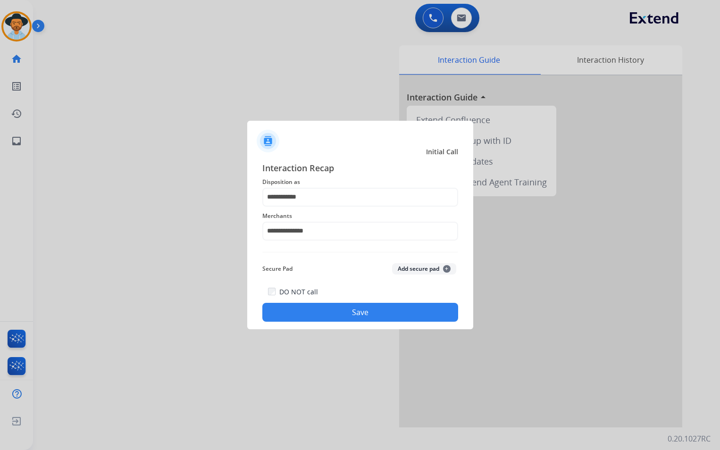
click at [362, 305] on button "Save" at bounding box center [360, 312] width 196 height 19
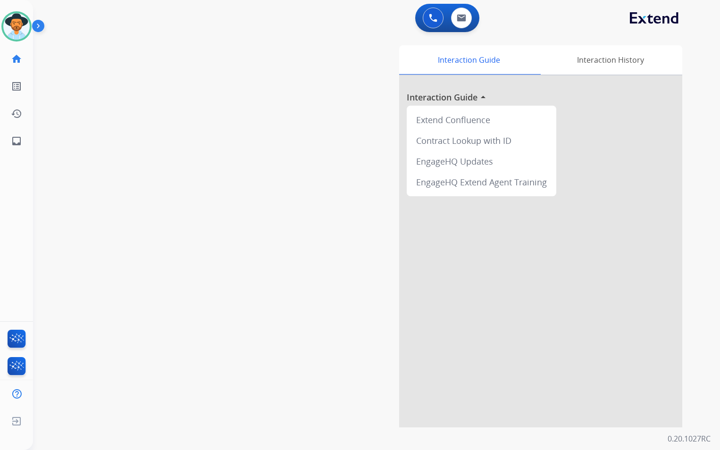
click at [287, 275] on div "swap_horiz Break voice bridge close_fullscreen Connect 3-Way Call merge_type Se…" at bounding box center [365, 231] width 665 height 394
click at [23, 30] on img at bounding box center [16, 26] width 26 height 26
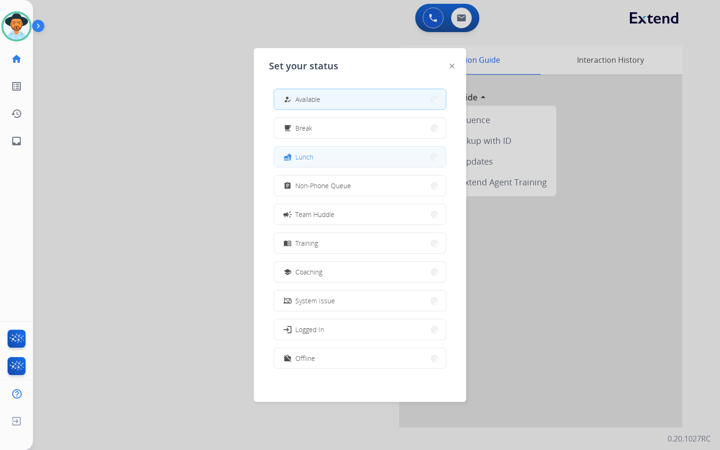
click at [322, 155] on button "fastfood Lunch" at bounding box center [360, 157] width 172 height 20
